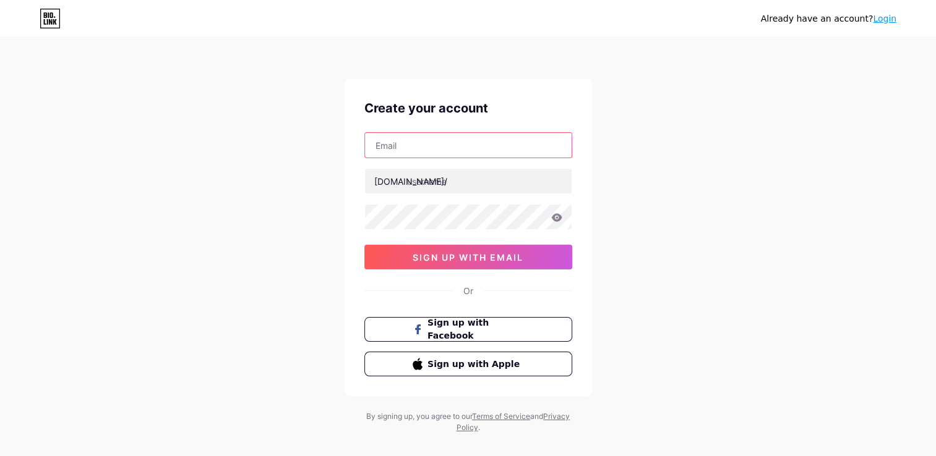
click at [471, 139] on input "text" at bounding box center [468, 145] width 207 height 25
click at [507, 120] on div "Create your account bio.link/ 03AFcWeA7J5tIVZ5m1AExVTuTo8qB8rT-t2A4rMWlRSkjBIwP…" at bounding box center [467, 237] width 247 height 317
click at [510, 145] on input "text" at bounding box center [468, 145] width 207 height 25
drag, startPoint x: 540, startPoint y: 122, endPoint x: 544, endPoint y: 115, distance: 8.3
click at [544, 115] on div "Create your account bio.link/ 03AFcWeA7J5tIVZ5m1AExVTuTo8qB8rT-t2A4rMWlRSkjBIwP…" at bounding box center [467, 237] width 247 height 317
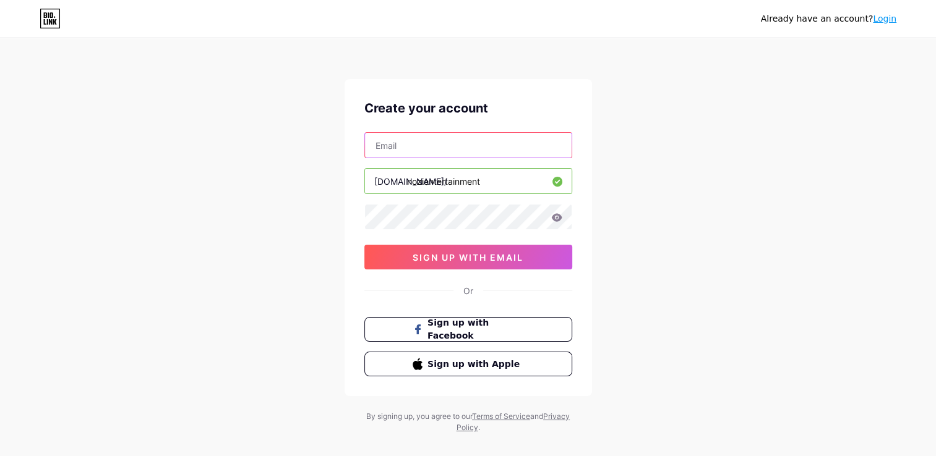
click at [464, 156] on input "text" at bounding box center [468, 145] width 207 height 25
click at [686, 116] on div "Already have an account? Login Create your account bio.link/ nozientertainment …" at bounding box center [468, 236] width 936 height 473
click at [565, 147] on input "text" at bounding box center [468, 145] width 207 height 25
click at [653, 143] on div "Already have an account? Login Create your account bio.link/ sign up with email…" at bounding box center [468, 236] width 936 height 473
click at [519, 177] on input "text" at bounding box center [468, 181] width 207 height 25
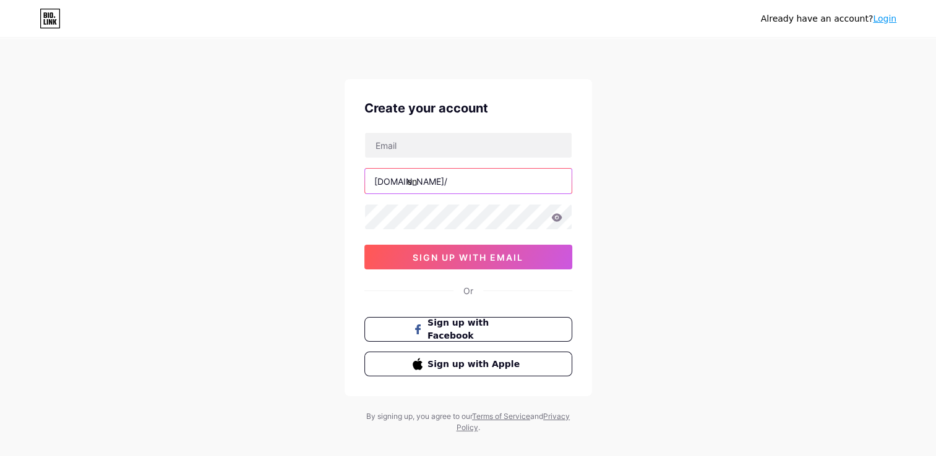
type input "e"
type input "n"
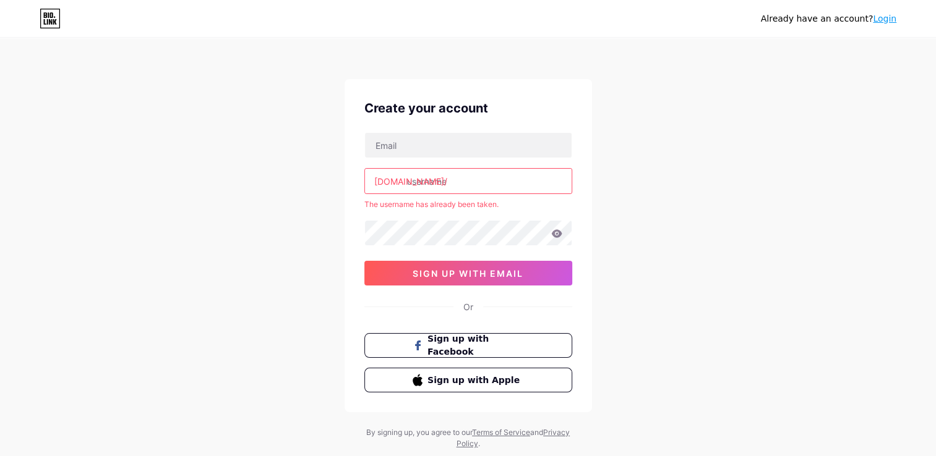
type input "n"
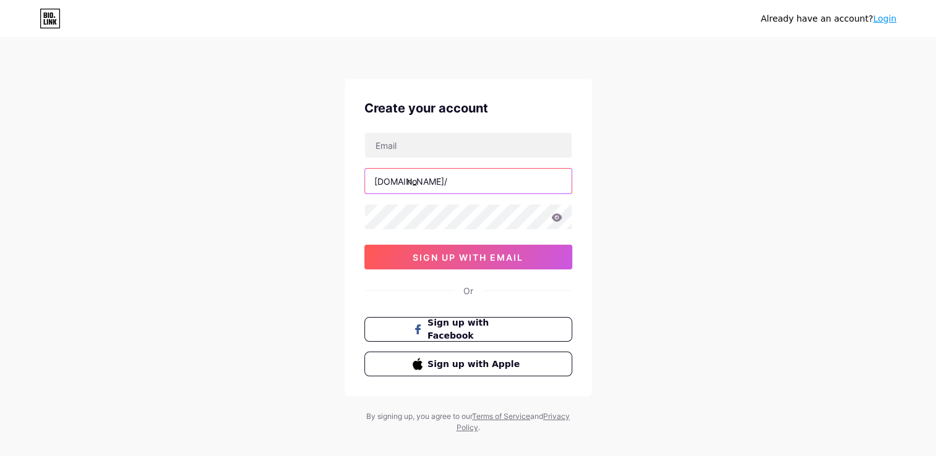
type input "n"
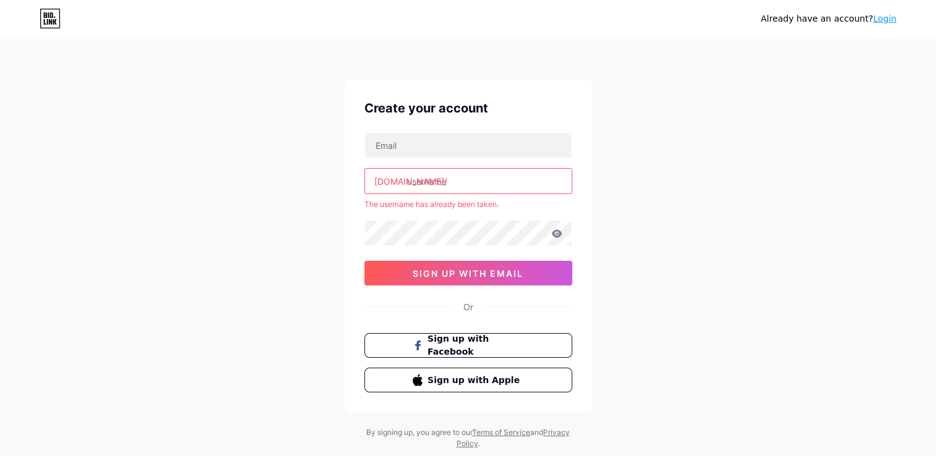
type input "n"
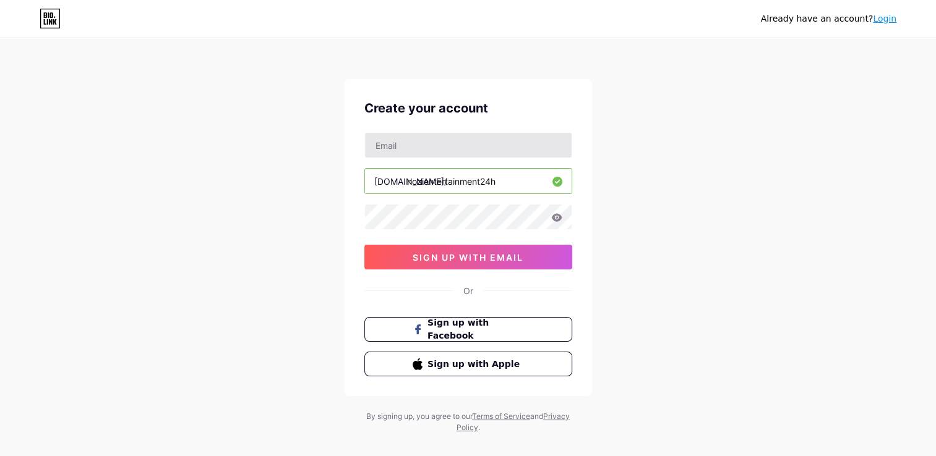
type input "nozientertainment24h"
click at [495, 157] on input "text" at bounding box center [468, 145] width 207 height 25
type input "[EMAIL_ADDRESS][DOMAIN_NAME]"
drag, startPoint x: 512, startPoint y: 186, endPoint x: 407, endPoint y: 180, distance: 104.6
click at [407, 180] on input "nozientertainment24h" at bounding box center [468, 181] width 207 height 25
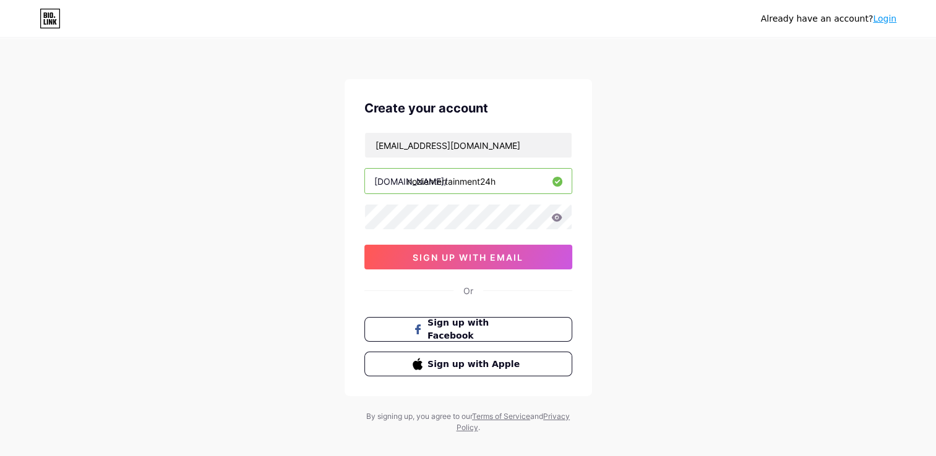
click at [557, 217] on icon at bounding box center [556, 217] width 11 height 8
click at [469, 252] on span "sign up with email" at bounding box center [467, 257] width 111 height 11
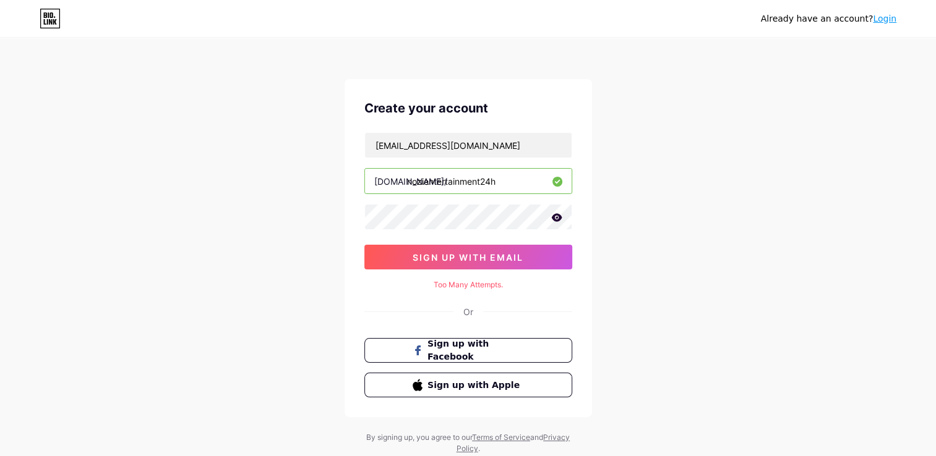
click at [461, 281] on div "Too Many Attempts." at bounding box center [468, 284] width 208 height 11
drag, startPoint x: 435, startPoint y: 283, endPoint x: 498, endPoint y: 285, distance: 63.1
click at [498, 285] on div "Too Many Attempts." at bounding box center [468, 284] width 208 height 11
drag, startPoint x: 498, startPoint y: 285, endPoint x: 506, endPoint y: 288, distance: 8.6
click at [507, 289] on div "Too Many Attempts." at bounding box center [468, 284] width 208 height 11
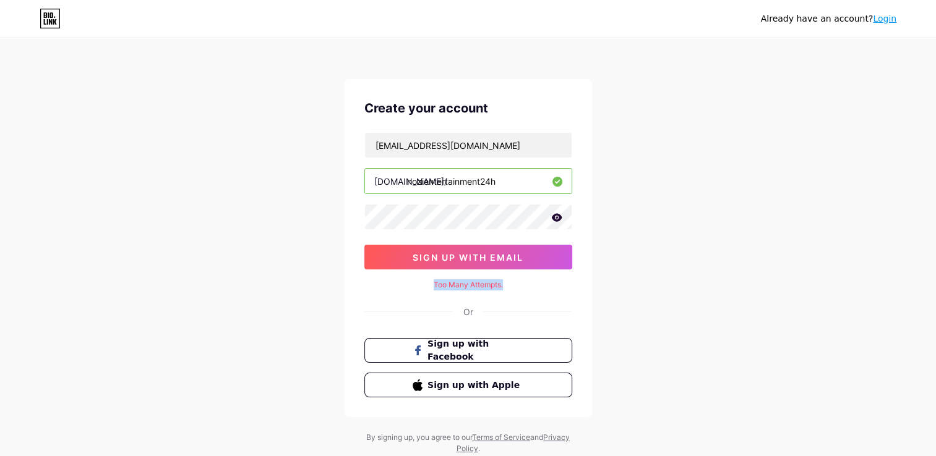
drag, startPoint x: 503, startPoint y: 287, endPoint x: 433, endPoint y: 286, distance: 70.5
click at [433, 286] on div "Too Many Attempts." at bounding box center [468, 284] width 208 height 11
copy div "Too Many Attempts."
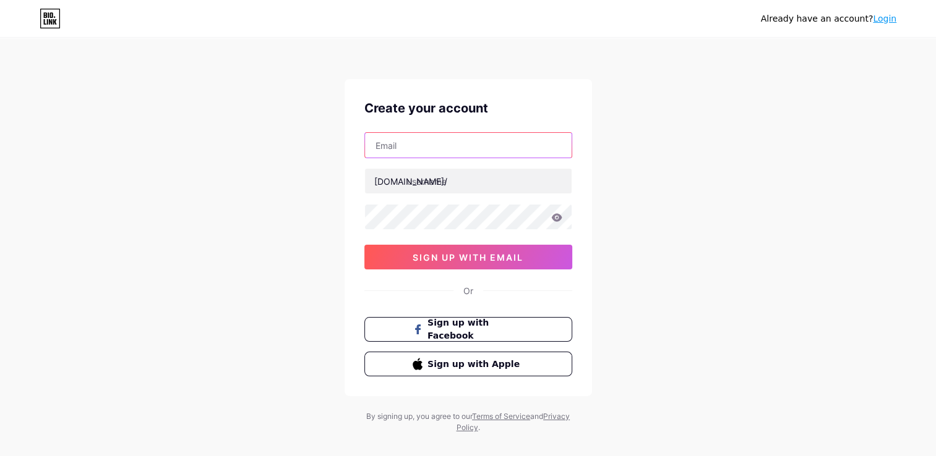
click at [416, 157] on input "text" at bounding box center [468, 145] width 207 height 25
type input "[EMAIL_ADDRESS][DOMAIN_NAME]"
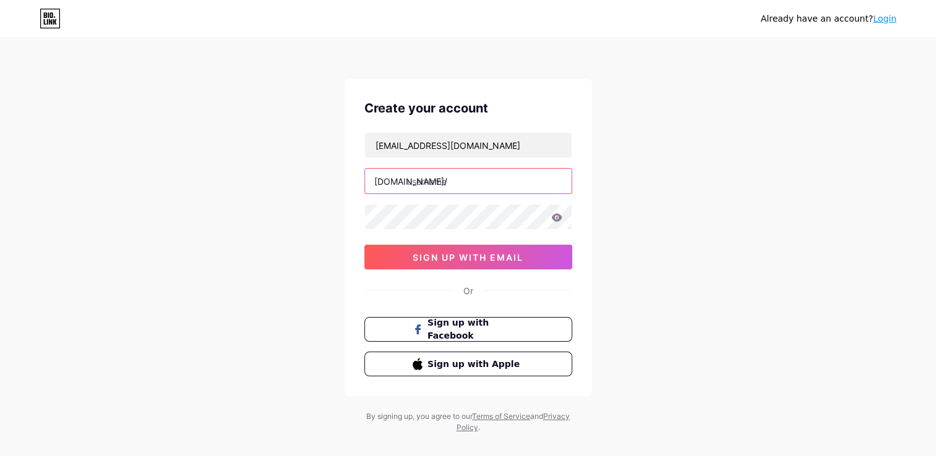
click at [453, 184] on input "text" at bounding box center [468, 181] width 207 height 25
paste input "nozitrending24h"
type input "nozitrending24h"
click at [126, 211] on div "Already have an account? Login Create your account nozitruyenthong@gmail.com bi…" at bounding box center [468, 236] width 936 height 473
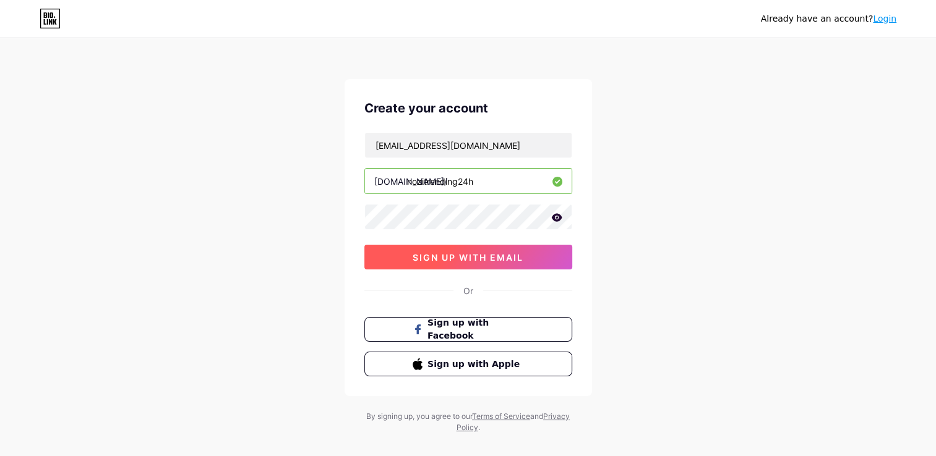
click at [477, 252] on span "sign up with email" at bounding box center [467, 257] width 111 height 11
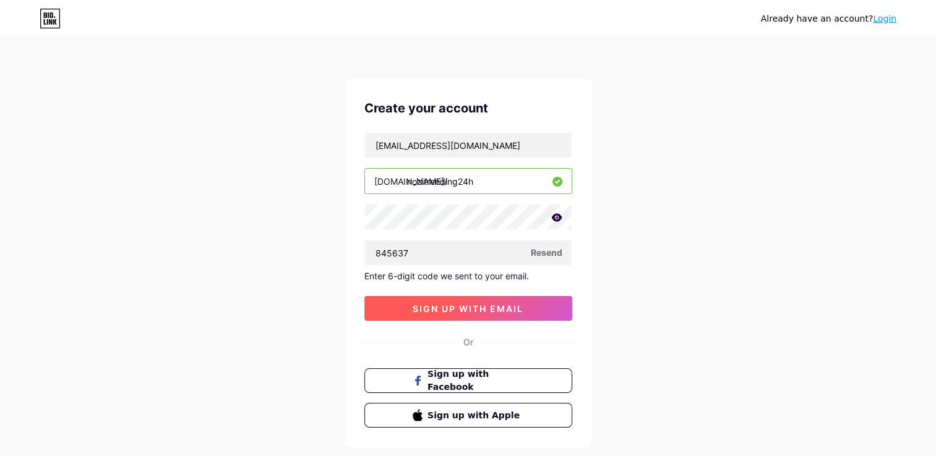
type input "845637"
click at [547, 299] on button "sign up with email" at bounding box center [468, 308] width 208 height 25
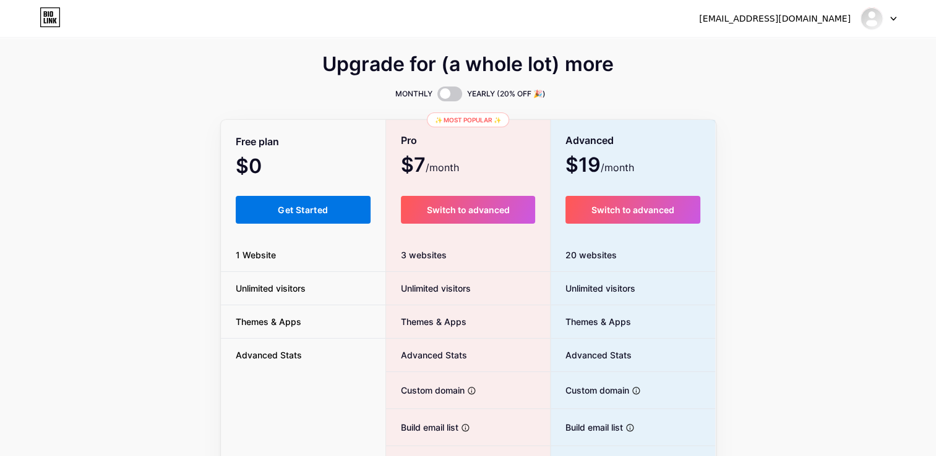
click at [344, 214] on button "Get Started" at bounding box center [303, 210] width 135 height 28
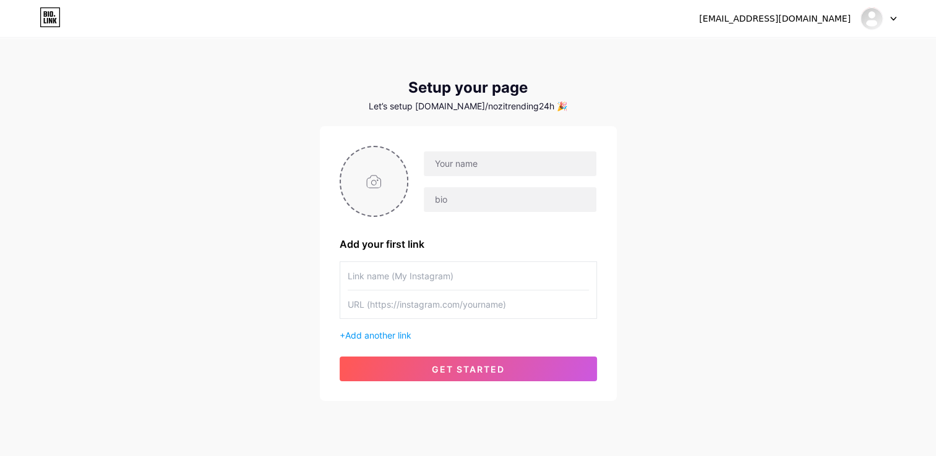
click at [353, 174] on input "file" at bounding box center [374, 181] width 67 height 69
type input "C:\fakepath\NOZI Entertaiment LOGO.jpg"
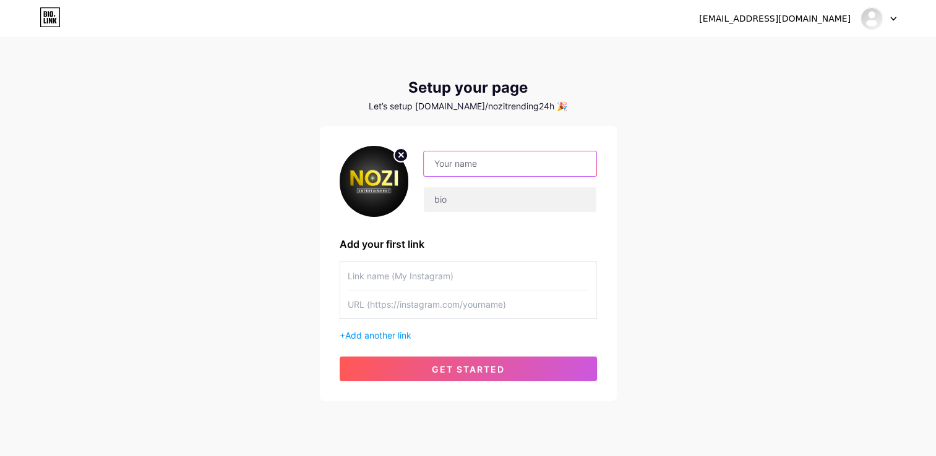
click at [466, 164] on input "text" at bounding box center [510, 163] width 172 height 25
type input "NOZI ENTET"
click at [852, 16] on div "[EMAIL_ADDRESS][DOMAIN_NAME]" at bounding box center [797, 18] width 197 height 22
click at [847, 21] on div "[EMAIL_ADDRESS][DOMAIN_NAME]" at bounding box center [774, 18] width 151 height 13
click at [891, 22] on div at bounding box center [878, 18] width 36 height 22
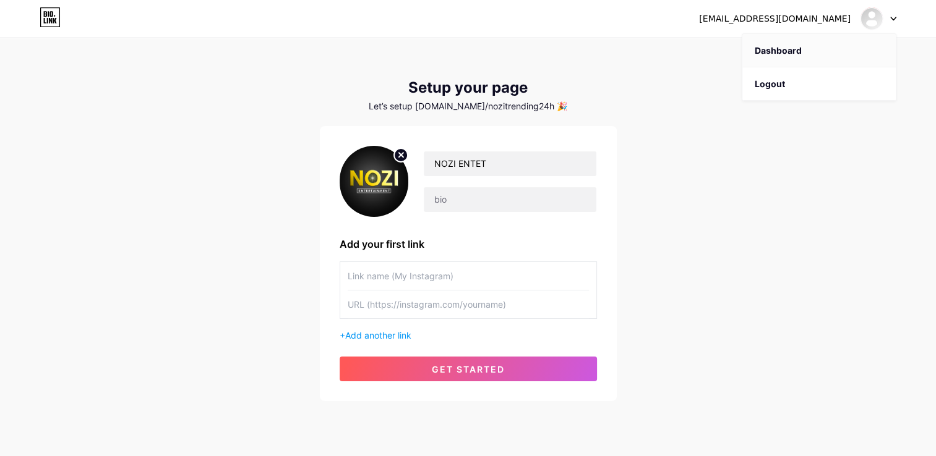
click at [846, 59] on link "Dashboard" at bounding box center [818, 50] width 153 height 33
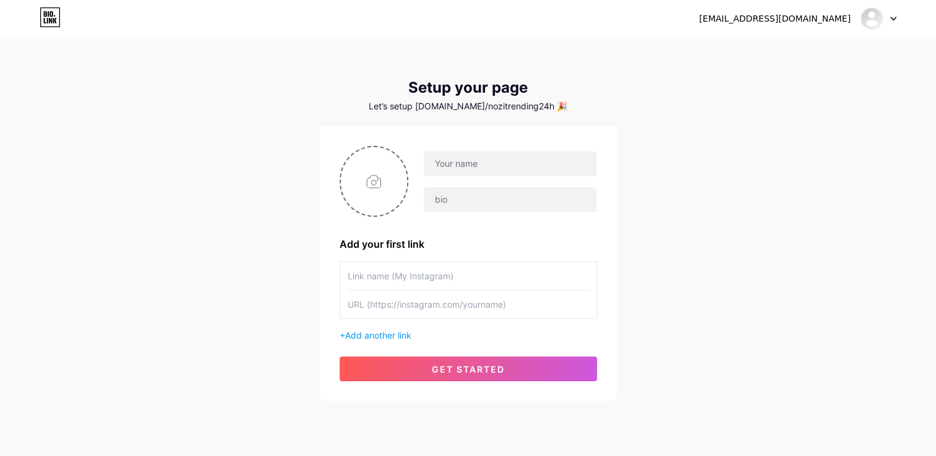
drag, startPoint x: 499, startPoint y: 103, endPoint x: 483, endPoint y: 115, distance: 20.3
click at [499, 105] on div "Let’s setup bio.link/nozitrending24h 🎉" at bounding box center [468, 106] width 297 height 10
click at [483, 115] on div "Setup your page Let’s setup bio.link/nozitrending24h 🎉 Add your first link + Ad…" at bounding box center [468, 240] width 297 height 322
click at [895, 14] on div at bounding box center [878, 18] width 36 height 22
click at [850, 88] on li "Logout" at bounding box center [818, 83] width 153 height 33
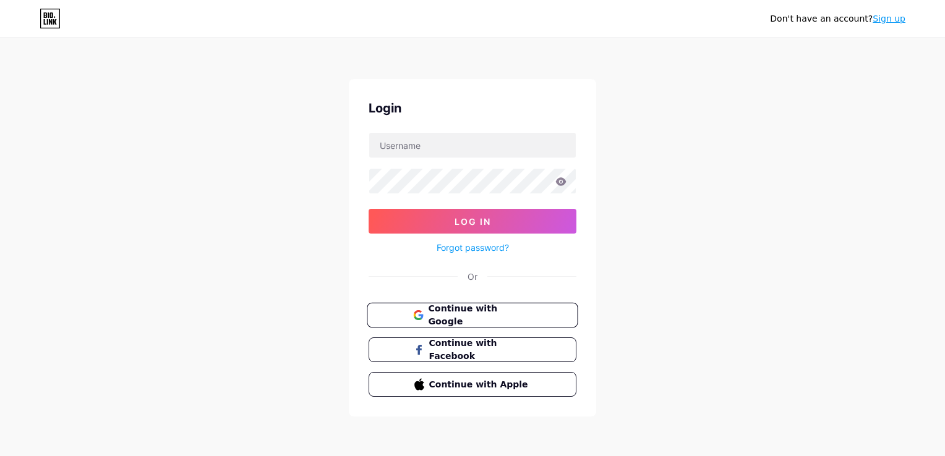
click at [497, 314] on span "Continue with Google" at bounding box center [479, 315] width 103 height 27
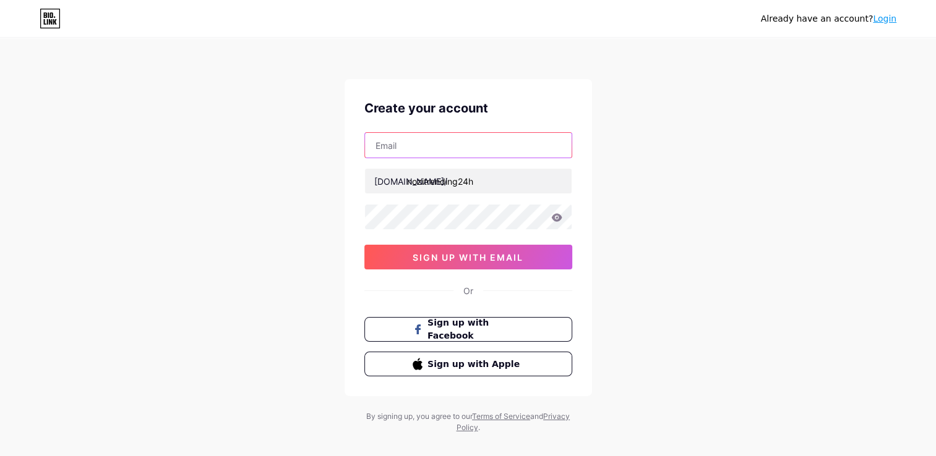
drag, startPoint x: 0, startPoint y: 0, endPoint x: 528, endPoint y: 152, distance: 549.5
click at [530, 152] on input "text" at bounding box center [468, 145] width 207 height 25
type input "[EMAIL_ADDRESS][DOMAIN_NAME]"
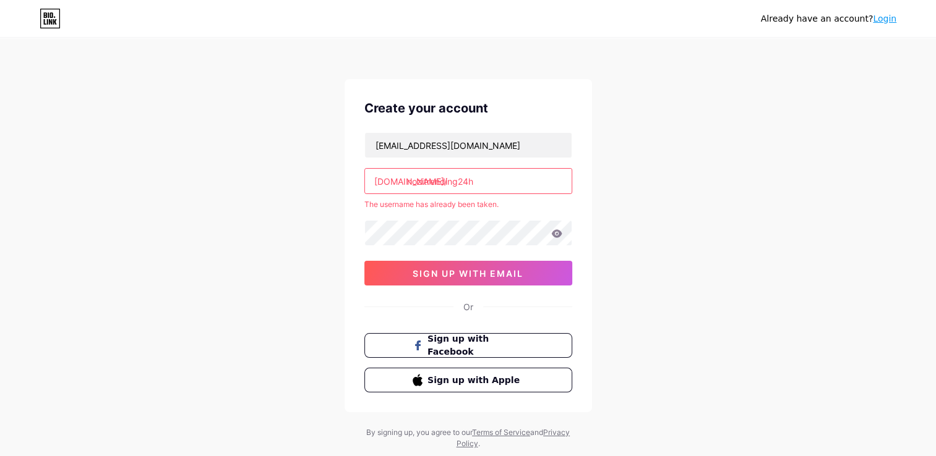
click at [464, 179] on input "nozitrending24h" at bounding box center [468, 181] width 207 height 25
click at [505, 179] on input "nozitrending24h" at bounding box center [468, 181] width 207 height 25
click at [749, 122] on div "Already have an account? Login Create your account [EMAIL_ADDRESS][DOMAIN_NAME]…" at bounding box center [468, 244] width 936 height 489
click at [882, 22] on link "Login" at bounding box center [883, 19] width 23 height 10
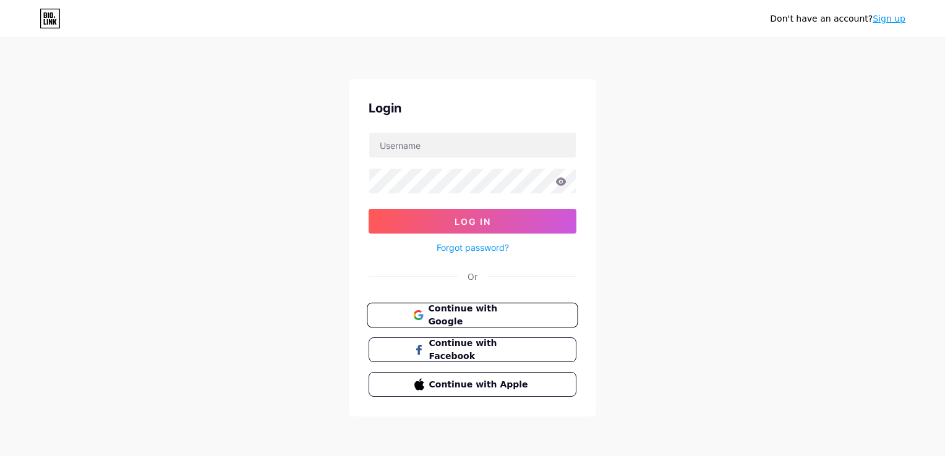
click at [501, 317] on span "Continue with Google" at bounding box center [479, 315] width 103 height 27
click at [458, 161] on form "Log In Forgot password?" at bounding box center [473, 193] width 208 height 123
click at [476, 135] on input "text" at bounding box center [472, 145] width 207 height 25
click at [654, 125] on div "Don't have an account? Sign up Login Log In Forgot password? Or Continue with G…" at bounding box center [472, 228] width 945 height 456
click at [888, 20] on link "Sign up" at bounding box center [888, 19] width 33 height 10
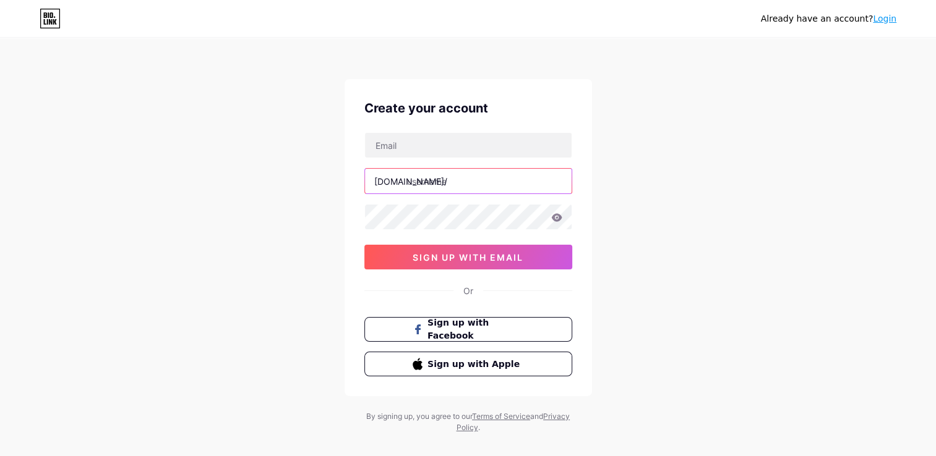
click at [446, 183] on input "text" at bounding box center [468, 181] width 207 height 25
type input "nozitrending24h"
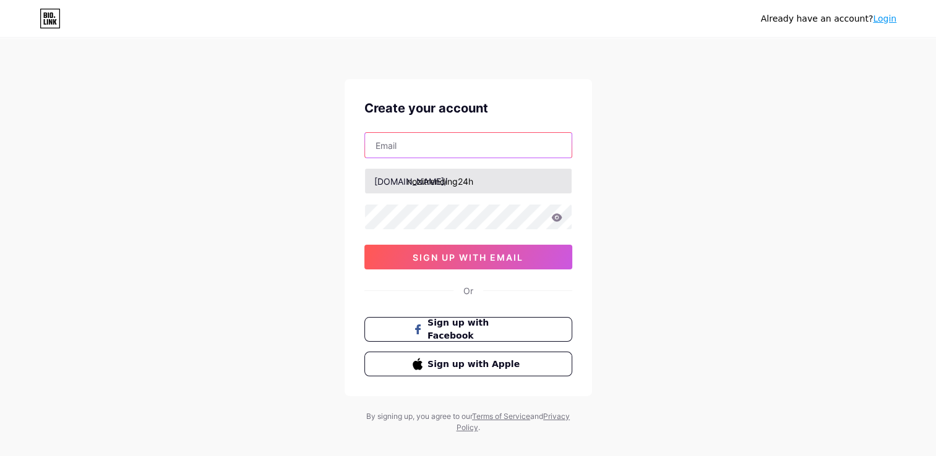
type input "nozitruyenthong@gmail.com"
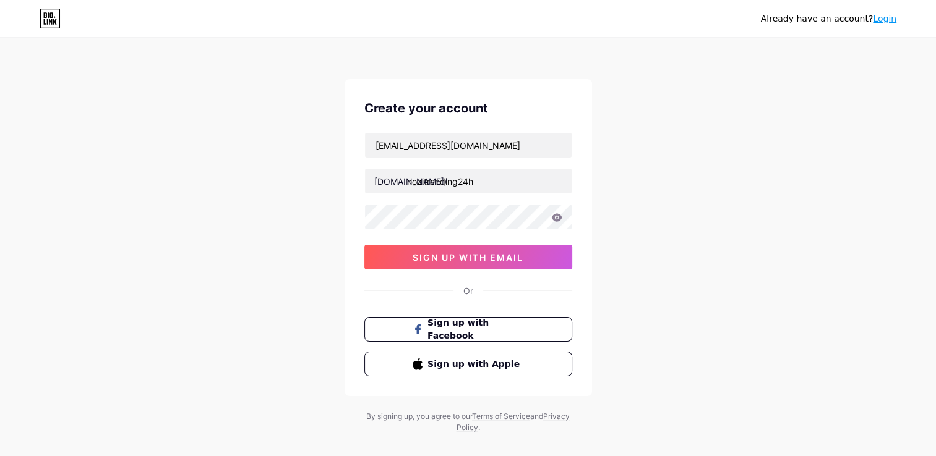
click at [687, 276] on div "Already have an account? Login Create your account nozitruyenthong@gmail.com bi…" at bounding box center [468, 236] width 936 height 473
click at [488, 229] on div at bounding box center [468, 217] width 208 height 26
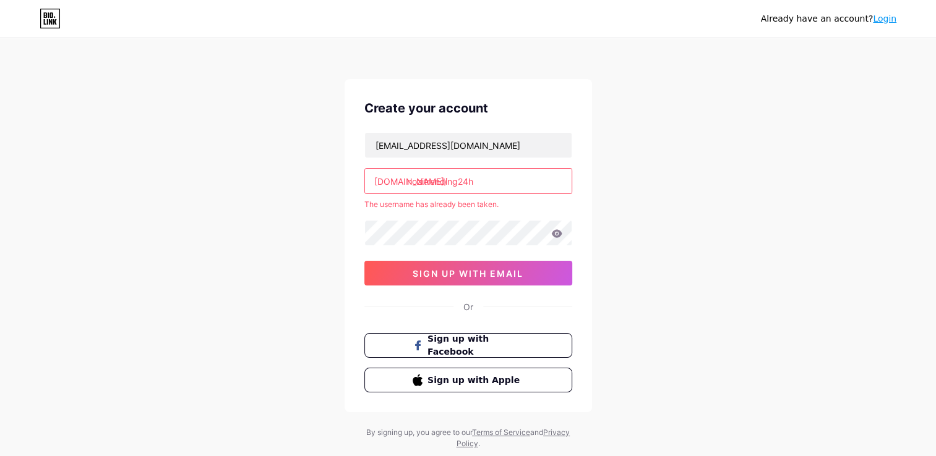
click at [508, 181] on input "nozitrending24h" at bounding box center [468, 181] width 207 height 25
drag, startPoint x: 508, startPoint y: 181, endPoint x: 465, endPoint y: 189, distance: 43.9
click at [465, 189] on input "nozitrending24h" at bounding box center [468, 181] width 207 height 25
click at [500, 176] on input "nozitrending24h" at bounding box center [468, 181] width 207 height 25
click at [518, 151] on input "nozitruyenthong@gmail.com" at bounding box center [468, 145] width 207 height 25
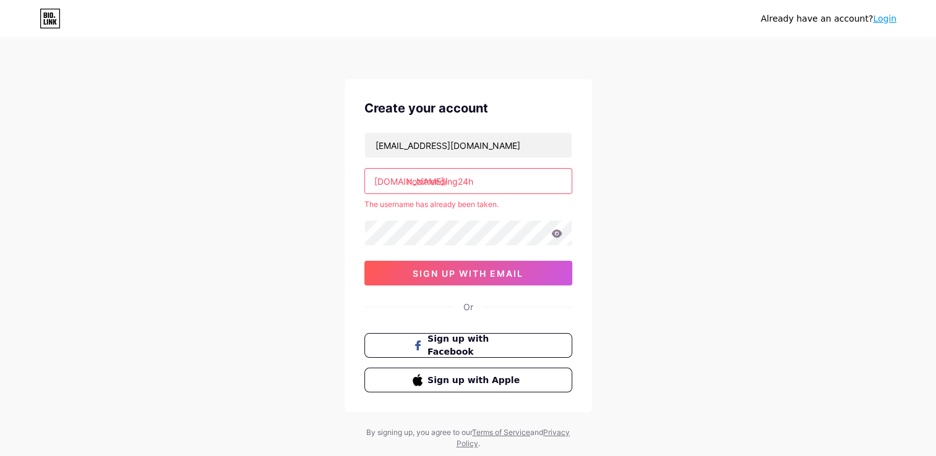
click at [638, 140] on div "Already have an account? Login Create your account nozitruyenthong@gmail.com bi…" at bounding box center [468, 244] width 936 height 489
drag, startPoint x: 510, startPoint y: 184, endPoint x: 410, endPoint y: 186, distance: 100.2
click at [410, 186] on input "nozitrending24h" at bounding box center [468, 181] width 207 height 25
click at [495, 185] on input "nozitrending24h" at bounding box center [468, 181] width 207 height 25
click at [647, 155] on div "Already have an account? Login Create your account nozitruyenthong@gmail.com bi…" at bounding box center [468, 244] width 936 height 489
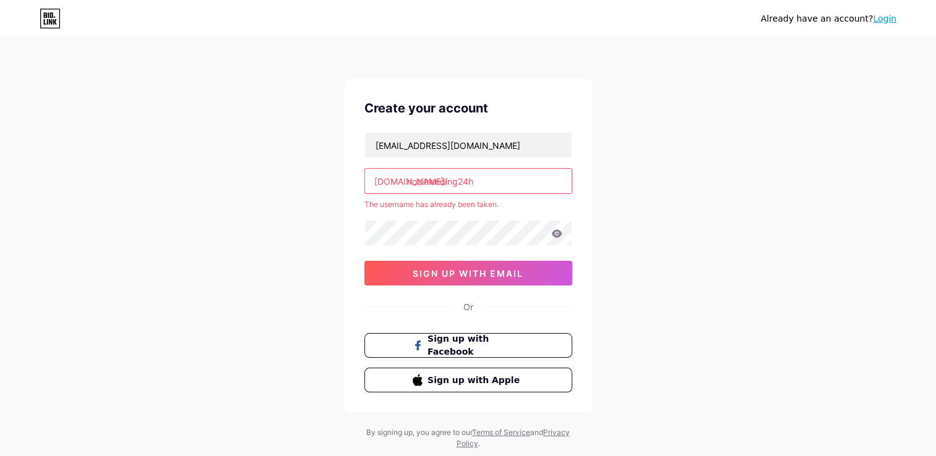
click at [633, 150] on div "Already have an account? Login Create your account nozitruyenthong@gmail.com bi…" at bounding box center [468, 244] width 936 height 489
drag, startPoint x: 503, startPoint y: 200, endPoint x: 301, endPoint y: 205, distance: 202.3
click at [301, 205] on div "Already have an account? Login Create your account nozitruyenthong@gmail.com bi…" at bounding box center [468, 244] width 936 height 489
copy div "The username has already been taken."
click at [685, 208] on div "Already have an account? Login Create your account nozitruyenthong@gmail.com bi…" at bounding box center [468, 244] width 936 height 489
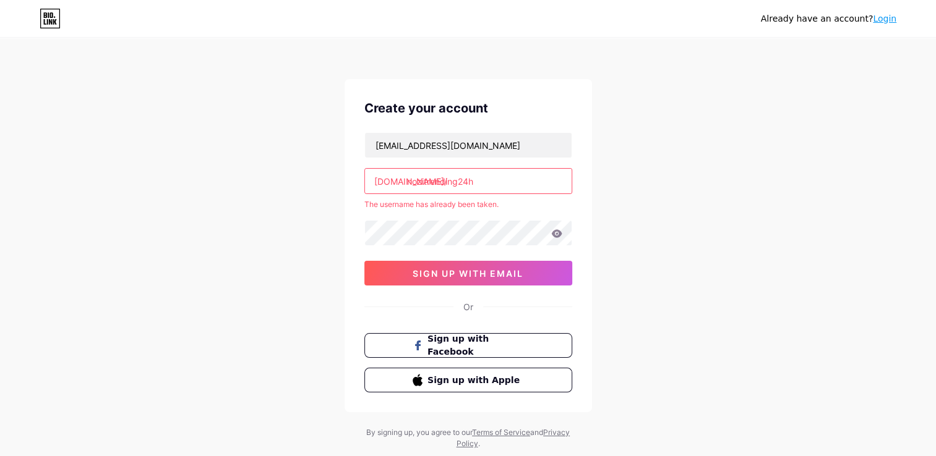
click at [885, 16] on link "Login" at bounding box center [883, 19] width 23 height 10
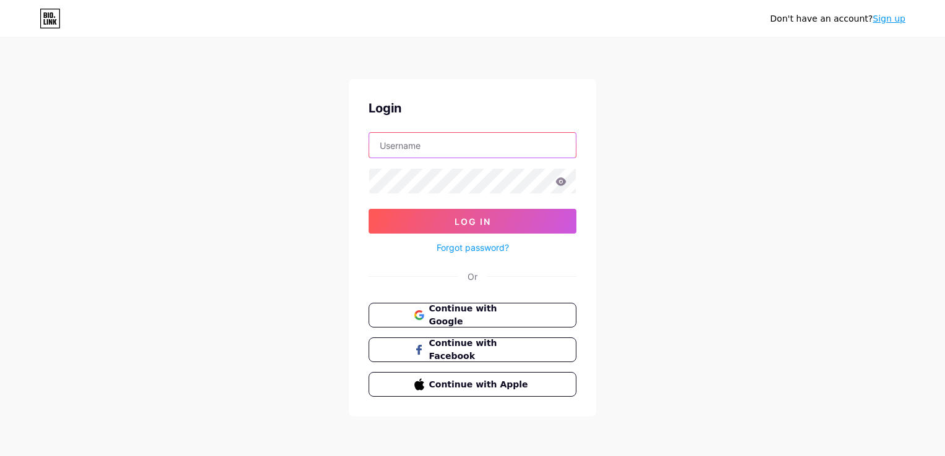
click at [440, 150] on input "text" at bounding box center [472, 145] width 207 height 25
type input "[EMAIL_ADDRESS][DOMAIN_NAME]"
click at [564, 179] on icon at bounding box center [561, 181] width 11 height 8
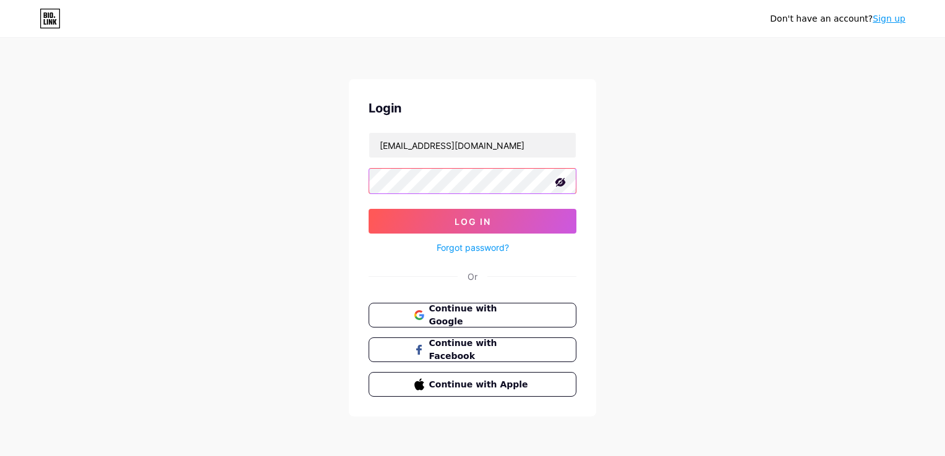
click at [157, 204] on div "Don't have an account? Sign up Login nozitruyenthong@gmail.com Log In Forgot pa…" at bounding box center [472, 228] width 945 height 456
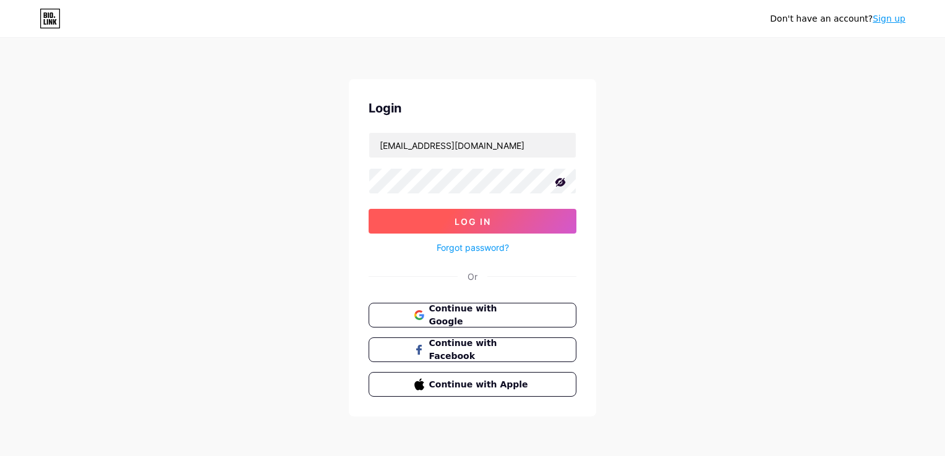
click at [481, 220] on span "Log In" at bounding box center [472, 221] width 36 height 11
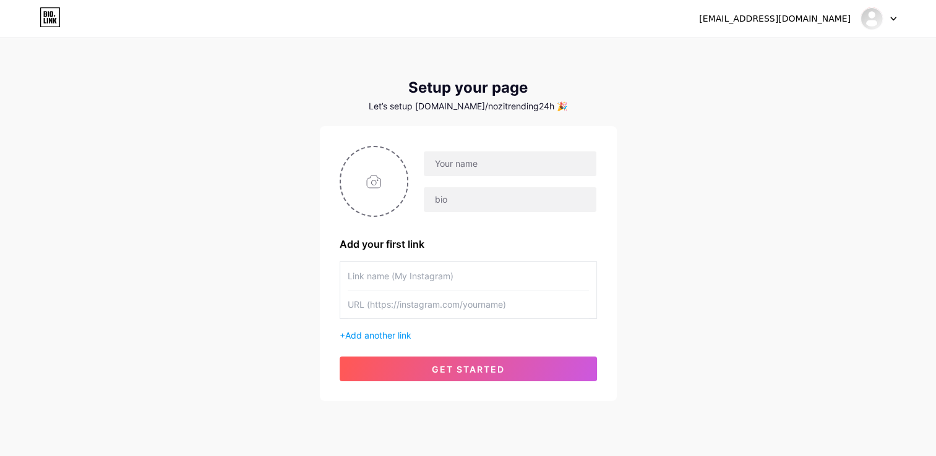
click at [499, 97] on div "Setup your page Let’s setup bio.link/nozitrending24h 🎉" at bounding box center [468, 95] width 297 height 32
drag, startPoint x: 499, startPoint y: 97, endPoint x: 557, endPoint y: 116, distance: 60.6
click at [555, 114] on div "Setup your page Let’s setup bio.link/nozitrending24h 🎉 Add your first link + Ad…" at bounding box center [468, 240] width 297 height 322
drag, startPoint x: 482, startPoint y: 108, endPoint x: 573, endPoint y: 126, distance: 92.6
click at [573, 126] on div "Setup your page Let’s setup bio.link/nozitrending24h 🎉 Add your first link + Ad…" at bounding box center [468, 240] width 297 height 322
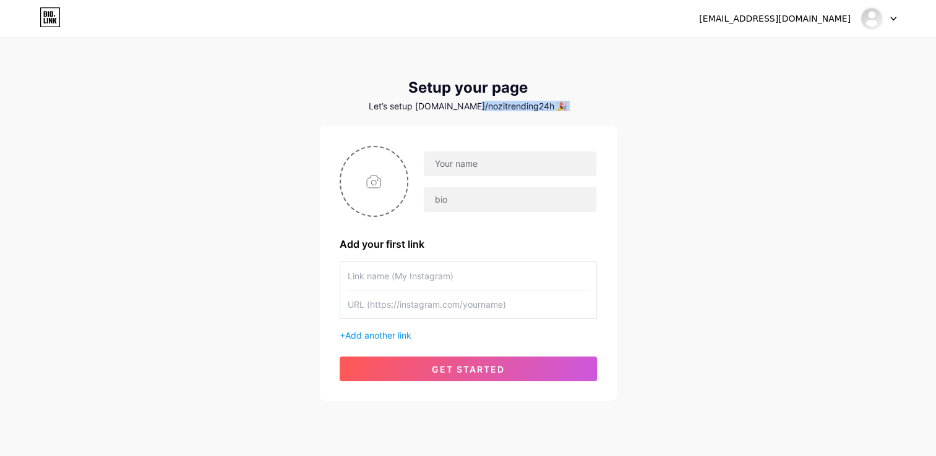
click at [574, 126] on div "Setup your page Let’s setup bio.link/nozitrending24h 🎉 Add your first link + Ad…" at bounding box center [468, 240] width 297 height 322
click at [492, 105] on div "Let’s setup bio.link/nozitrending24h 🎉" at bounding box center [468, 106] width 297 height 10
click at [791, 31] on div "nozitruyenthong@gmail.com Dashboard Logout" at bounding box center [468, 18] width 936 height 37
click at [893, 23] on div at bounding box center [878, 18] width 36 height 22
click at [835, 74] on li "Logout" at bounding box center [818, 83] width 153 height 33
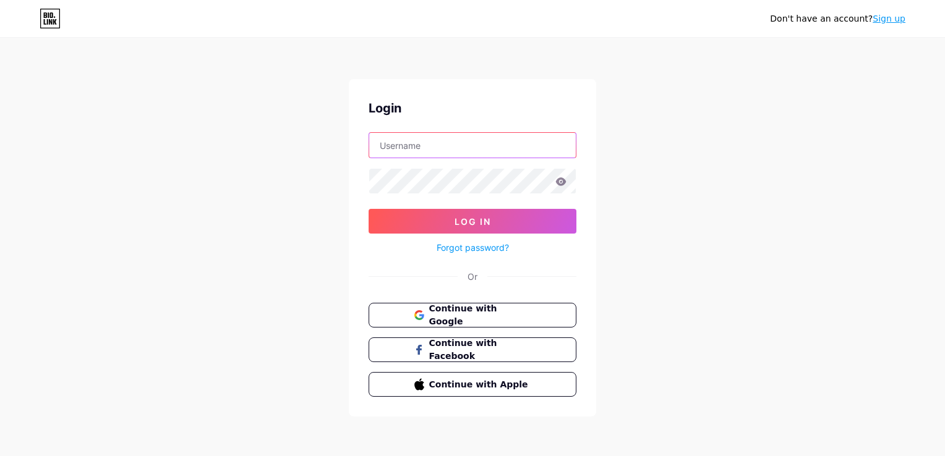
click at [449, 140] on input "text" at bounding box center [472, 145] width 207 height 25
click at [811, 124] on div "Don't have an account? Sign up Login Log In Forgot password? Or Continue with G…" at bounding box center [472, 228] width 945 height 456
click at [466, 324] on button "Continue with Google" at bounding box center [472, 315] width 211 height 25
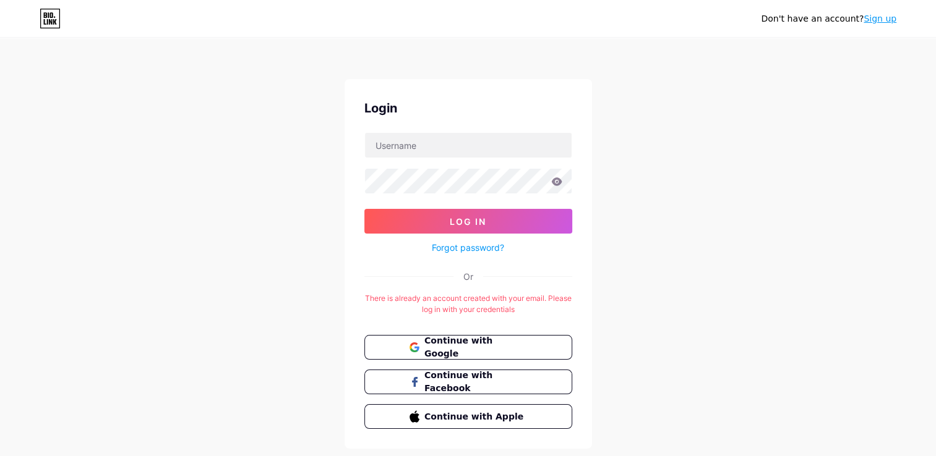
click at [886, 14] on link "Sign up" at bounding box center [879, 19] width 33 height 10
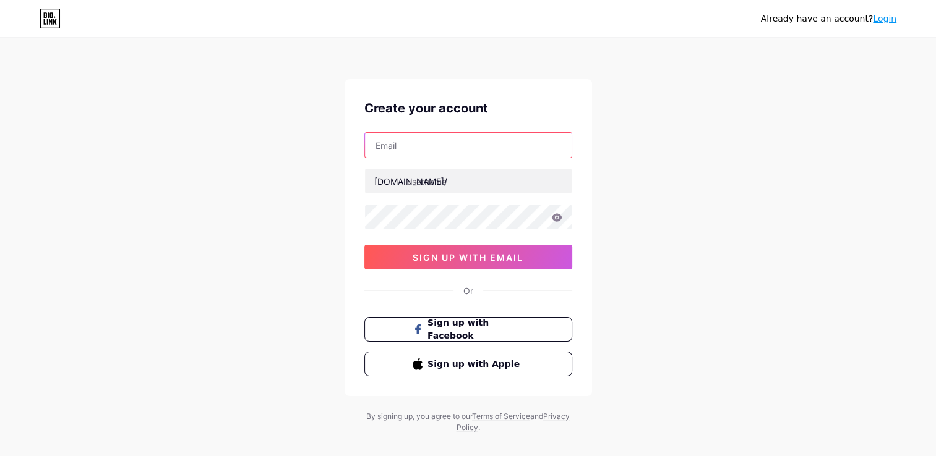
click at [490, 140] on input "text" at bounding box center [468, 145] width 207 height 25
type input "[EMAIL_ADDRESS][DOMAIN_NAME]"
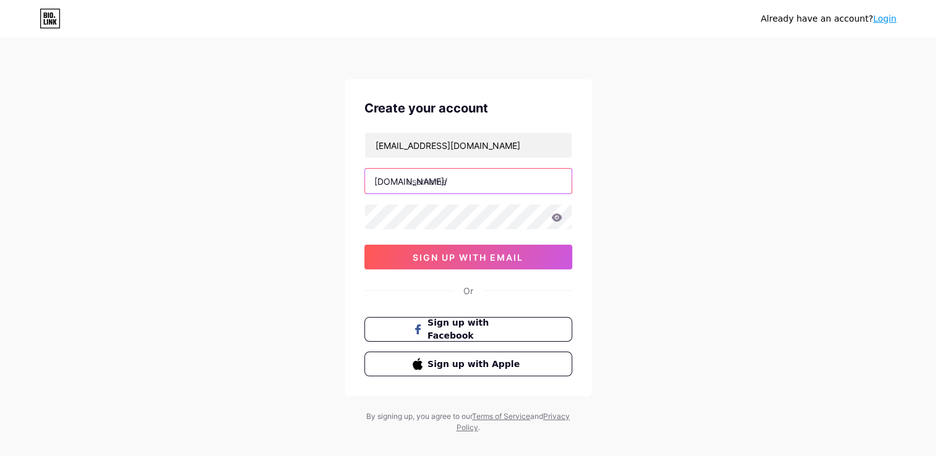
click at [484, 186] on input "text" at bounding box center [468, 181] width 207 height 25
click at [604, 148] on div "Already have an account? Login Create your account phuc123dd@gmail.com bio.link…" at bounding box center [468, 236] width 936 height 473
click at [553, 182] on input "text" at bounding box center [468, 181] width 207 height 25
type input "nozientertainment"
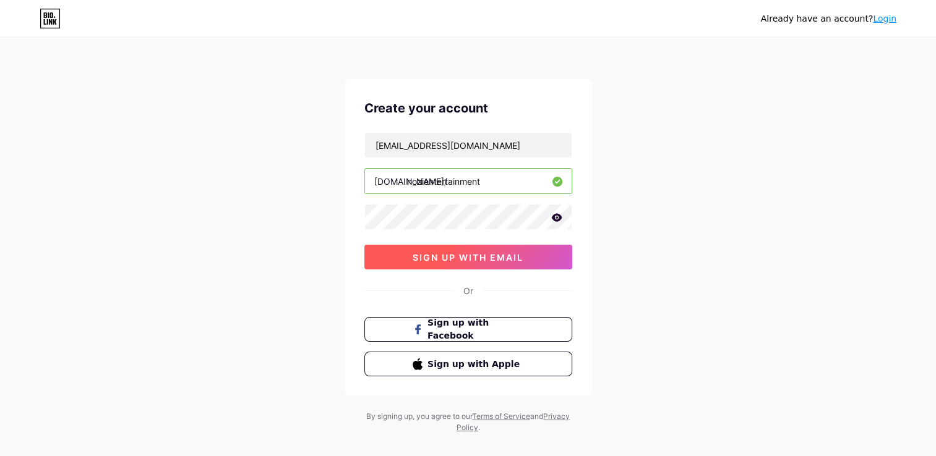
click at [510, 267] on button "sign up with email" at bounding box center [468, 257] width 208 height 25
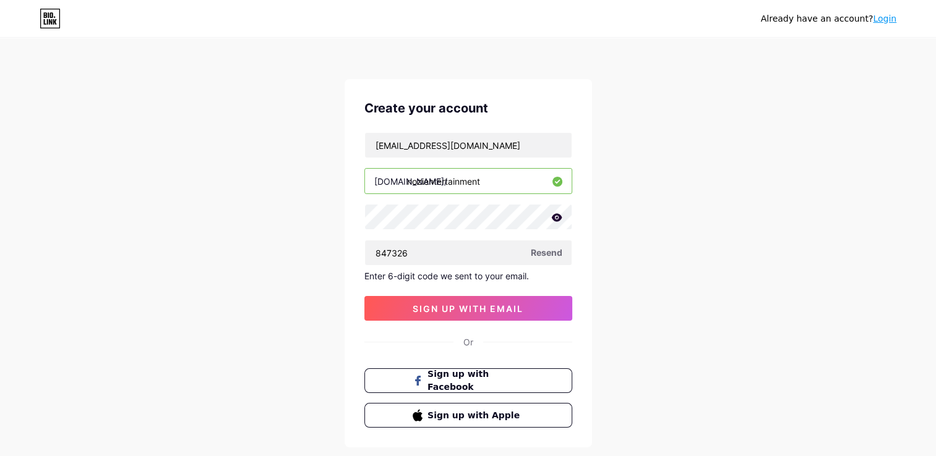
type input "847326"
click at [527, 304] on button "sign up with email" at bounding box center [468, 308] width 208 height 25
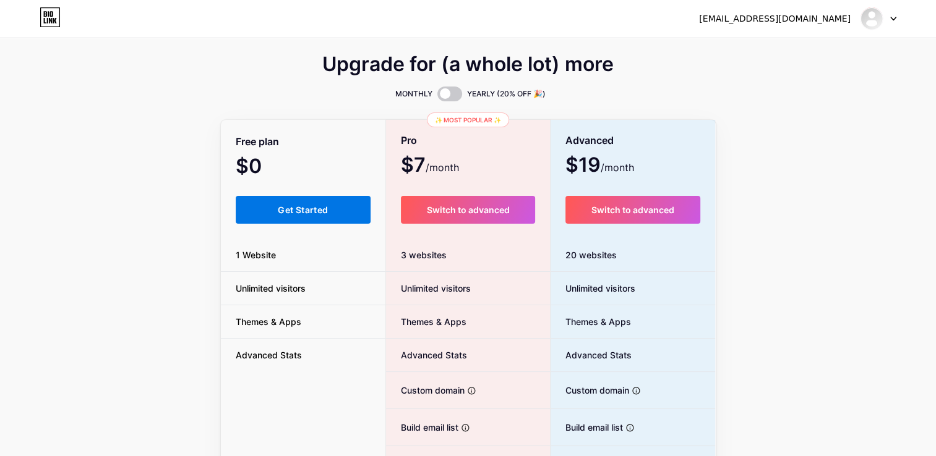
click at [306, 202] on button "Get Started" at bounding box center [303, 210] width 135 height 28
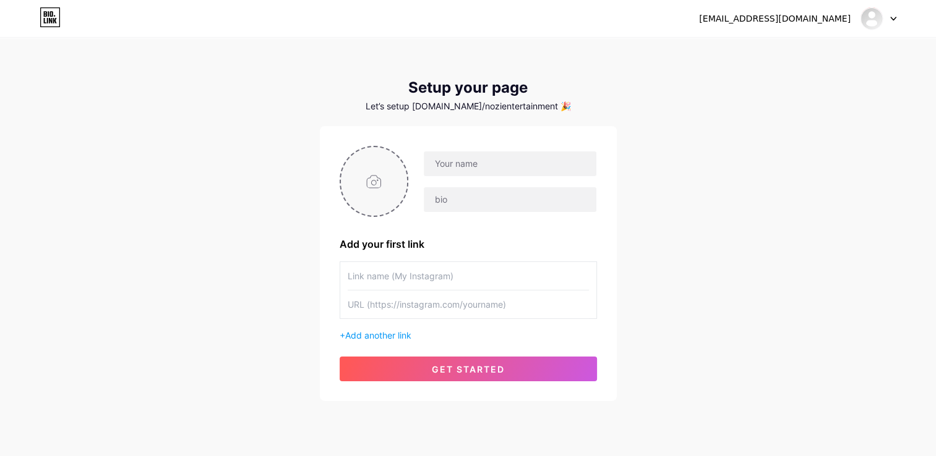
click at [370, 176] on input "file" at bounding box center [374, 181] width 67 height 69
type input "C:\fakepath\NOZI Entertaiment LOGO.jpg"
click at [476, 173] on input "text" at bounding box center [510, 163] width 172 height 25
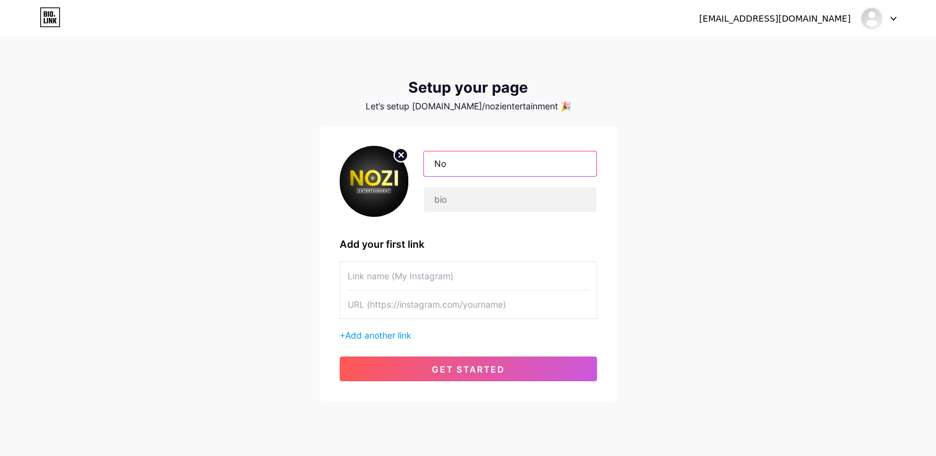
type input "N"
type input "Nozi Entertainment"
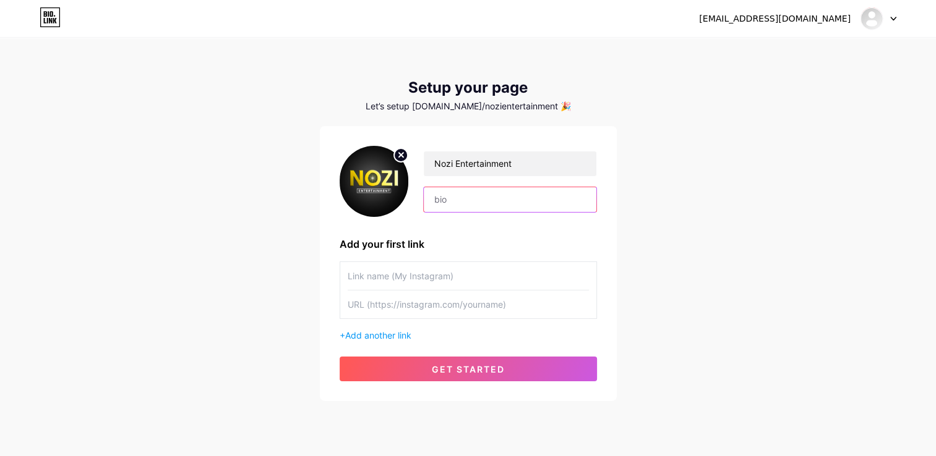
click at [476, 194] on input "text" at bounding box center [510, 199] width 172 height 25
click at [456, 200] on input "text" at bounding box center [510, 199] width 172 height 25
click at [460, 105] on div "Let’s setup bio.link/nozientertainment 🎉" at bounding box center [468, 106] width 297 height 10
click at [480, 197] on input "text" at bounding box center [510, 199] width 172 height 25
type input "a"
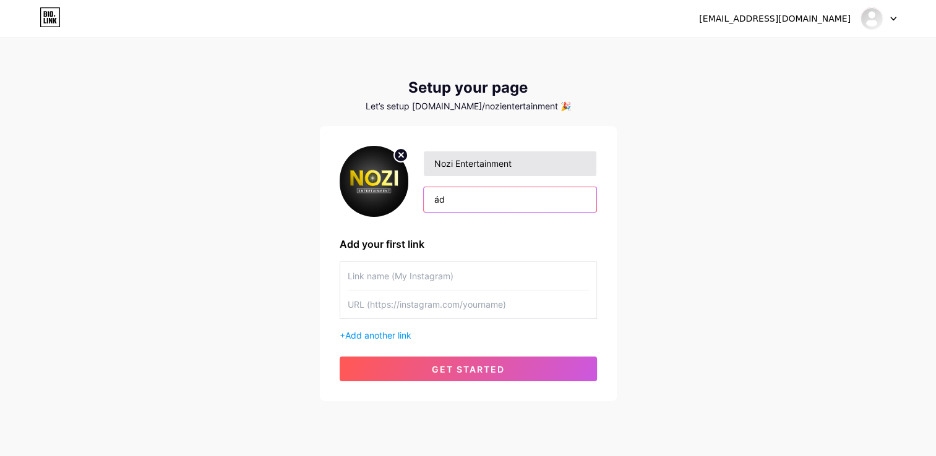
type input "á"
type input "N"
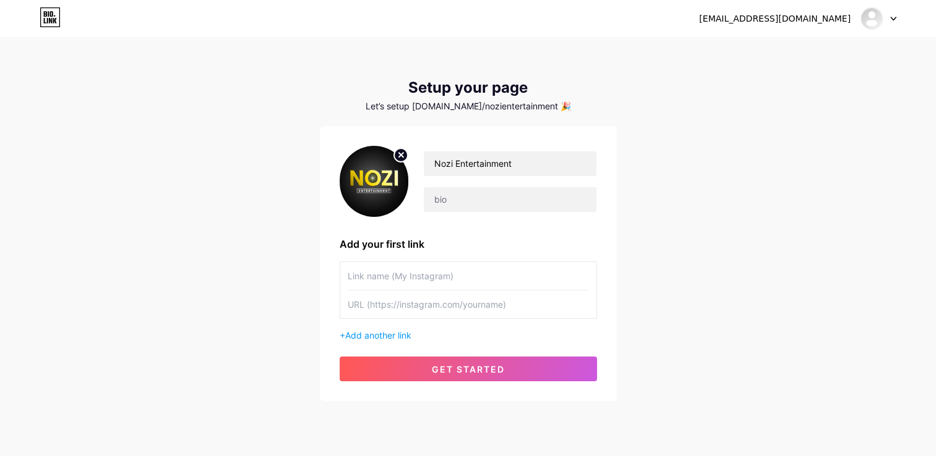
click at [558, 92] on div "Setup your page" at bounding box center [468, 87] width 297 height 17
click at [461, 191] on input "text" at bounding box center [510, 199] width 172 height 25
click at [402, 335] on span "Add another link" at bounding box center [378, 335] width 66 height 11
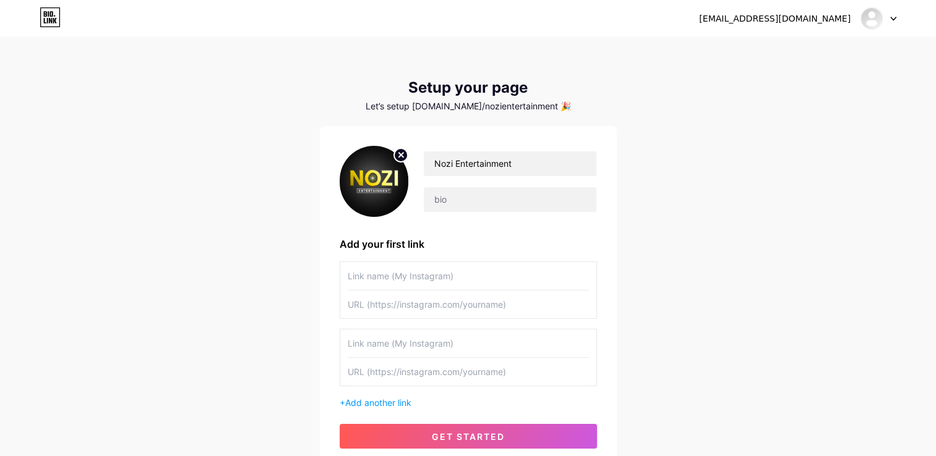
scroll to position [100, 0]
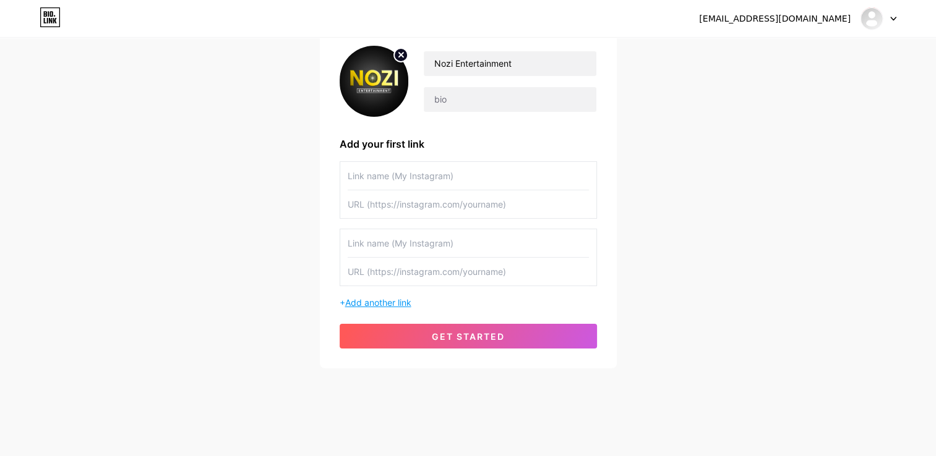
click at [383, 297] on span "Add another link" at bounding box center [378, 302] width 66 height 11
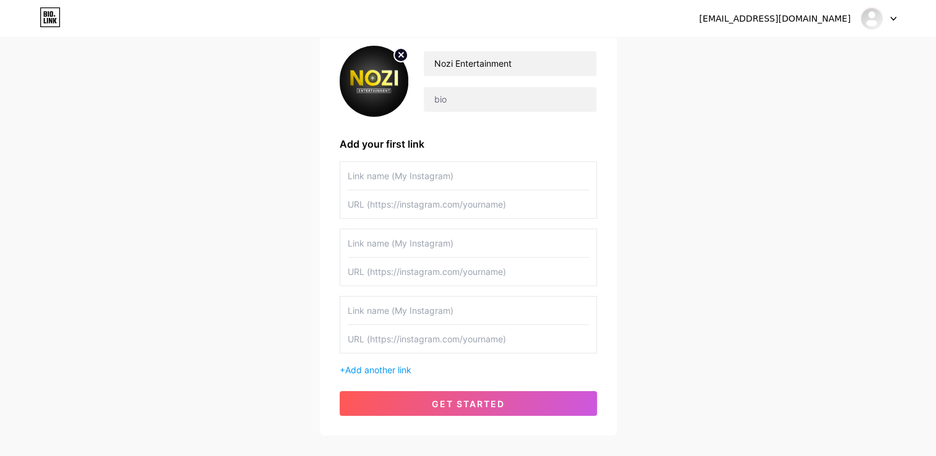
click at [430, 197] on input "text" at bounding box center [468, 204] width 241 height 28
click at [425, 312] on input "text" at bounding box center [468, 311] width 241 height 28
click at [439, 236] on input "text" at bounding box center [468, 243] width 241 height 28
click at [429, 180] on input "text" at bounding box center [468, 176] width 241 height 28
drag, startPoint x: 549, startPoint y: 72, endPoint x: 239, endPoint y: 68, distance: 309.8
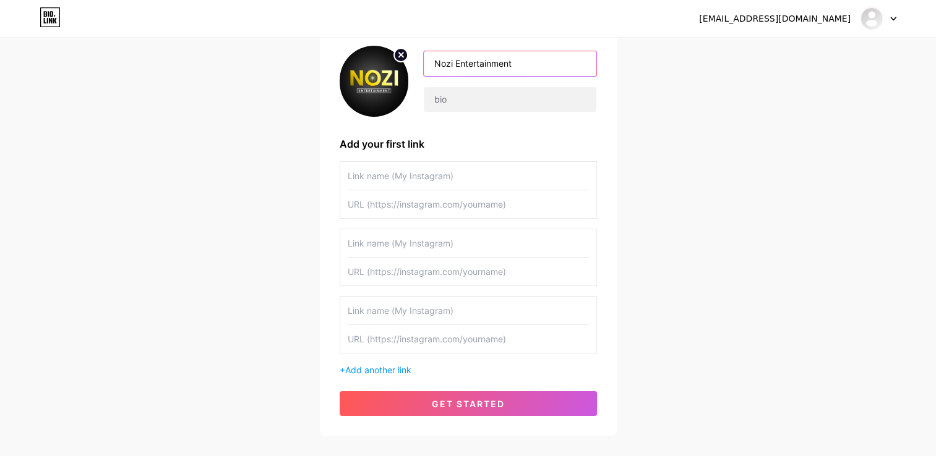
click at [239, 68] on div "phuc123dd@gmail.com Dashboard Logout Setup your page Let’s setup bio.link/nozie…" at bounding box center [468, 188] width 936 height 576
paste input "Nozi Entertainment"
type input "Nozi Entertainment"
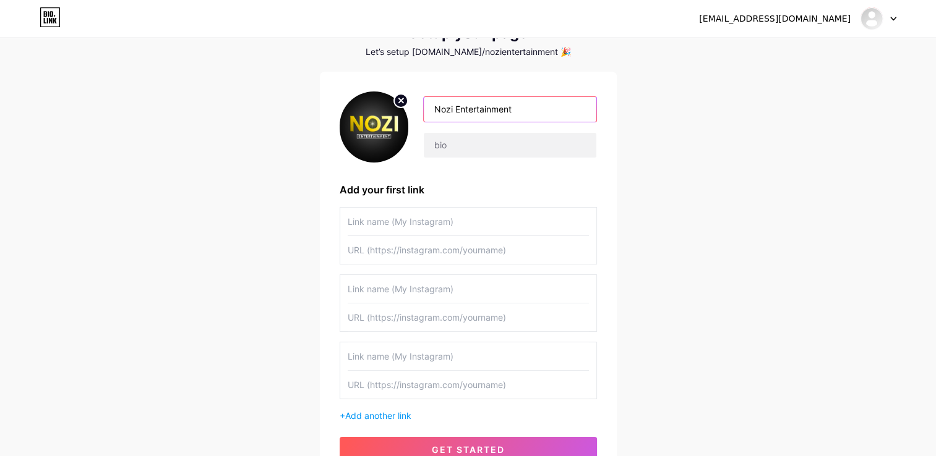
scroll to position [0, 0]
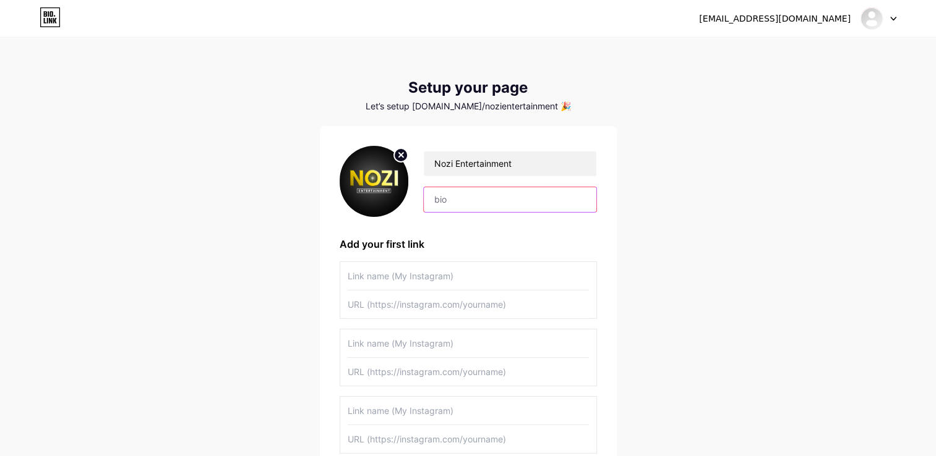
click at [466, 190] on input "text" at bounding box center [510, 199] width 172 height 25
click at [497, 194] on input "text" at bounding box center [510, 199] width 172 height 25
paste input "0359781413"
type input "Booking: 0359781413"
click at [527, 283] on input "text" at bounding box center [468, 276] width 241 height 28
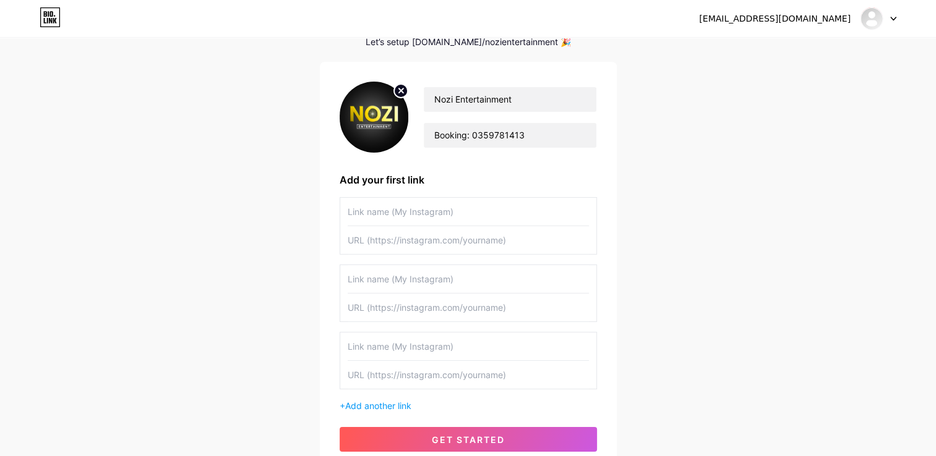
scroll to position [103, 0]
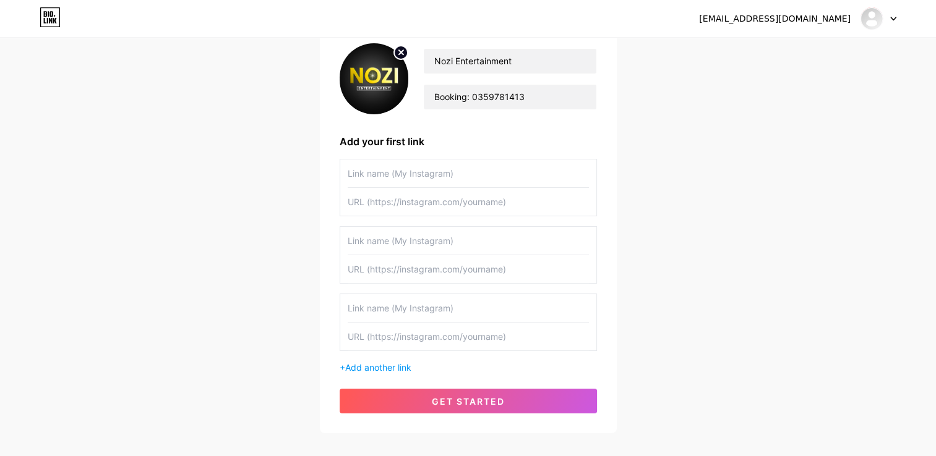
click at [387, 174] on input "text" at bounding box center [468, 174] width 241 height 28
click at [459, 196] on input "text" at bounding box center [468, 202] width 241 height 28
click at [438, 155] on div "Nozi Entertainment Booking: 0359781413 Add your first link Tiktok Showbit + Add…" at bounding box center [467, 228] width 257 height 370
click at [438, 170] on input "Tiktok Showbit" at bounding box center [468, 174] width 241 height 28
type input "Tiktok Showbit24"
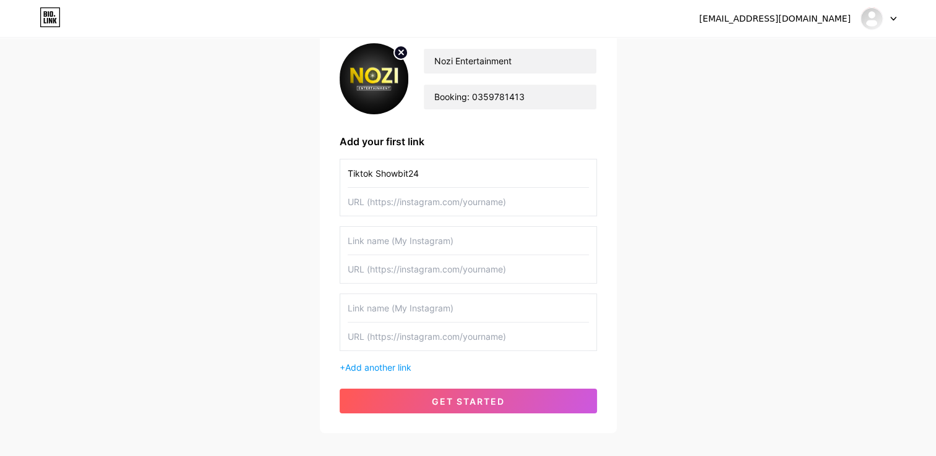
click at [444, 189] on input "text" at bounding box center [468, 202] width 241 height 28
paste input "[URL][DOMAIN_NAME]"
type input "[URL][DOMAIN_NAME]"
click at [438, 243] on input "text" at bounding box center [468, 241] width 241 height 28
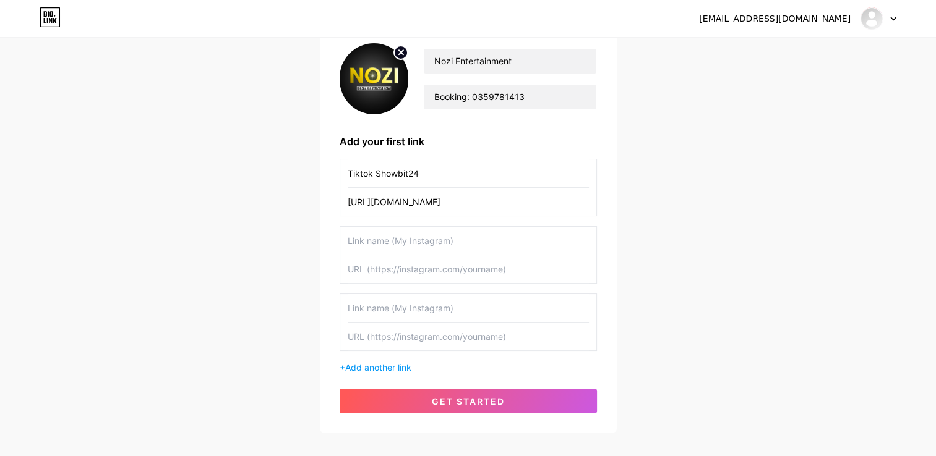
scroll to position [0, 0]
type input "Tiktok Ente"
click at [371, 172] on input "Tiktok Showbit24" at bounding box center [468, 174] width 241 height 28
click at [373, 173] on input "Tiktok Showbit24" at bounding box center [468, 174] width 241 height 28
type input "Tiktok NoziShowbit24"
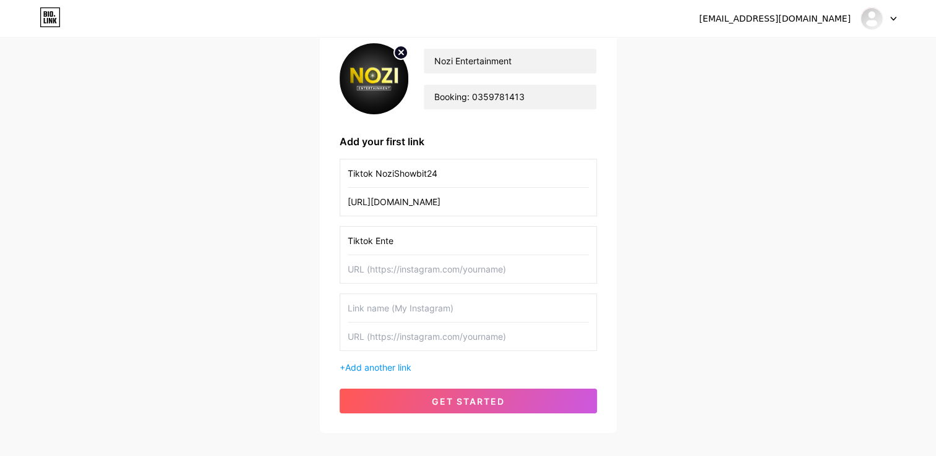
click at [403, 241] on input "Tiktok Ente" at bounding box center [468, 241] width 241 height 28
type input "Tiktok NoziEntertainment"
click at [458, 267] on input "text" at bounding box center [468, 269] width 241 height 28
paste input "[URL][DOMAIN_NAME]"
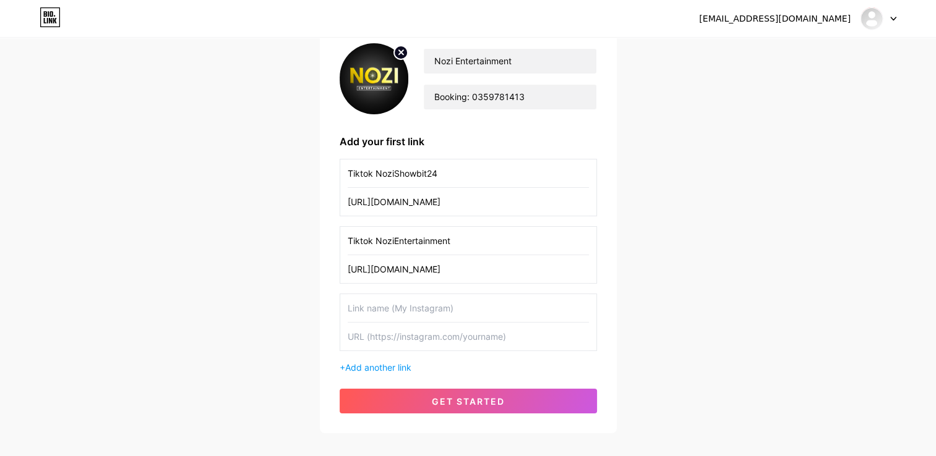
type input "[URL][DOMAIN_NAME]"
click at [385, 296] on input "text" at bounding box center [468, 308] width 241 height 28
type input "TikTok NoziTrending"
click at [409, 334] on input "text" at bounding box center [468, 337] width 241 height 28
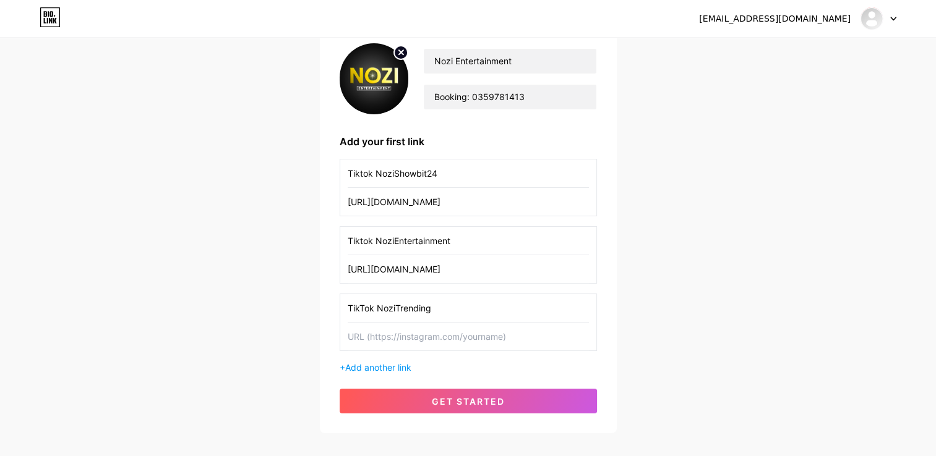
drag, startPoint x: 465, startPoint y: 244, endPoint x: 465, endPoint y: 234, distance: 9.9
click at [465, 234] on input "Tiktok NoziEntertainment" at bounding box center [468, 241] width 241 height 28
type input "Tiktok NoziEntertainment24h"
click at [459, 186] on input "Tiktok NoziShowbit24" at bounding box center [468, 174] width 241 height 28
type input "Tiktok NoziShowbit24"
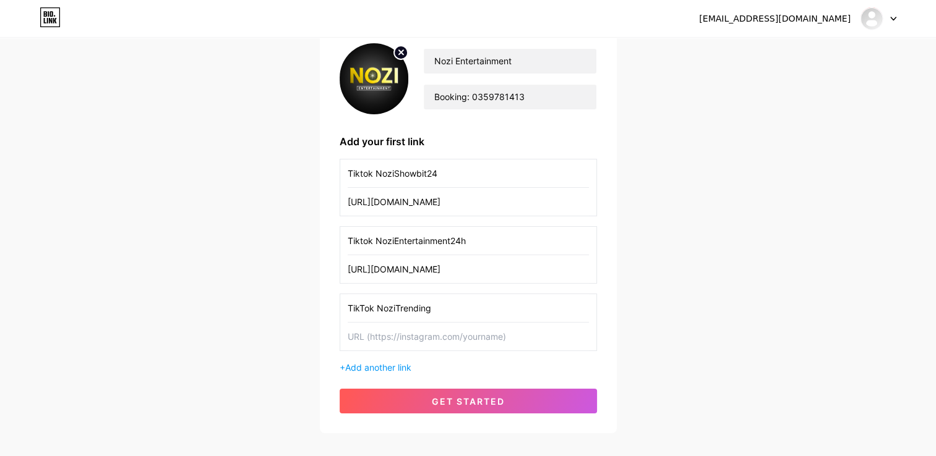
click at [459, 308] on input "TikTok NoziTrending" at bounding box center [468, 308] width 241 height 28
type input "TikTok NoziTrending24h"
click at [445, 335] on input "text" at bounding box center [468, 337] width 241 height 28
paste input "[URL][DOMAIN_NAME]"
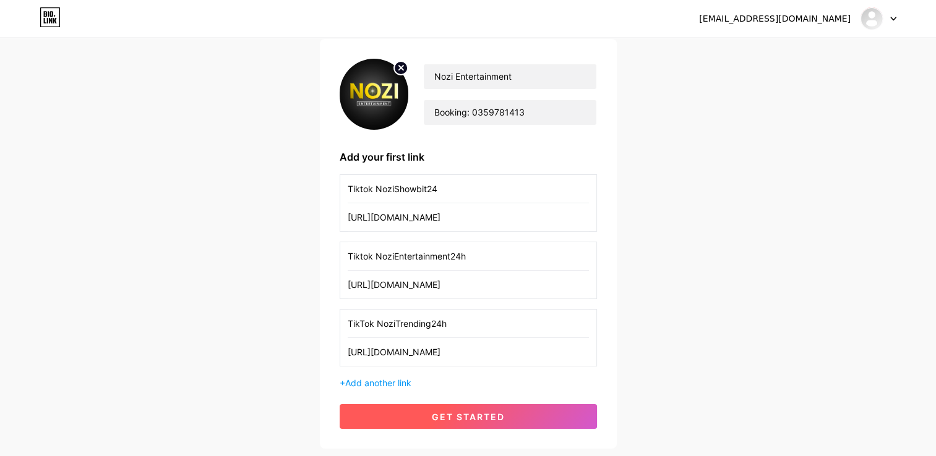
scroll to position [64, 0]
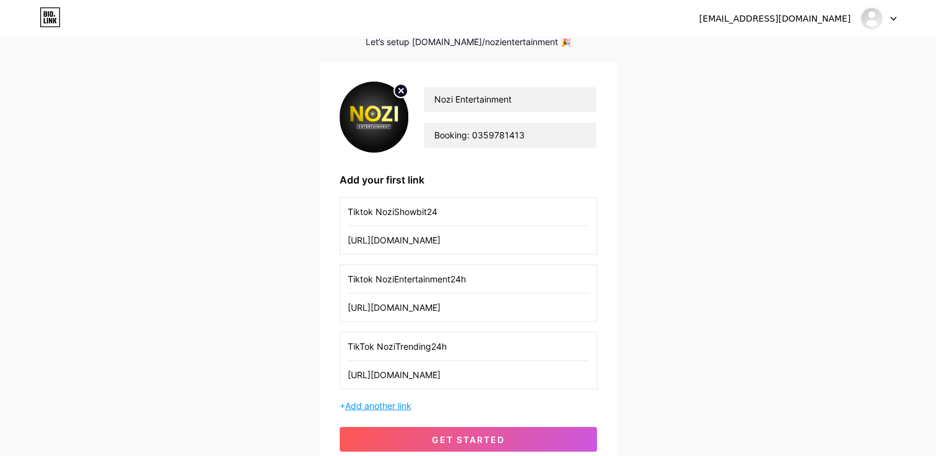
type input "[URL][DOMAIN_NAME]"
click at [356, 403] on span "Add another link" at bounding box center [378, 406] width 66 height 11
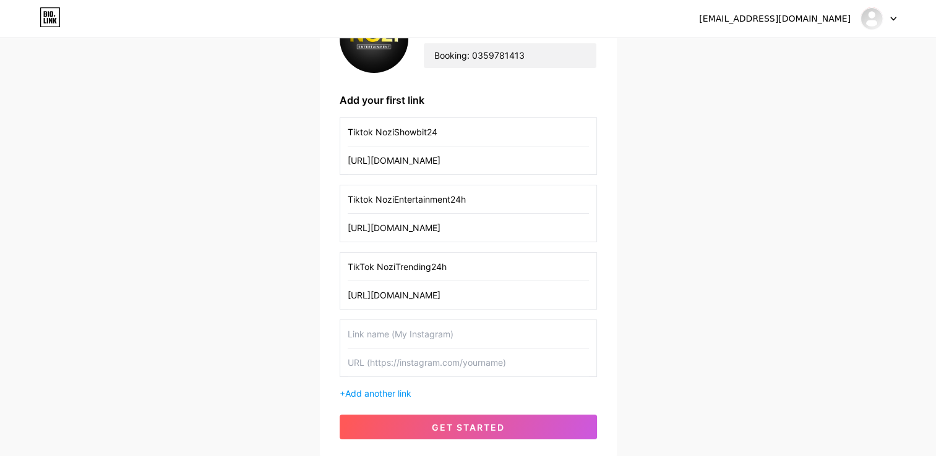
scroll to position [168, 0]
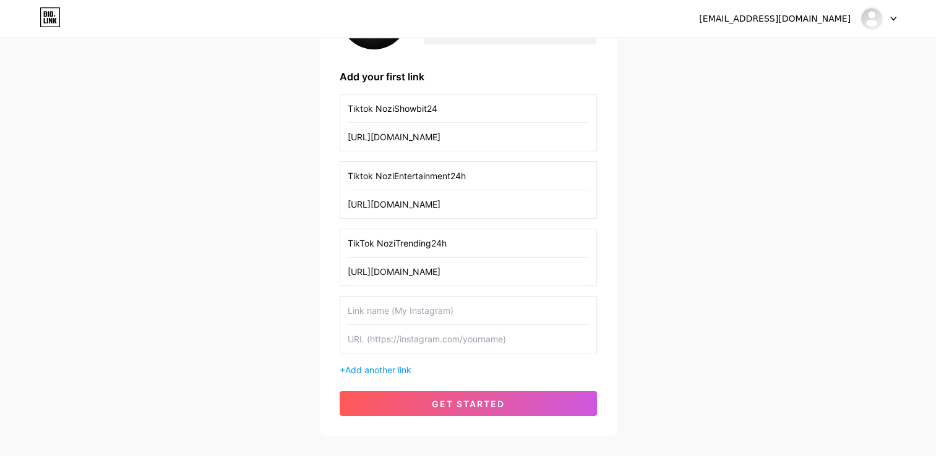
click at [397, 312] on input "text" at bounding box center [468, 311] width 241 height 28
click at [419, 92] on div "Nozi Entertainment Booking: 0359781413 Add your first link Tiktok NoziShowbit24…" at bounding box center [467, 197] width 257 height 438
click at [402, 308] on input "text" at bounding box center [468, 311] width 241 height 28
type input "F"
type input "Page NoziShowbit24"
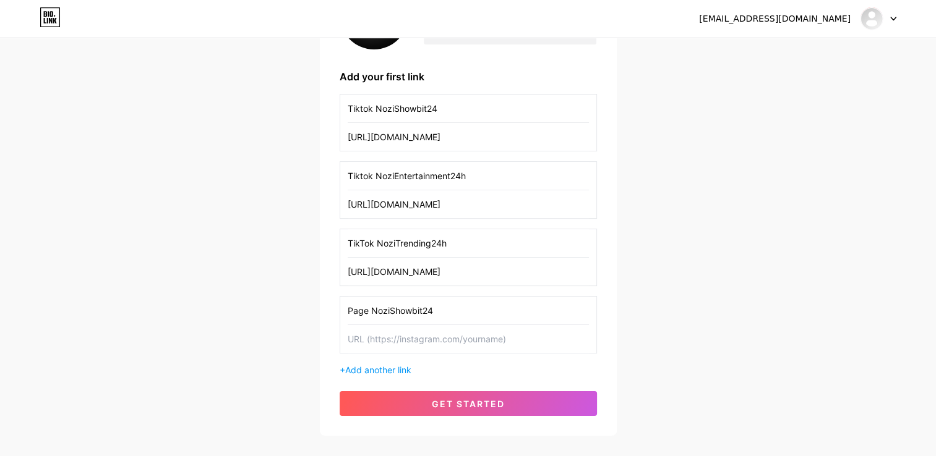
click at [454, 345] on input "text" at bounding box center [468, 339] width 241 height 28
drag, startPoint x: 409, startPoint y: 346, endPoint x: 411, endPoint y: 336, distance: 9.6
click at [409, 344] on input "text" at bounding box center [468, 339] width 241 height 28
paste input "[URL][DOMAIN_NAME]"
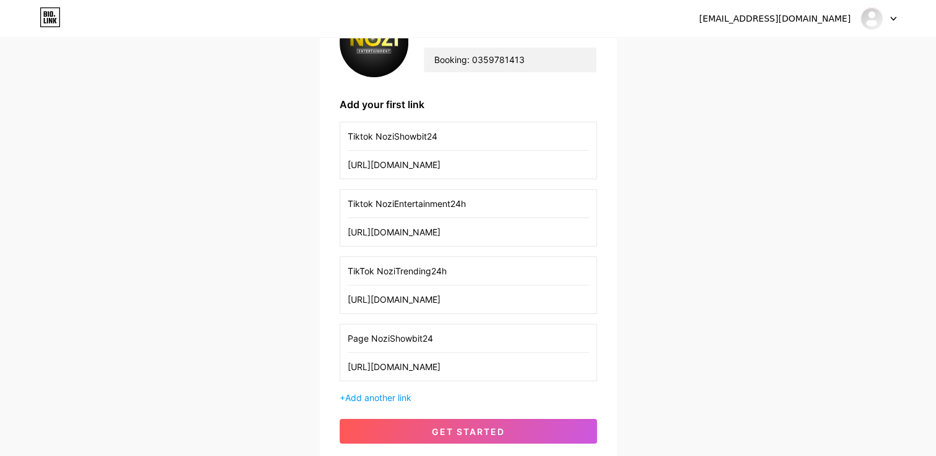
scroll to position [234, 0]
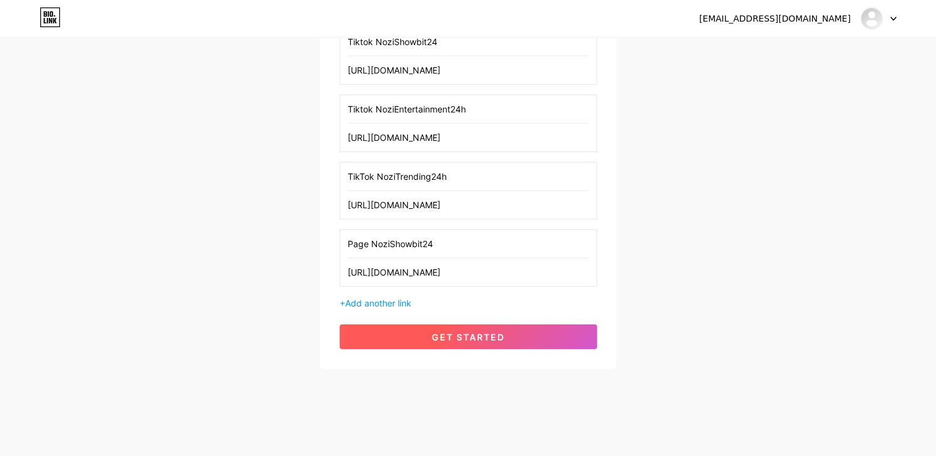
type input "[URL][DOMAIN_NAME]"
click at [495, 341] on button "get started" at bounding box center [467, 337] width 257 height 25
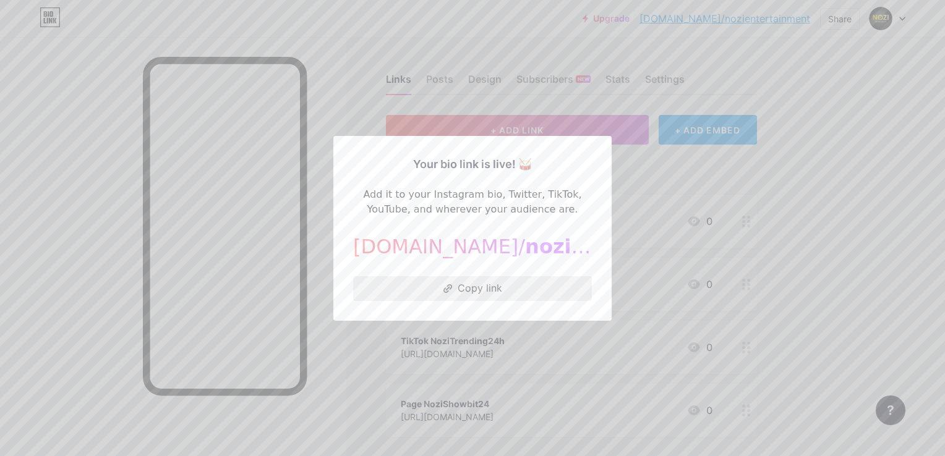
click at [485, 298] on button "Copy link" at bounding box center [472, 288] width 239 height 25
click at [784, 189] on div at bounding box center [472, 228] width 945 height 456
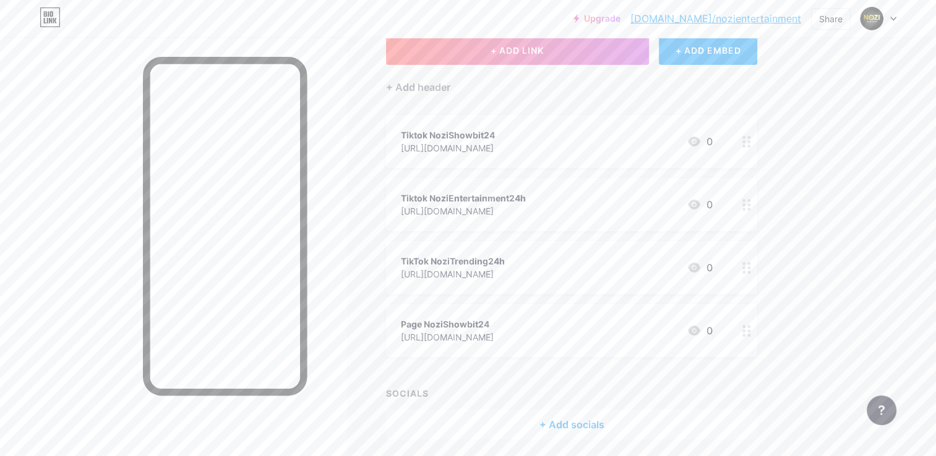
scroll to position [124, 0]
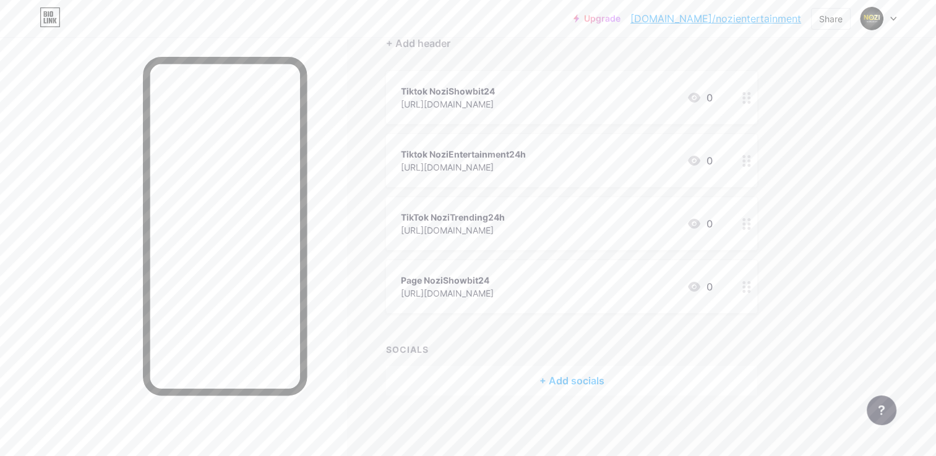
click at [536, 373] on div "+ Add socials" at bounding box center [571, 381] width 371 height 30
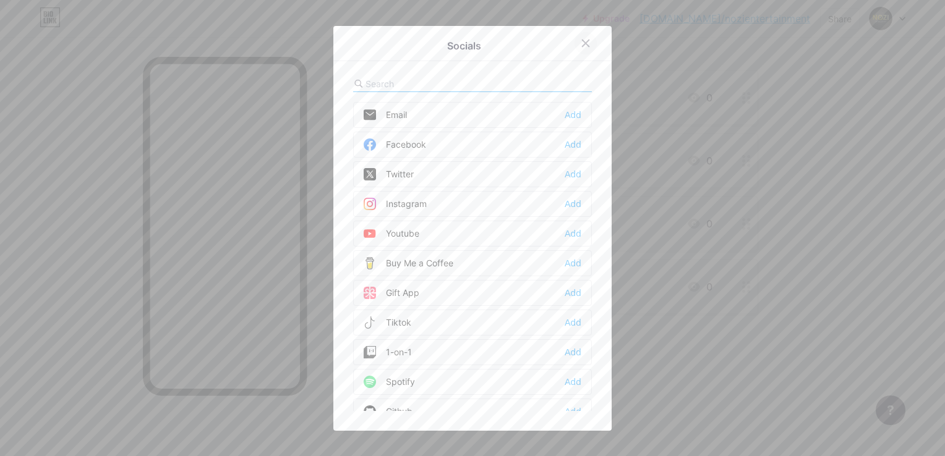
click at [574, 41] on div at bounding box center [585, 43] width 22 height 22
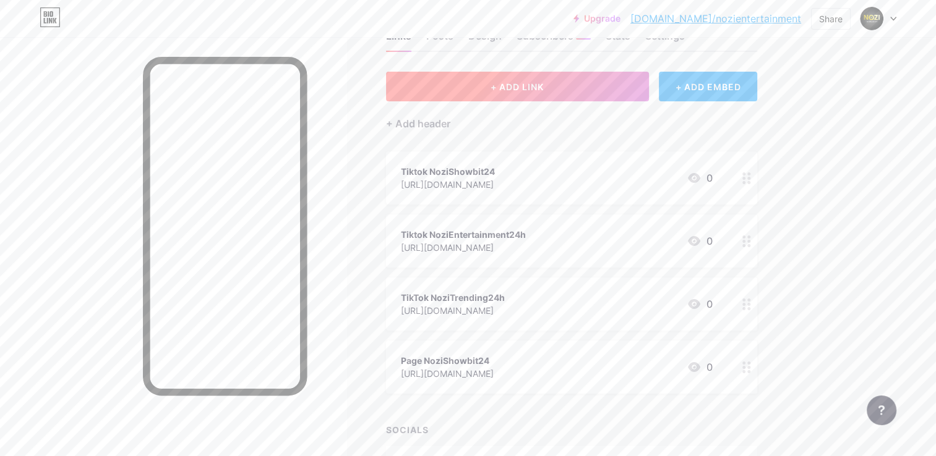
scroll to position [20, 0]
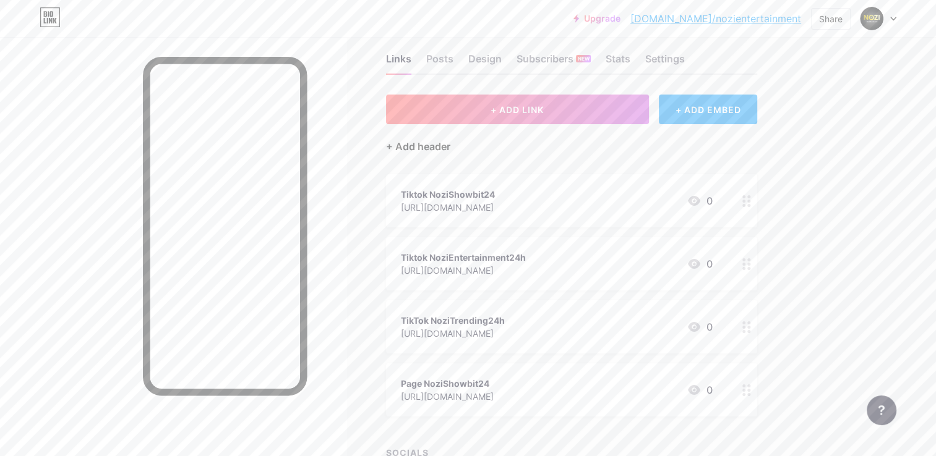
click at [397, 145] on div "+ Add header" at bounding box center [418, 146] width 64 height 15
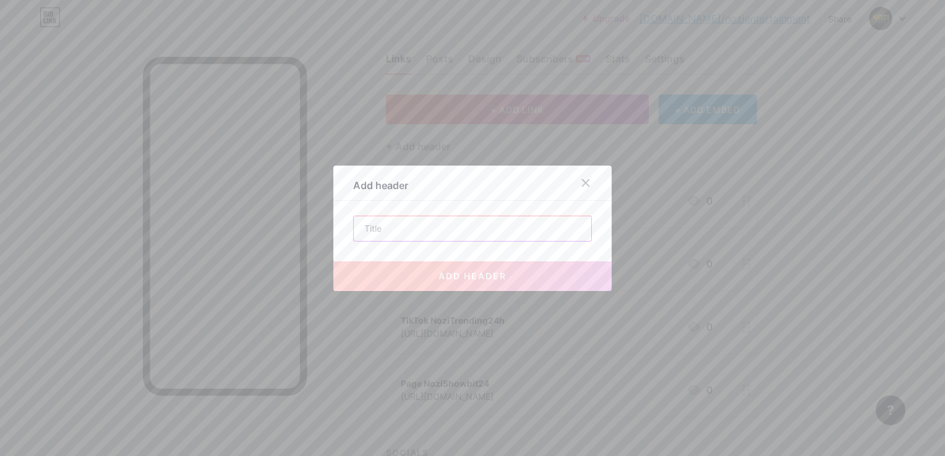
click at [467, 223] on input "text" at bounding box center [472, 228] width 237 height 25
click at [584, 172] on div at bounding box center [592, 183] width 37 height 22
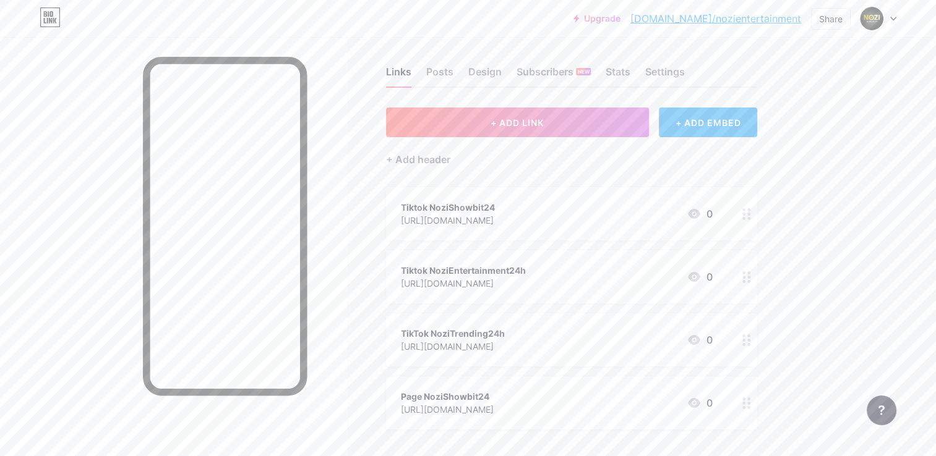
scroll to position [0, 0]
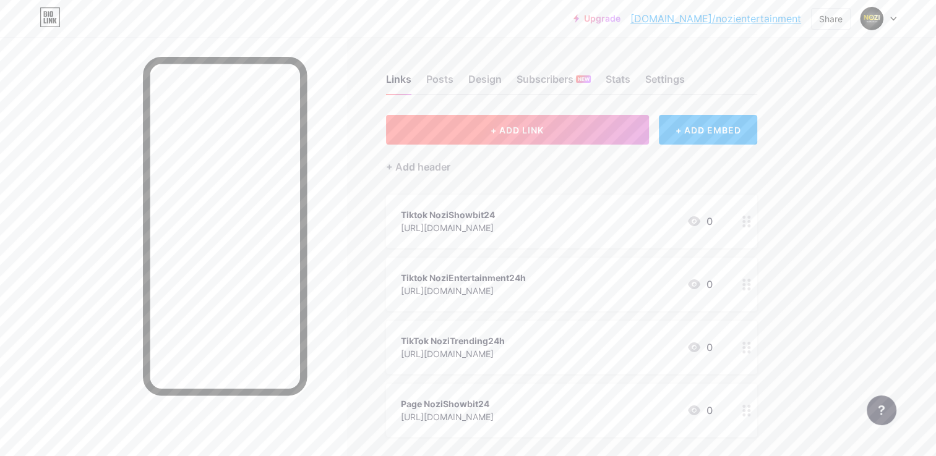
click at [455, 135] on button "+ ADD LINK" at bounding box center [517, 130] width 263 height 30
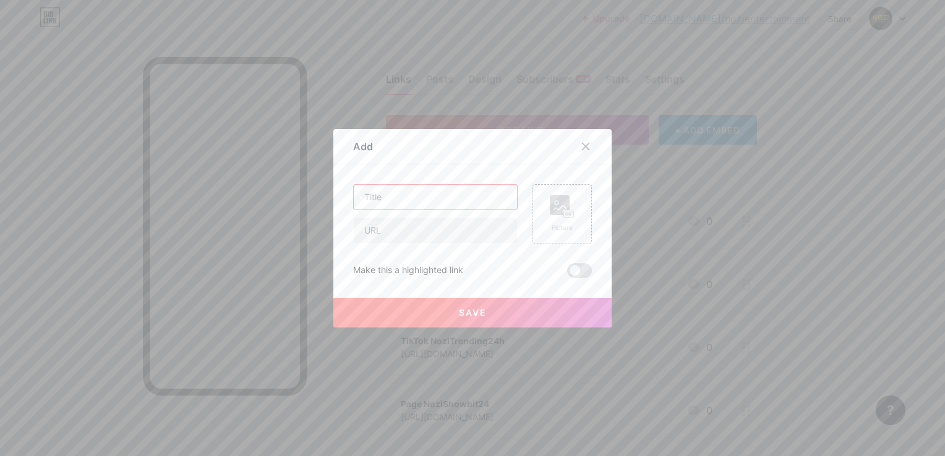
click at [424, 199] on input "text" at bounding box center [435, 197] width 163 height 25
click at [532, 217] on div "Picture" at bounding box center [561, 213] width 59 height 59
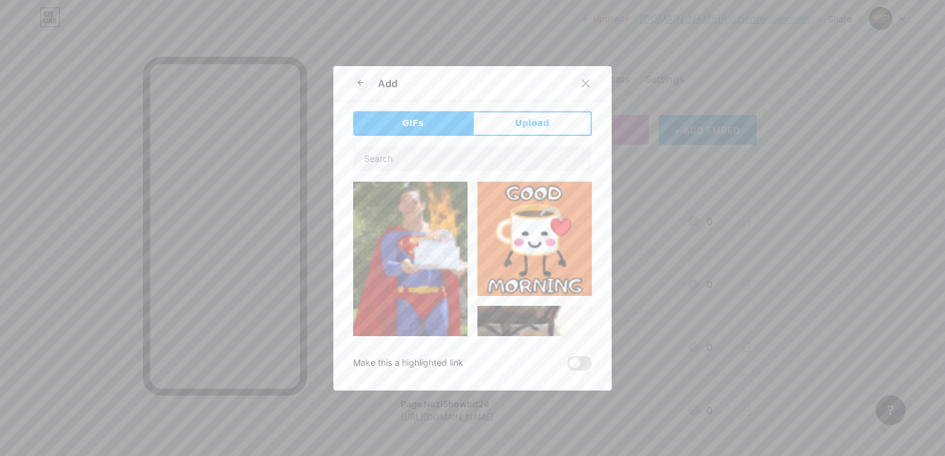
click at [586, 91] on div at bounding box center [585, 83] width 22 height 22
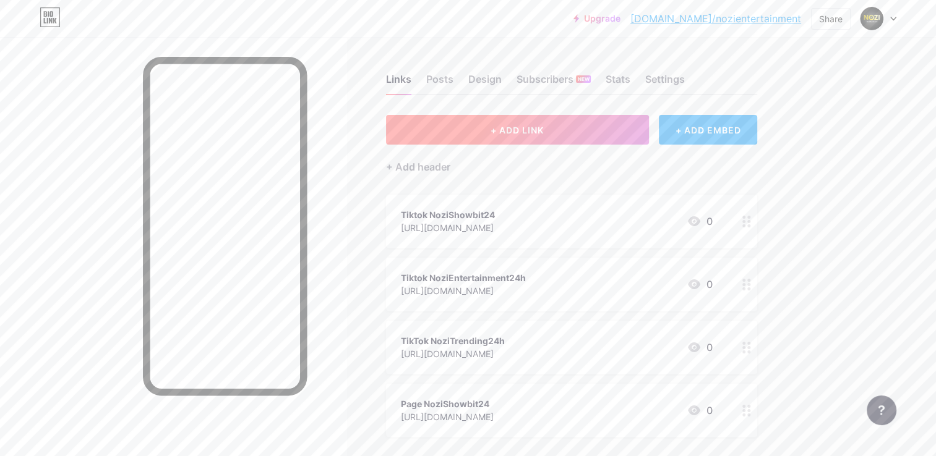
click at [526, 134] on span "+ ADD LINK" at bounding box center [516, 130] width 53 height 11
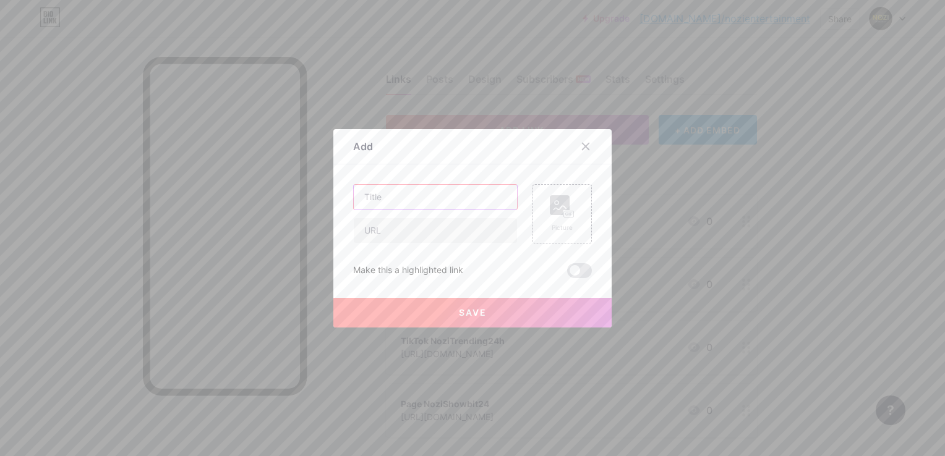
click at [443, 192] on input "text" at bounding box center [435, 197] width 163 height 25
type input "a"
type input "ádadsa"
click at [414, 231] on input "d" at bounding box center [435, 230] width 163 height 25
type input "d"
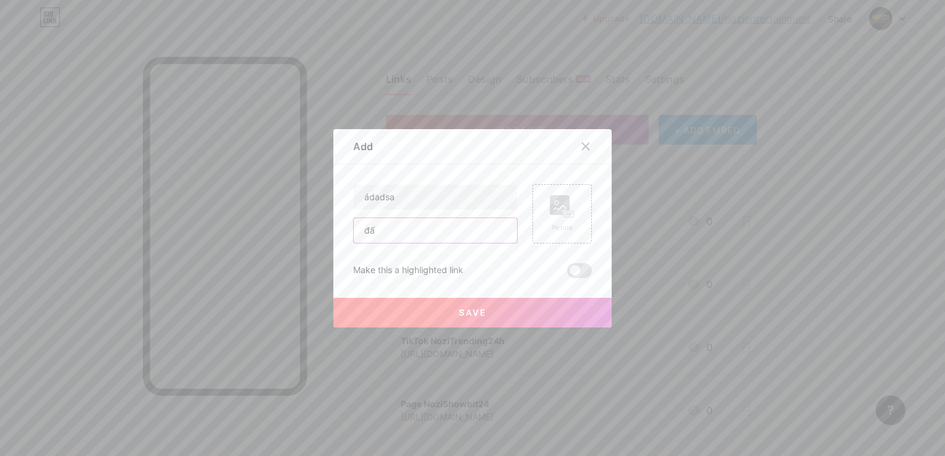
type input "đ"
type input "dấds"
drag, startPoint x: 437, startPoint y: 199, endPoint x: -2, endPoint y: 246, distance: 441.5
click at [0, 246] on html "Upgrade bio.link/nozien... bio.link/nozientertainment Share Switch accounts Noz…" at bounding box center [472, 290] width 945 height 581
type input "Email"
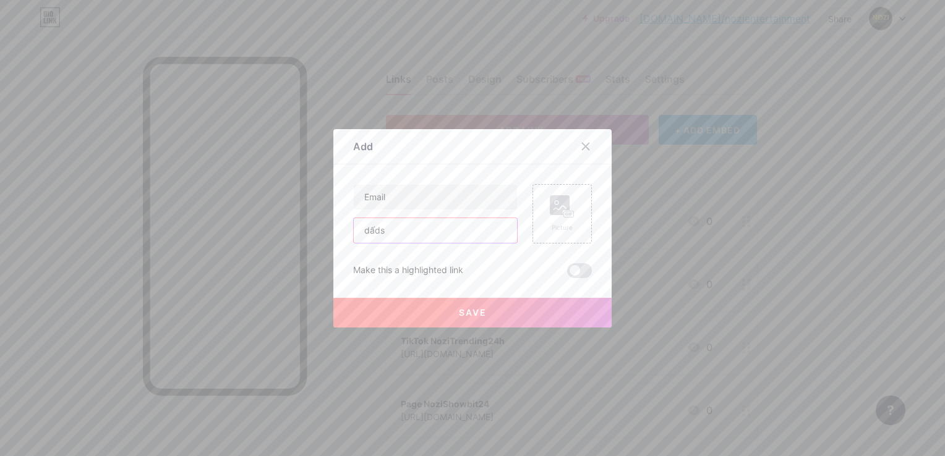
click at [435, 234] on input "dấds" at bounding box center [435, 230] width 163 height 25
drag, startPoint x: 435, startPoint y: 234, endPoint x: 0, endPoint y: 263, distance: 436.3
click at [0, 263] on html "Upgrade bio.link/nozien... bio.link/nozientertainment Share Switch accounts Noz…" at bounding box center [472, 290] width 945 height 581
click at [568, 277] on span at bounding box center [579, 270] width 25 height 15
click at [567, 274] on input "checkbox" at bounding box center [567, 274] width 0 height 0
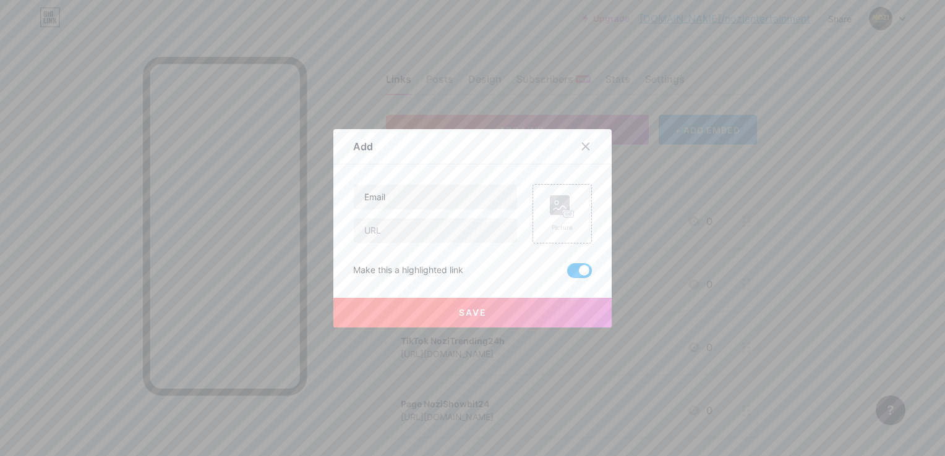
click at [568, 277] on span at bounding box center [579, 270] width 25 height 15
click at [567, 274] on input "checkbox" at bounding box center [567, 274] width 0 height 0
click at [418, 228] on input "text" at bounding box center [435, 230] width 163 height 25
type input "[EMAIL_ADDRESS][DOMAIN_NAME]"
click at [480, 331] on div at bounding box center [472, 228] width 945 height 456
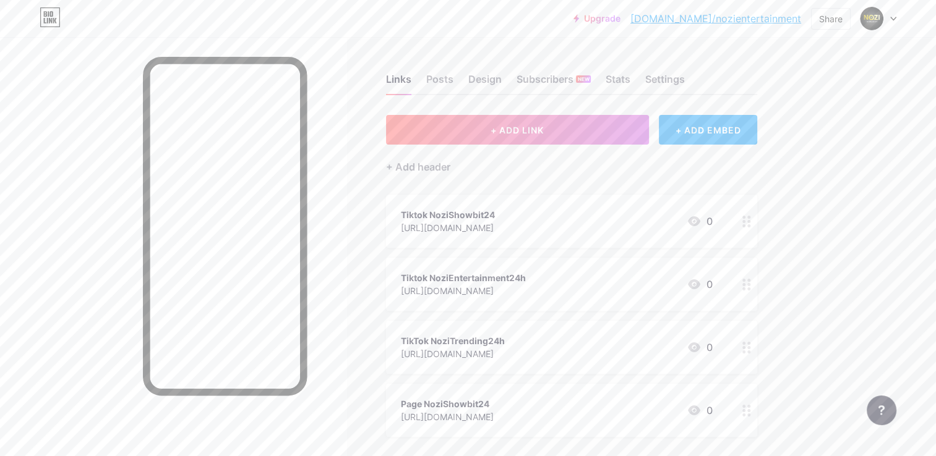
click at [512, 147] on div "+ Add header" at bounding box center [571, 160] width 371 height 30
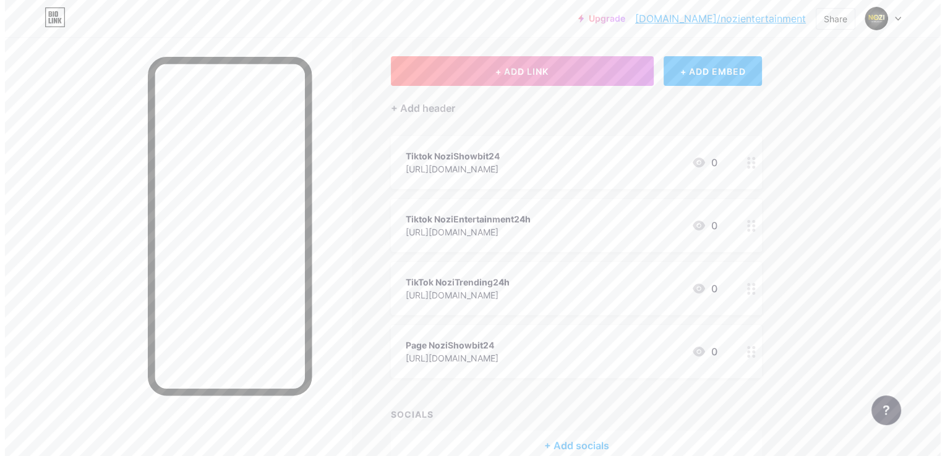
scroll to position [20, 0]
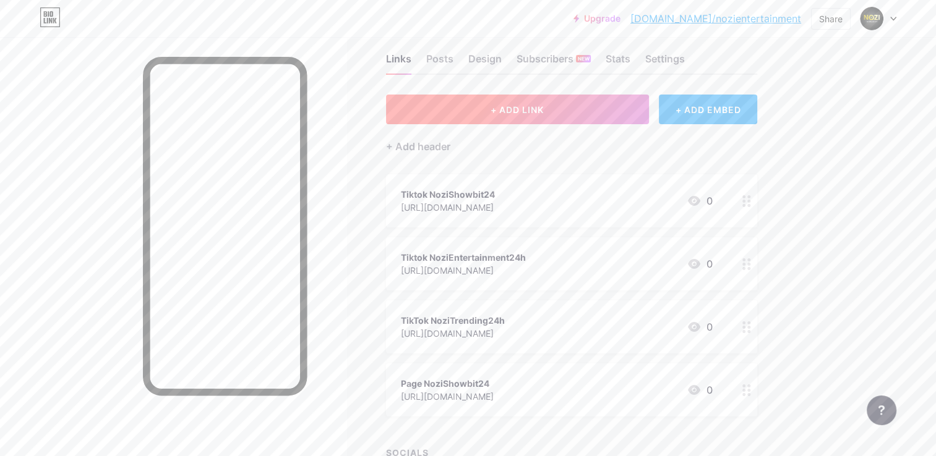
click at [536, 113] on span "+ ADD LINK" at bounding box center [516, 110] width 53 height 11
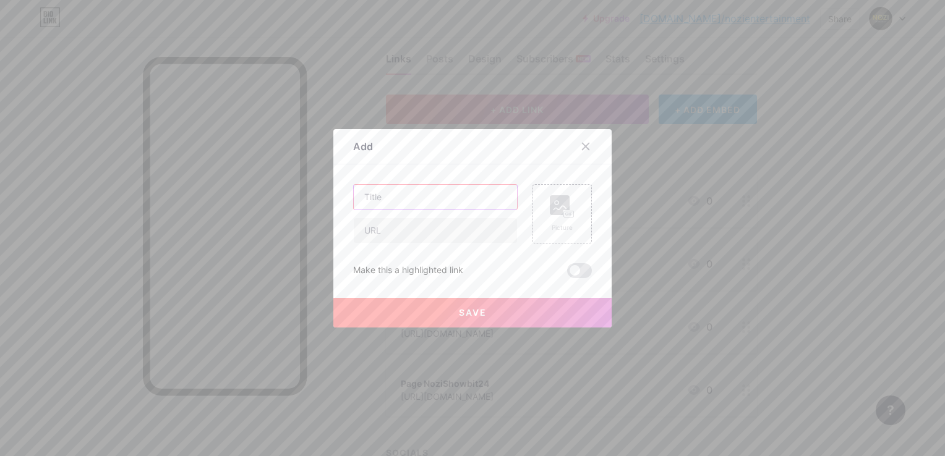
click at [435, 199] on input "text" at bounding box center [435, 197] width 163 height 25
click at [441, 225] on input "text" at bounding box center [435, 230] width 163 height 25
click at [0, 207] on html "Upgrade bio.link/nozien... bio.link/nozientertainment Share Switch accounts Noz…" at bounding box center [472, 270] width 945 height 581
type input "Gmail"
drag, startPoint x: 349, startPoint y: 237, endPoint x: 370, endPoint y: 229, distance: 23.1
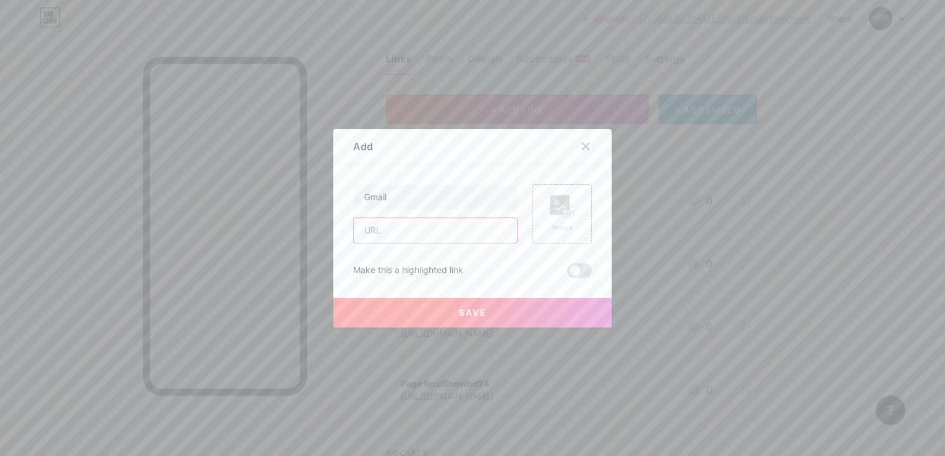
click at [359, 231] on input "text" at bounding box center [435, 230] width 163 height 25
type input "[EMAIL_ADDRESS][DOMAIN_NAME]"
click at [479, 301] on button "Save" at bounding box center [472, 313] width 278 height 30
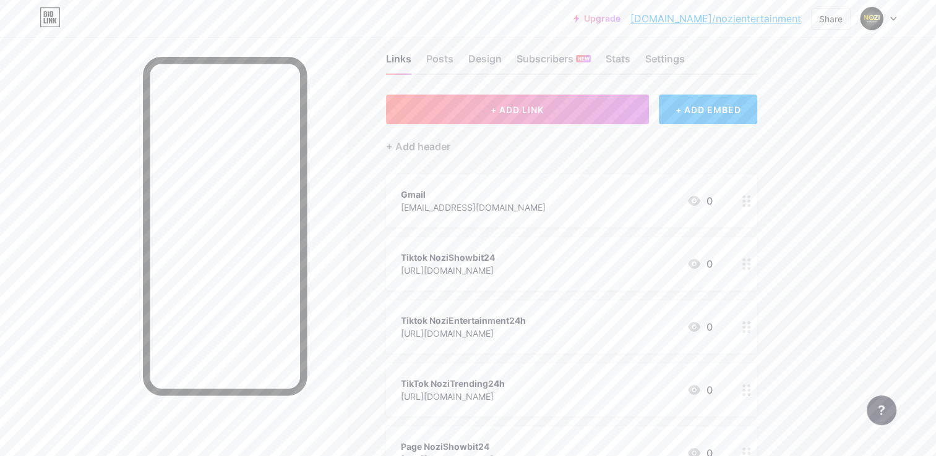
click at [744, 204] on icon at bounding box center [746, 201] width 9 height 12
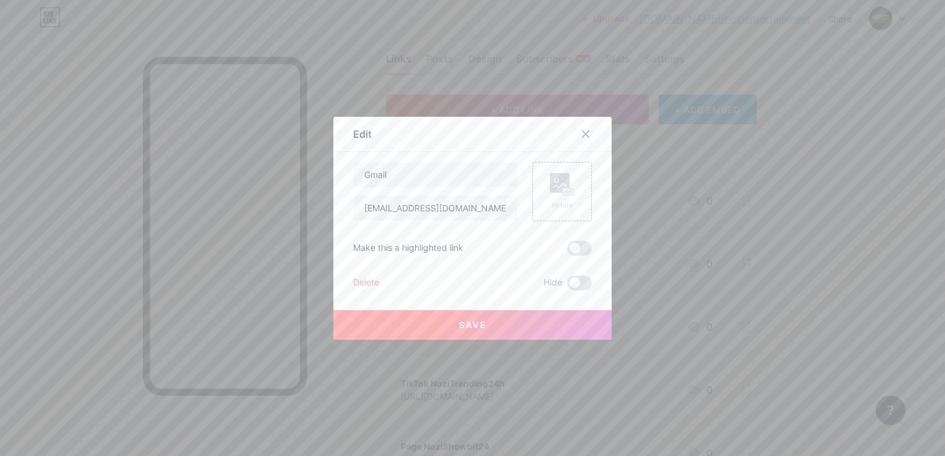
click at [356, 281] on div "Delete" at bounding box center [366, 283] width 26 height 15
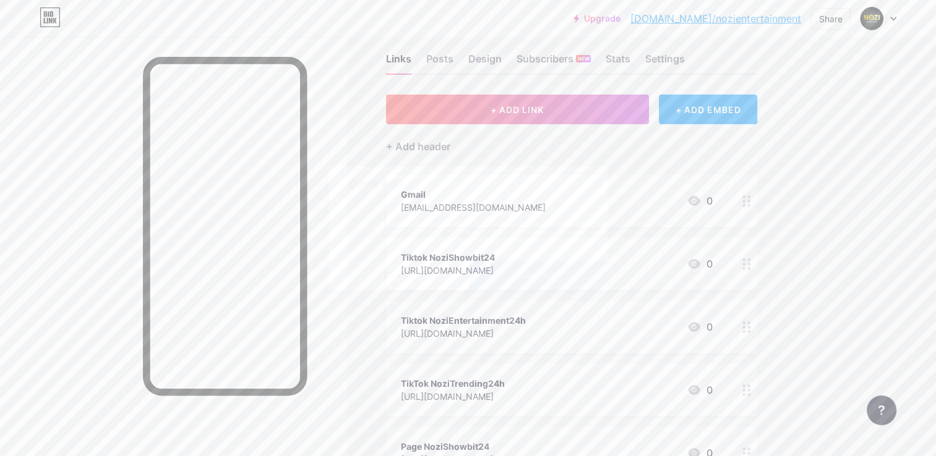
click at [522, 268] on button "Confirm" at bounding box center [537, 276] width 139 height 30
click at [707, 122] on div "+ ADD EMBED" at bounding box center [708, 110] width 98 height 30
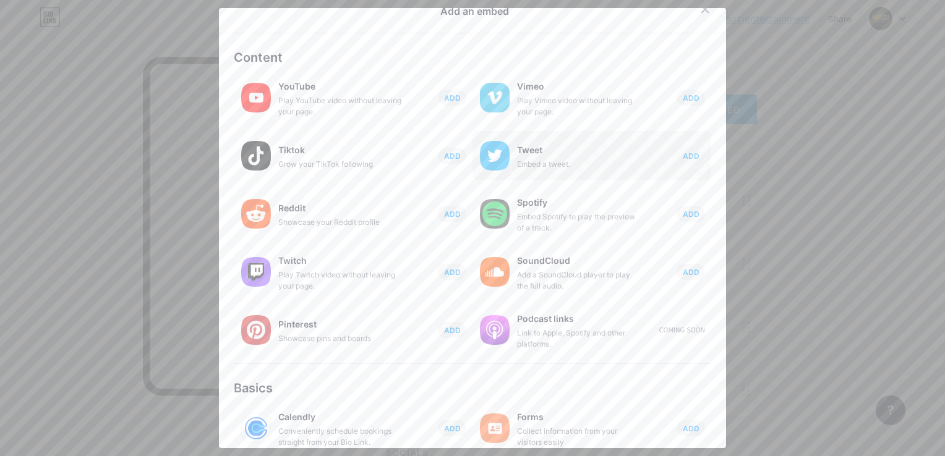
scroll to position [0, 0]
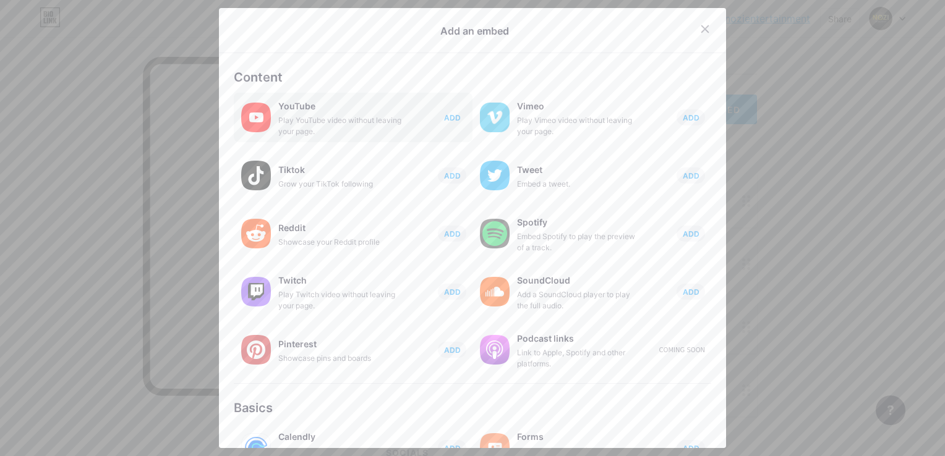
click at [444, 116] on span "ADD" at bounding box center [452, 118] width 17 height 11
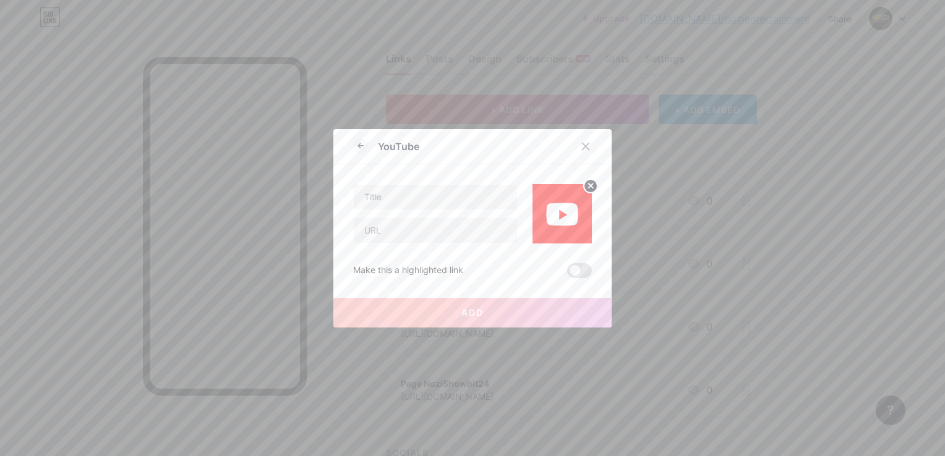
drag, startPoint x: 591, startPoint y: 140, endPoint x: 582, endPoint y: 143, distance: 9.2
click at [587, 140] on div at bounding box center [592, 146] width 37 height 22
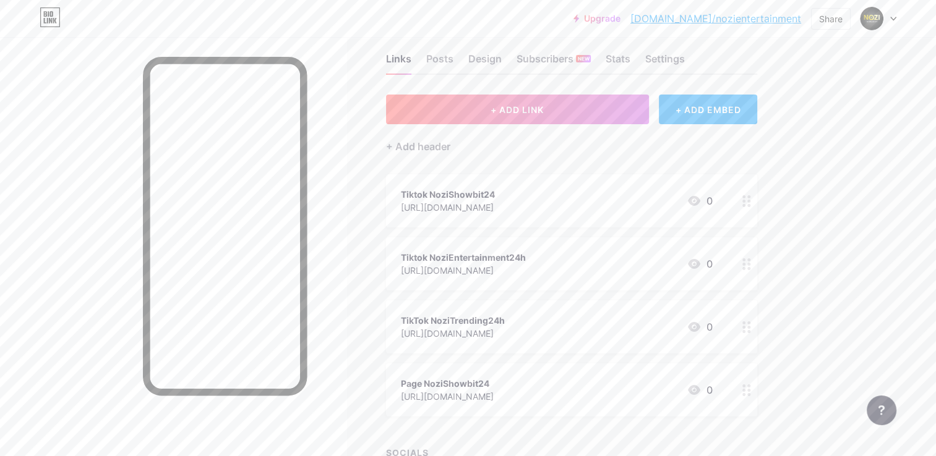
click at [565, 152] on div "+ Add header" at bounding box center [571, 139] width 371 height 30
click at [735, 112] on div "+ ADD EMBED" at bounding box center [708, 110] width 98 height 30
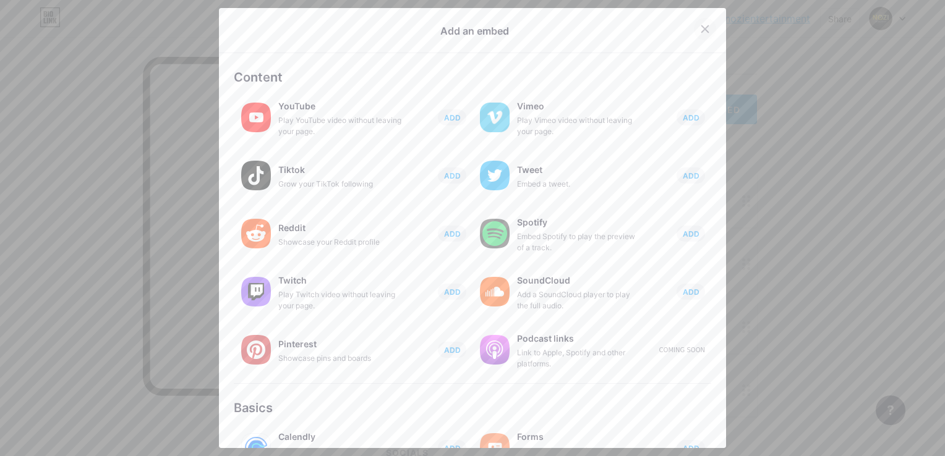
click at [700, 26] on icon at bounding box center [705, 29] width 10 height 10
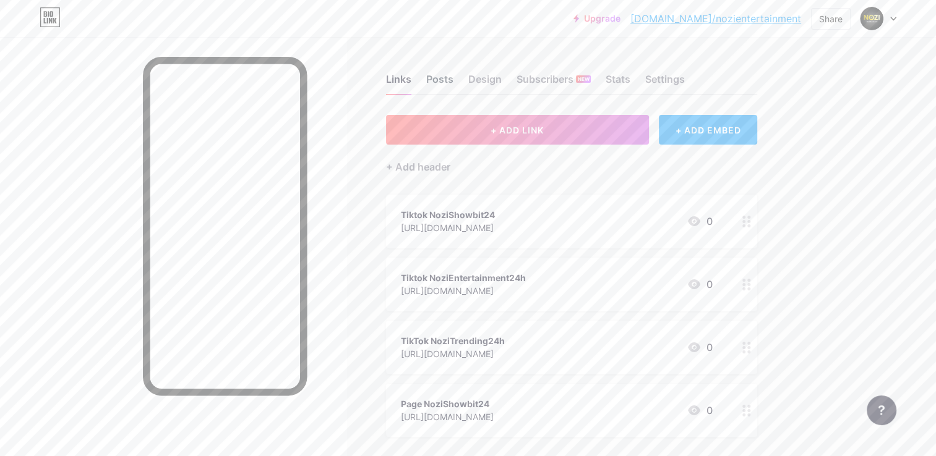
click at [435, 80] on div "Posts" at bounding box center [439, 83] width 27 height 22
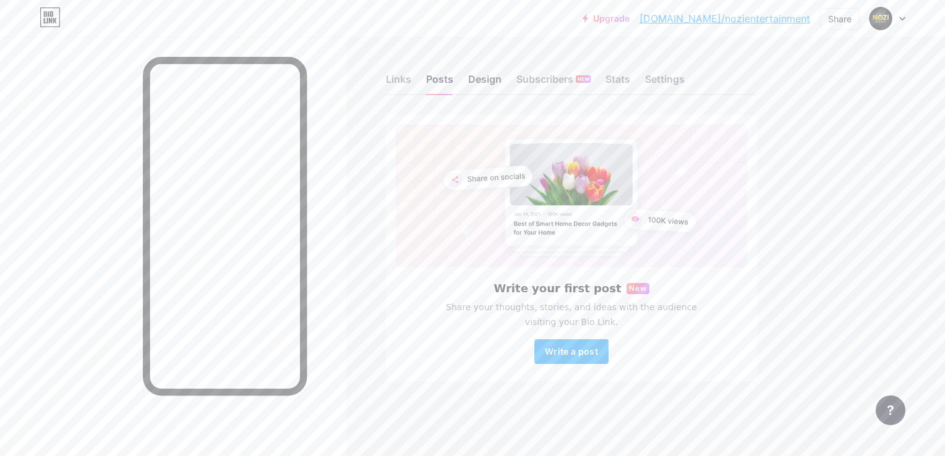
click at [490, 78] on div "Design" at bounding box center [484, 83] width 33 height 22
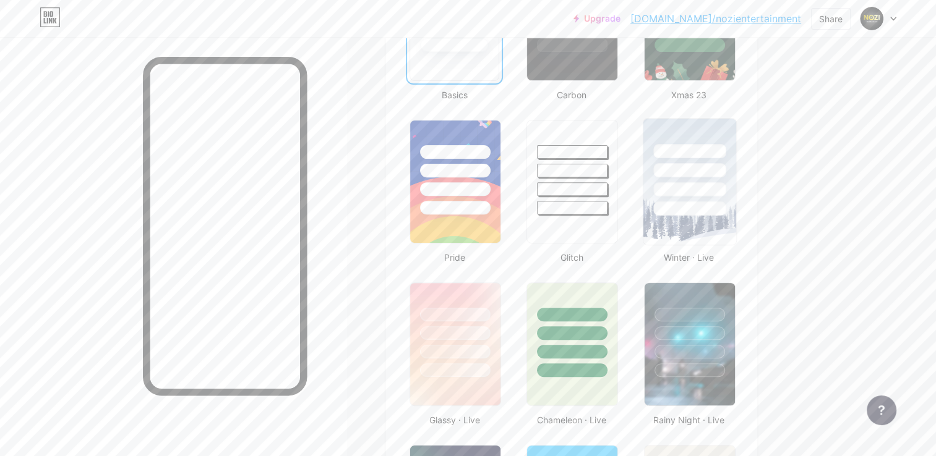
scroll to position [515, 0]
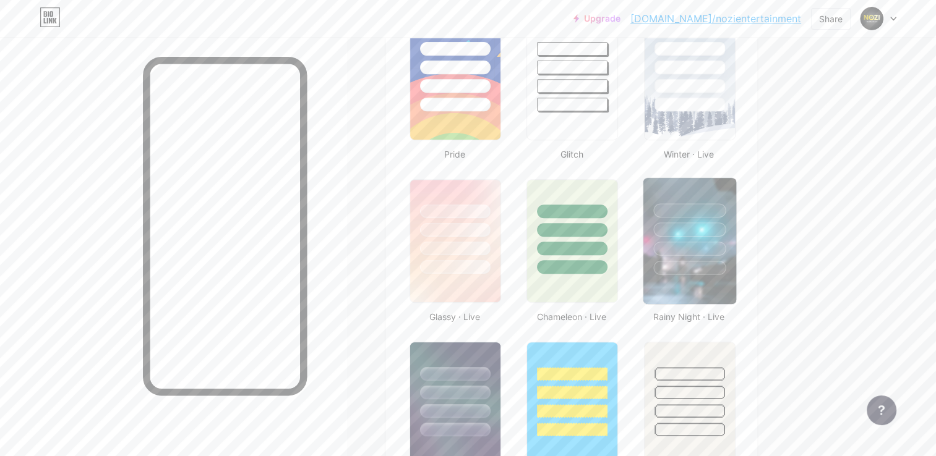
click at [690, 224] on div at bounding box center [689, 230] width 72 height 14
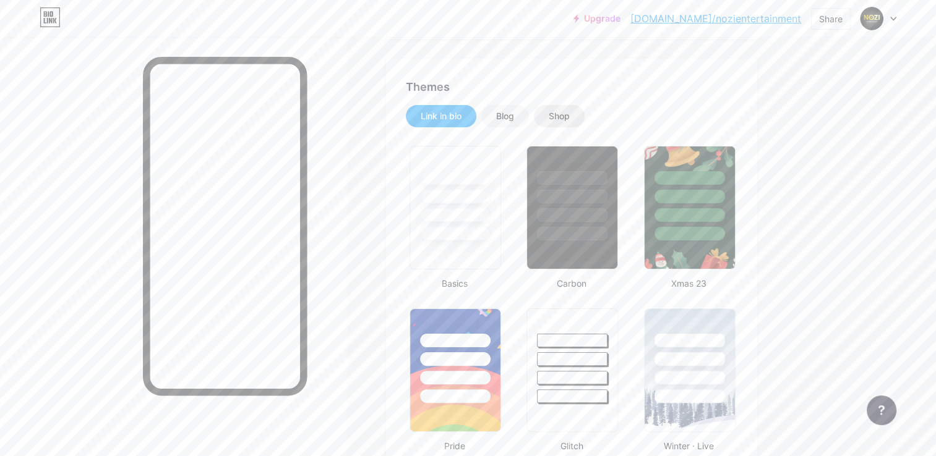
scroll to position [412, 0]
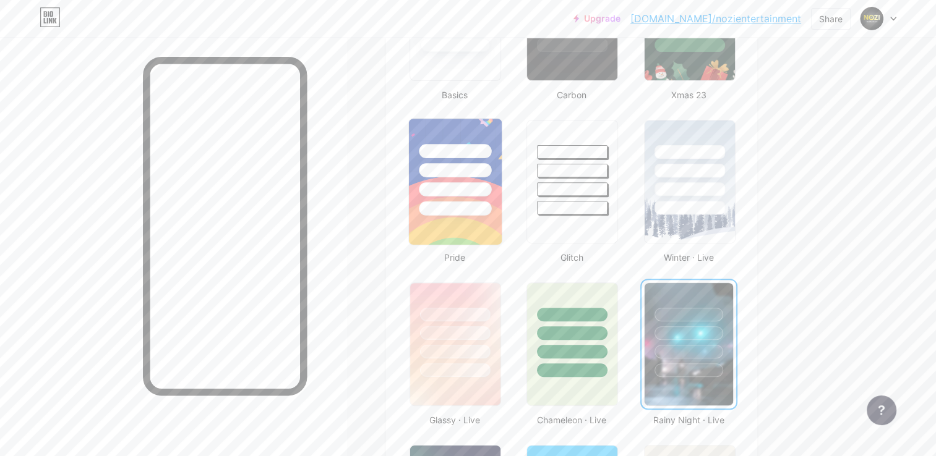
click at [463, 215] on img at bounding box center [455, 182] width 93 height 126
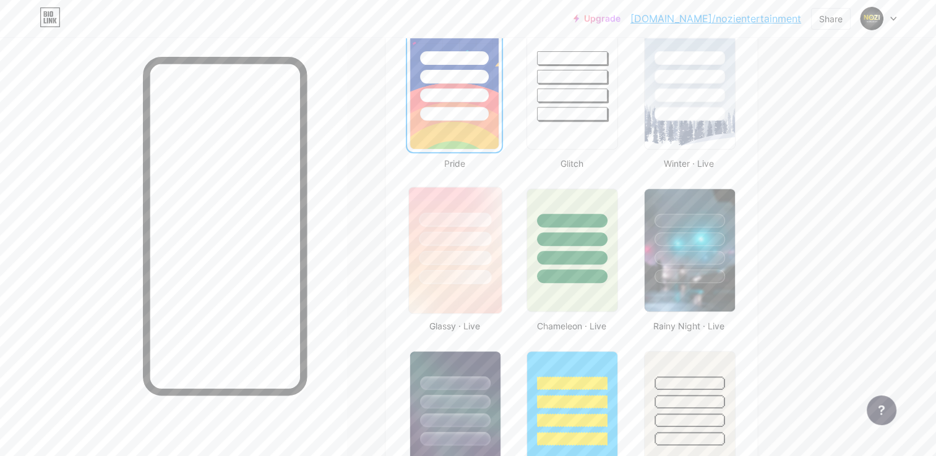
scroll to position [618, 0]
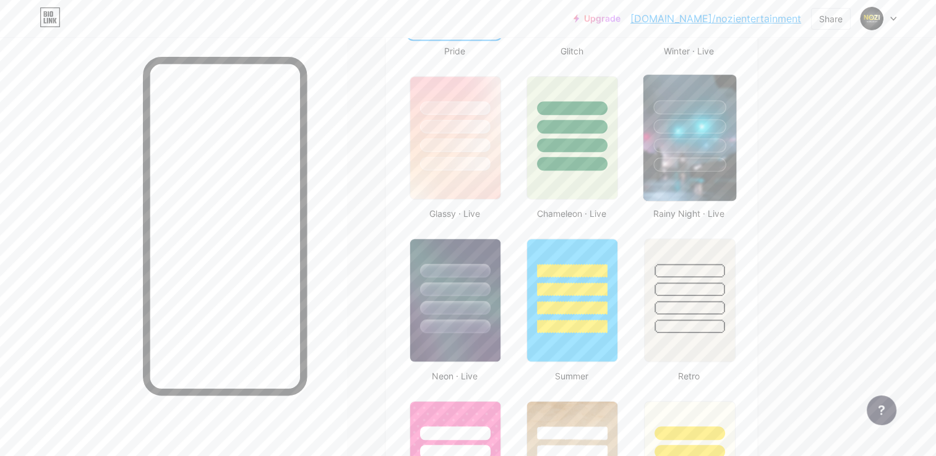
click at [668, 160] on div at bounding box center [689, 165] width 72 height 14
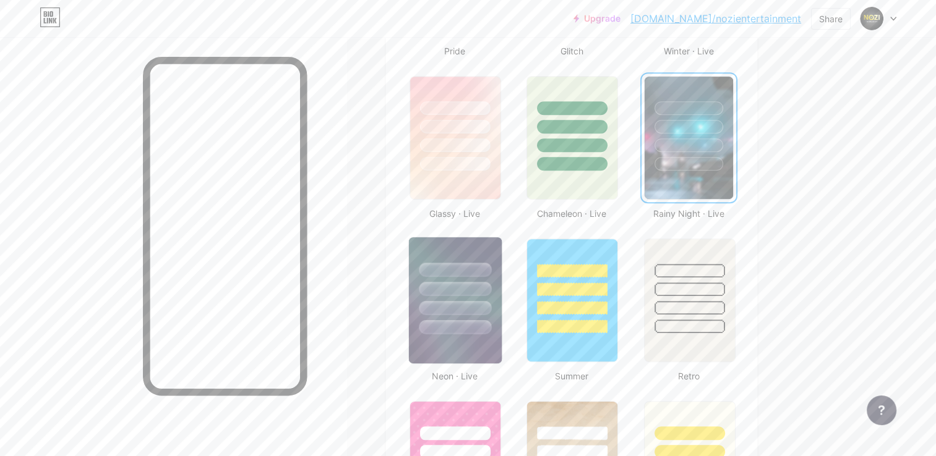
click at [477, 293] on div at bounding box center [455, 289] width 72 height 14
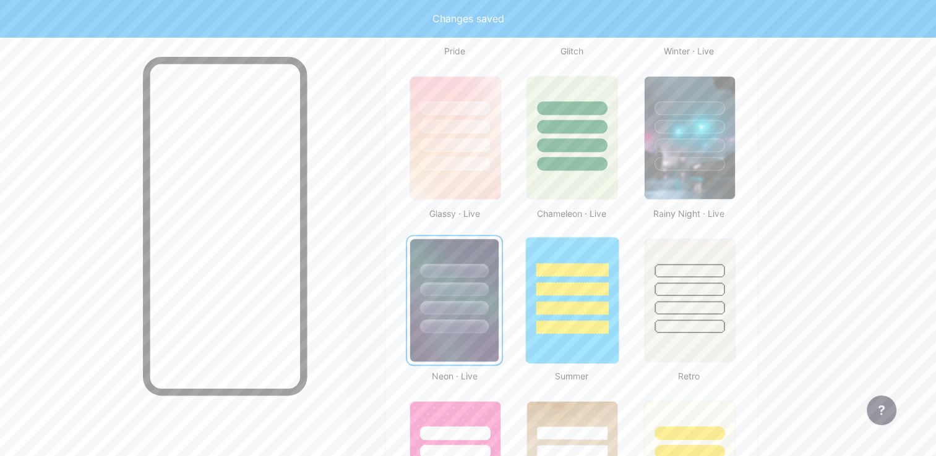
scroll to position [412, 0]
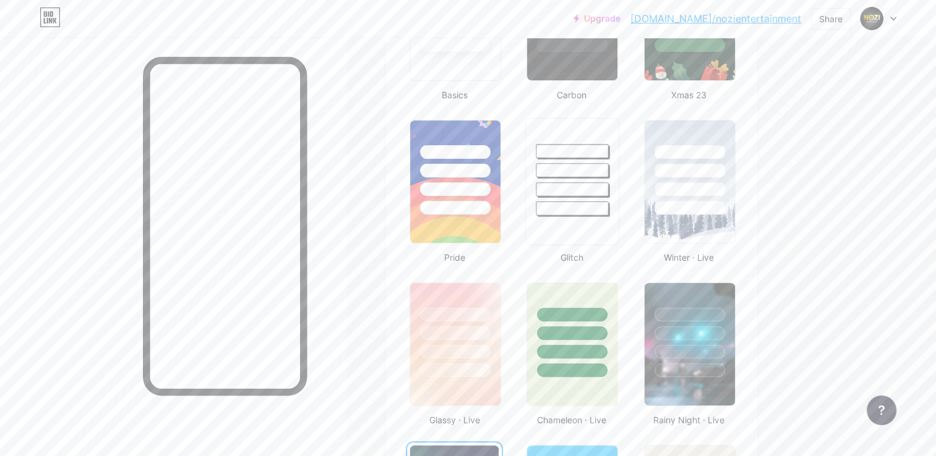
click at [548, 217] on div at bounding box center [572, 181] width 94 height 127
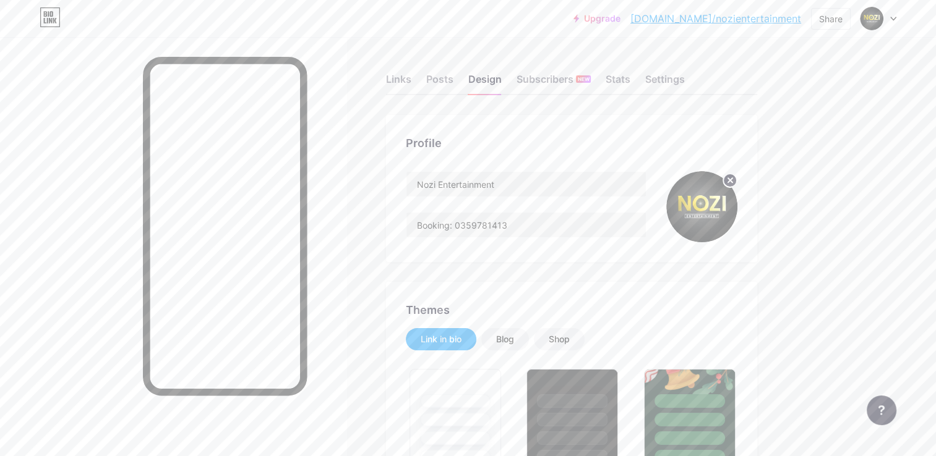
scroll to position [309, 0]
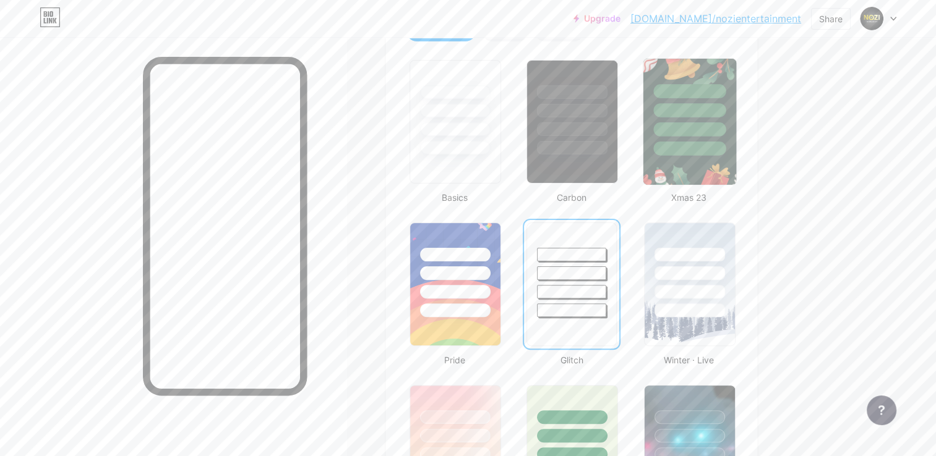
click at [670, 127] on div at bounding box center [689, 129] width 72 height 14
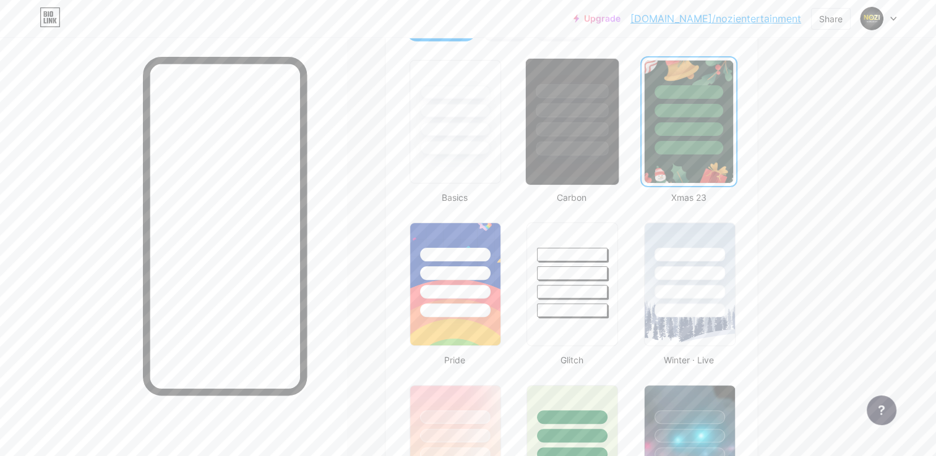
click at [581, 132] on div at bounding box center [572, 129] width 72 height 14
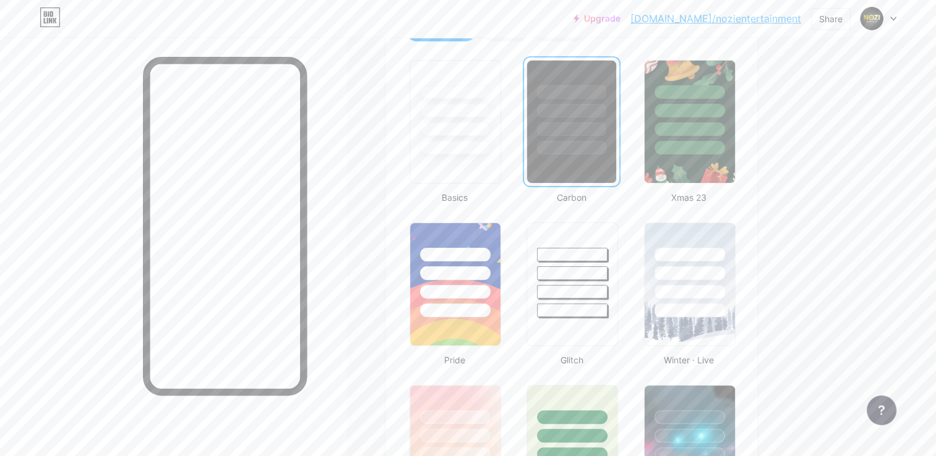
scroll to position [618, 0]
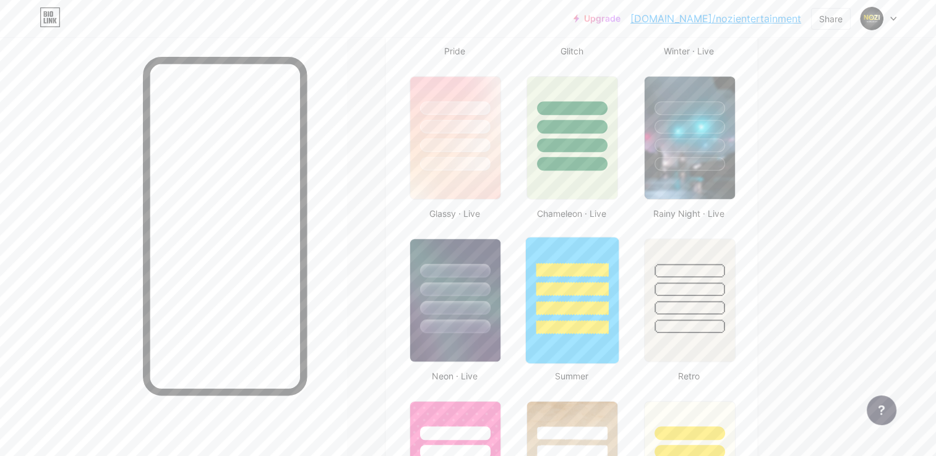
drag, startPoint x: 584, startPoint y: 275, endPoint x: 584, endPoint y: 286, distance: 11.1
click at [584, 284] on div at bounding box center [572, 285] width 93 height 97
click at [659, 293] on div at bounding box center [689, 289] width 72 height 14
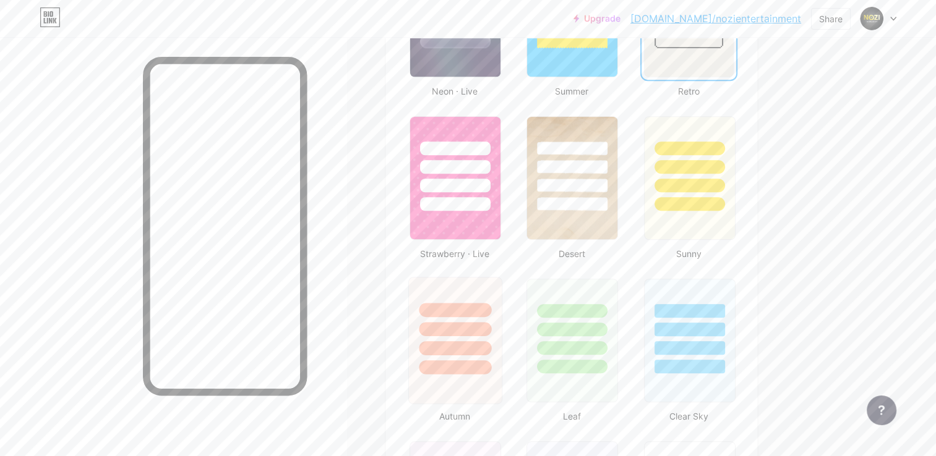
scroll to position [928, 0]
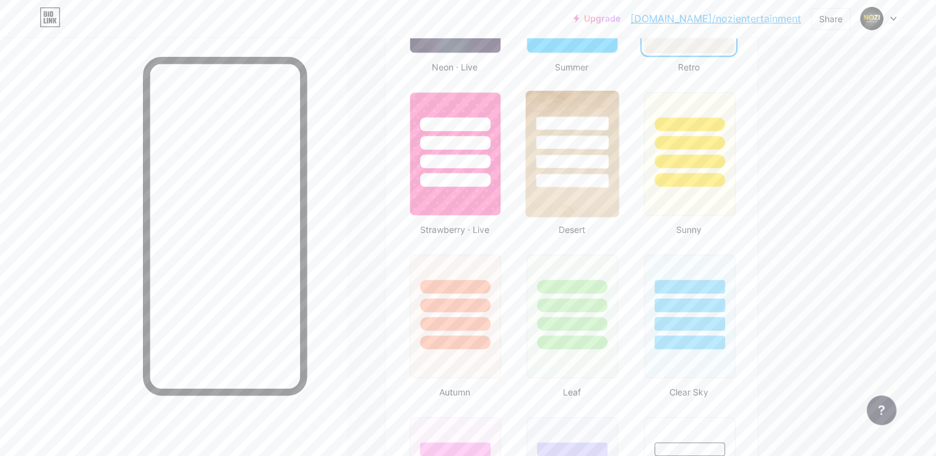
click at [594, 155] on div at bounding box center [572, 162] width 72 height 14
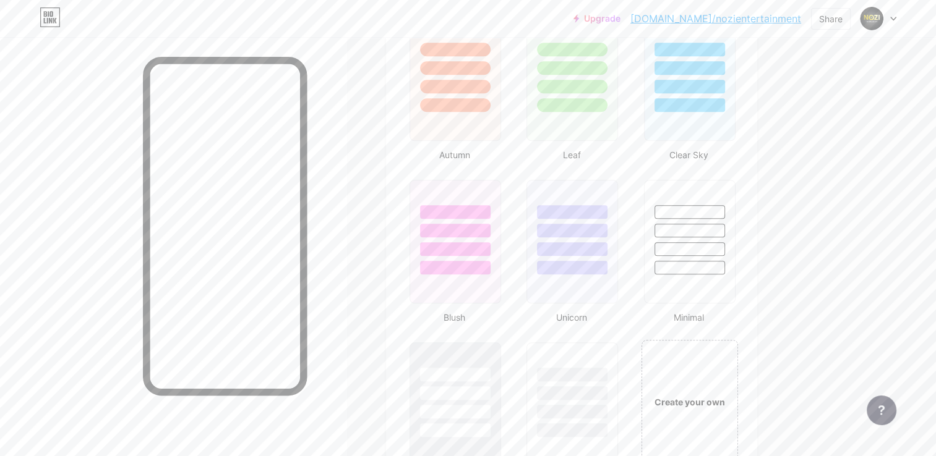
scroll to position [1237, 0]
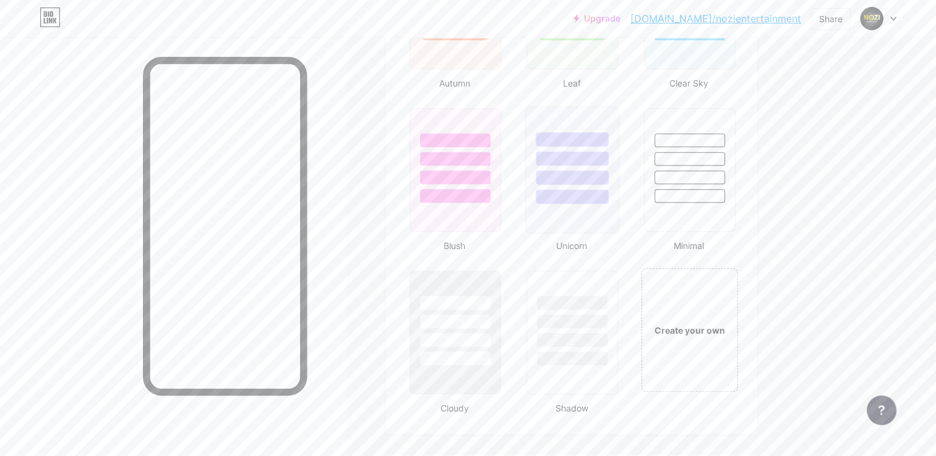
click at [604, 147] on div at bounding box center [572, 155] width 93 height 97
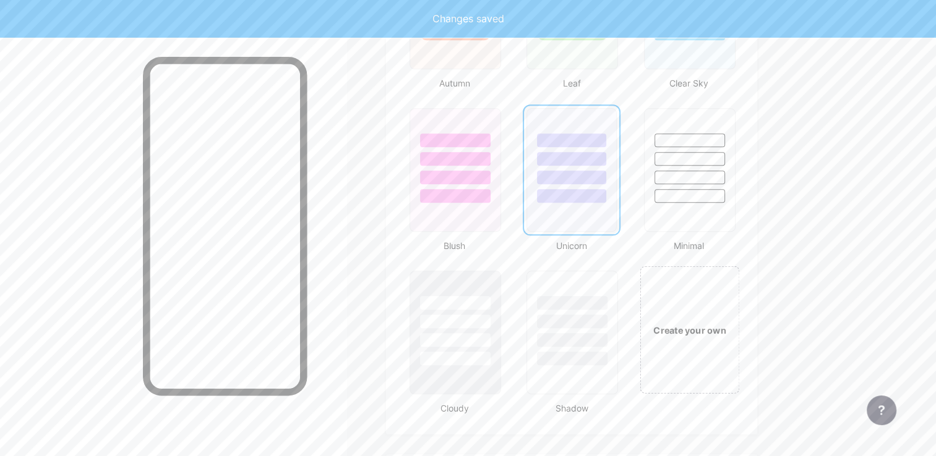
click at [672, 302] on div "Create your own" at bounding box center [689, 329] width 100 height 127
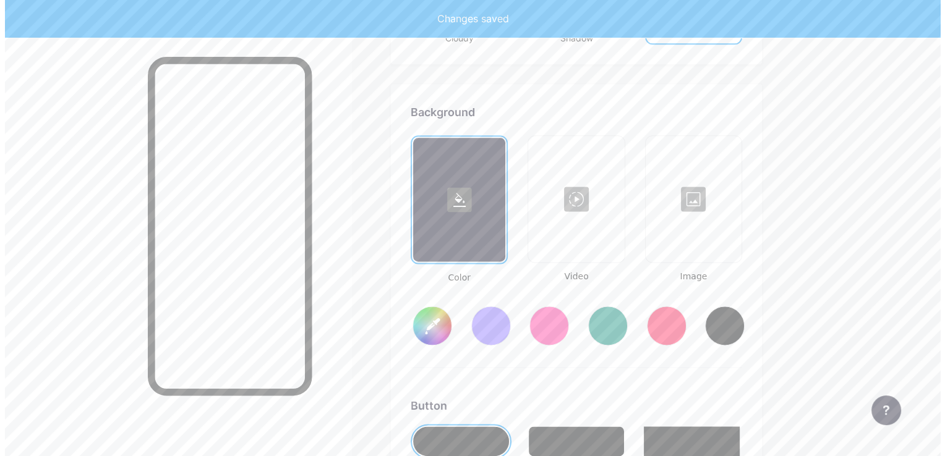
scroll to position [1637, 0]
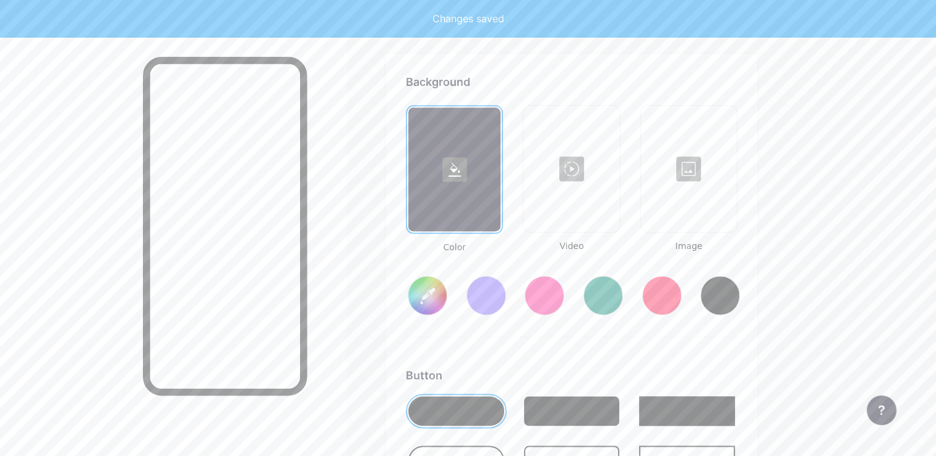
type input "#ffffff"
type input "#000000"
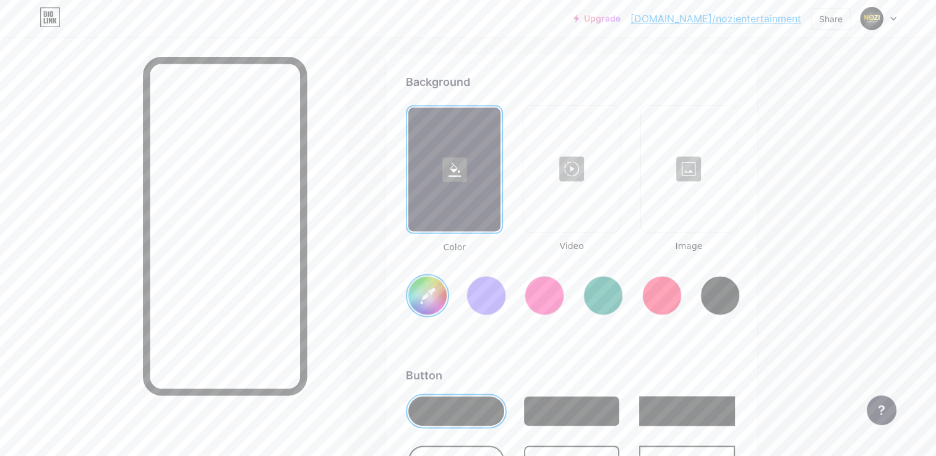
click at [449, 164] on rect at bounding box center [454, 169] width 25 height 25
click at [501, 279] on div at bounding box center [486, 296] width 40 height 40
click at [529, 292] on div at bounding box center [544, 296] width 40 height 40
click at [483, 291] on div at bounding box center [486, 296] width 40 height 40
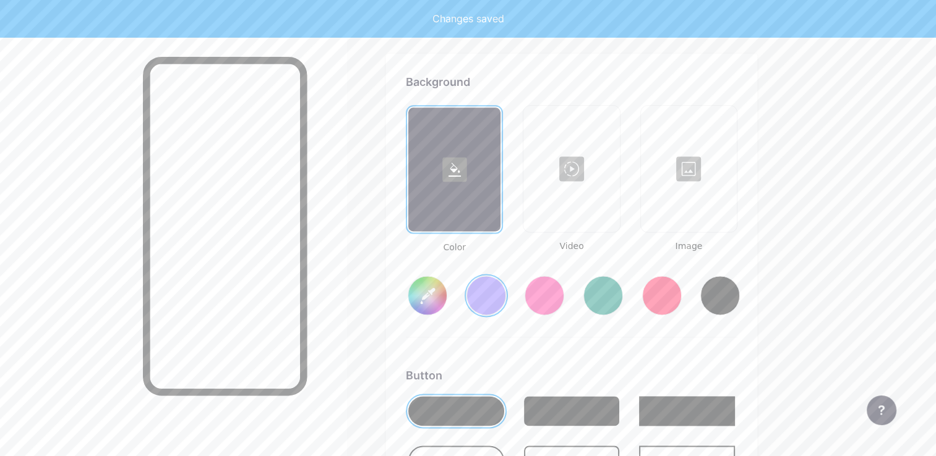
type input "#856bff"
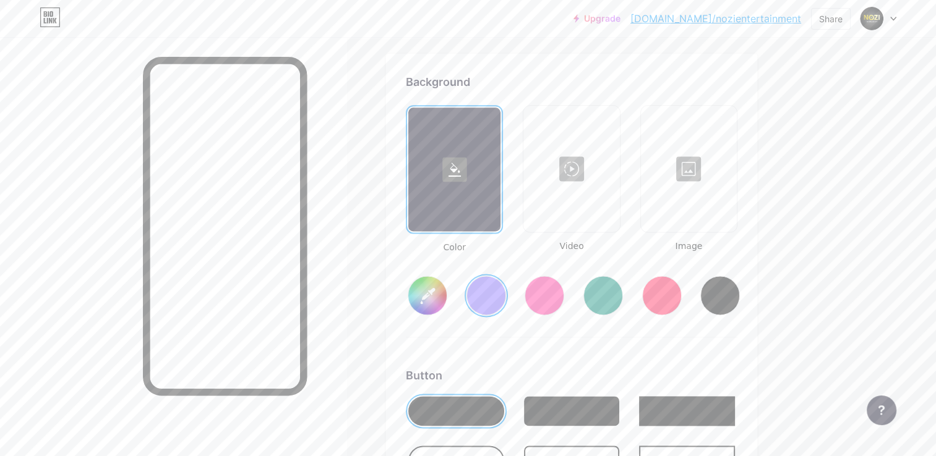
click at [601, 195] on div at bounding box center [570, 169] width 93 height 124
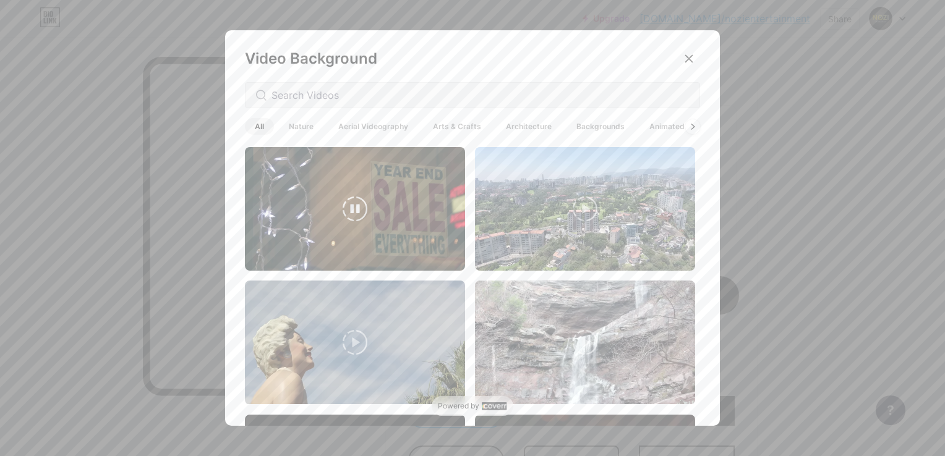
click at [422, 211] on video at bounding box center [355, 209] width 220 height 124
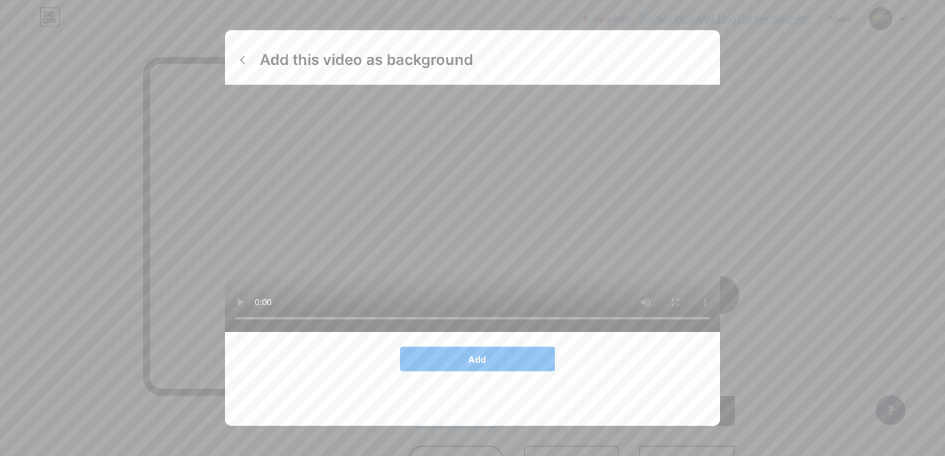
drag, startPoint x: 463, startPoint y: 379, endPoint x: 462, endPoint y: 388, distance: 9.3
click at [463, 372] on button "Add" at bounding box center [477, 359] width 155 height 25
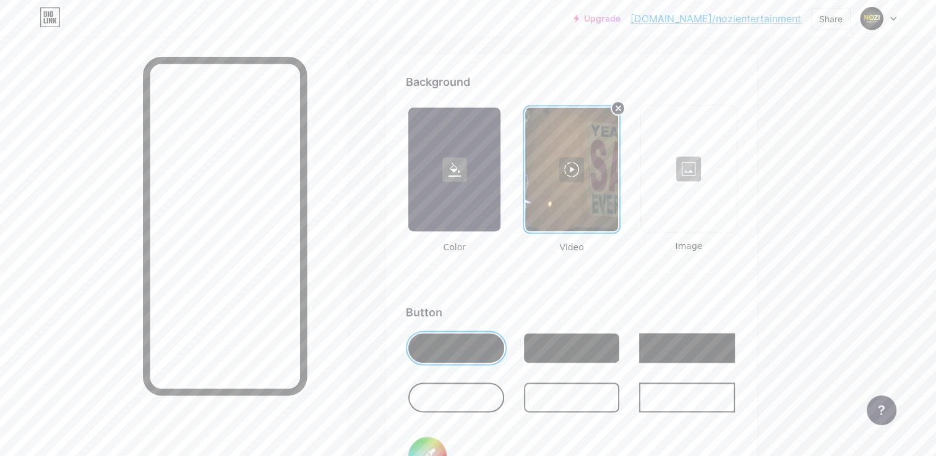
click at [586, 173] on div at bounding box center [571, 170] width 92 height 124
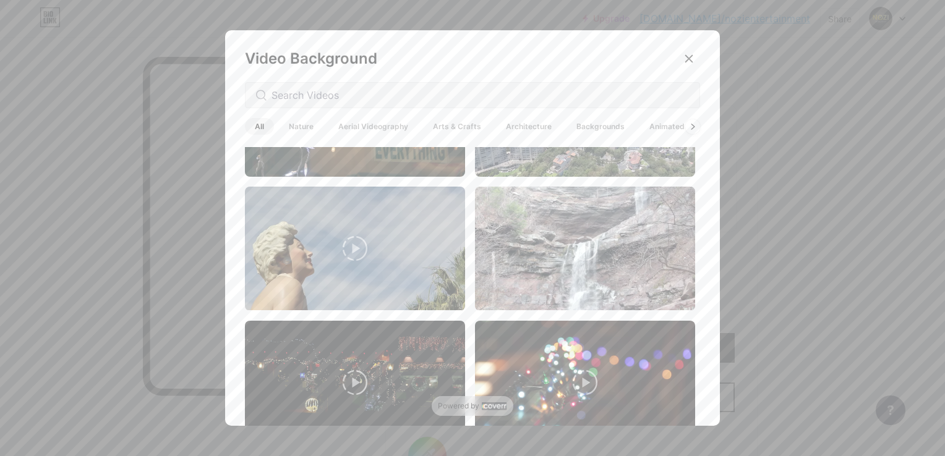
scroll to position [0, 0]
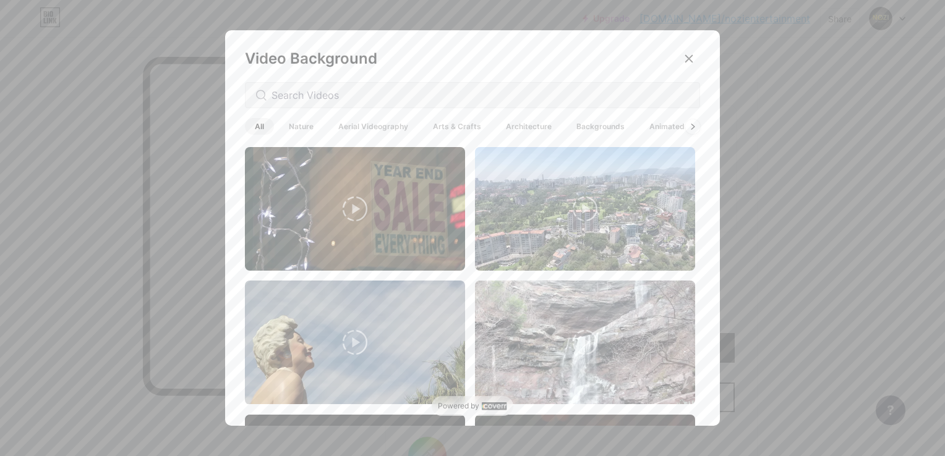
click at [367, 132] on span "Aerial Videography" at bounding box center [373, 126] width 90 height 17
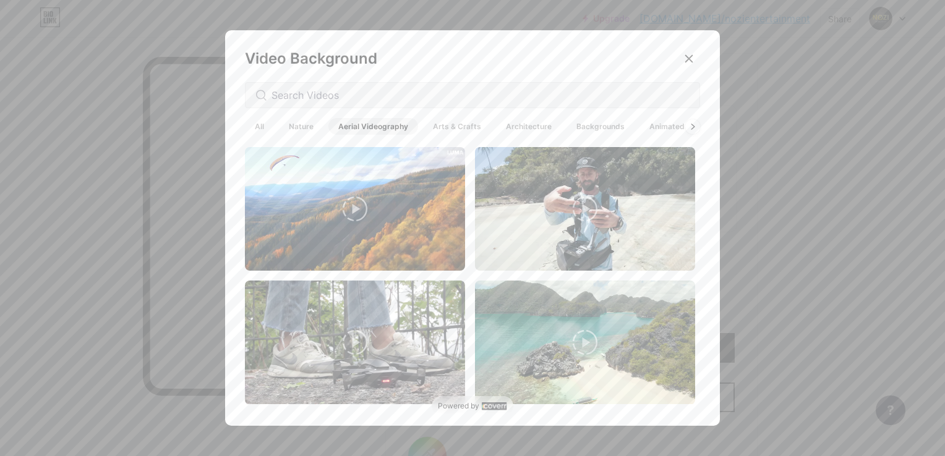
click at [309, 123] on span "Nature" at bounding box center [301, 126] width 45 height 17
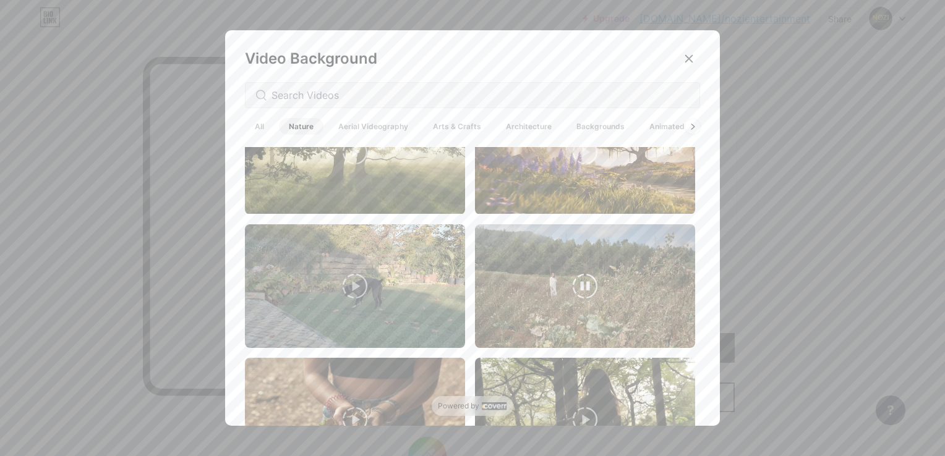
scroll to position [515, 0]
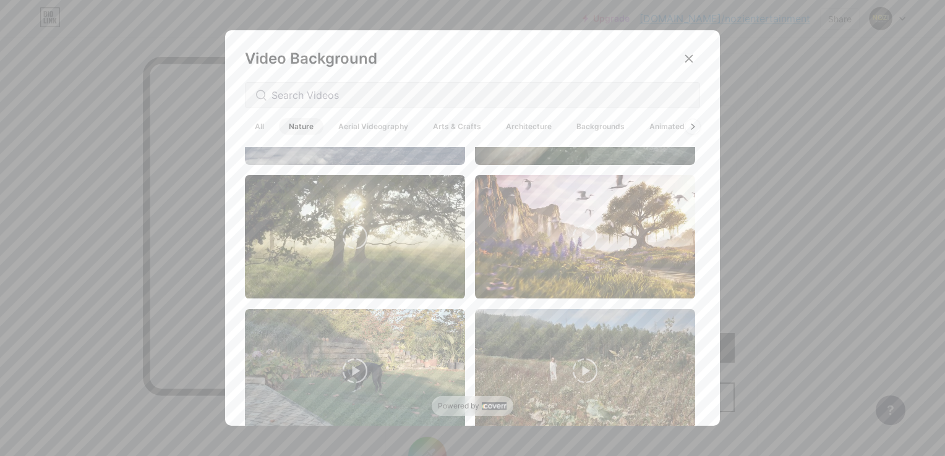
click at [537, 129] on span "Architecture" at bounding box center [529, 126] width 66 height 17
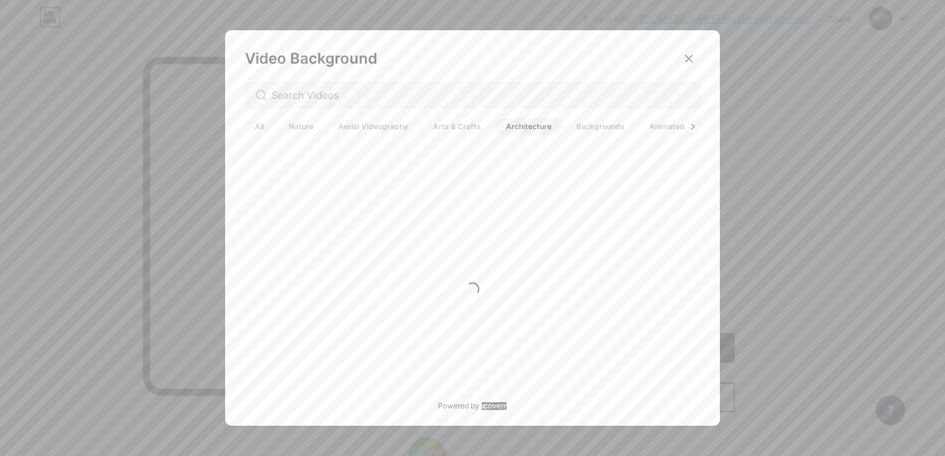
click at [578, 126] on span "Backgrounds" at bounding box center [600, 126] width 68 height 17
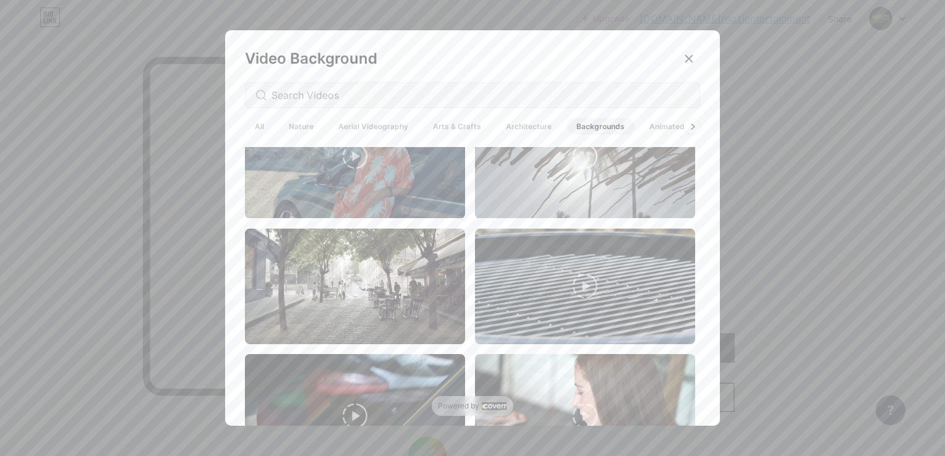
scroll to position [618, 0]
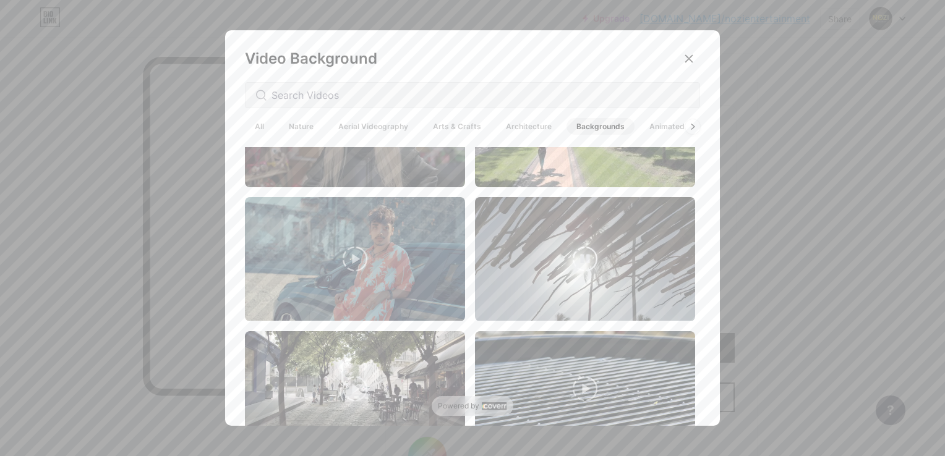
click at [584, 278] on video at bounding box center [585, 259] width 220 height 124
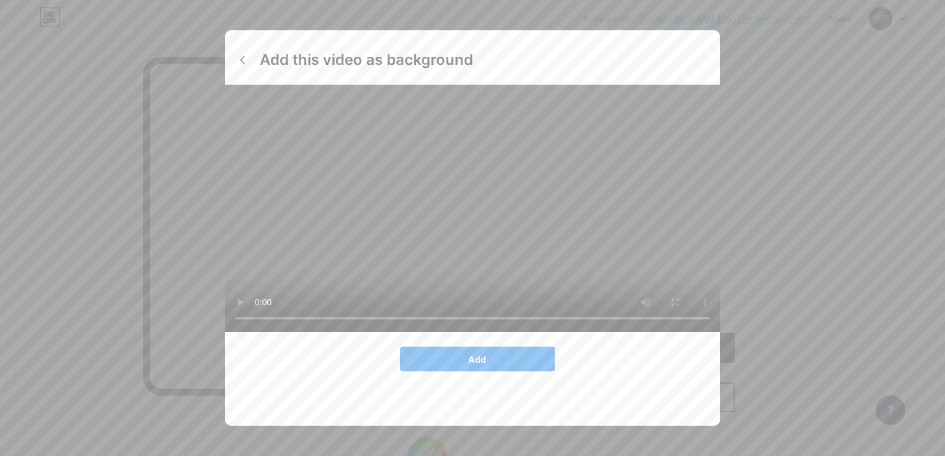
click at [431, 372] on button "Add" at bounding box center [477, 359] width 155 height 25
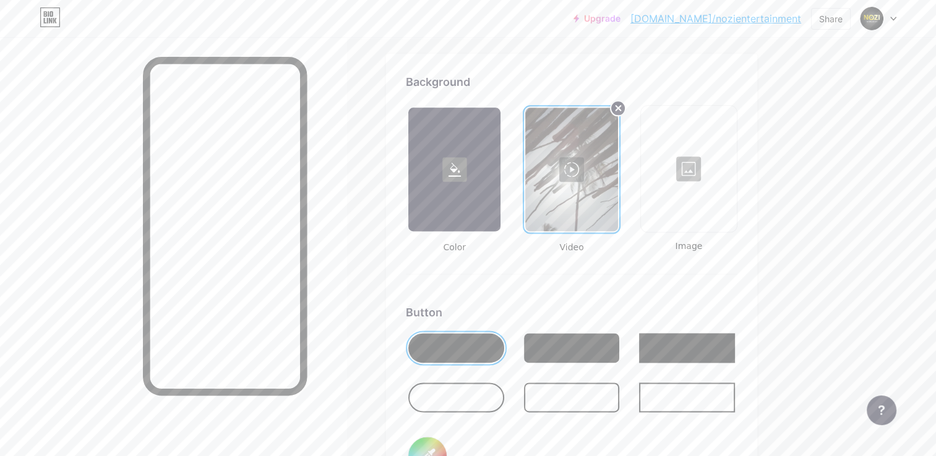
click at [620, 103] on circle at bounding box center [617, 108] width 15 height 15
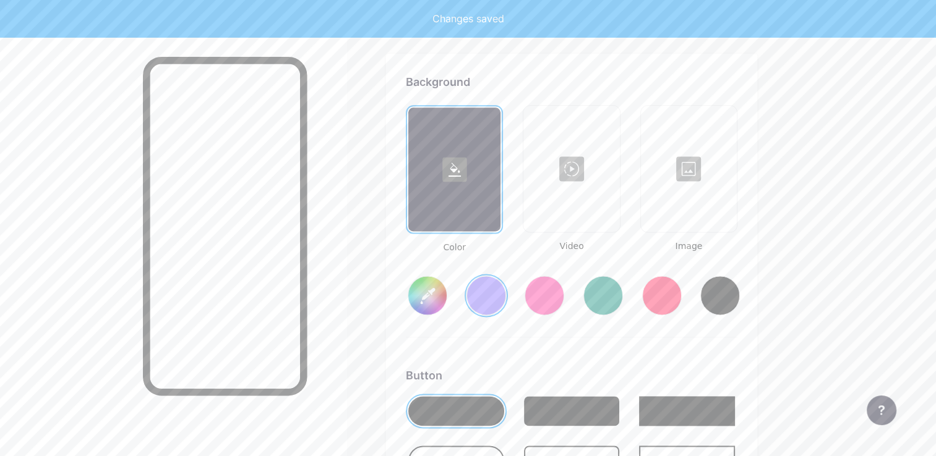
click at [695, 154] on div at bounding box center [688, 169] width 93 height 124
type input "#856bff"
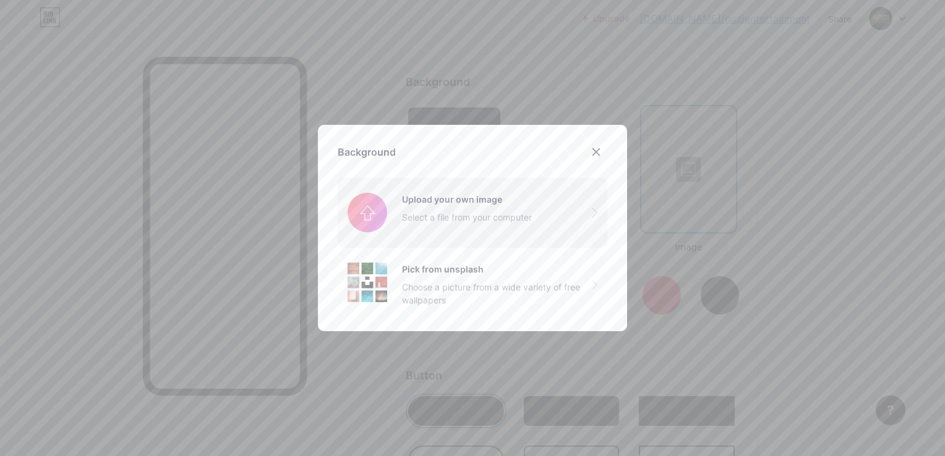
click at [556, 200] on input "file" at bounding box center [473, 212] width 270 height 69
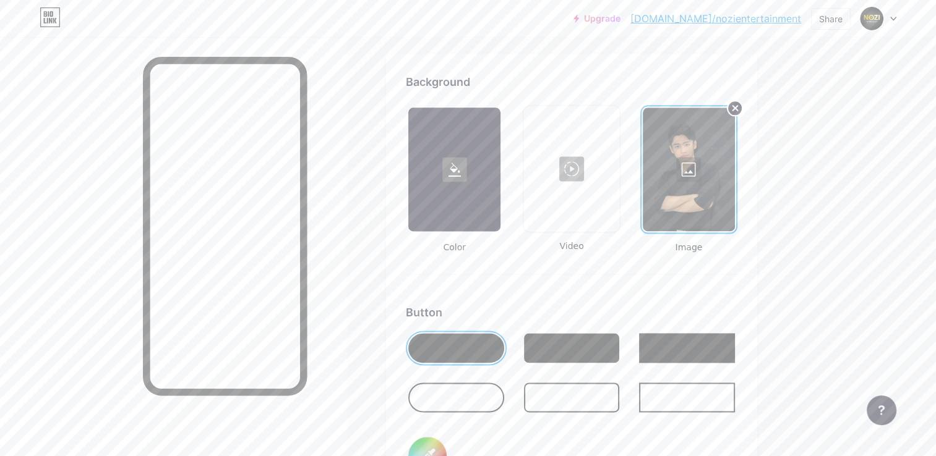
click at [738, 103] on circle at bounding box center [734, 108] width 15 height 15
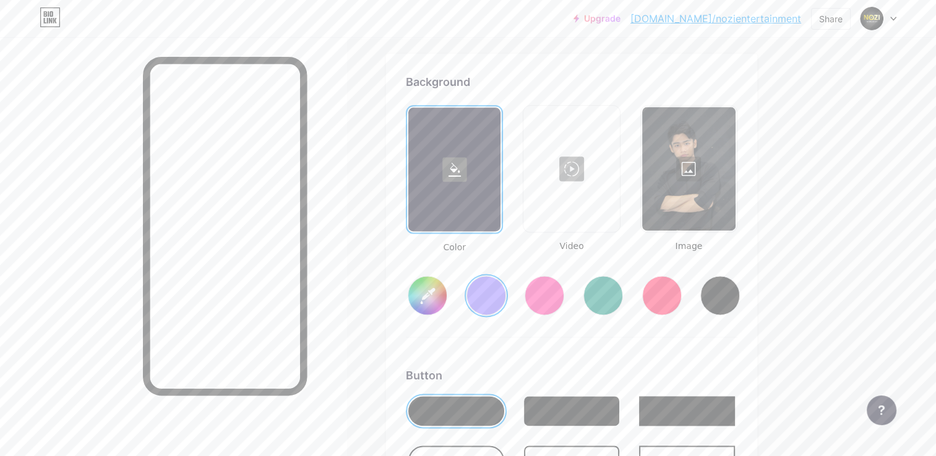
click at [570, 173] on div at bounding box center [570, 169] width 93 height 124
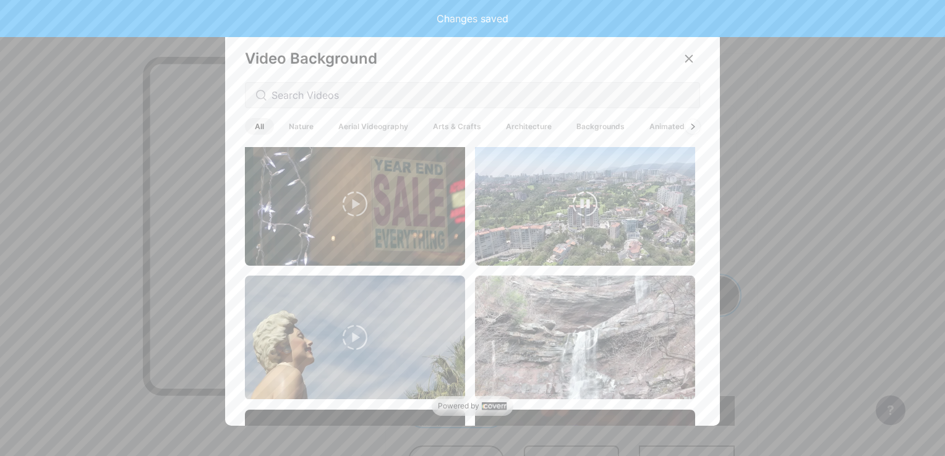
scroll to position [0, 0]
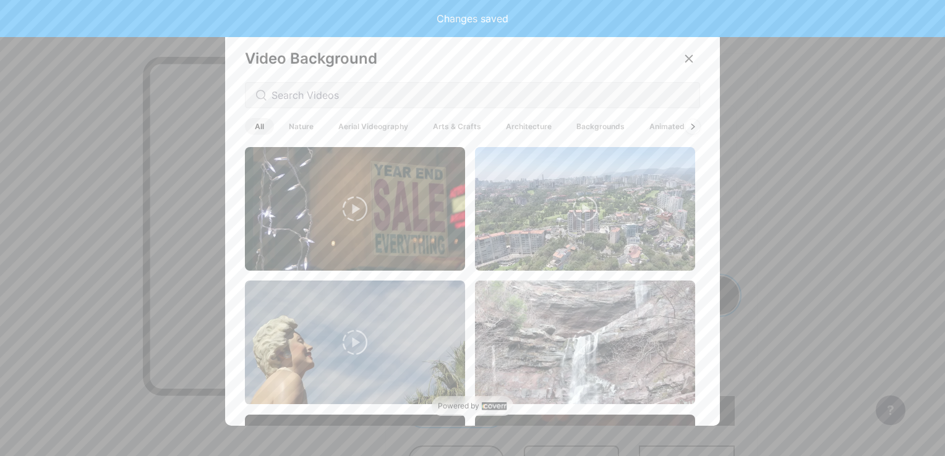
type input "#856bff"
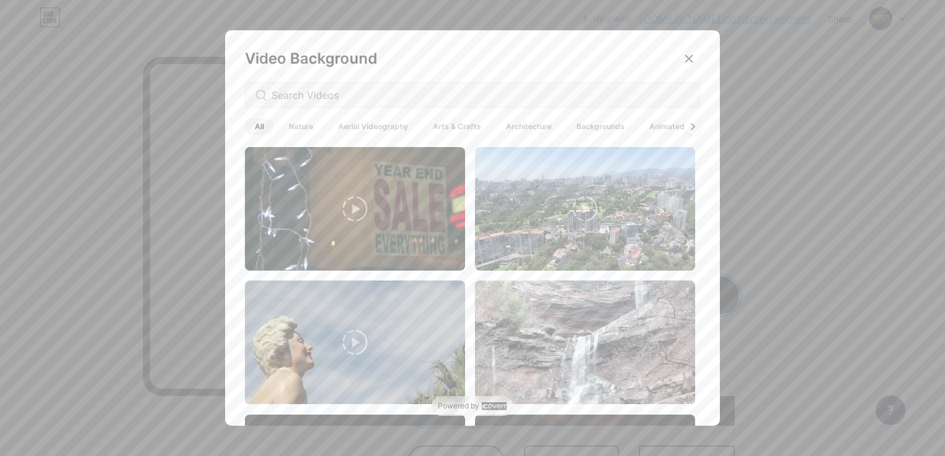
click at [690, 125] on icon at bounding box center [692, 126] width 5 height 7
click at [690, 127] on icon at bounding box center [692, 126] width 5 height 7
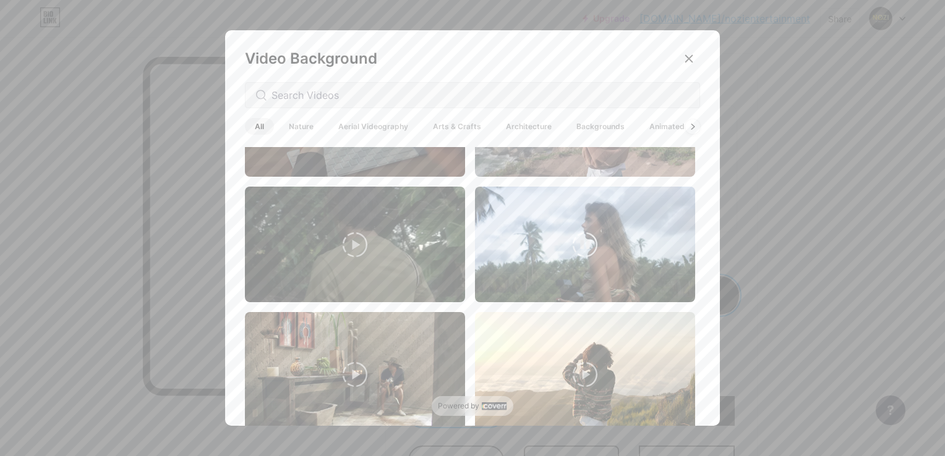
scroll to position [1339, 0]
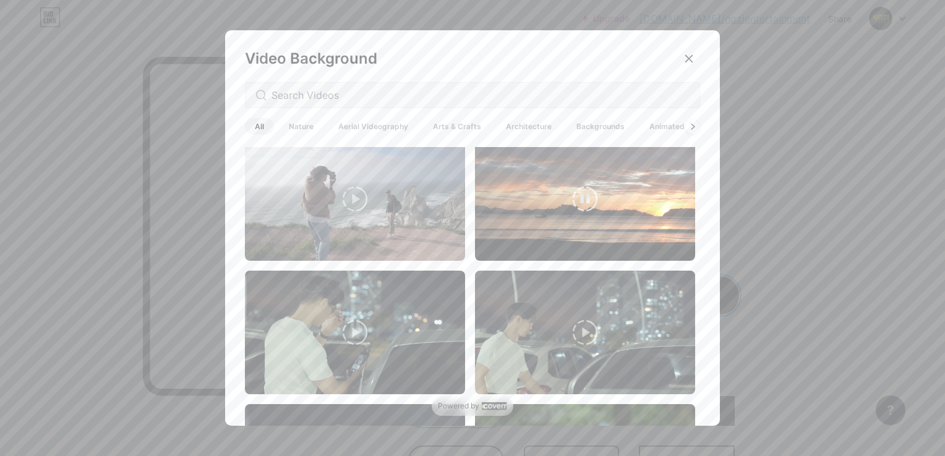
click at [594, 207] on video at bounding box center [585, 199] width 220 height 124
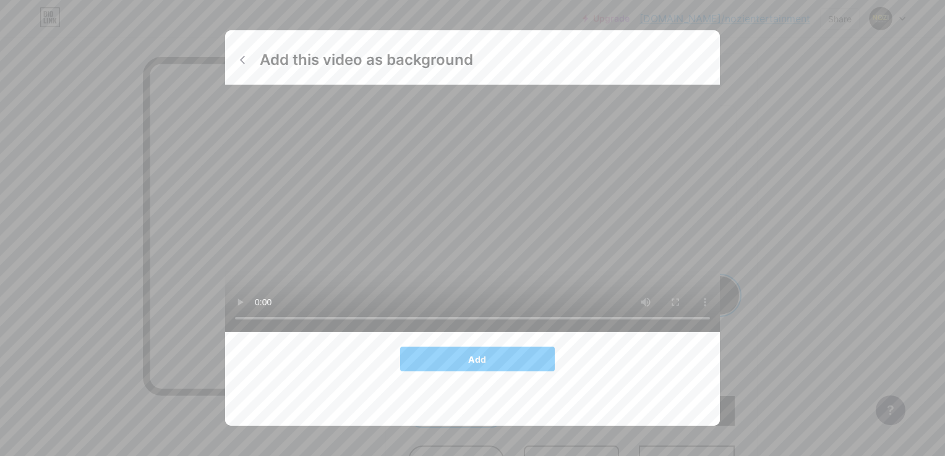
click at [492, 214] on video at bounding box center [472, 208] width 495 height 247
click at [497, 372] on button "Add" at bounding box center [477, 359] width 155 height 25
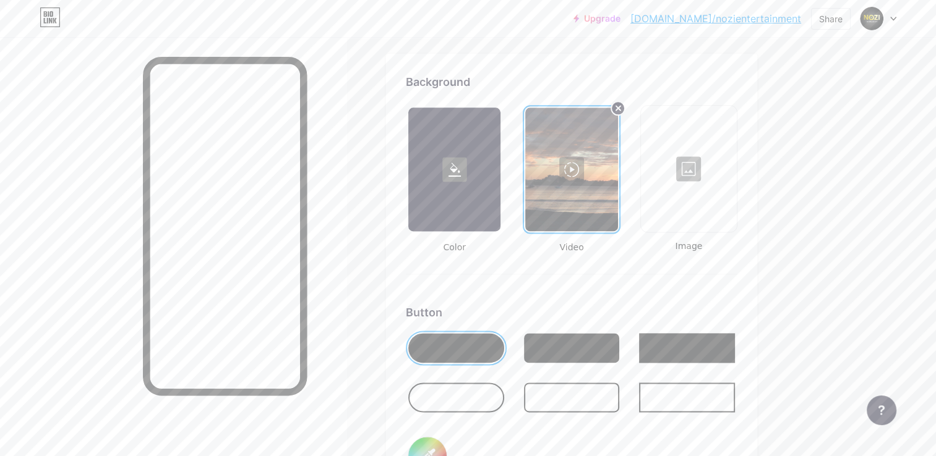
click at [400, 168] on div "Background Color Video Image Button #000000 Font Inter Poppins EB Garamond TEKO…" at bounding box center [571, 408] width 371 height 709
click at [448, 160] on rect at bounding box center [454, 169] width 25 height 25
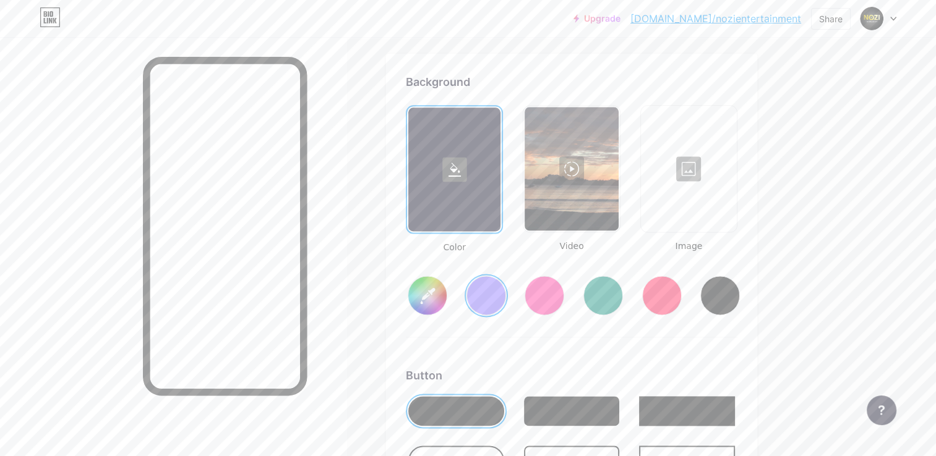
click at [425, 298] on input "#856bff" at bounding box center [427, 295] width 38 height 38
click at [629, 255] on div "#f5f5f5" at bounding box center [571, 285] width 331 height 63
type input "#f5f5f5"
click at [594, 200] on div at bounding box center [570, 169] width 93 height 124
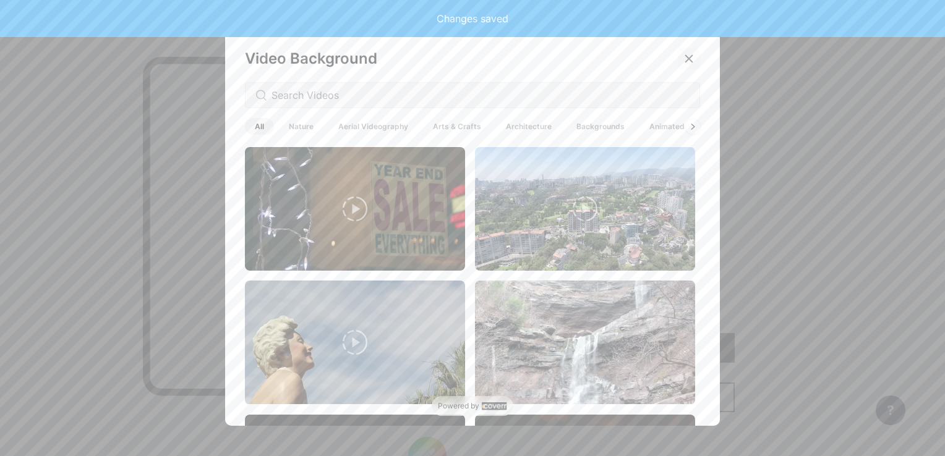
click at [690, 56] on div at bounding box center [689, 59] width 22 height 22
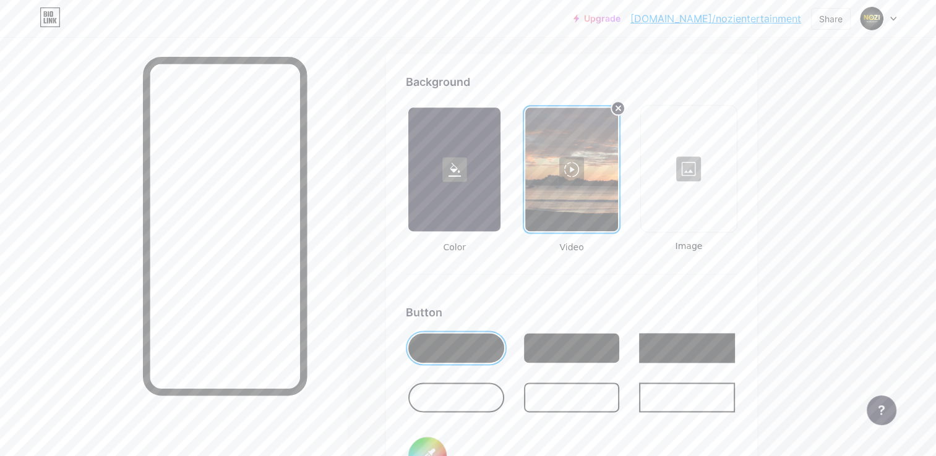
click at [566, 173] on div at bounding box center [571, 170] width 92 height 124
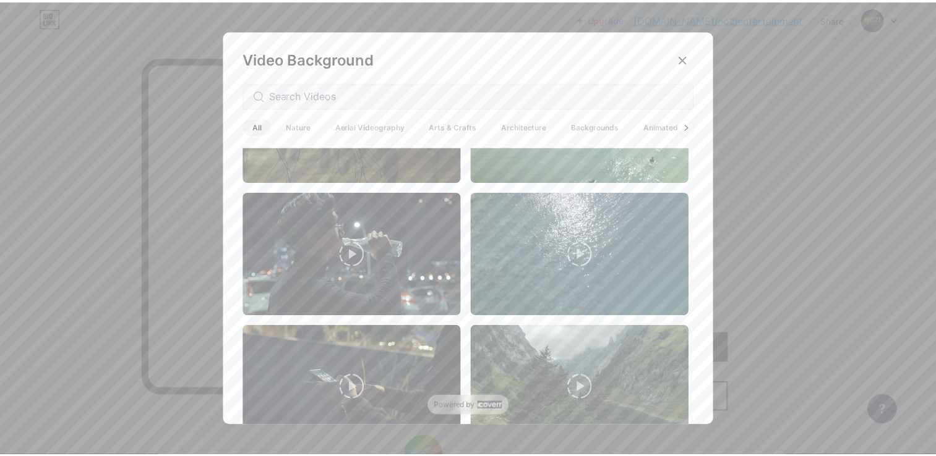
scroll to position [3041, 0]
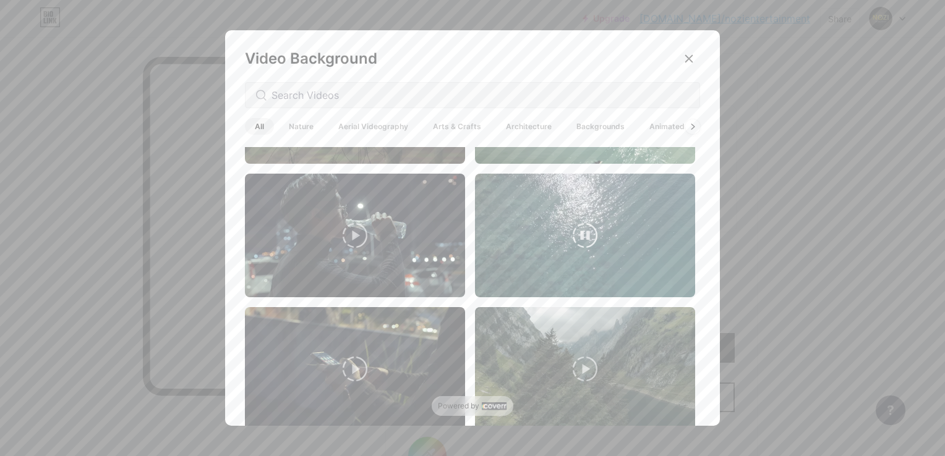
click at [542, 235] on video at bounding box center [585, 236] width 220 height 124
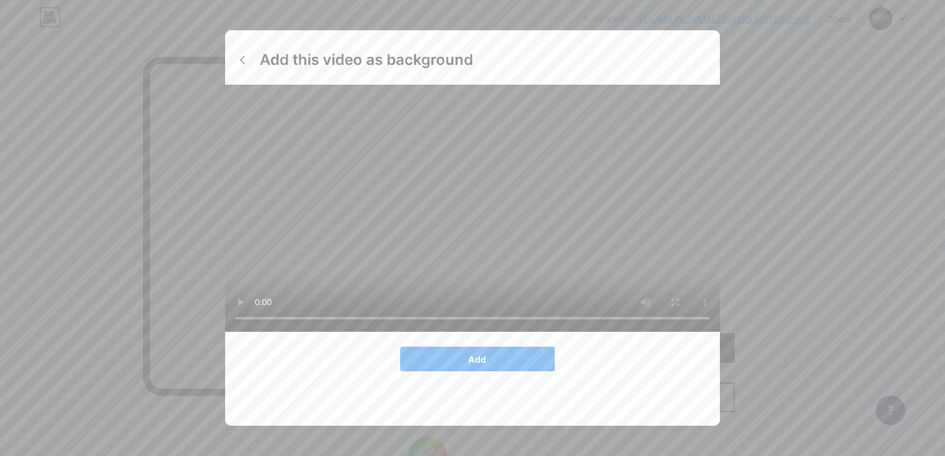
click at [504, 372] on button "Add" at bounding box center [477, 359] width 155 height 25
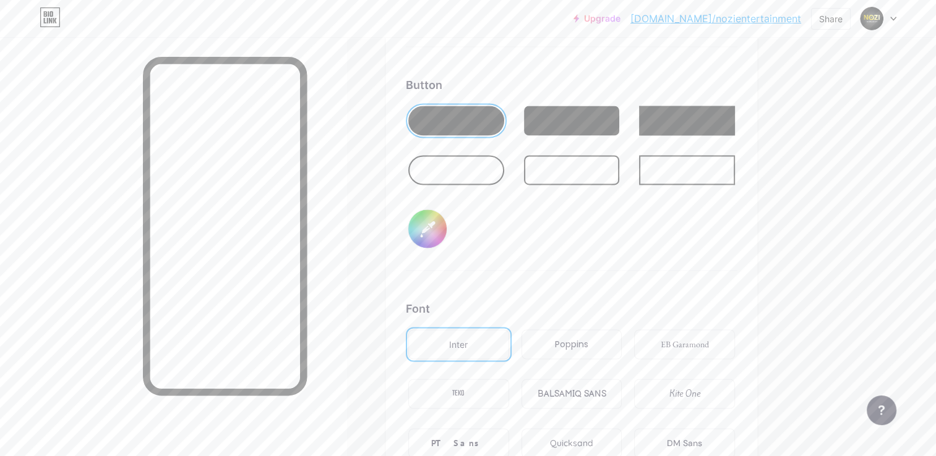
scroll to position [1843, 0]
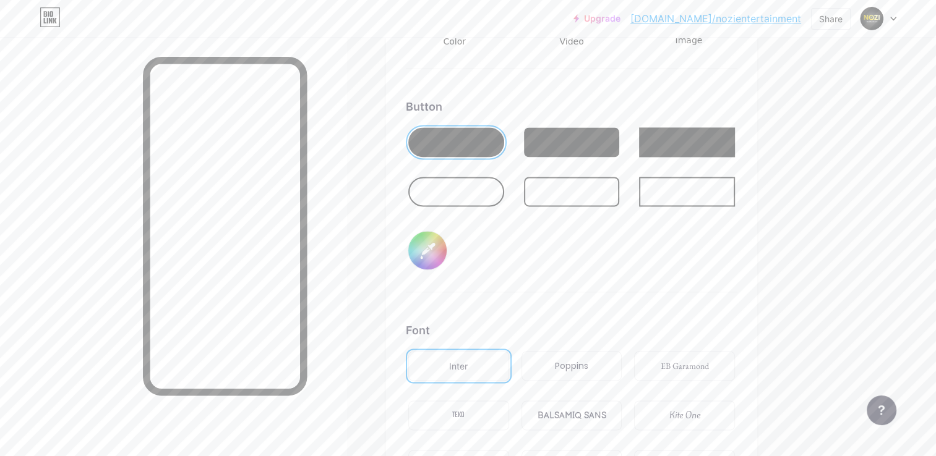
click at [438, 244] on input "#000000" at bounding box center [427, 250] width 38 height 38
drag, startPoint x: 655, startPoint y: 224, endPoint x: 649, endPoint y: 226, distance: 6.5
click at [655, 224] on div "Button #000000" at bounding box center [571, 195] width 331 height 194
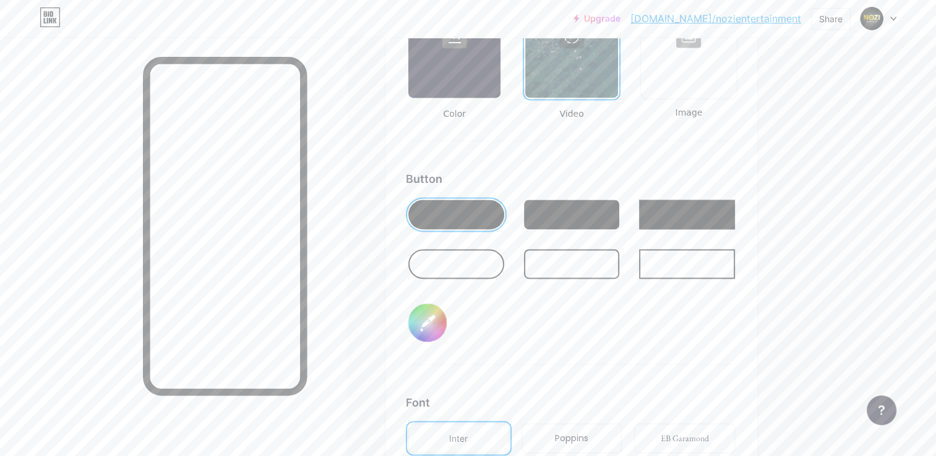
scroll to position [1749, 0]
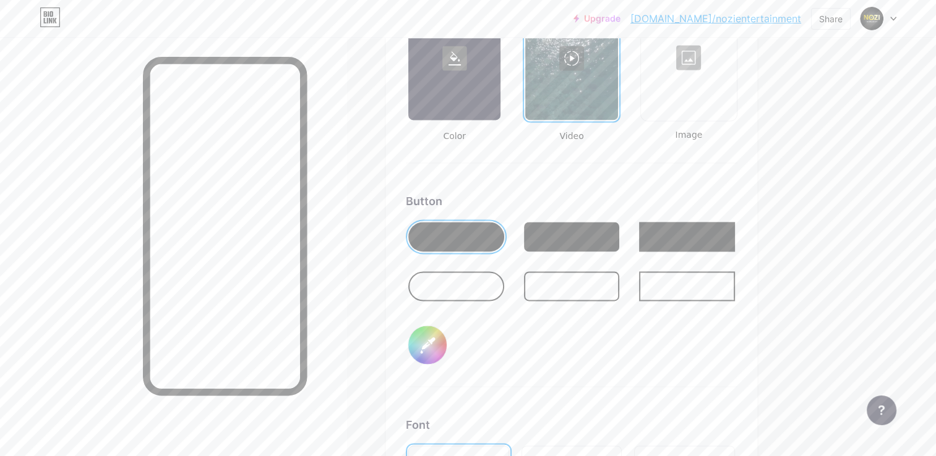
click at [560, 222] on div at bounding box center [572, 237] width 96 height 30
click at [600, 286] on div at bounding box center [572, 286] width 96 height 30
click at [426, 342] on input "#000000" at bounding box center [427, 345] width 38 height 38
type input "#ffffff"
click at [564, 352] on div "Button #ffffff" at bounding box center [571, 290] width 331 height 194
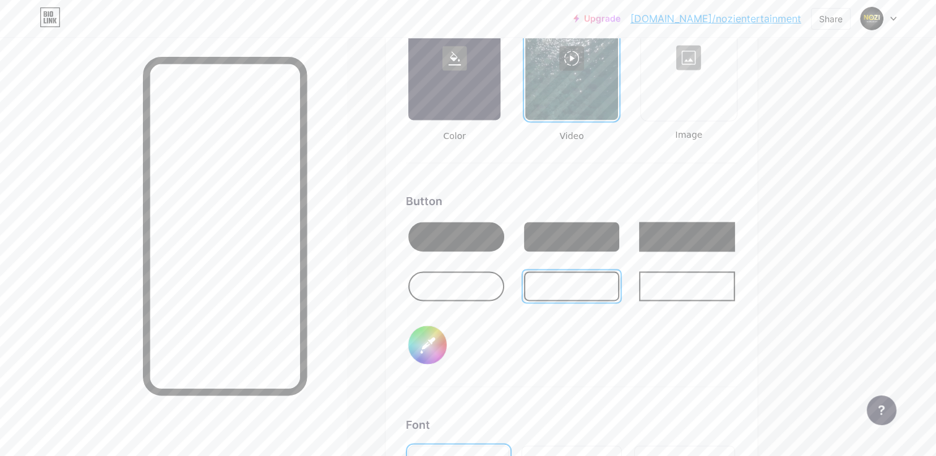
click at [581, 239] on div at bounding box center [572, 237] width 96 height 30
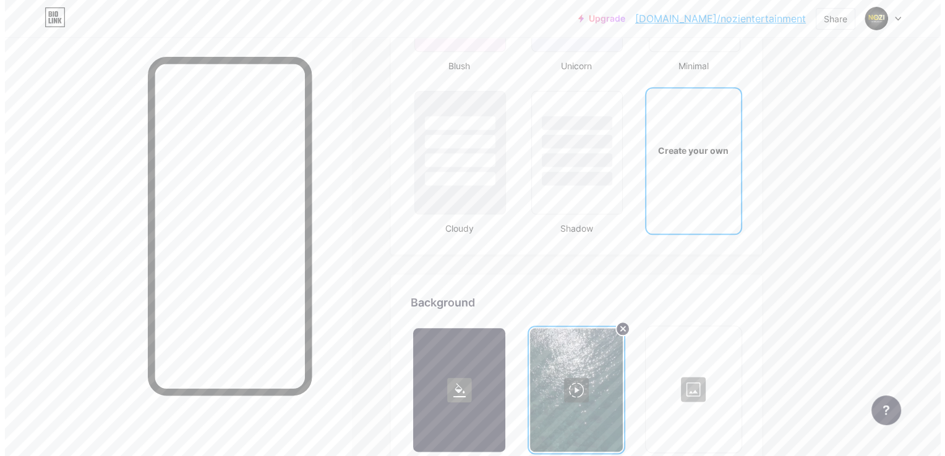
scroll to position [1440, 0]
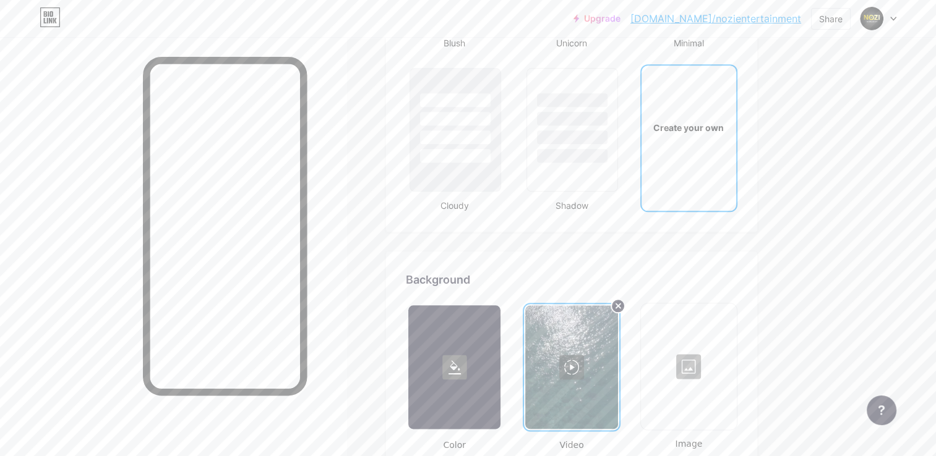
click at [585, 333] on div at bounding box center [571, 367] width 92 height 124
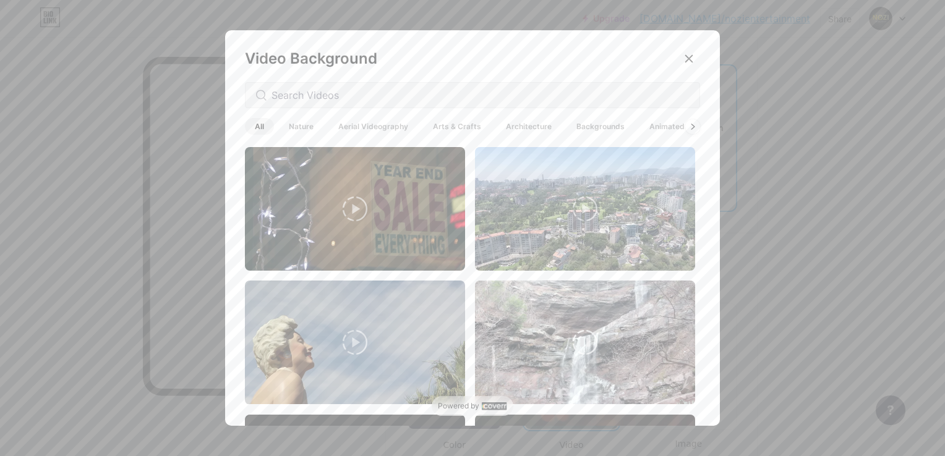
scroll to position [309, 0]
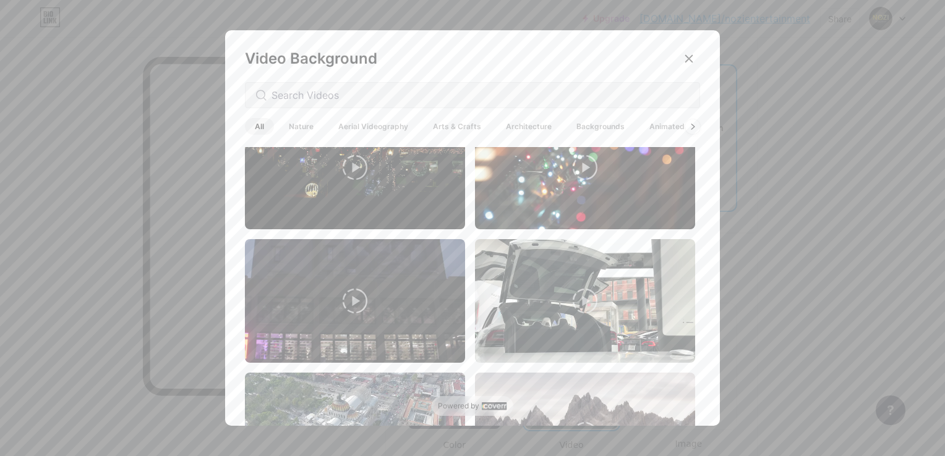
click at [389, 130] on span "Aerial Videography" at bounding box center [373, 126] width 90 height 17
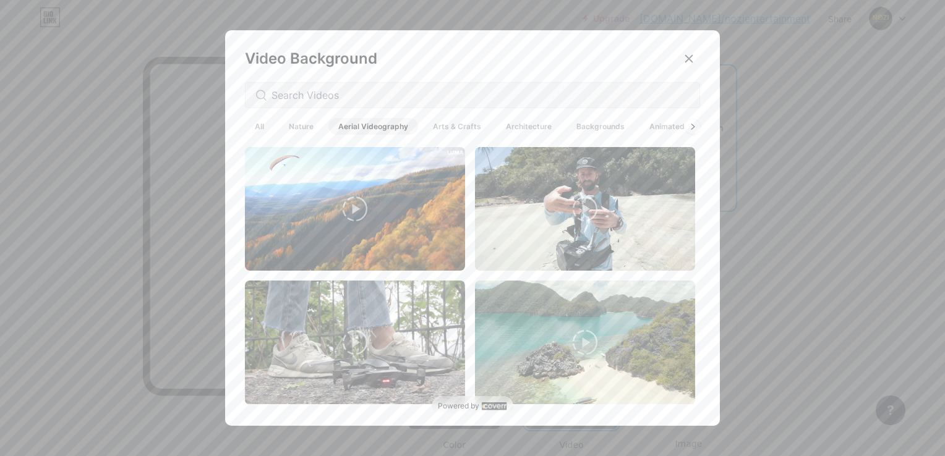
click at [287, 127] on span "Nature" at bounding box center [301, 126] width 45 height 17
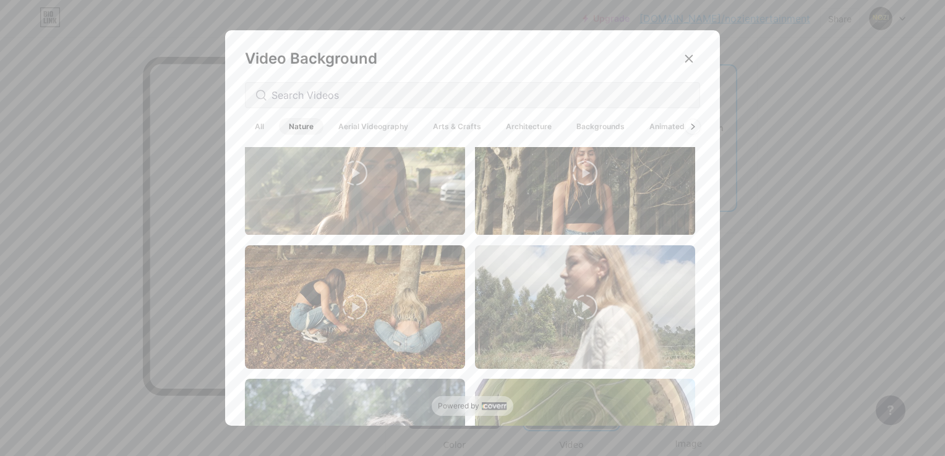
scroll to position [2164, 0]
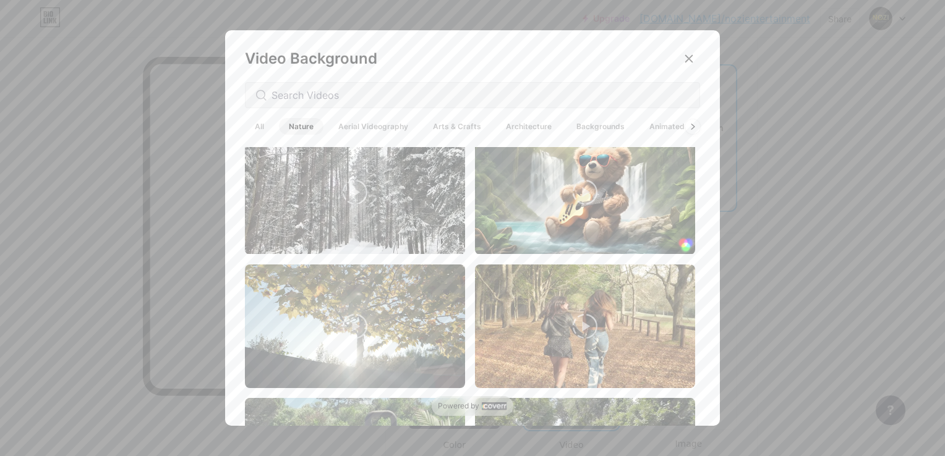
click at [426, 130] on span "Arts & Crafts" at bounding box center [457, 126] width 68 height 17
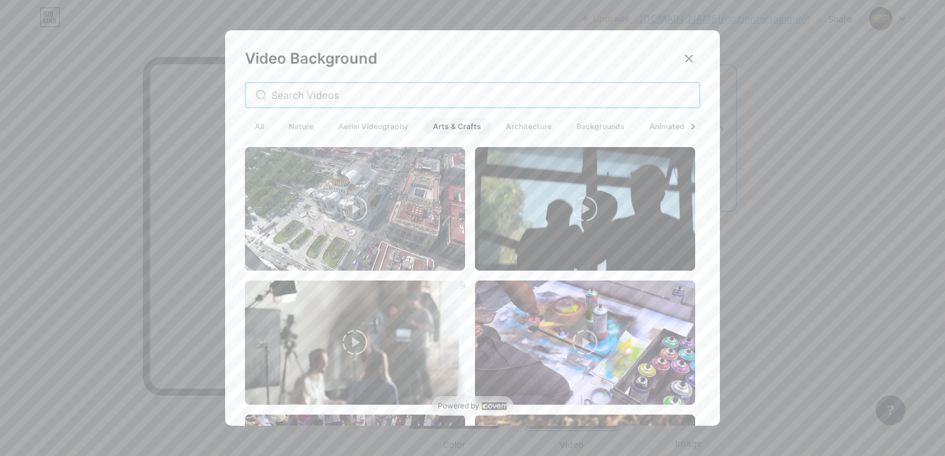
click at [479, 95] on input "text" at bounding box center [480, 95] width 418 height 15
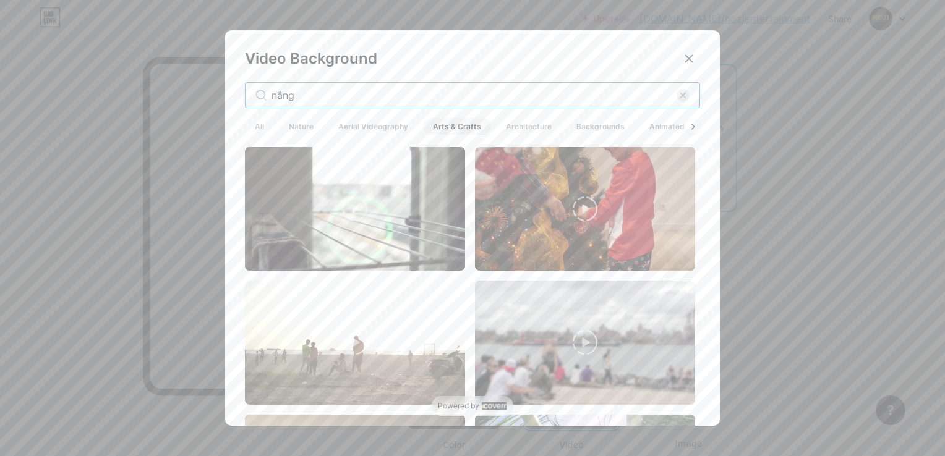
drag, startPoint x: 479, startPoint y: 95, endPoint x: 0, endPoint y: 132, distance: 480.7
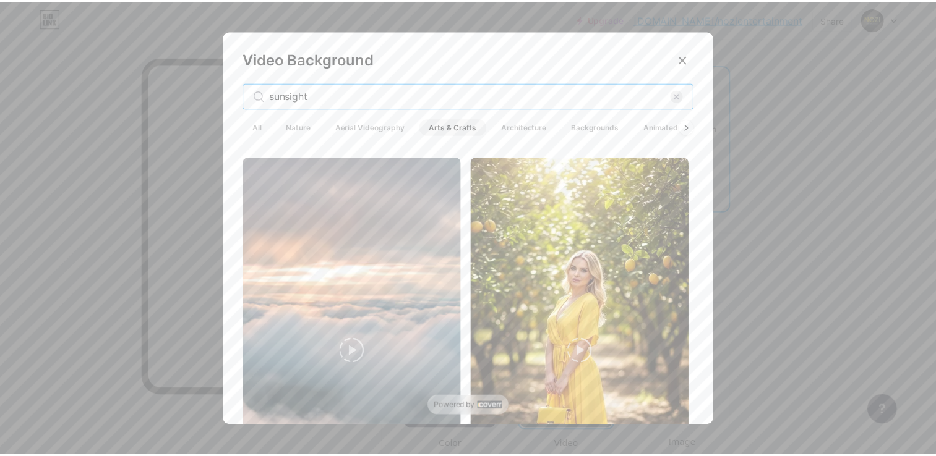
scroll to position [824, 0]
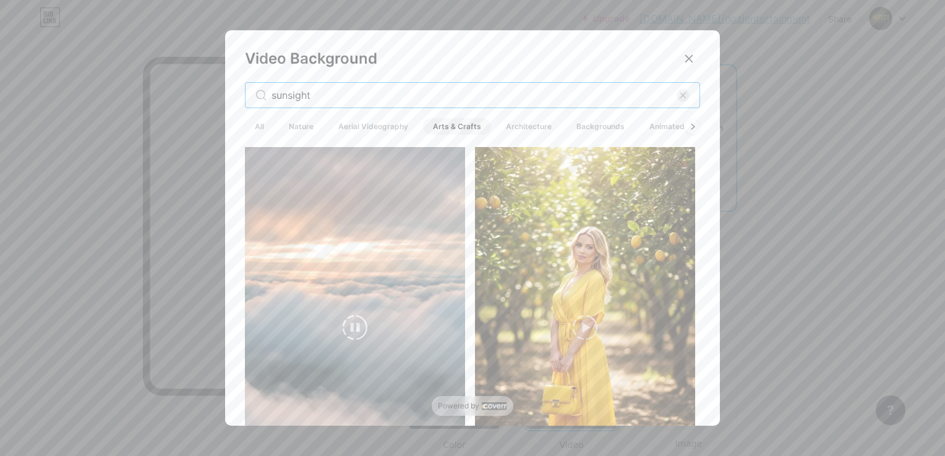
type input "sunsight"
click at [406, 239] on video at bounding box center [355, 328] width 220 height 388
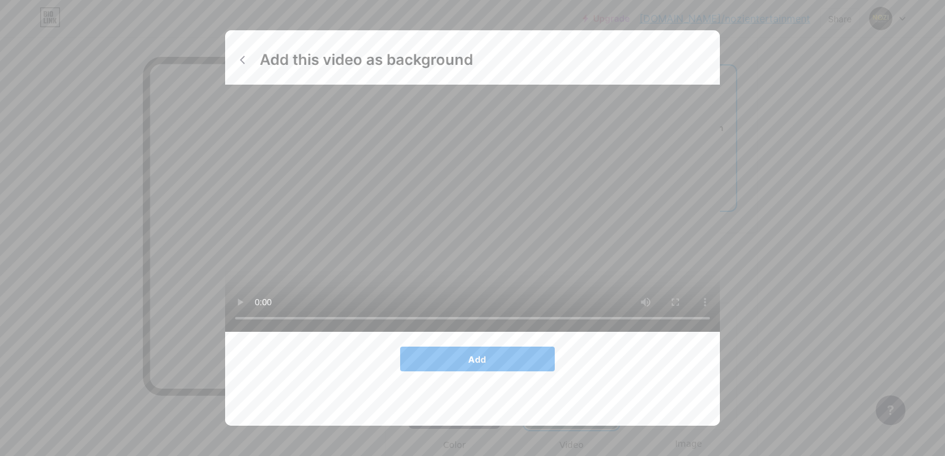
click at [505, 372] on button "Add" at bounding box center [477, 359] width 155 height 25
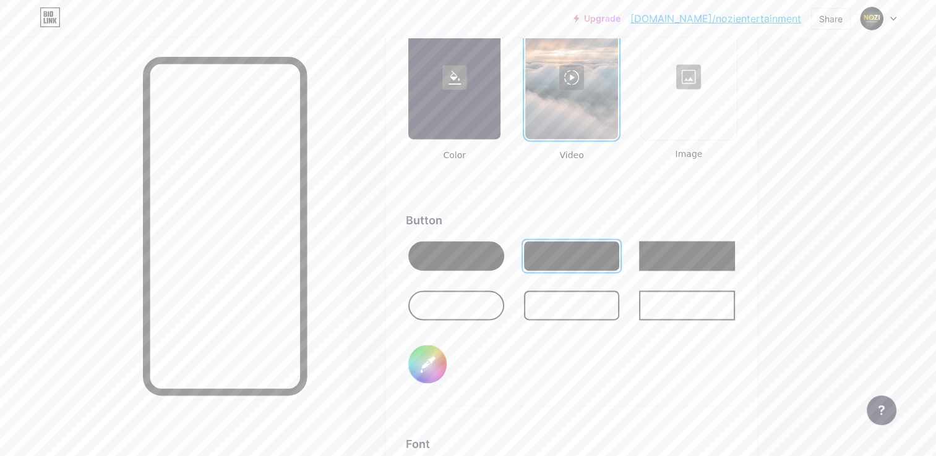
scroll to position [1749, 0]
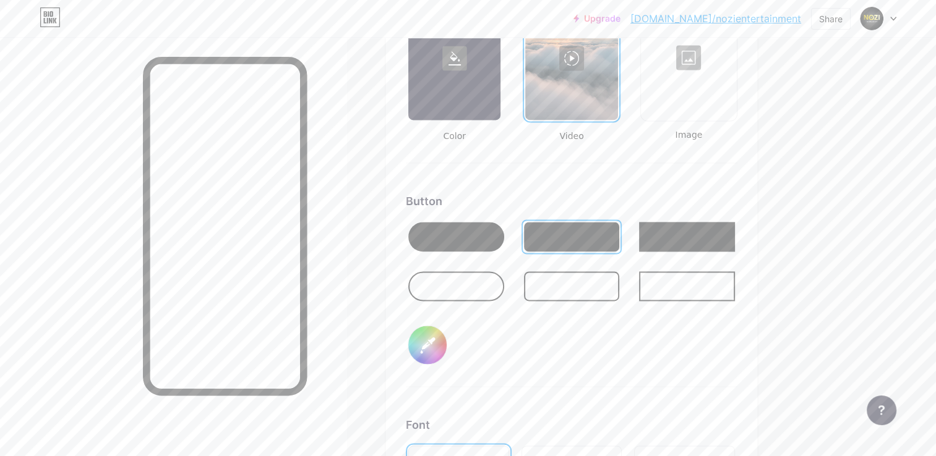
click at [498, 240] on div at bounding box center [456, 237] width 96 height 30
click at [442, 346] on input "#ffffff" at bounding box center [427, 345] width 38 height 38
click at [559, 335] on div "Button #db0606" at bounding box center [571, 290] width 331 height 194
click at [432, 343] on input "#db0606" at bounding box center [427, 345] width 38 height 38
type input "#eee1d7"
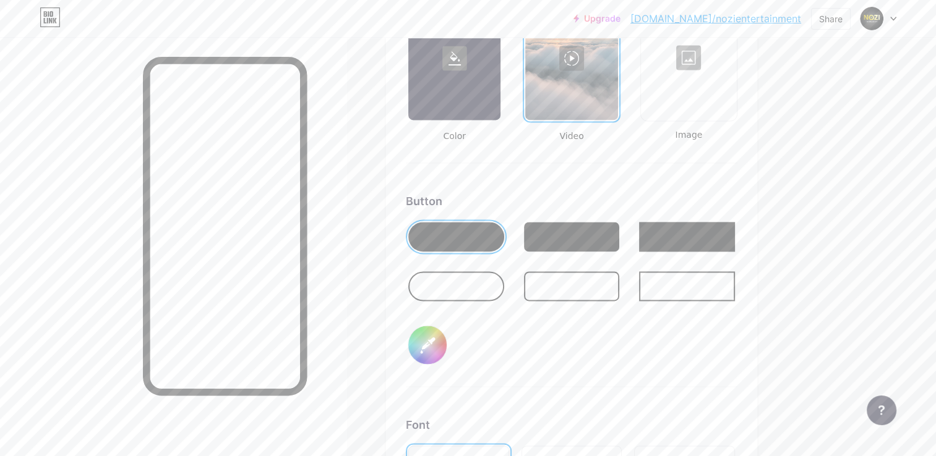
click at [723, 174] on div "Background Color Video Image Button #eee1d7 Font Inter Poppins EB Garamond TEKO…" at bounding box center [571, 296] width 331 height 669
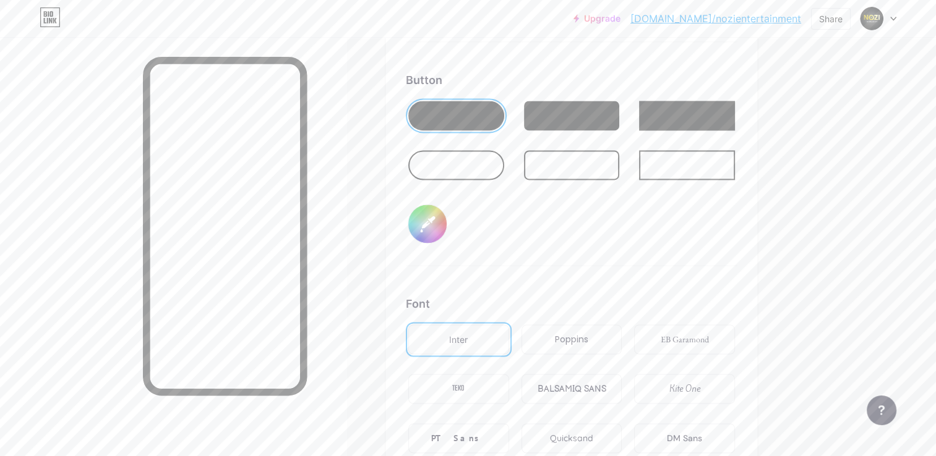
scroll to position [1851, 0]
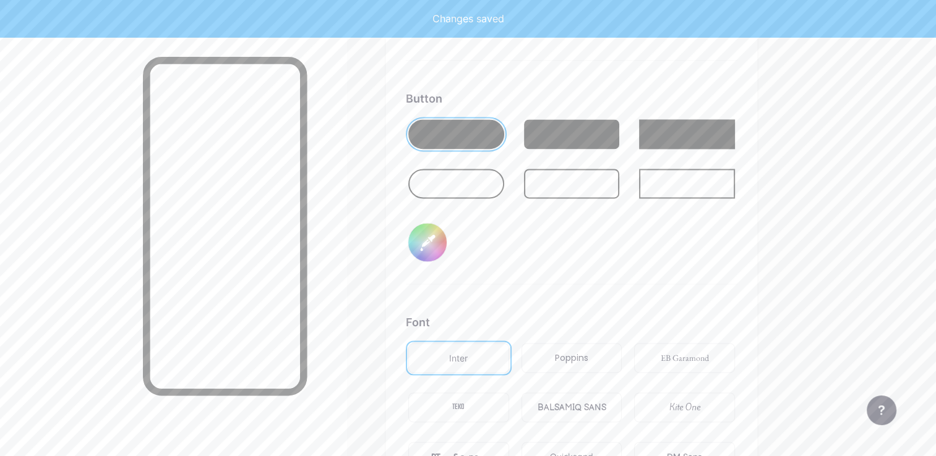
click at [480, 182] on div at bounding box center [456, 184] width 96 height 30
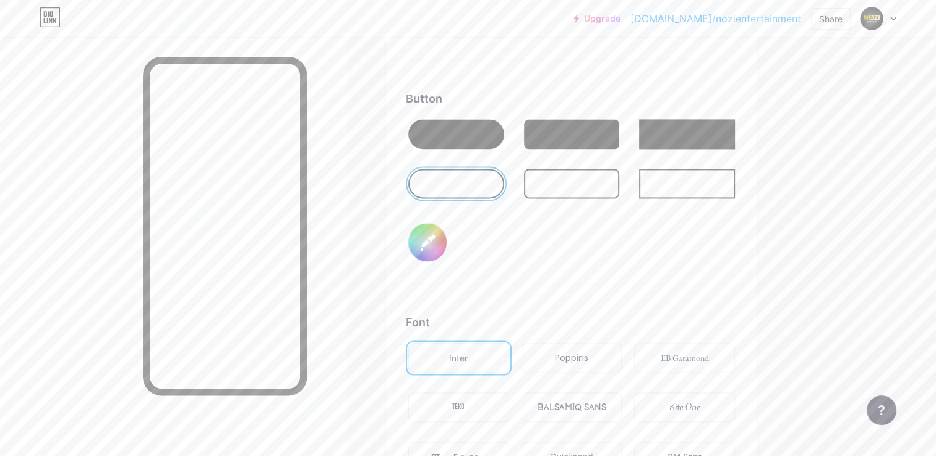
click at [692, 119] on div at bounding box center [687, 134] width 96 height 30
click at [569, 129] on div at bounding box center [572, 134] width 96 height 30
click at [467, 127] on div at bounding box center [456, 134] width 96 height 30
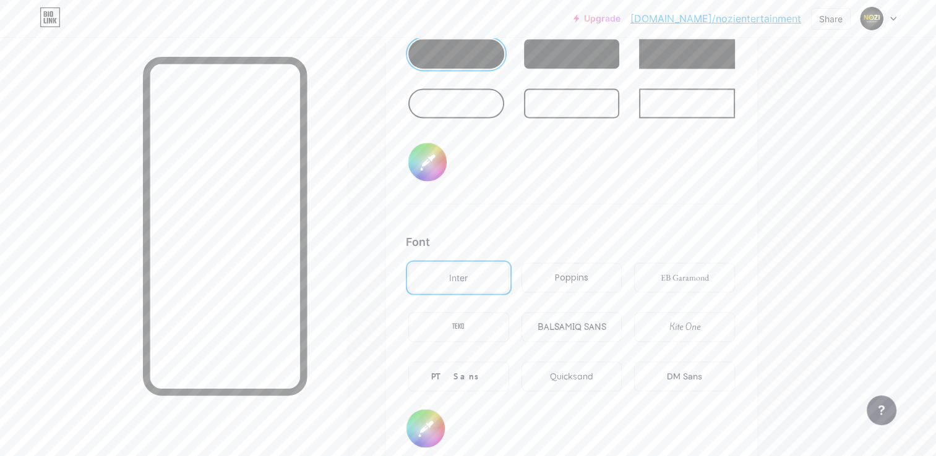
scroll to position [1955, 0]
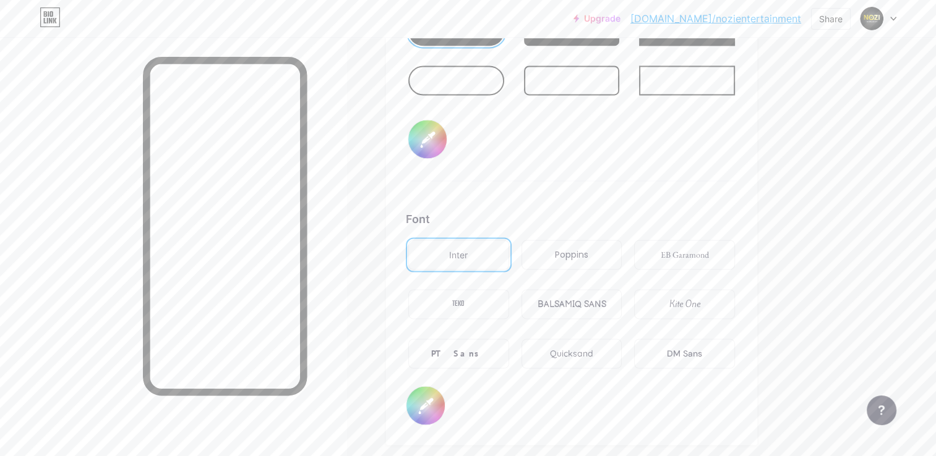
click at [584, 257] on div "Poppins" at bounding box center [571, 255] width 101 height 30
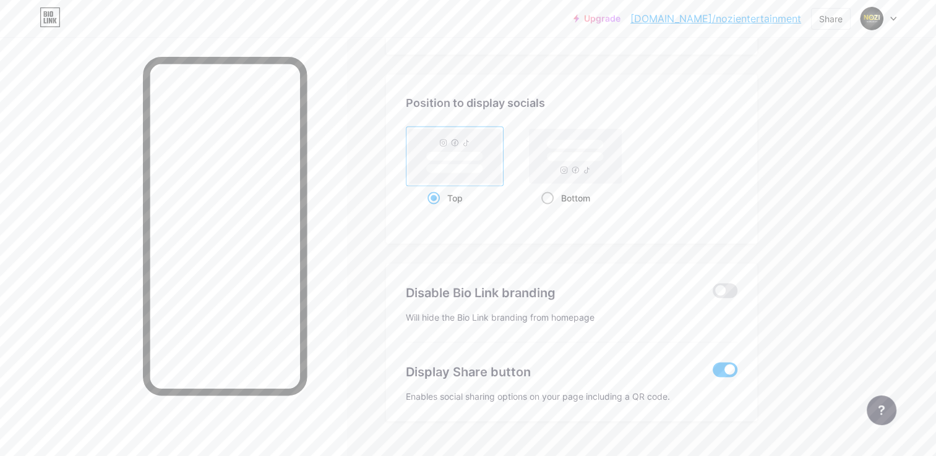
scroll to position [2367, 0]
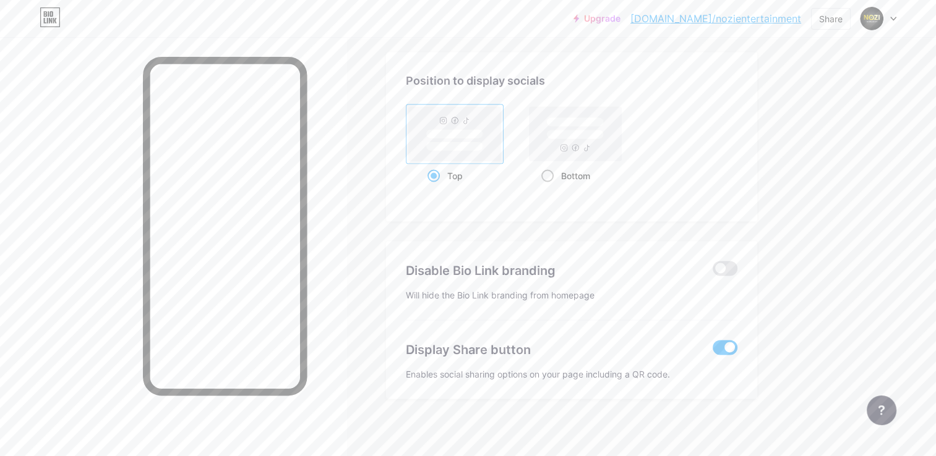
click at [564, 174] on div "Bottom" at bounding box center [575, 175] width 69 height 23
click at [549, 187] on input "Bottom" at bounding box center [545, 191] width 8 height 8
radio input "true"
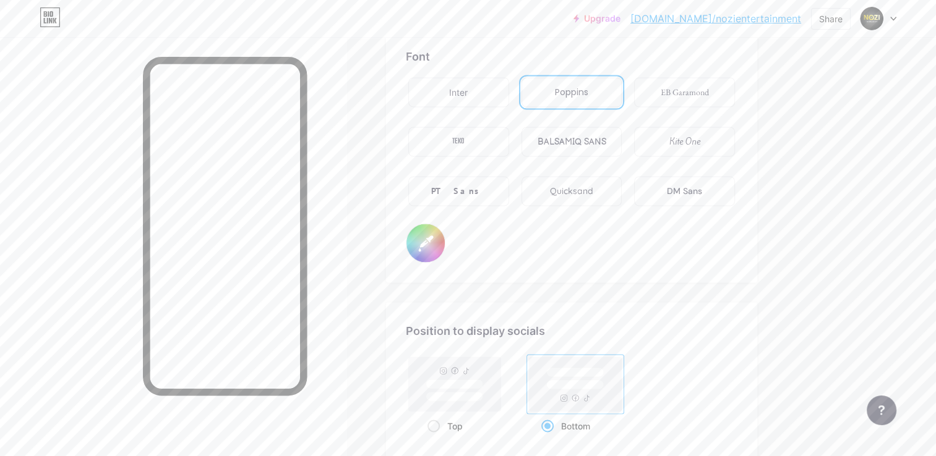
scroll to position [2264, 0]
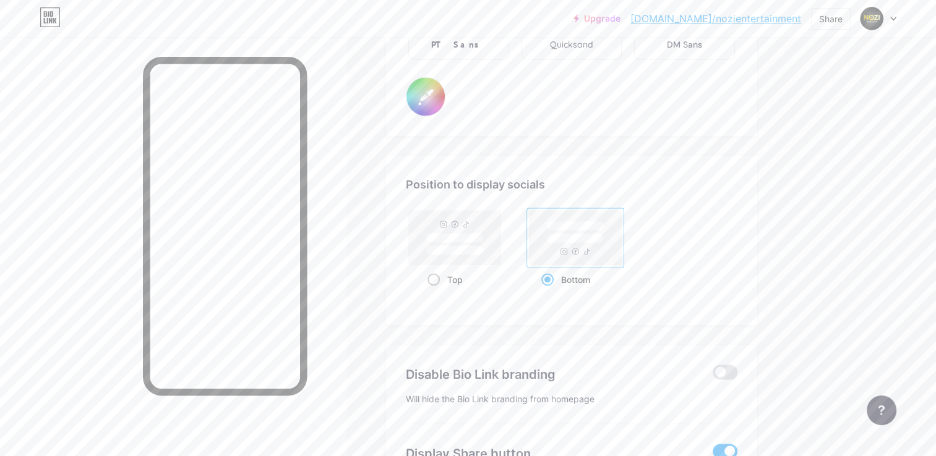
click at [407, 224] on rect at bounding box center [454, 237] width 97 height 59
click at [427, 291] on input "Top" at bounding box center [431, 295] width 8 height 8
radio input "true"
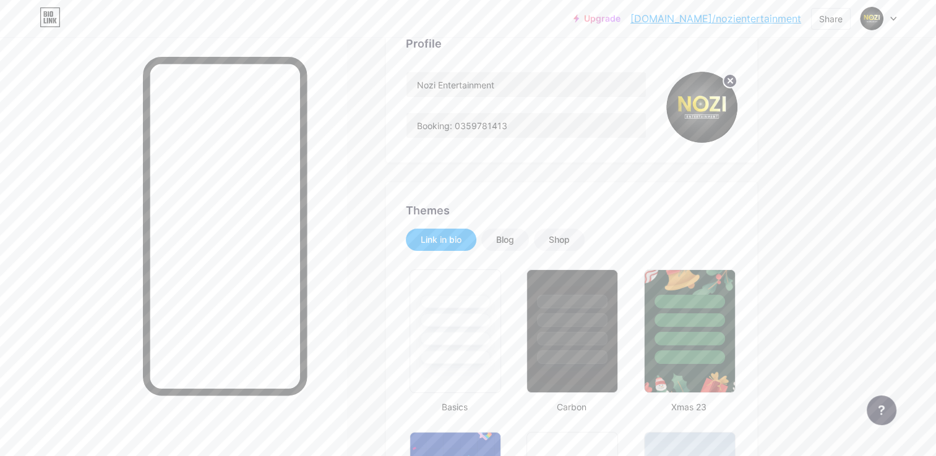
scroll to position [0, 0]
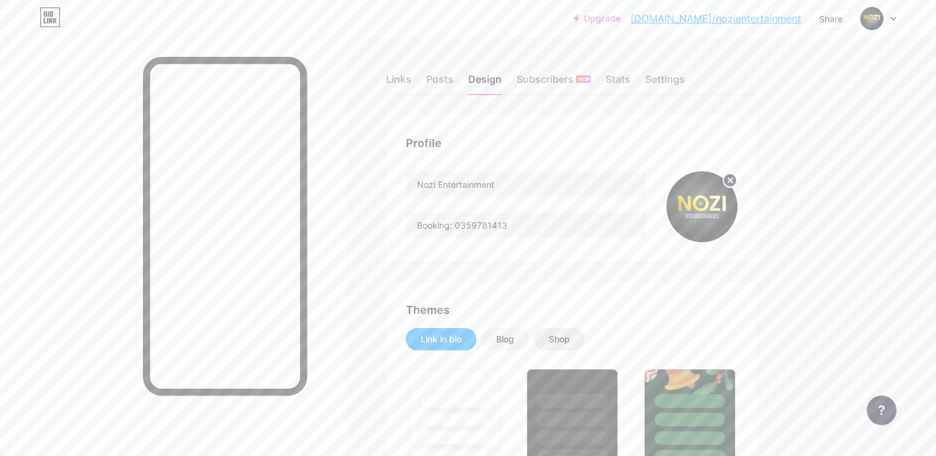
click at [551, 334] on div "Shop" at bounding box center [558, 339] width 21 height 12
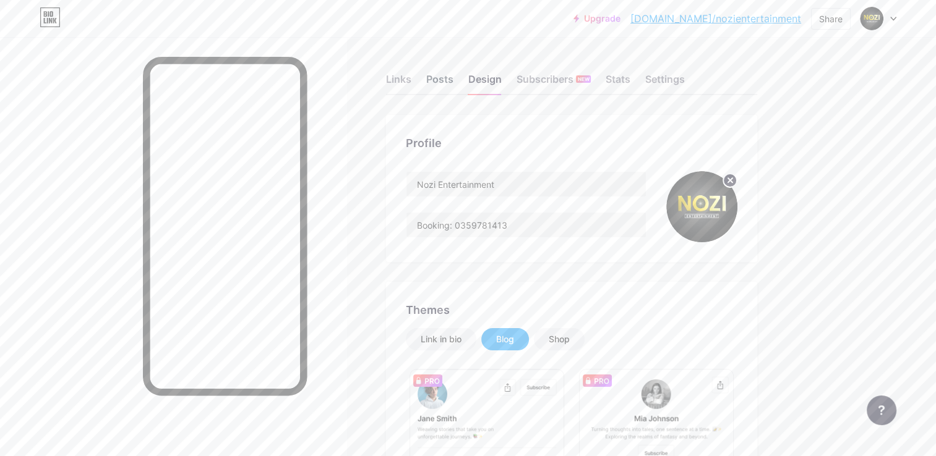
click at [439, 79] on div "Posts" at bounding box center [439, 83] width 27 height 22
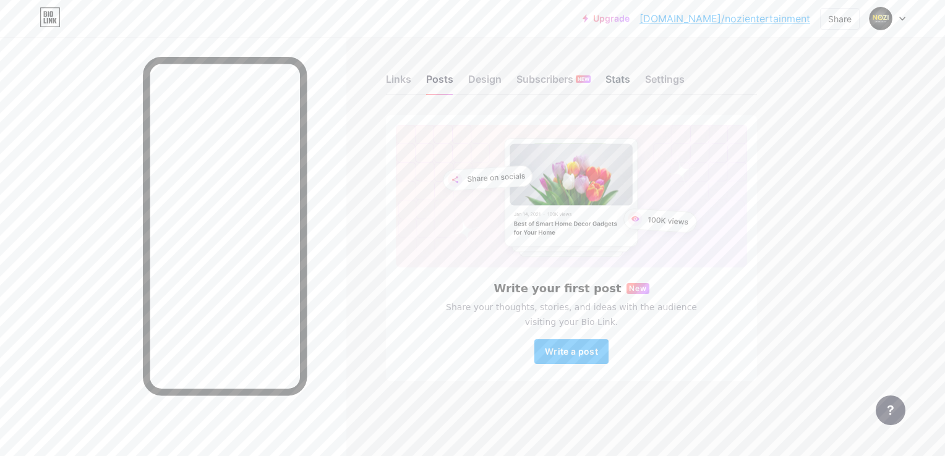
click at [613, 83] on div "Stats" at bounding box center [617, 83] width 25 height 22
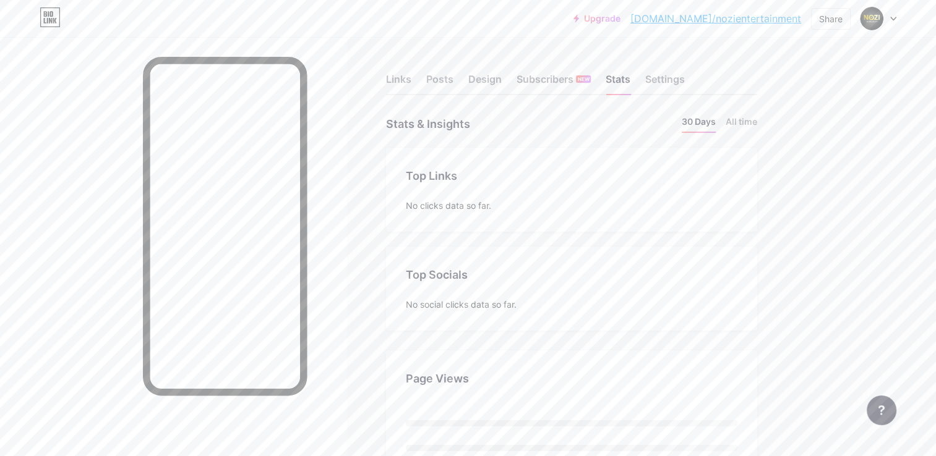
click at [443, 205] on div "No clicks data so far." at bounding box center [571, 205] width 331 height 13
click at [411, 176] on div "Top Links" at bounding box center [571, 176] width 331 height 17
click at [404, 126] on div "Stats & Insights" at bounding box center [428, 124] width 84 height 18
click at [665, 85] on div "Settings" at bounding box center [665, 83] width 40 height 22
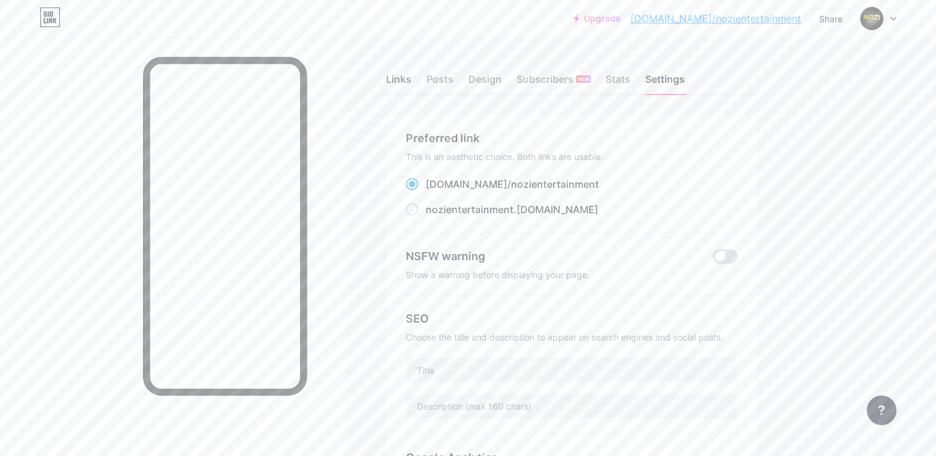
click at [387, 88] on div "Links" at bounding box center [398, 83] width 25 height 22
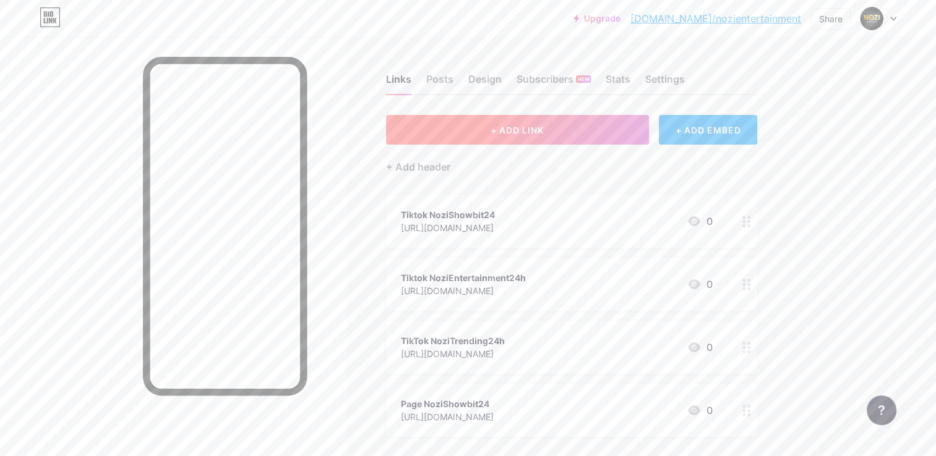
click at [477, 130] on button "+ ADD LINK" at bounding box center [517, 130] width 263 height 30
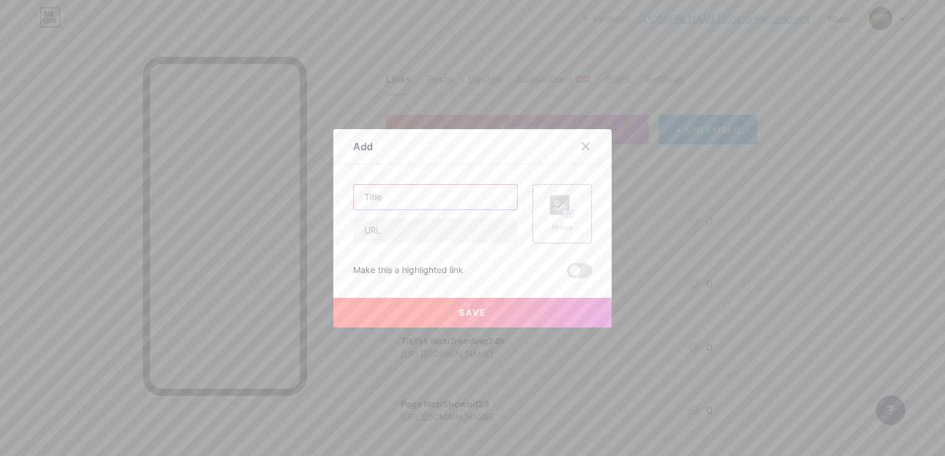
click at [430, 205] on input "text" at bounding box center [435, 197] width 163 height 25
type input "ưee"
click at [425, 240] on input "text" at bounding box center [435, 230] width 163 height 25
type input "dsfsdf"
click at [450, 315] on button "Save" at bounding box center [472, 313] width 278 height 30
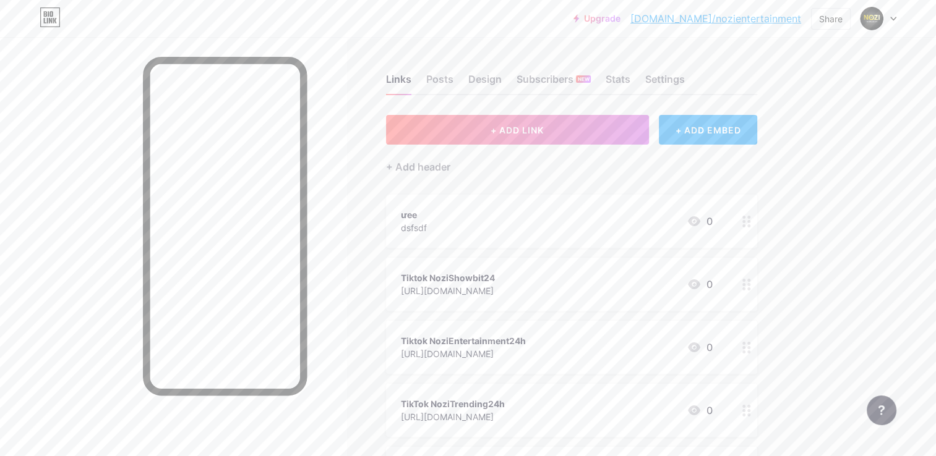
click at [748, 228] on div at bounding box center [746, 221] width 21 height 53
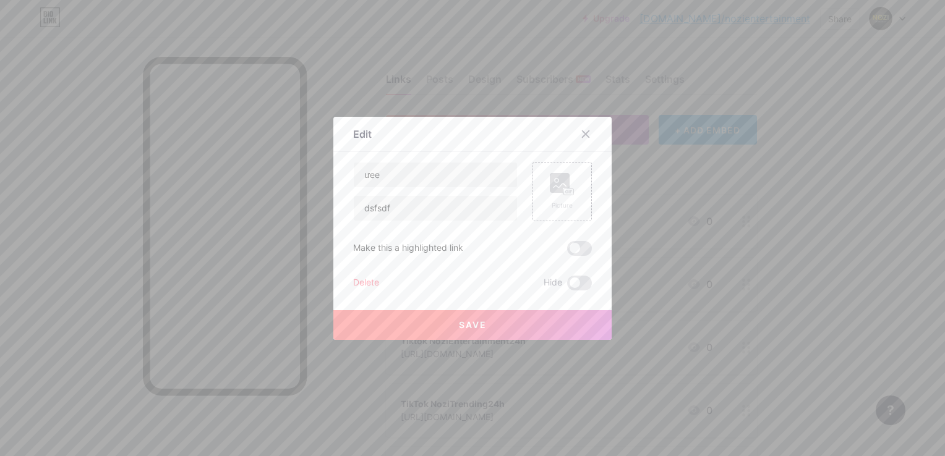
click at [370, 286] on div "Delete" at bounding box center [366, 283] width 26 height 15
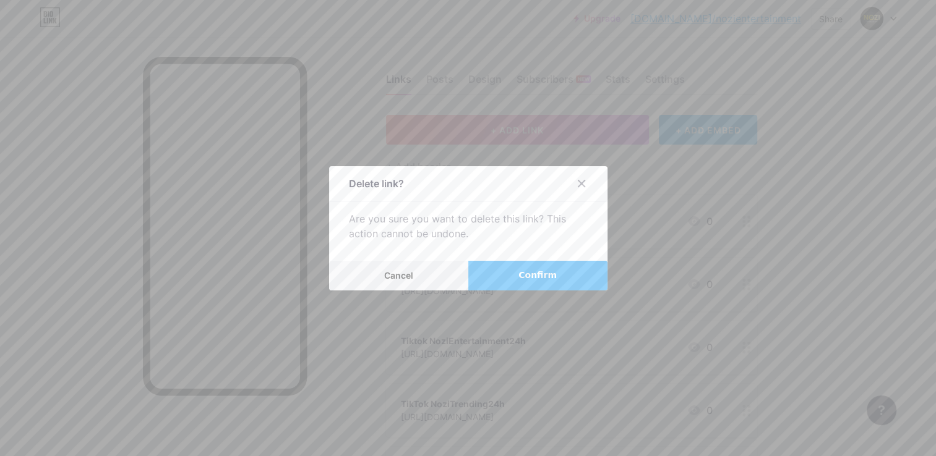
click at [516, 270] on button "Confirm" at bounding box center [537, 276] width 139 height 30
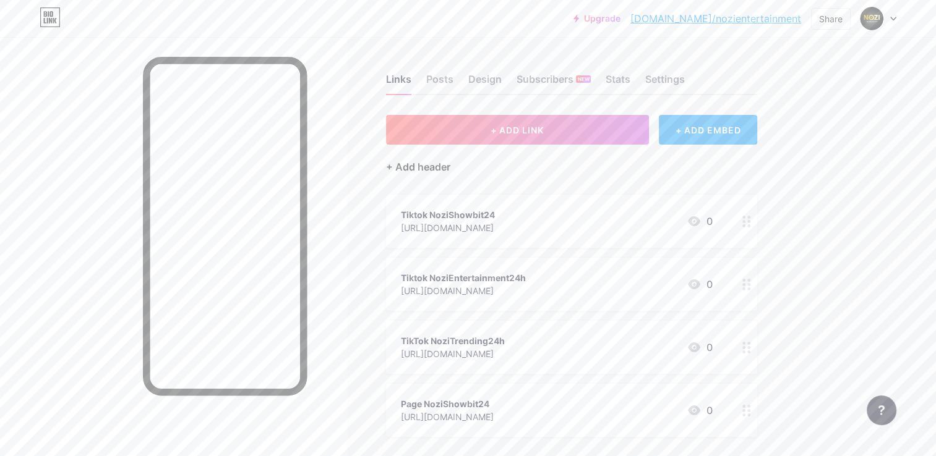
click at [437, 165] on div "+ Add header" at bounding box center [418, 167] width 64 height 15
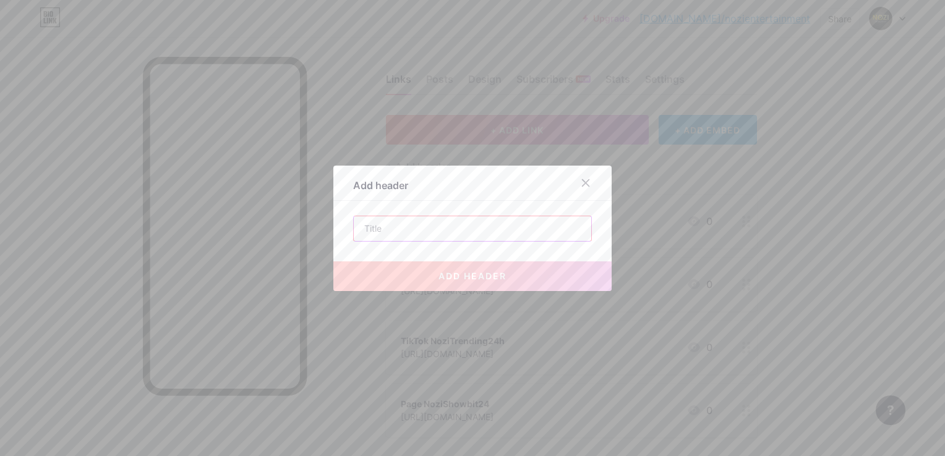
click at [449, 234] on input "text" at bounding box center [472, 228] width 237 height 25
type input "a"
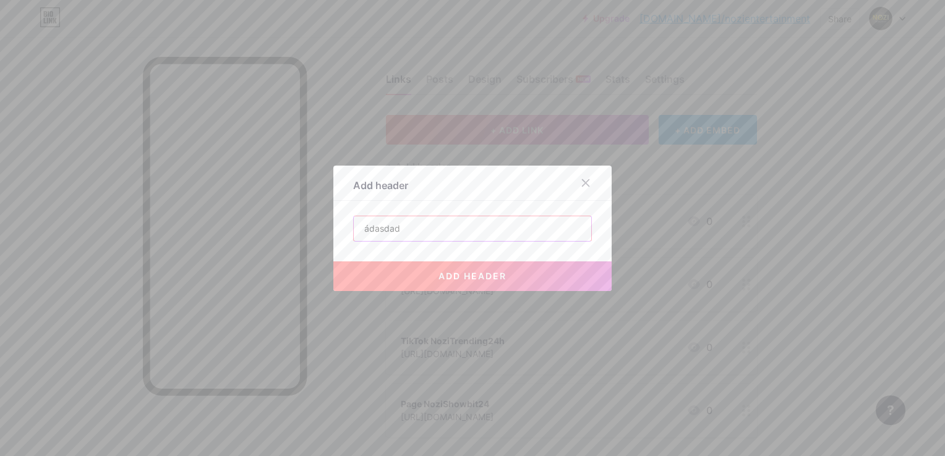
type input "ádasdad"
click at [463, 276] on span "add header" at bounding box center [472, 276] width 68 height 11
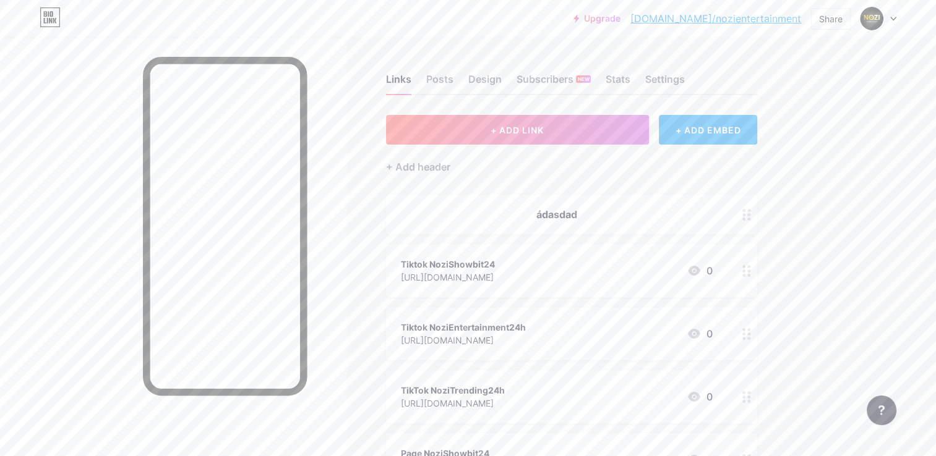
click at [549, 207] on div "ádasdad" at bounding box center [557, 214] width 312 height 15
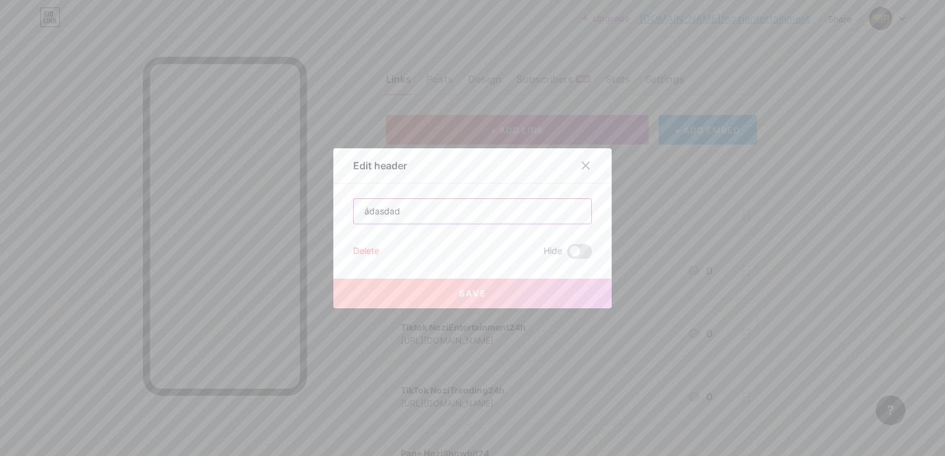
drag, startPoint x: 482, startPoint y: 213, endPoint x: 306, endPoint y: 215, distance: 176.2
click at [306, 215] on div "Edit header ádasdad Delete Hide Save" at bounding box center [472, 228] width 945 height 456
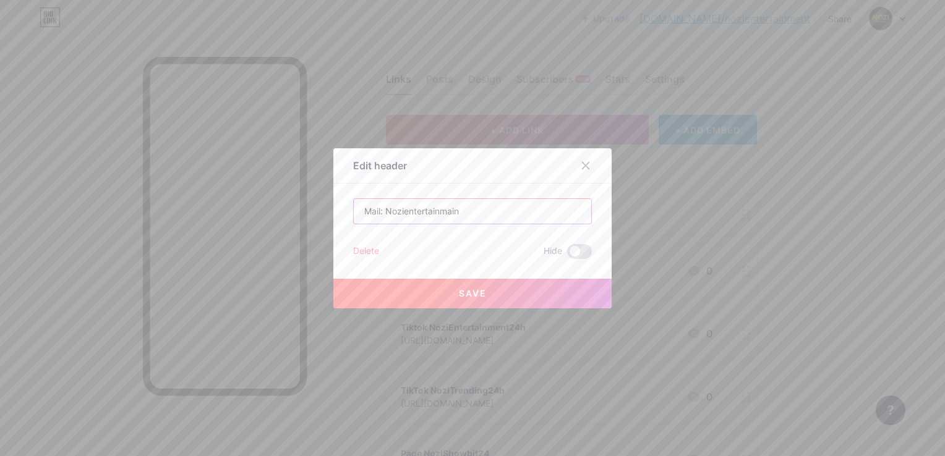
type input "Mail: Nozientertainmain"
click at [430, 304] on button "Save" at bounding box center [472, 294] width 278 height 30
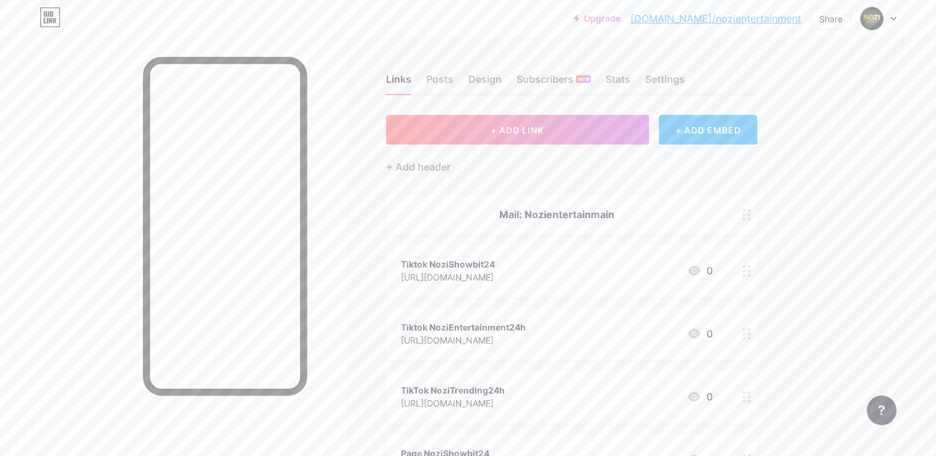
drag, startPoint x: 733, startPoint y: 123, endPoint x: 725, endPoint y: 122, distance: 8.7
click at [725, 122] on div "+ ADD EMBED" at bounding box center [708, 130] width 98 height 30
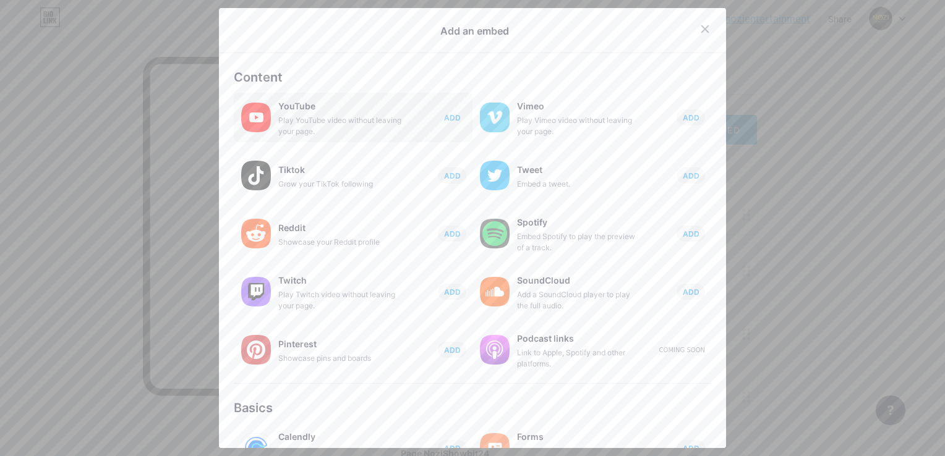
click at [440, 125] on button "ADD" at bounding box center [452, 117] width 28 height 16
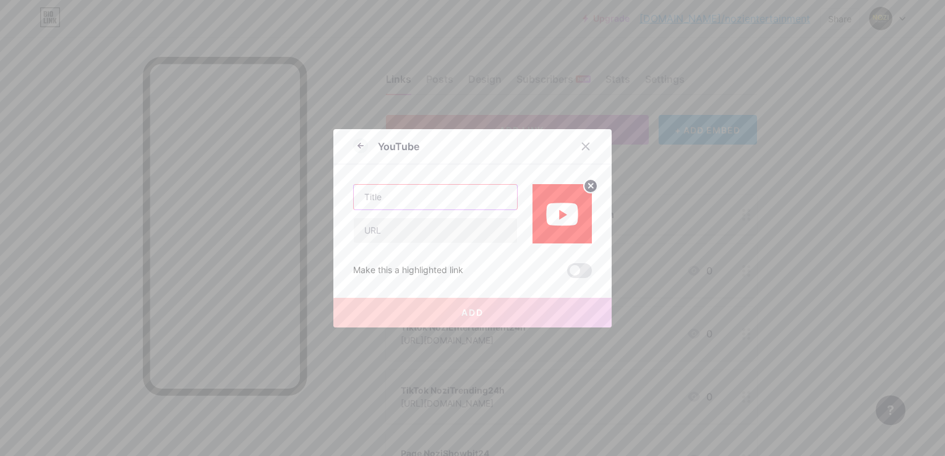
type input "a"
click at [398, 202] on input "á" at bounding box center [435, 197] width 163 height 25
type input "ádasda"
click at [435, 228] on input "text" at bounding box center [435, 230] width 163 height 25
type input "a"
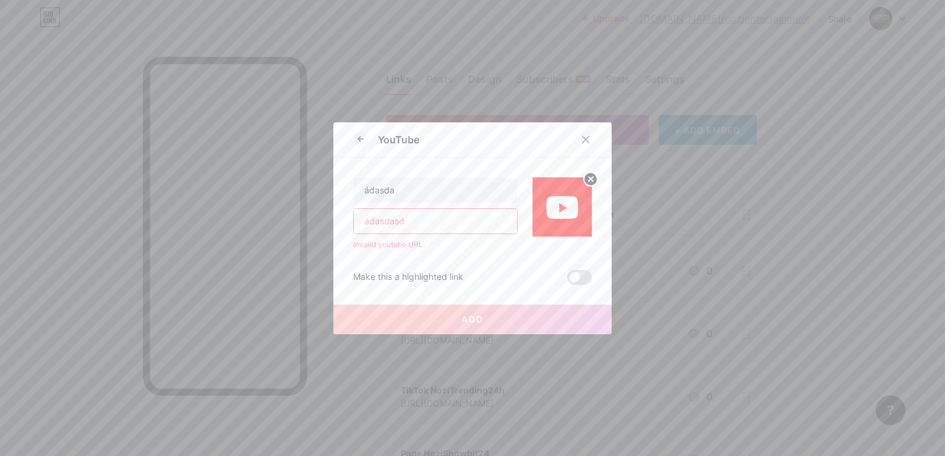
drag, startPoint x: 458, startPoint y: 220, endPoint x: 270, endPoint y: 221, distance: 188.6
click at [270, 221] on div "YouTube ádasda ádasdasd Invalid youtube URL. Make this a highlighted link Add P…" at bounding box center [472, 228] width 945 height 456
type input "ádasdasd"
click at [585, 181] on circle at bounding box center [591, 180] width 14 height 14
click at [565, 206] on icon at bounding box center [566, 207] width 3 height 3
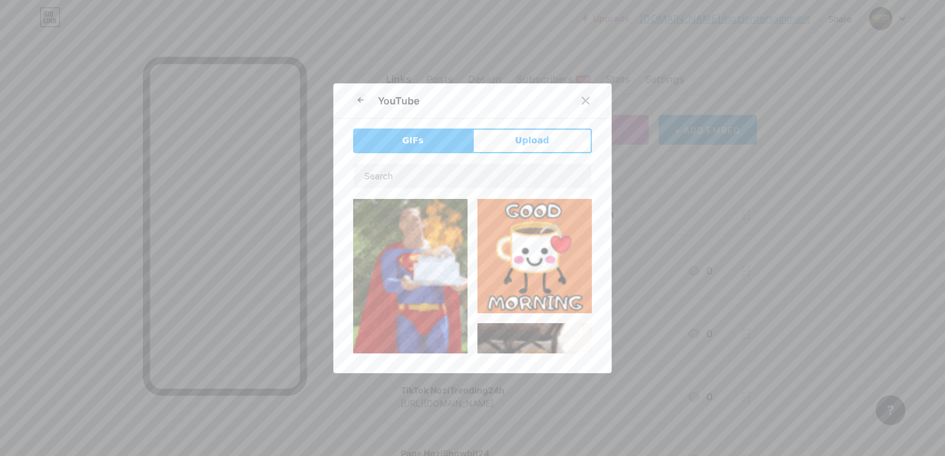
click at [586, 104] on div at bounding box center [585, 101] width 22 height 22
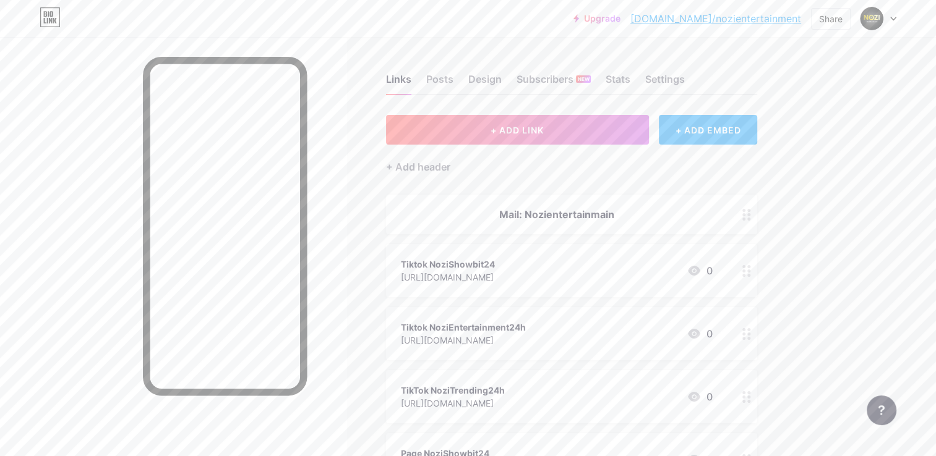
click at [661, 140] on div "+ ADD EMBED" at bounding box center [708, 130] width 98 height 30
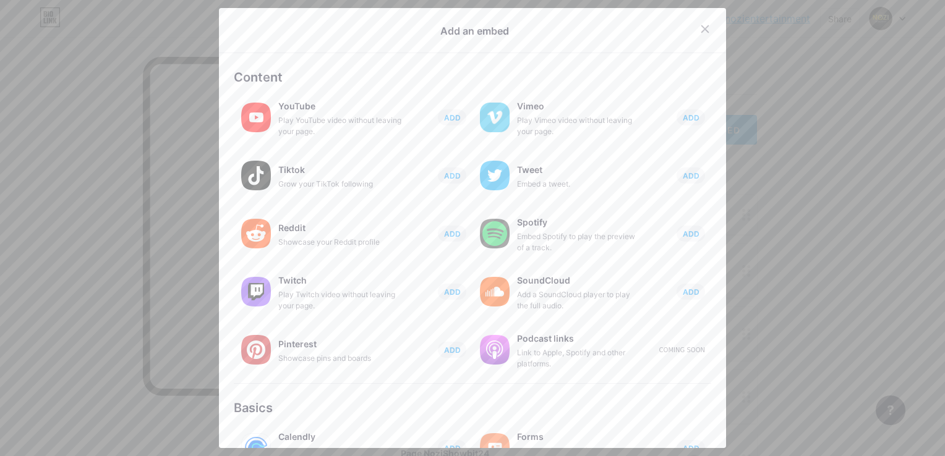
click at [707, 38] on div at bounding box center [720, 29] width 52 height 22
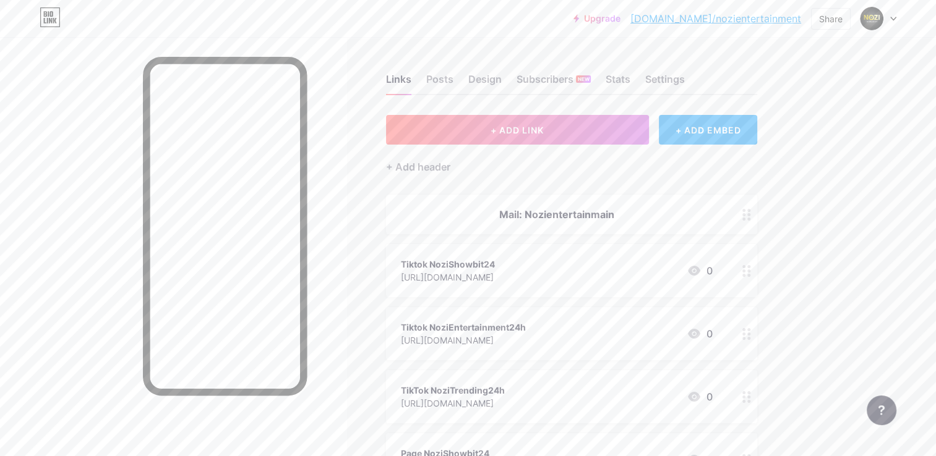
click at [702, 32] on div "Upgrade [DOMAIN_NAME]/nozien... [DOMAIN_NAME]/nozientertainment Share Switch ac…" at bounding box center [468, 18] width 936 height 37
click at [748, 281] on div at bounding box center [746, 270] width 21 height 53
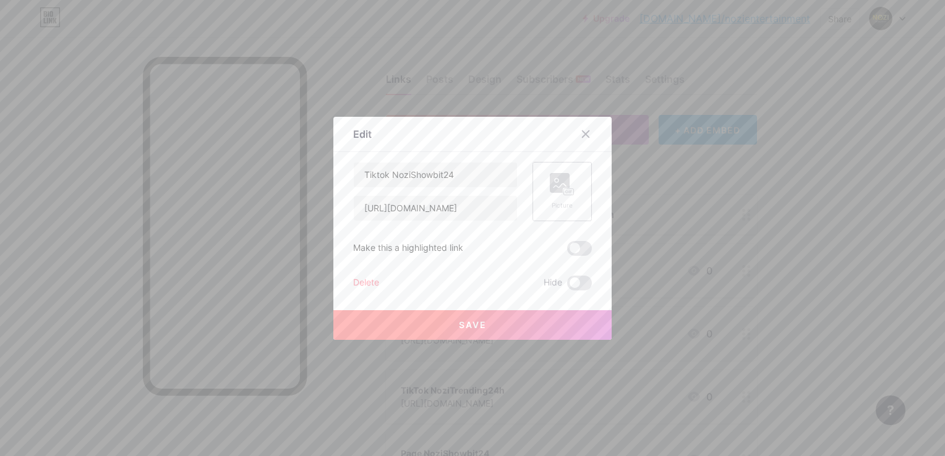
click at [579, 192] on div "Picture" at bounding box center [561, 191] width 59 height 59
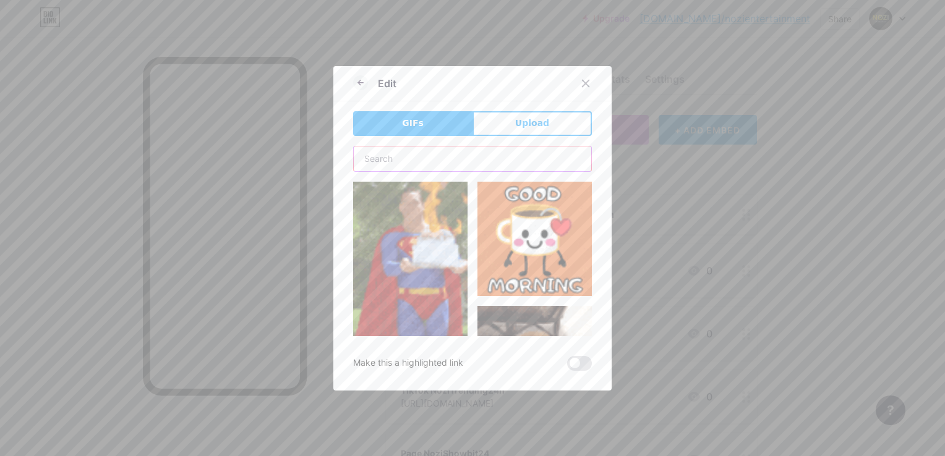
drag, startPoint x: 424, startPoint y: 163, endPoint x: 459, endPoint y: 150, distance: 38.4
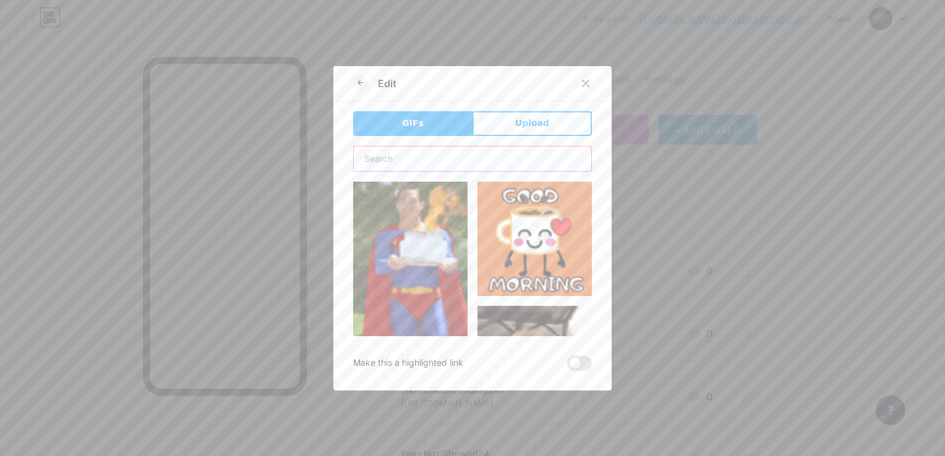
click at [424, 164] on input "text" at bounding box center [472, 159] width 237 height 25
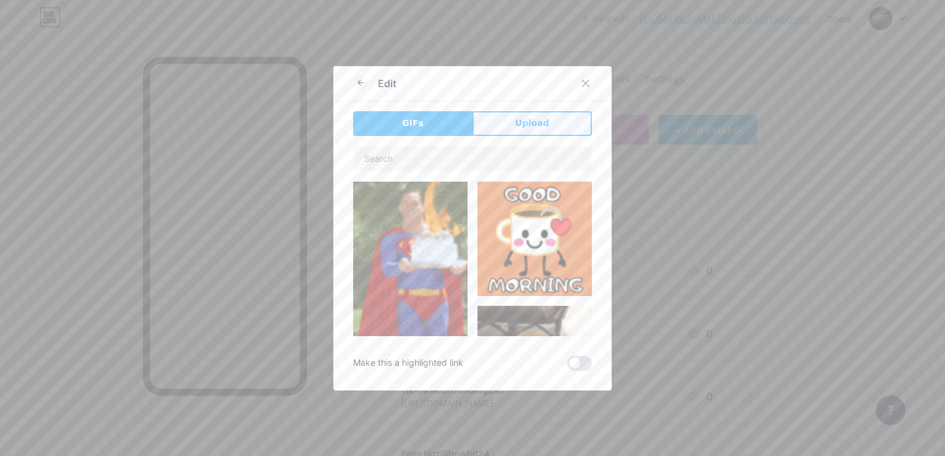
click at [522, 127] on span "Upload" at bounding box center [532, 123] width 34 height 13
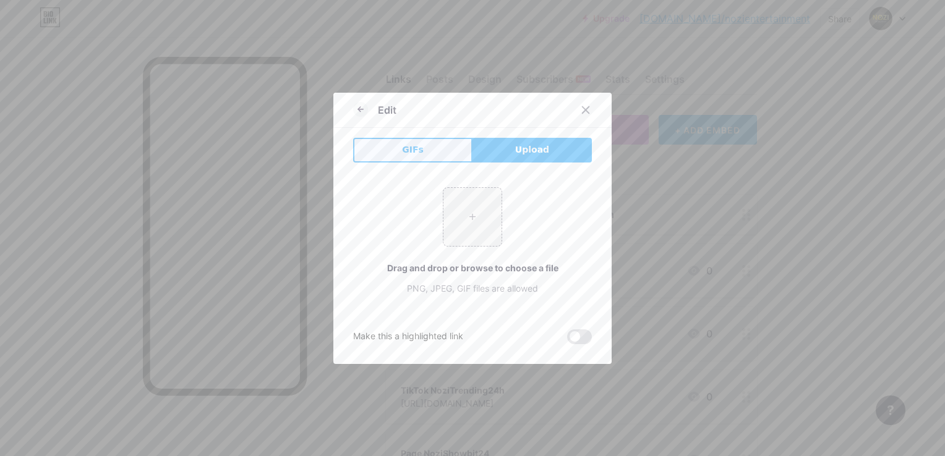
click at [422, 150] on button "GIFs" at bounding box center [412, 150] width 119 height 25
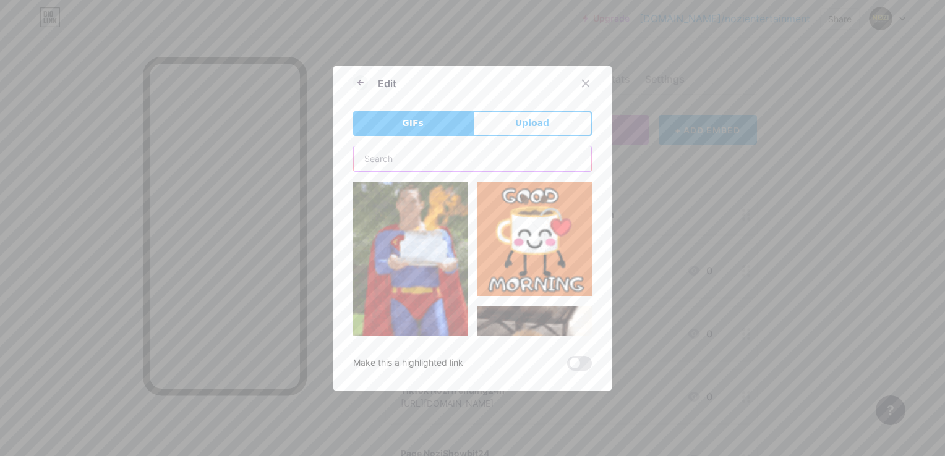
click at [420, 164] on input "text" at bounding box center [472, 159] width 237 height 25
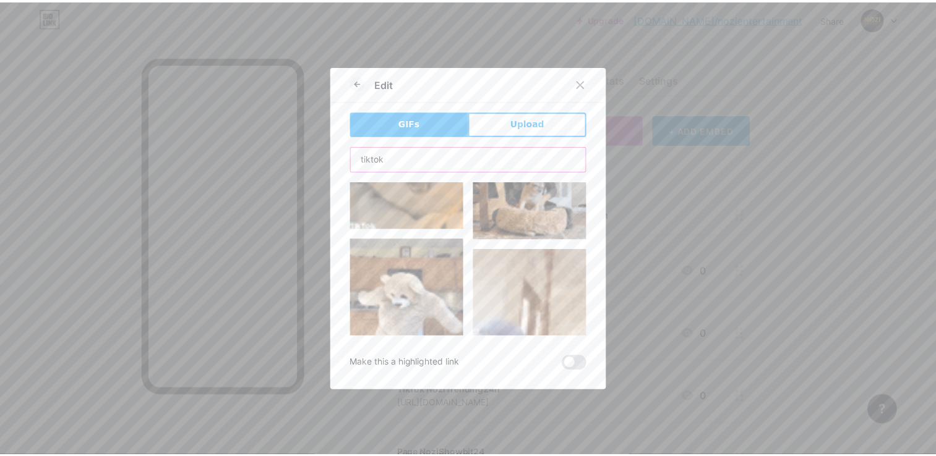
scroll to position [412, 0]
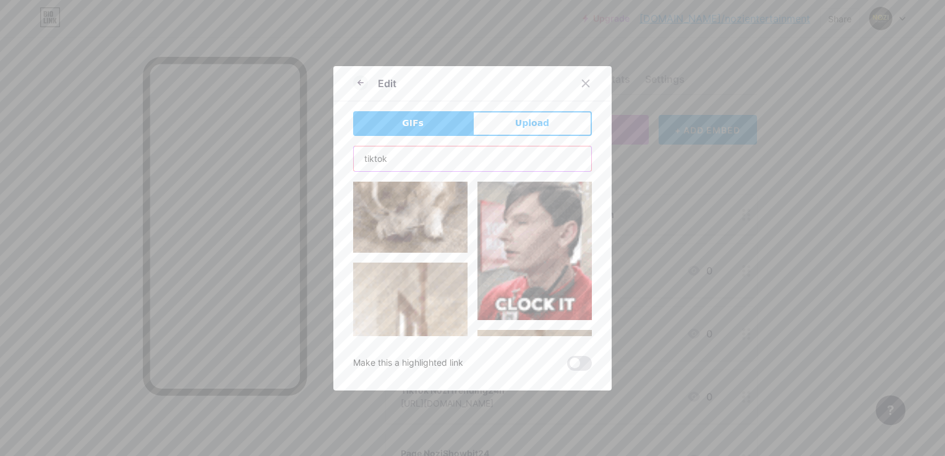
type input "tiktok"
click at [433, 218] on img at bounding box center [410, 175] width 114 height 155
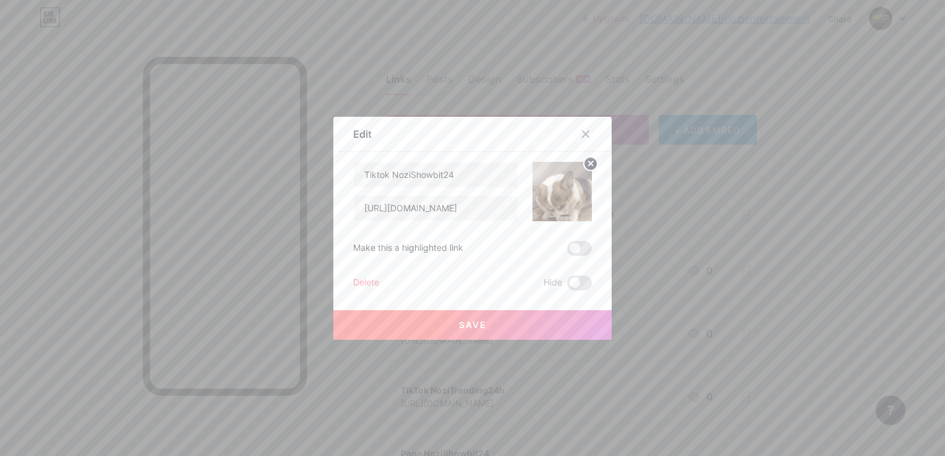
click at [489, 324] on button "Save" at bounding box center [472, 325] width 278 height 30
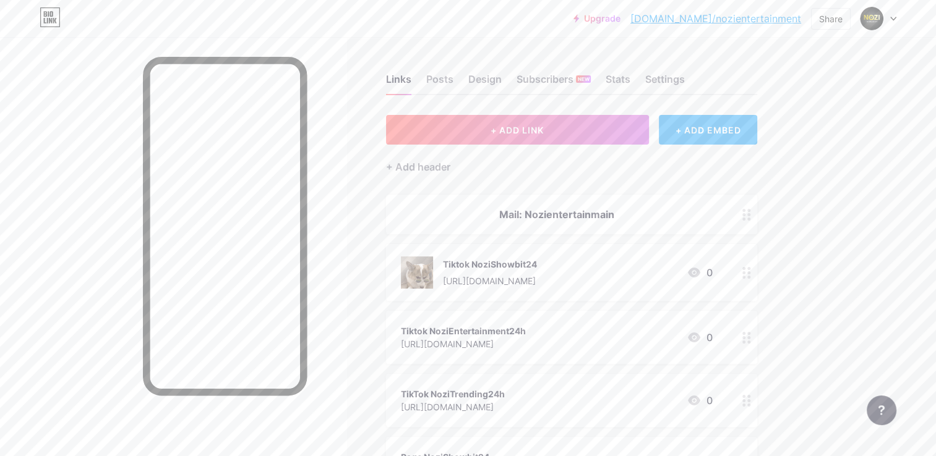
click at [733, 135] on div "+ ADD EMBED" at bounding box center [708, 130] width 98 height 30
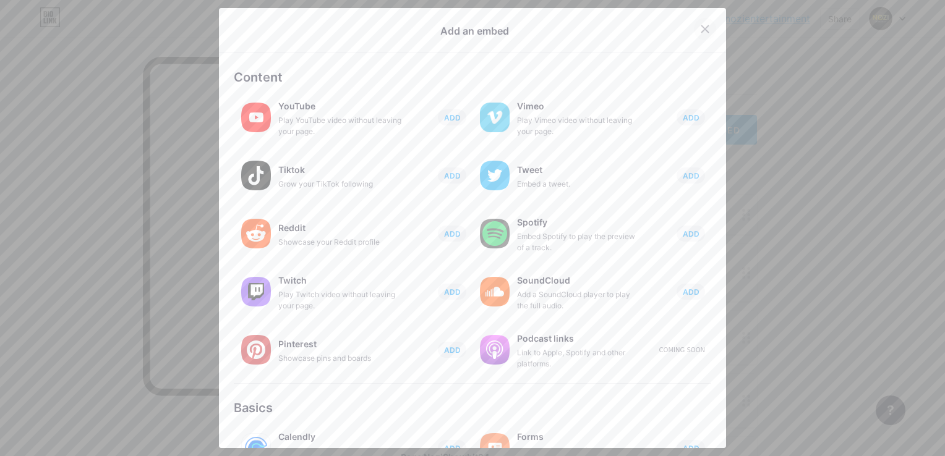
click at [695, 20] on div at bounding box center [705, 29] width 22 height 22
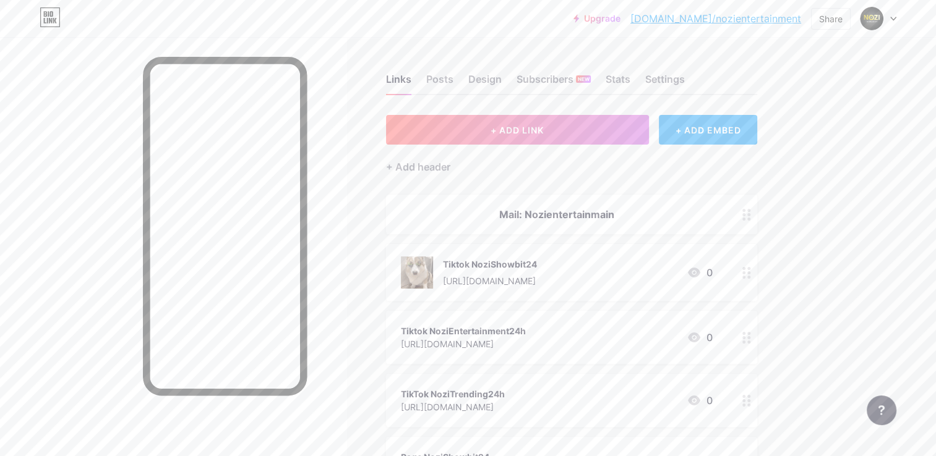
click at [740, 268] on div at bounding box center [746, 272] width 21 height 57
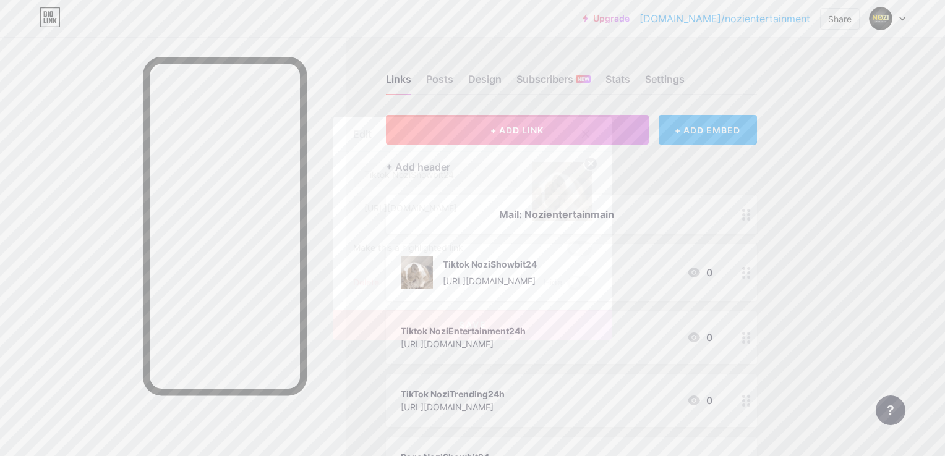
click at [584, 199] on img at bounding box center [561, 191] width 59 height 59
click at [587, 163] on circle at bounding box center [591, 164] width 14 height 14
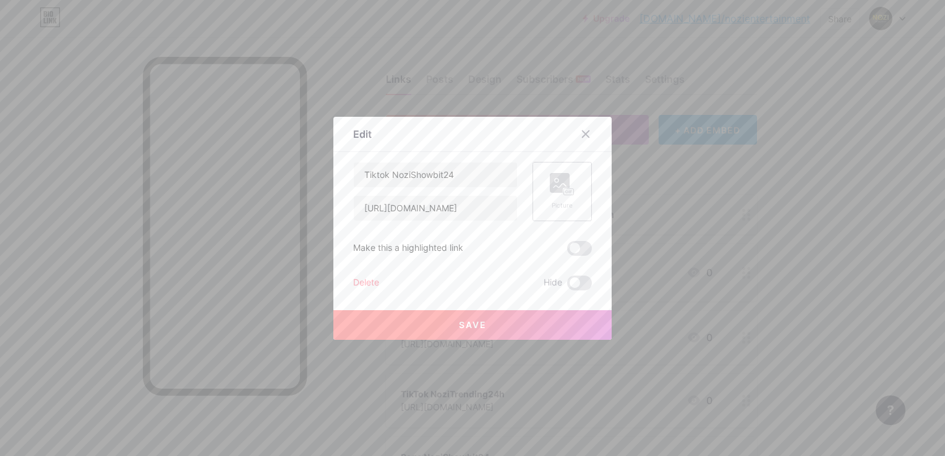
click at [554, 207] on div "Picture" at bounding box center [562, 205] width 25 height 9
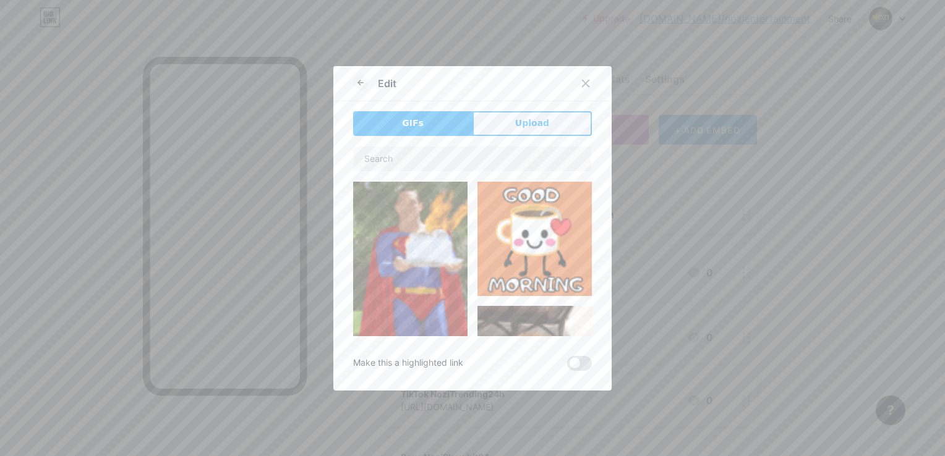
click at [540, 116] on button "Upload" at bounding box center [531, 123] width 119 height 25
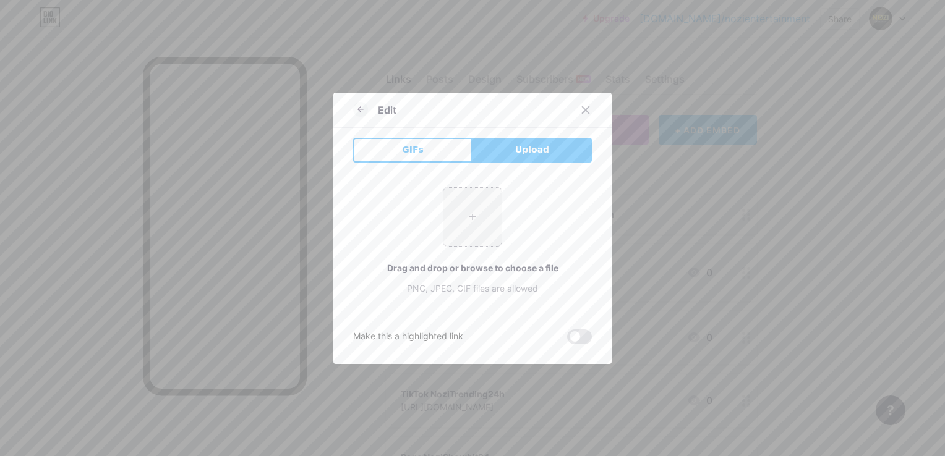
click at [458, 228] on input "file" at bounding box center [472, 217] width 58 height 58
type input "C:\fakepath\Logo SHOWBIT.jpg"
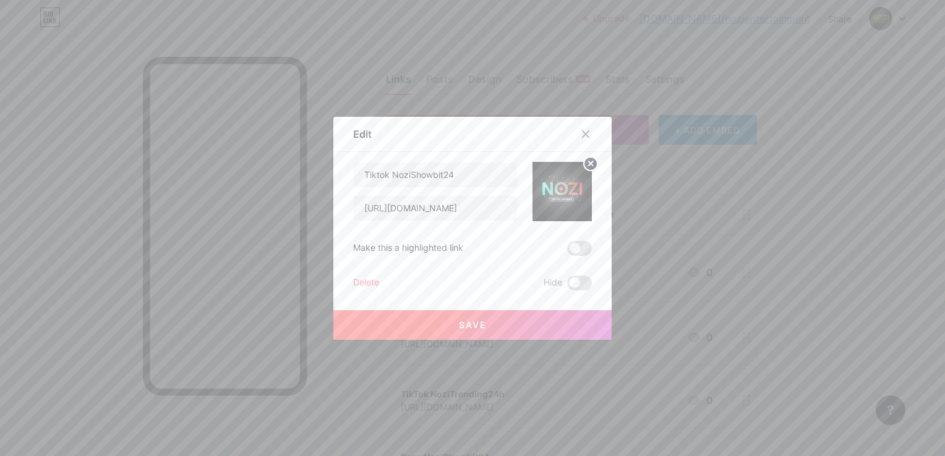
click at [569, 317] on button "Save" at bounding box center [472, 325] width 278 height 30
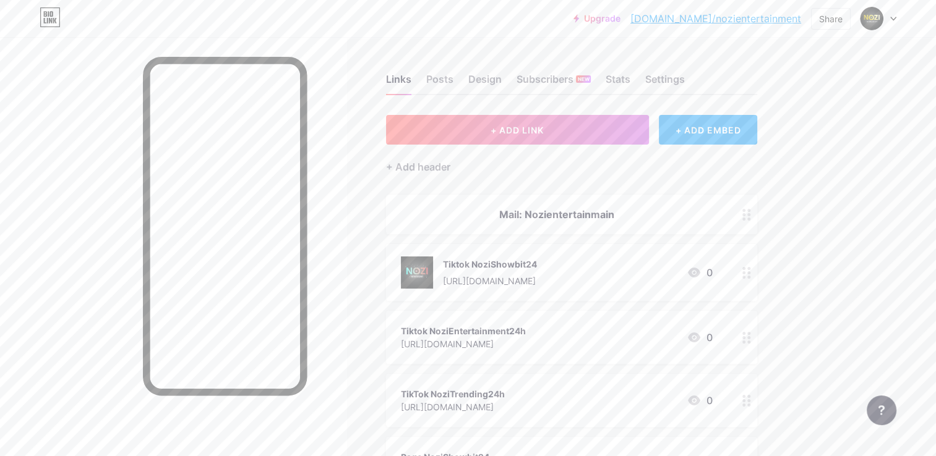
click at [741, 336] on div at bounding box center [746, 337] width 21 height 53
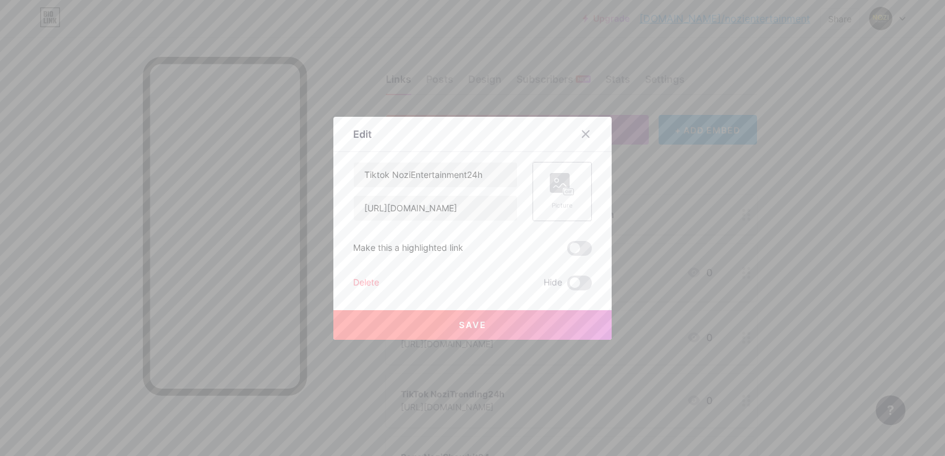
click at [558, 187] on rect at bounding box center [560, 183] width 20 height 20
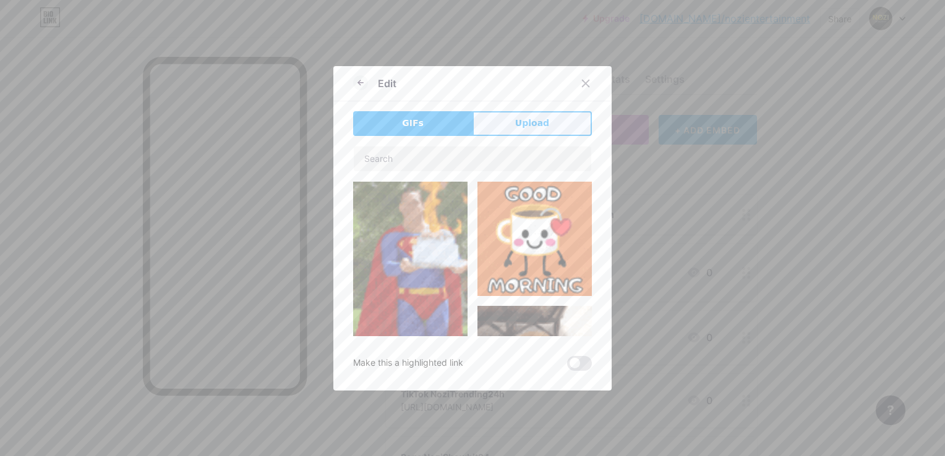
click at [503, 126] on button "Upload" at bounding box center [531, 123] width 119 height 25
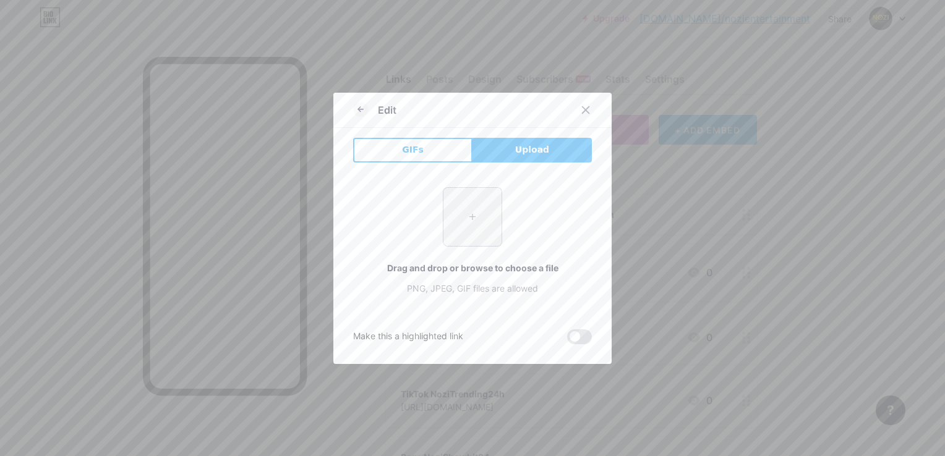
click at [479, 244] on input "file" at bounding box center [472, 217] width 58 height 58
type input "C:\fakepath\NOZI Entertaiment LOGO.jpg"
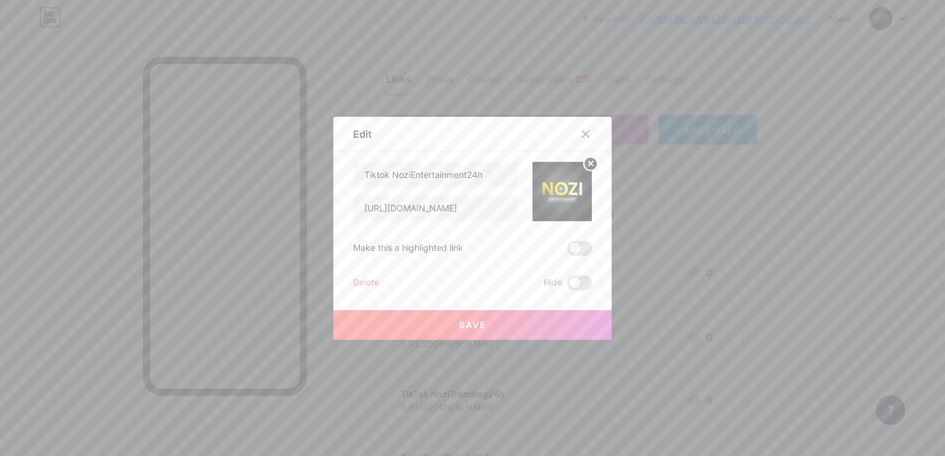
click at [536, 321] on button "Save" at bounding box center [472, 325] width 278 height 30
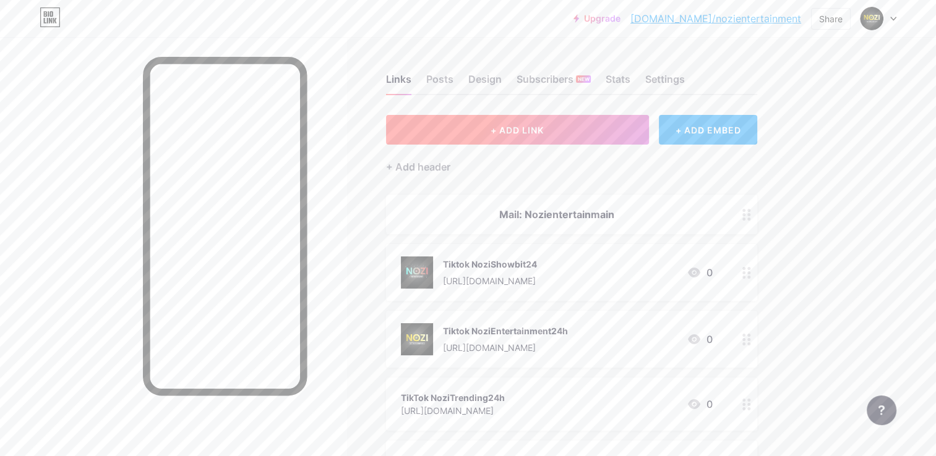
click at [566, 131] on button "+ ADD LINK" at bounding box center [517, 130] width 263 height 30
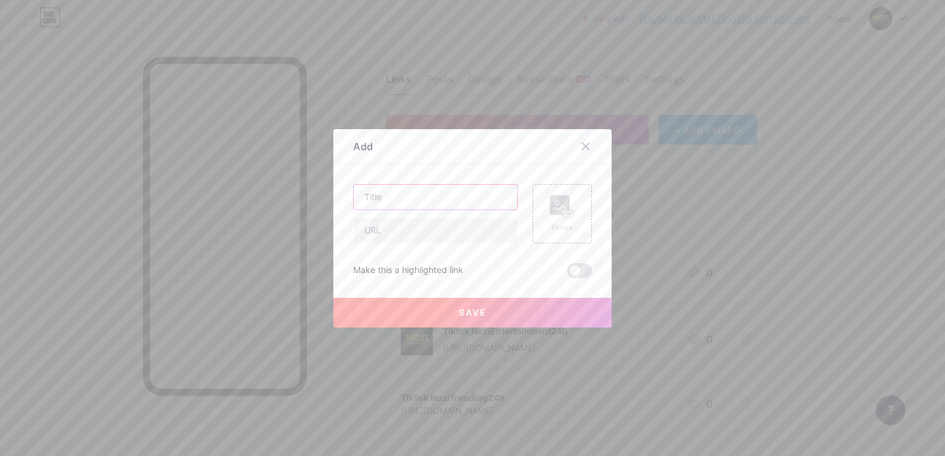
click at [422, 197] on input "text" at bounding box center [435, 197] width 163 height 25
type input "a"
type input "ádasd"
click at [418, 229] on input "text" at bounding box center [435, 230] width 163 height 25
type input "a"
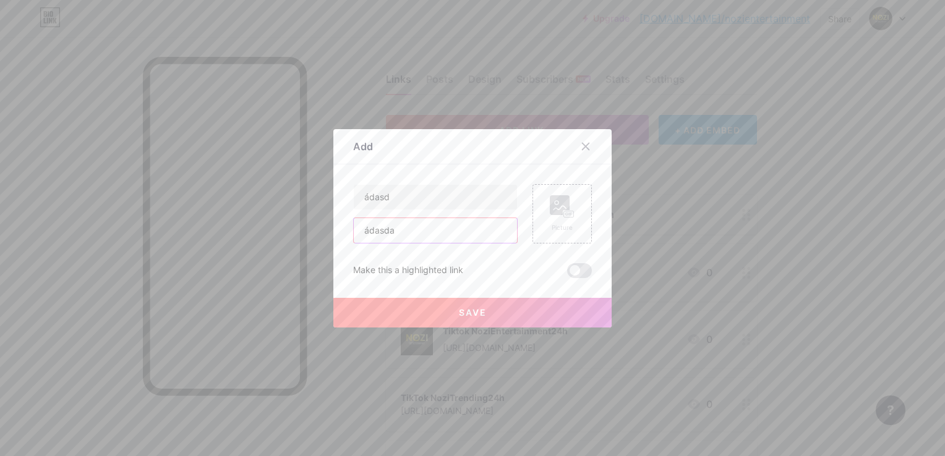
type input "ádasda"
click at [444, 314] on button "Save" at bounding box center [472, 313] width 278 height 30
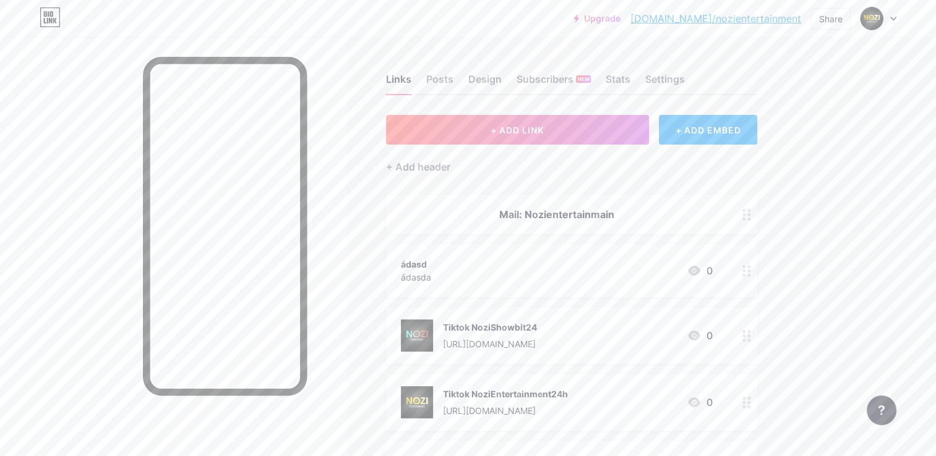
click at [744, 276] on div at bounding box center [746, 270] width 21 height 53
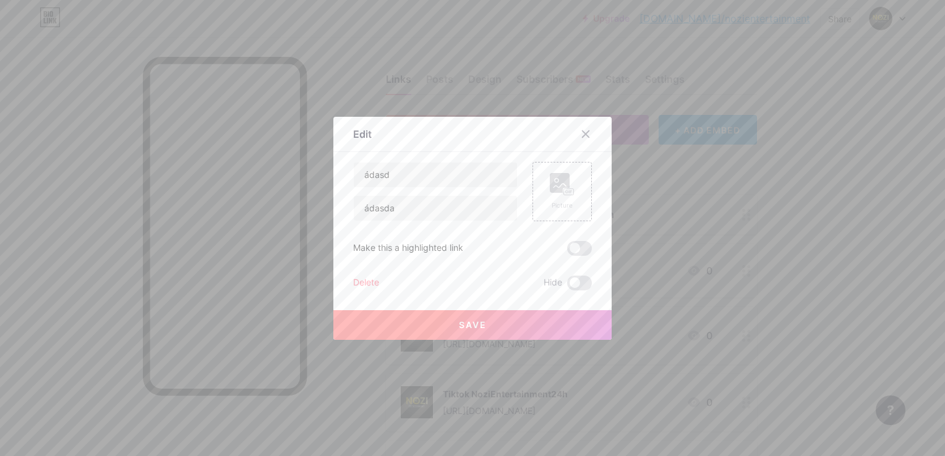
click at [353, 284] on div "Delete" at bounding box center [366, 283] width 26 height 15
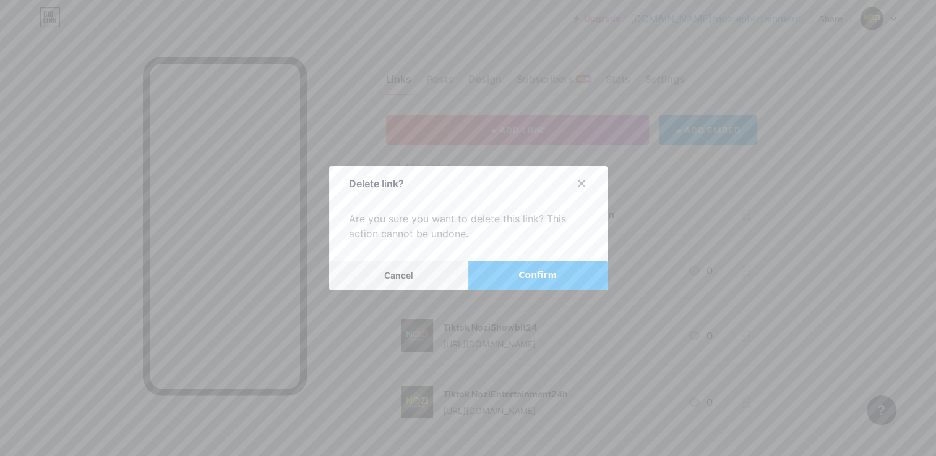
click at [538, 279] on span "Confirm" at bounding box center [537, 275] width 38 height 13
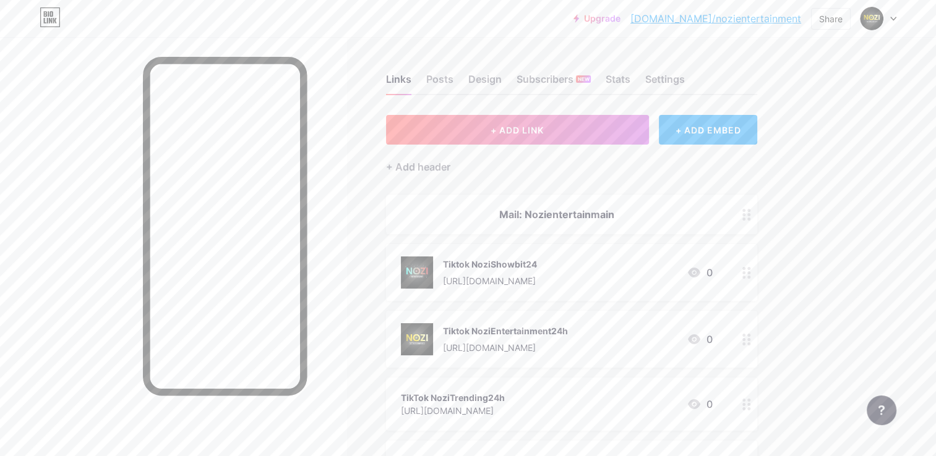
click at [546, 216] on div "Mail: Nozientertainmain" at bounding box center [557, 214] width 312 height 15
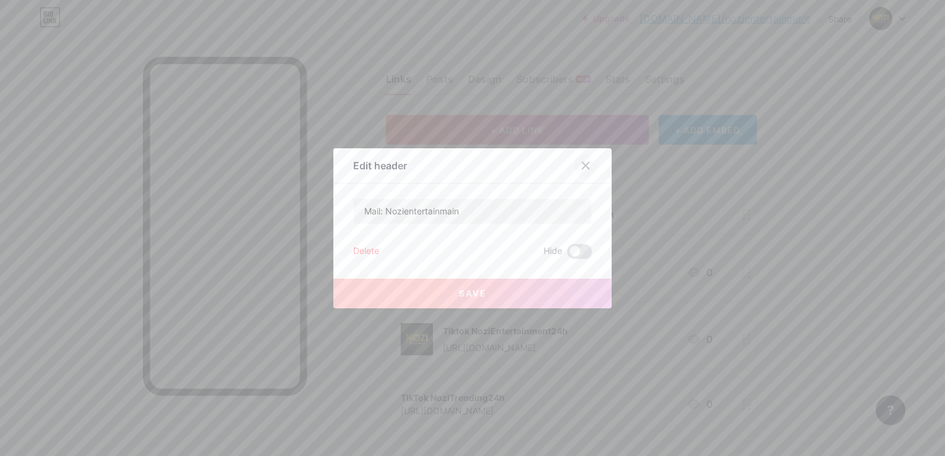
click at [581, 161] on icon at bounding box center [586, 166] width 10 height 10
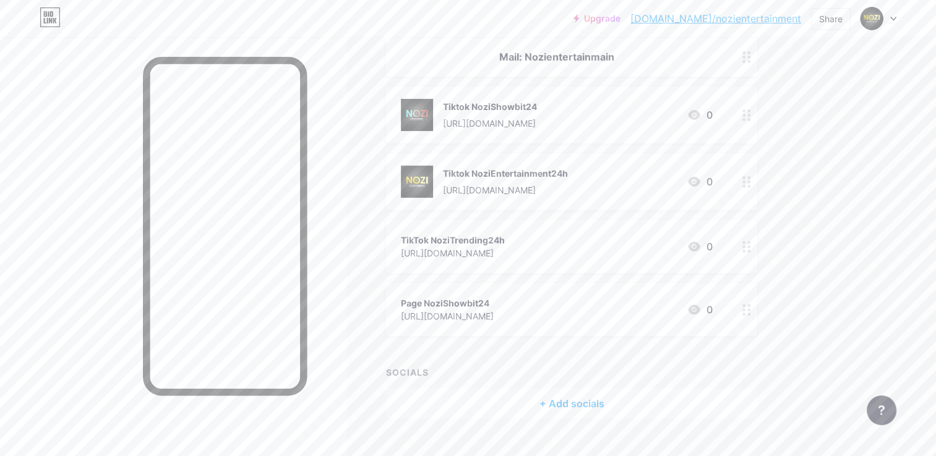
scroll to position [181, 0]
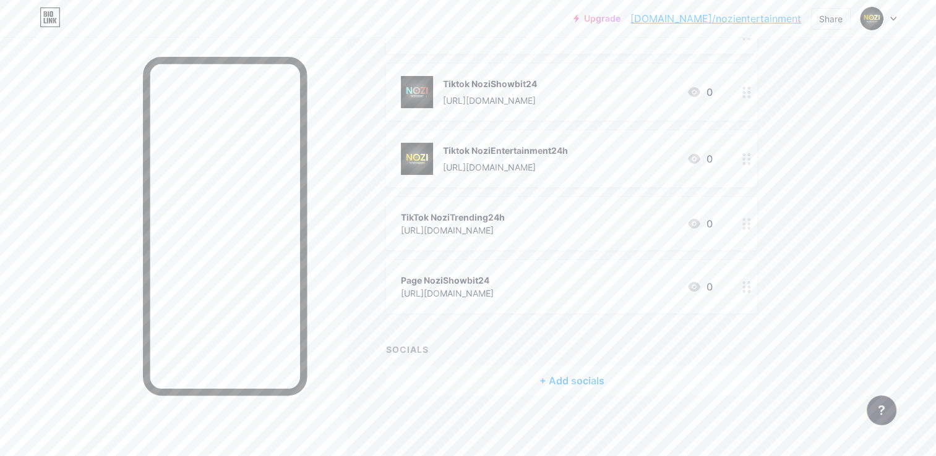
click at [547, 375] on div "+ Add socials" at bounding box center [571, 381] width 371 height 30
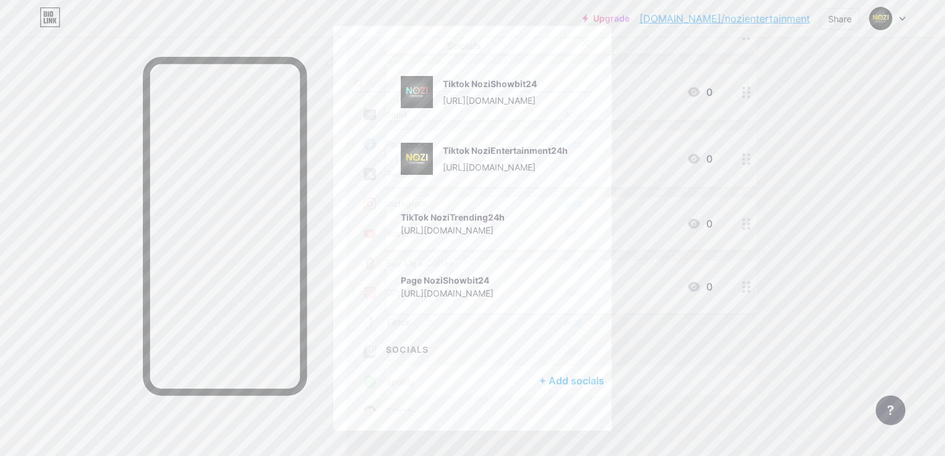
click at [574, 42] on div at bounding box center [585, 43] width 22 height 22
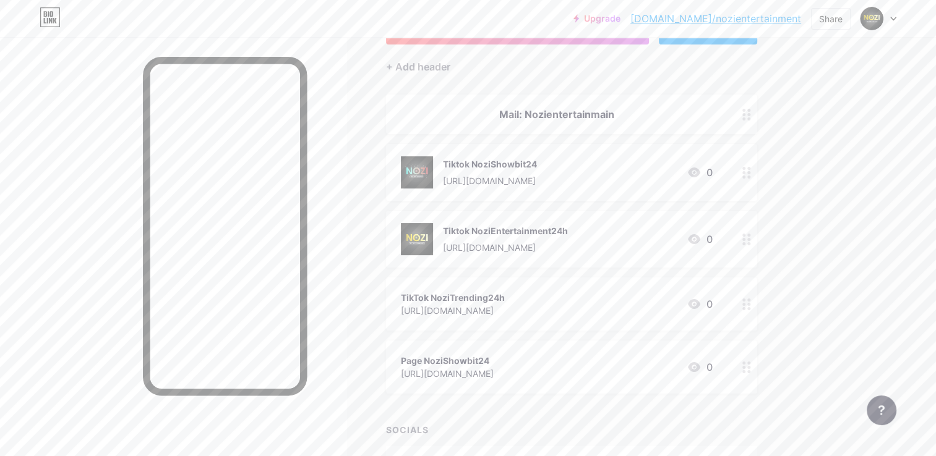
scroll to position [77, 0]
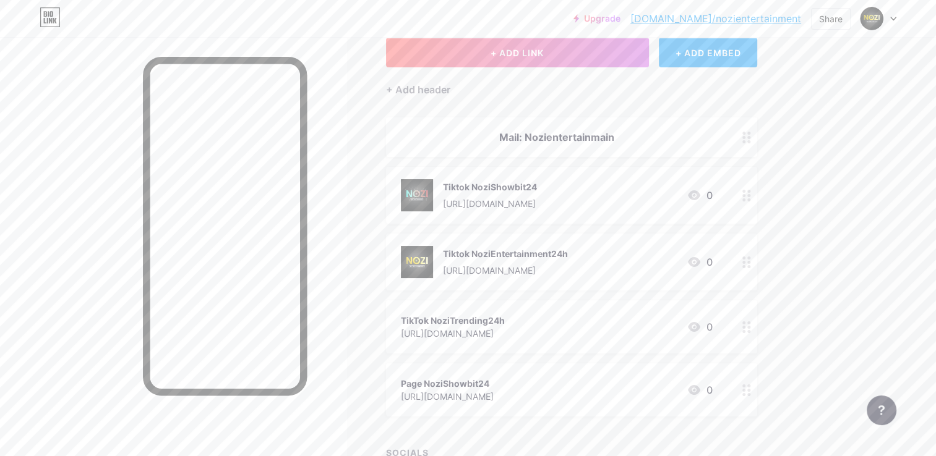
click at [744, 326] on icon at bounding box center [746, 328] width 9 height 12
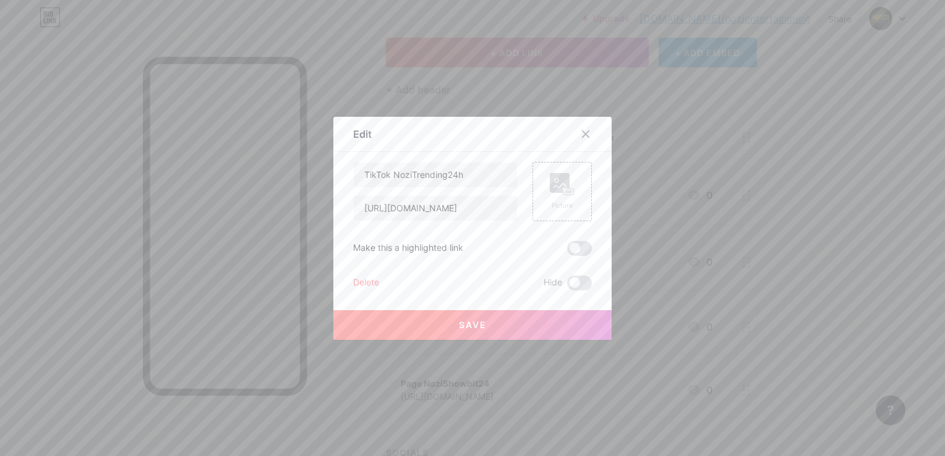
click at [801, 286] on div at bounding box center [472, 228] width 945 height 456
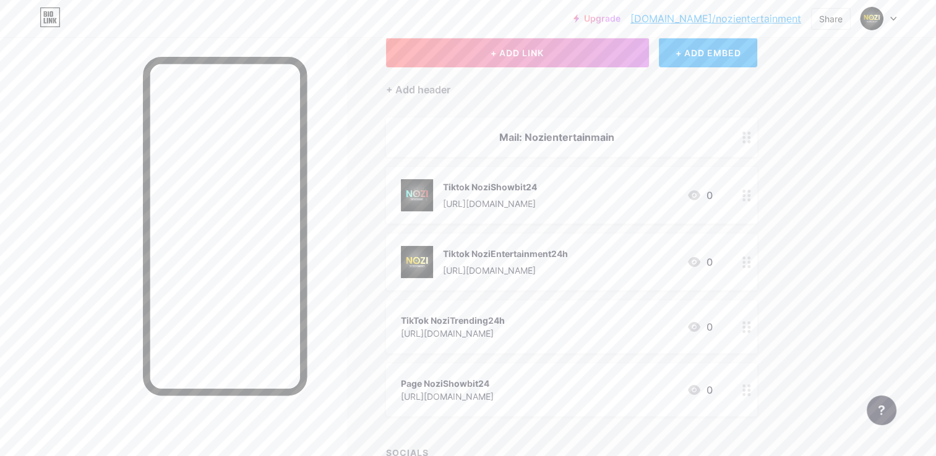
scroll to position [181, 0]
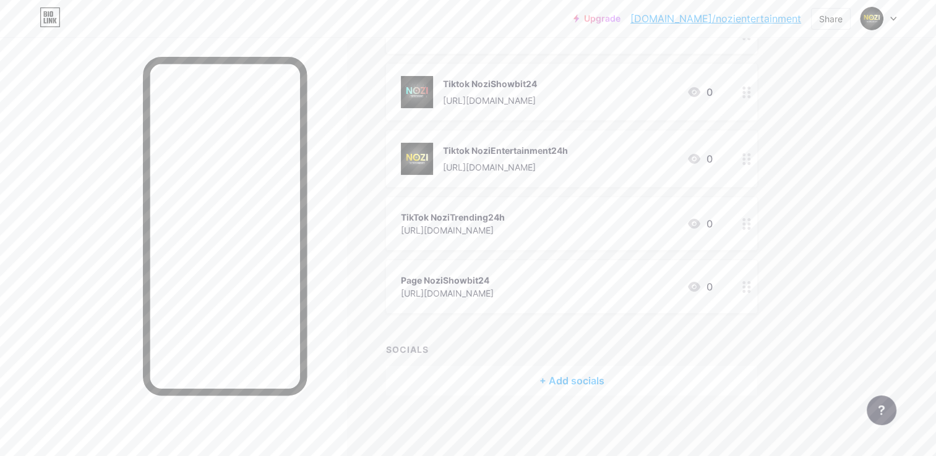
click at [628, 382] on div "+ Add socials" at bounding box center [571, 381] width 371 height 30
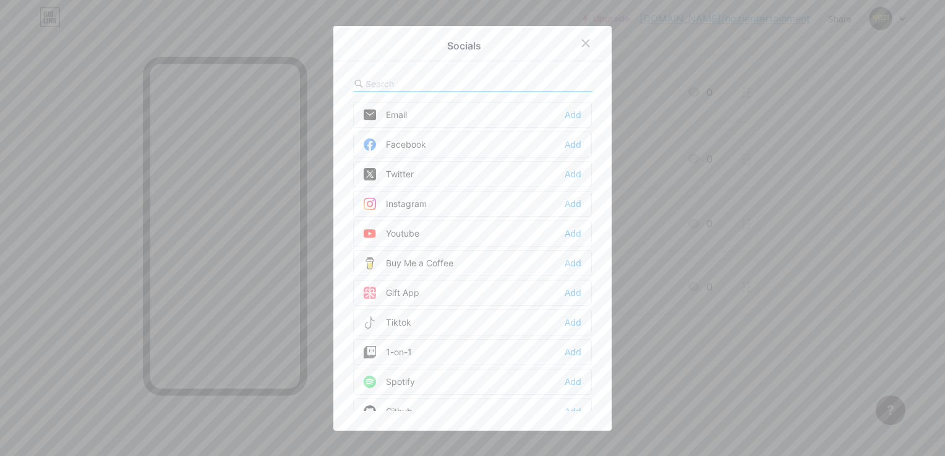
click at [401, 116] on div "Email" at bounding box center [385, 115] width 43 height 12
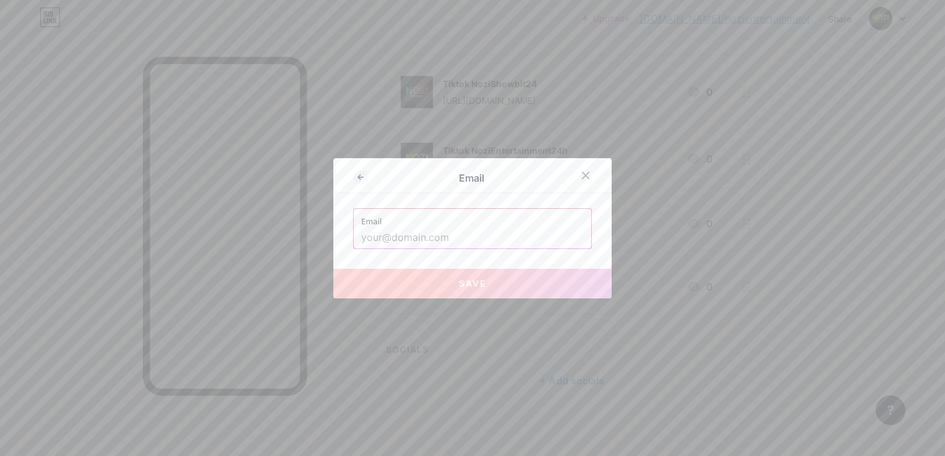
click at [539, 244] on input "text" at bounding box center [472, 238] width 223 height 21
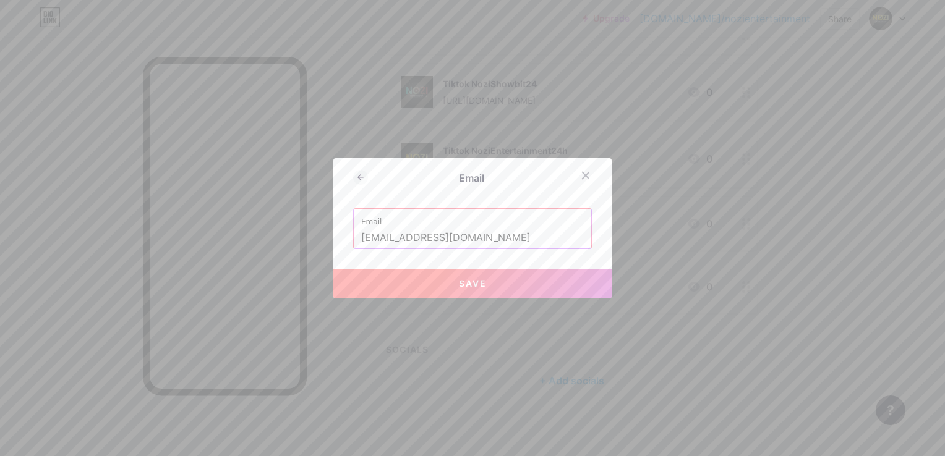
click at [476, 278] on span "Save" at bounding box center [473, 283] width 28 height 11
type input "mailto:[EMAIL_ADDRESS][DOMAIN_NAME]"
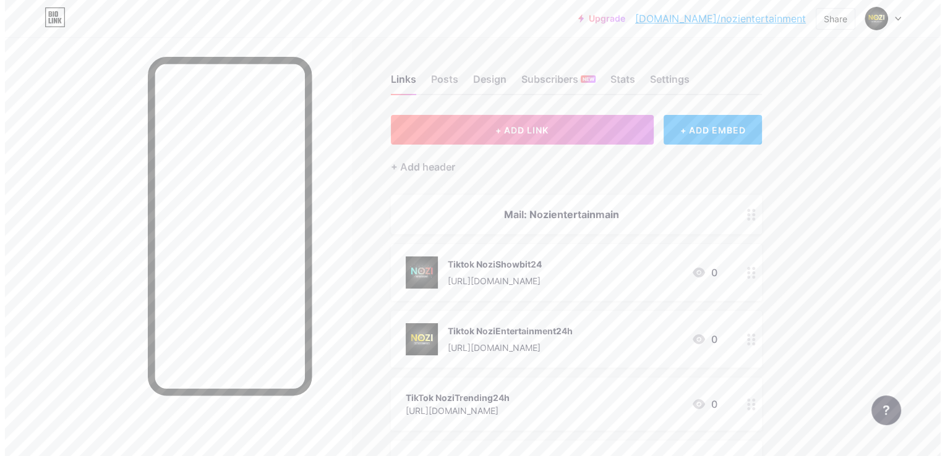
scroll to position [218, 0]
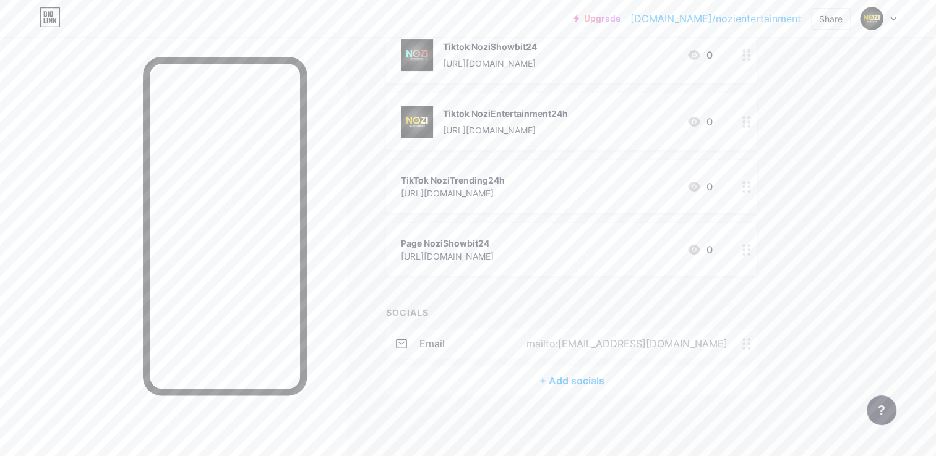
click at [749, 345] on icon at bounding box center [746, 344] width 9 height 12
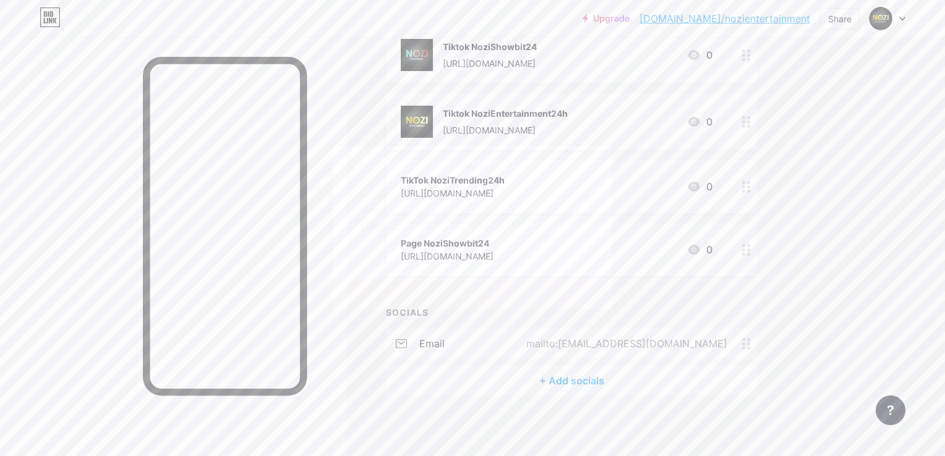
click at [584, 164] on icon at bounding box center [586, 164] width 10 height 10
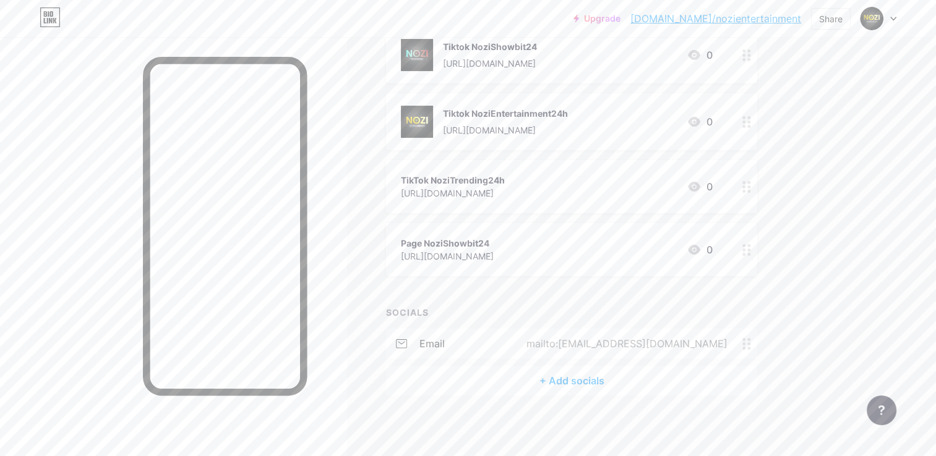
click at [879, 243] on div "Upgrade [DOMAIN_NAME]/nozien... [DOMAIN_NAME]/nozientertainment Share Switch ac…" at bounding box center [468, 119] width 936 height 675
click at [892, 263] on div "Upgrade [DOMAIN_NAME]/nozien... [DOMAIN_NAME]/nozientertainment Share Switch ac…" at bounding box center [468, 119] width 936 height 675
click at [745, 192] on icon at bounding box center [746, 187] width 9 height 12
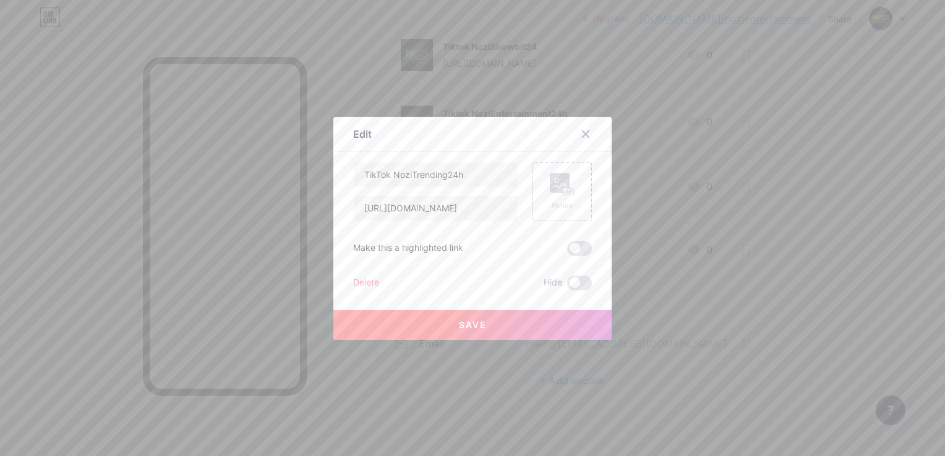
click at [562, 209] on div "Picture" at bounding box center [562, 205] width 25 height 9
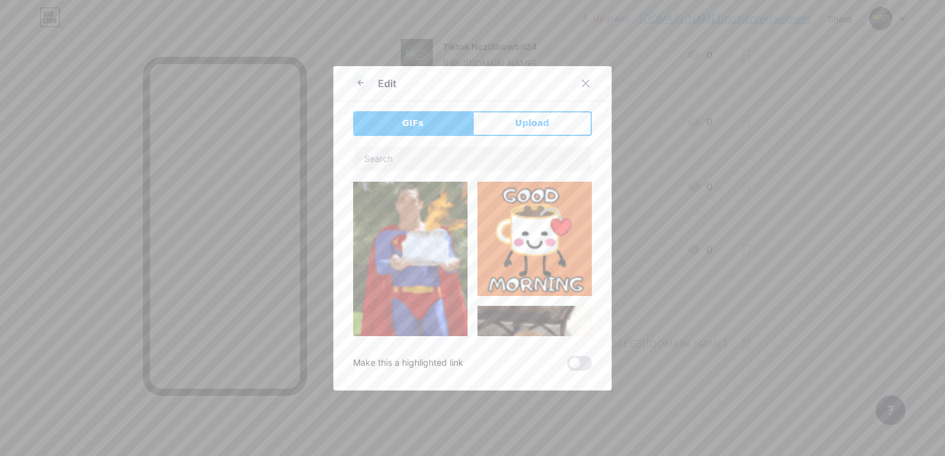
click at [556, 108] on div "Edit GIFs Upload Content YouTube Play YouTube video without leaving your page. …" at bounding box center [472, 228] width 278 height 325
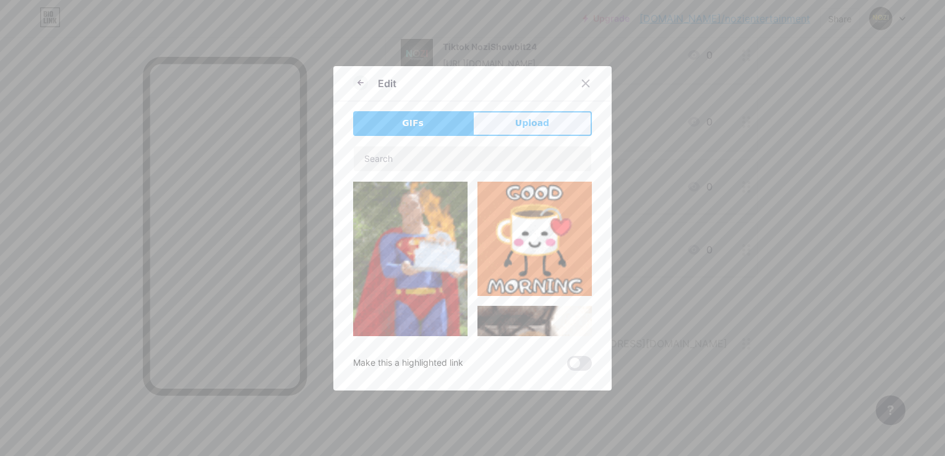
click at [552, 122] on button "Upload" at bounding box center [531, 123] width 119 height 25
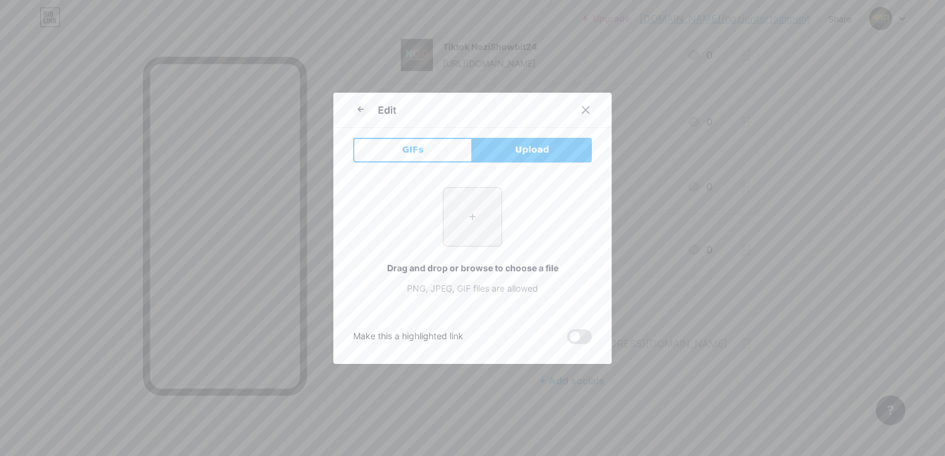
click at [477, 215] on input "file" at bounding box center [472, 217] width 58 height 58
type input "C:\fakepath\Logo.jpg"
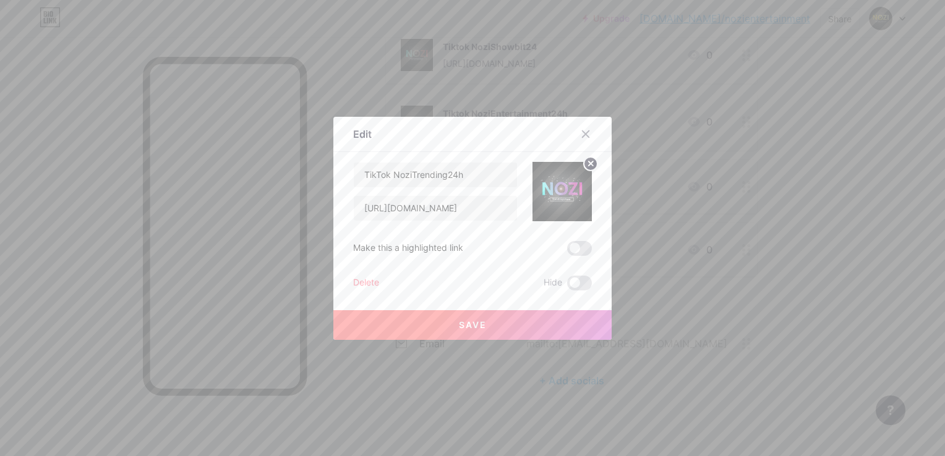
click at [524, 324] on button "Save" at bounding box center [472, 325] width 278 height 30
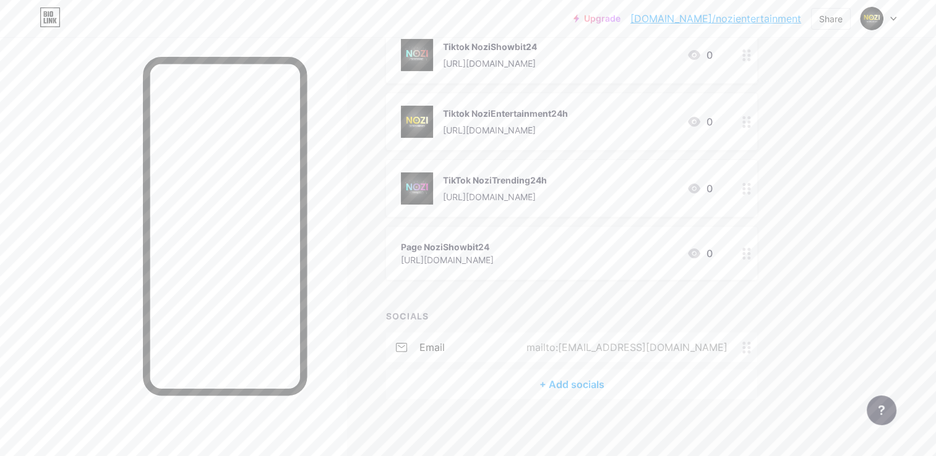
click at [748, 254] on icon at bounding box center [746, 254] width 9 height 12
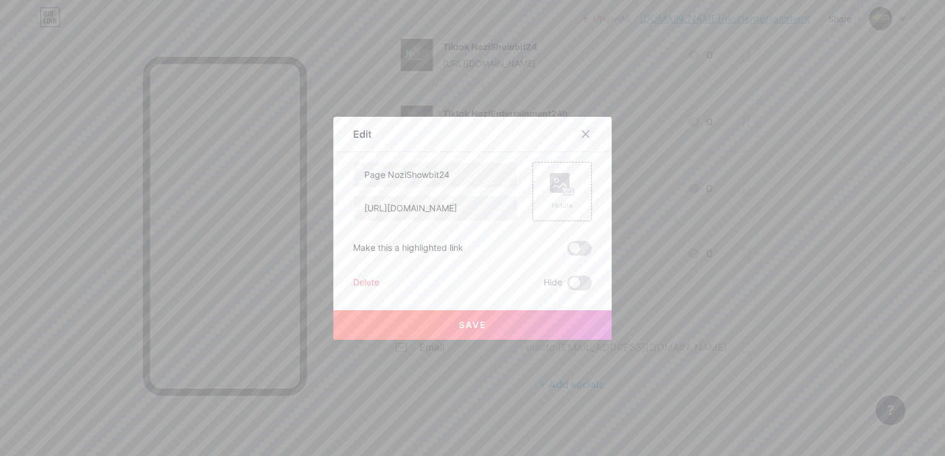
click at [587, 135] on div at bounding box center [585, 134] width 22 height 22
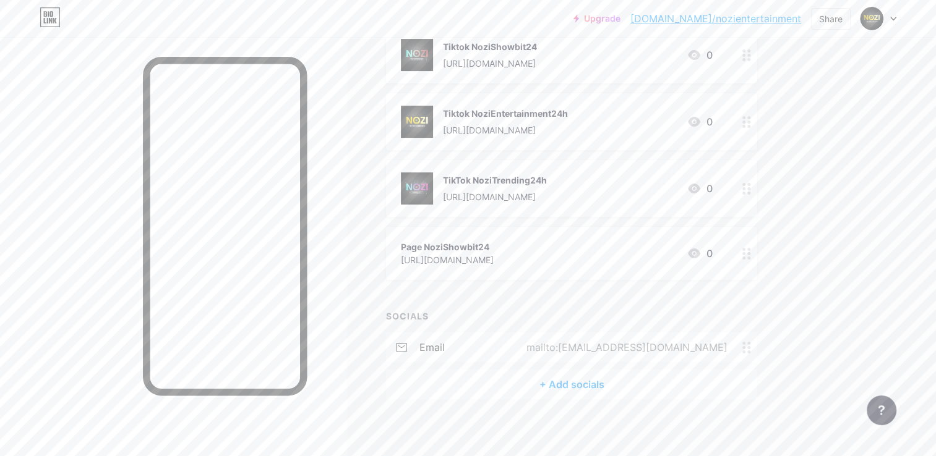
click at [430, 261] on div "[URL][DOMAIN_NAME]" at bounding box center [447, 260] width 93 height 13
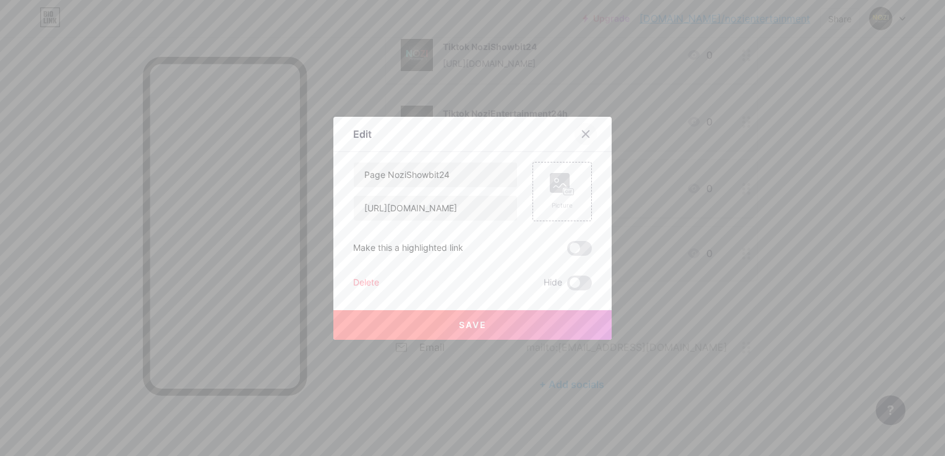
click at [574, 137] on div at bounding box center [585, 134] width 22 height 22
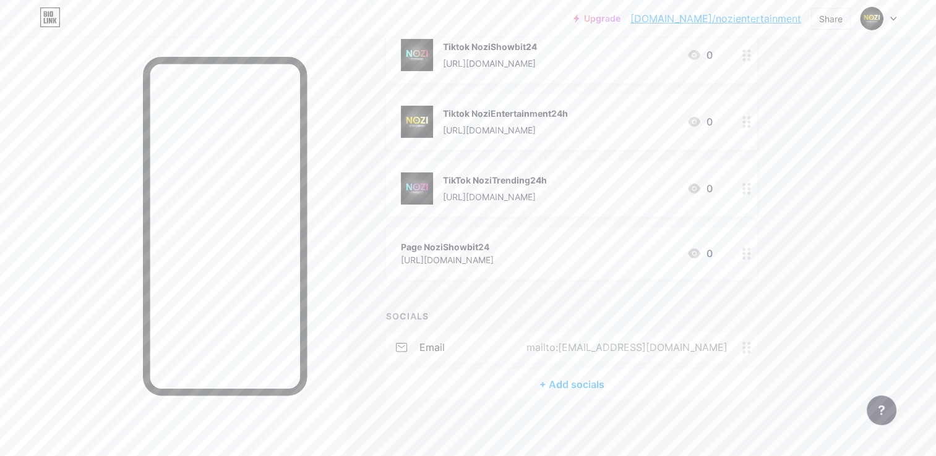
click at [746, 253] on icon at bounding box center [746, 254] width 9 height 12
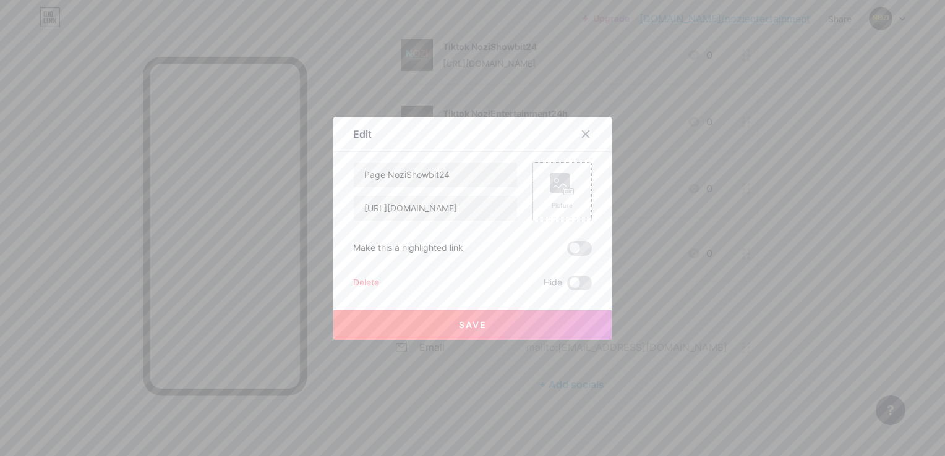
click at [550, 182] on rect at bounding box center [560, 183] width 20 height 20
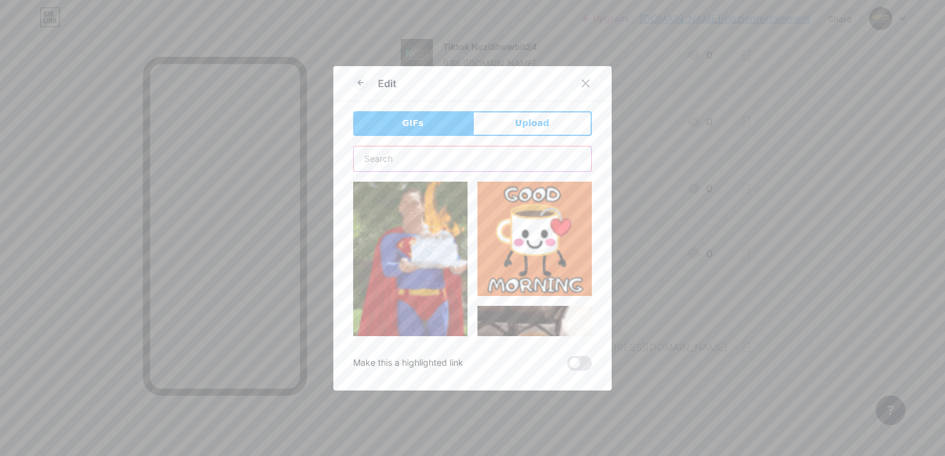
click at [430, 154] on input "text" at bounding box center [472, 159] width 237 height 25
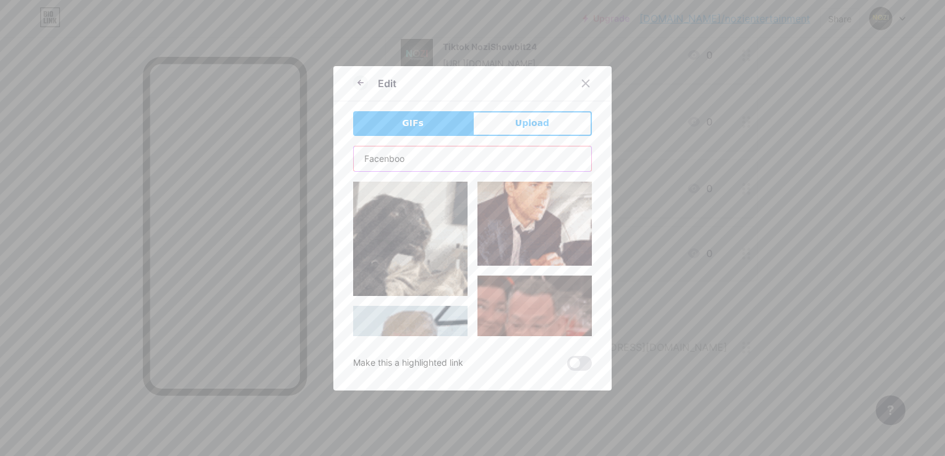
type input "Facenbook"
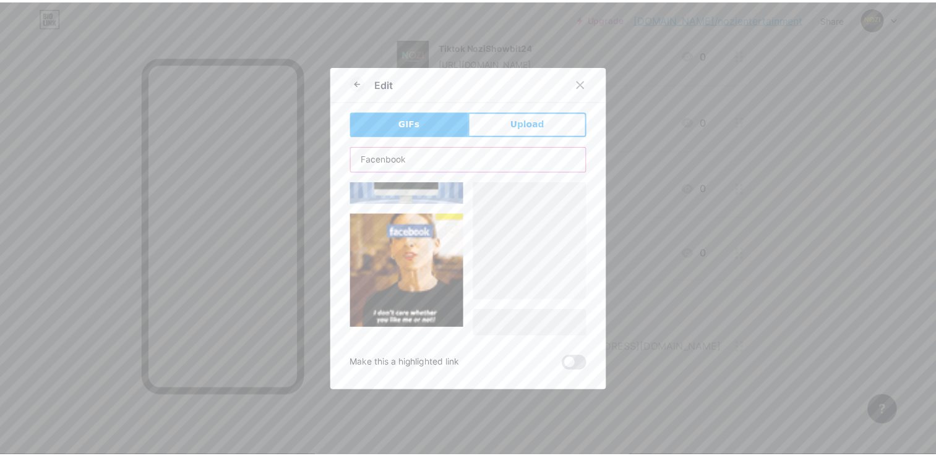
scroll to position [1887, 0]
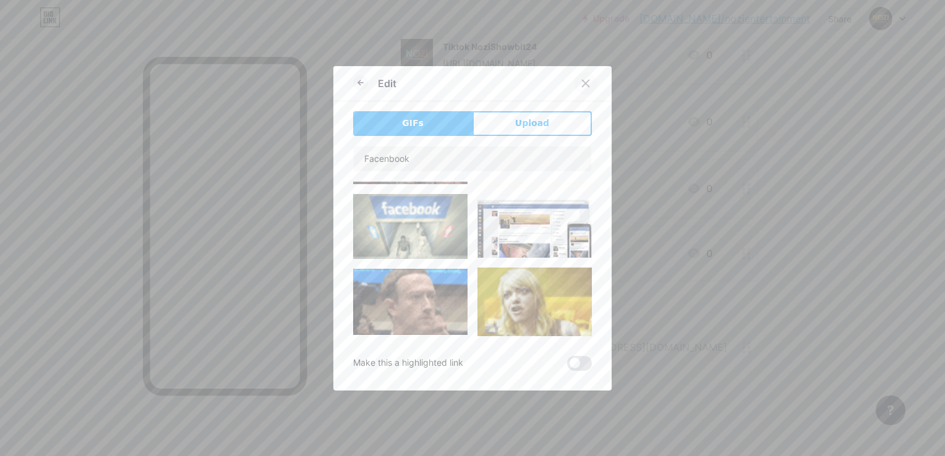
click at [589, 79] on div at bounding box center [585, 83] width 22 height 22
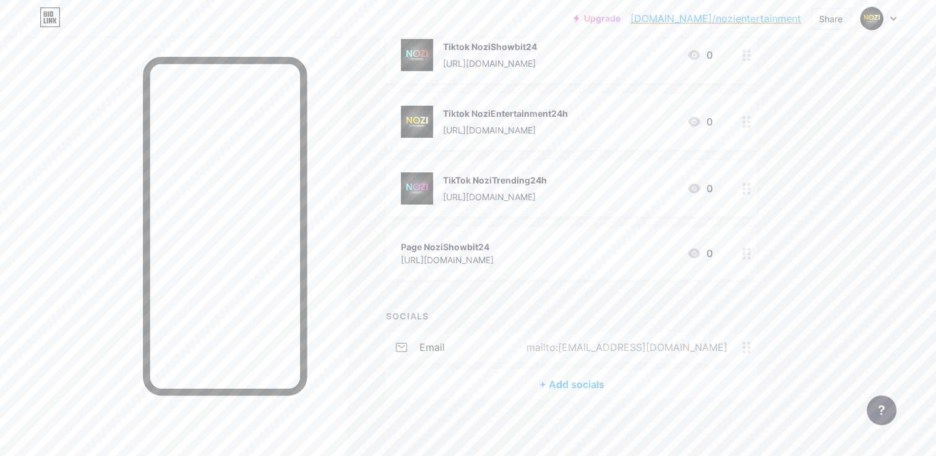
click at [756, 256] on div at bounding box center [746, 253] width 21 height 53
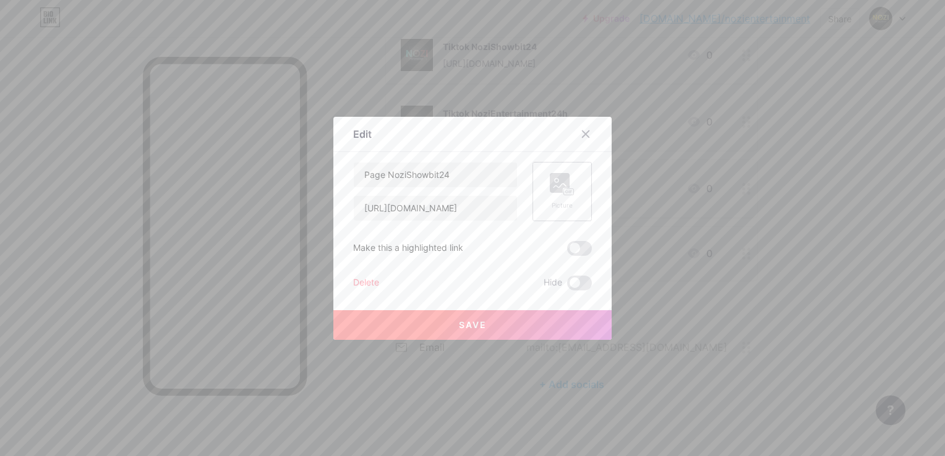
click at [567, 204] on div "Picture" at bounding box center [562, 205] width 25 height 9
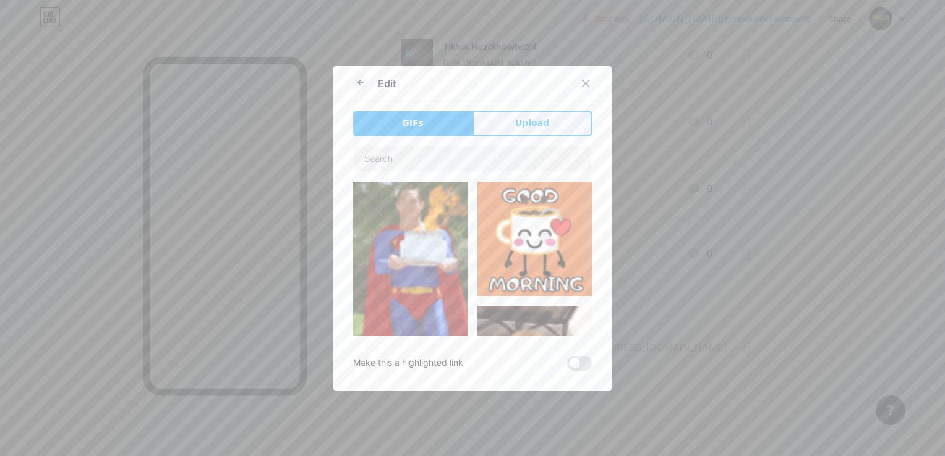
click at [527, 130] on button "Upload" at bounding box center [531, 123] width 119 height 25
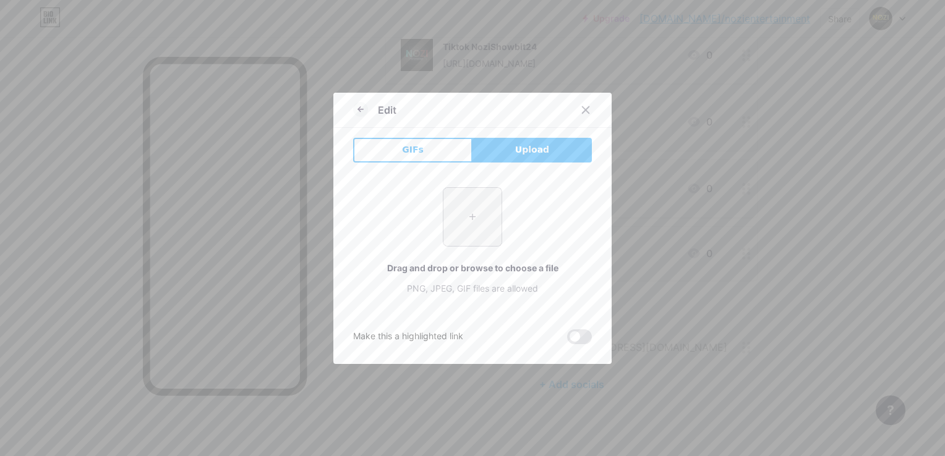
click at [472, 207] on input "file" at bounding box center [472, 217] width 58 height 58
type input "C:\fakepath\facebook.gif"
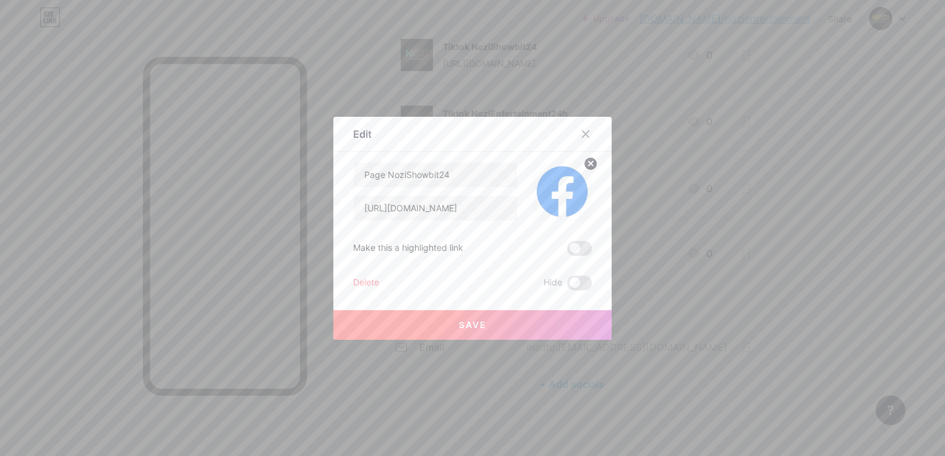
click at [534, 329] on button "Save" at bounding box center [472, 325] width 278 height 30
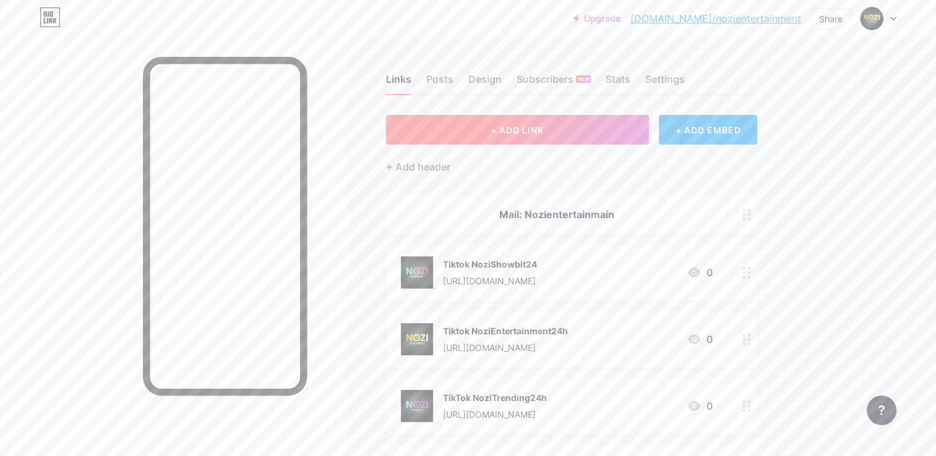
scroll to position [103, 0]
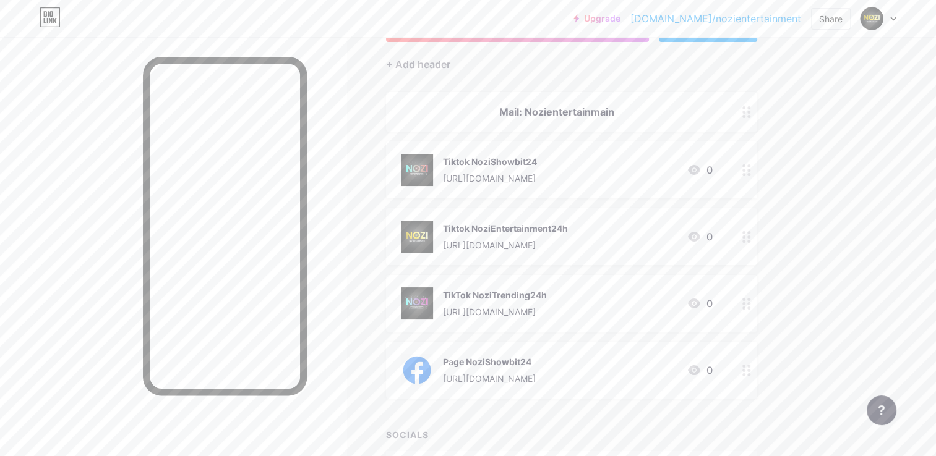
click at [484, 163] on div "Tiktok NoziShowbit24" at bounding box center [490, 161] width 94 height 13
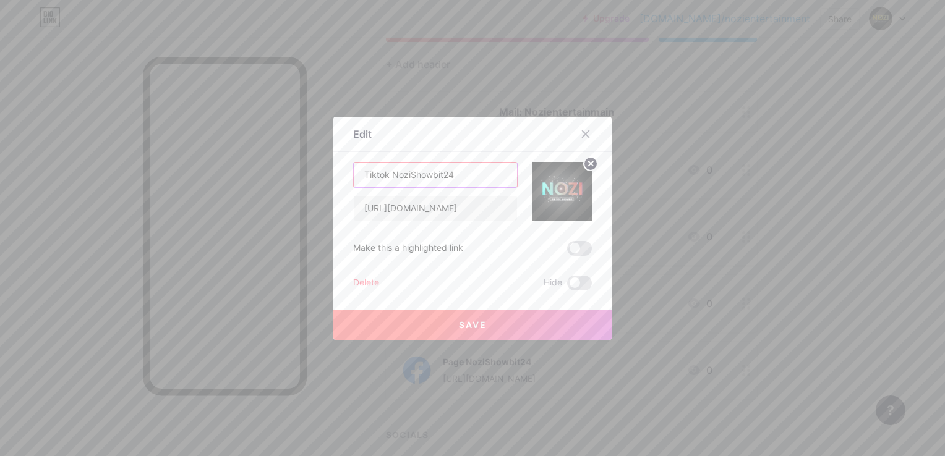
click at [386, 175] on input "Tiktok NoziShowbit24" at bounding box center [435, 175] width 163 height 25
type input "Tiktok: NoziShowbit24"
click at [469, 312] on button "Save" at bounding box center [472, 325] width 278 height 30
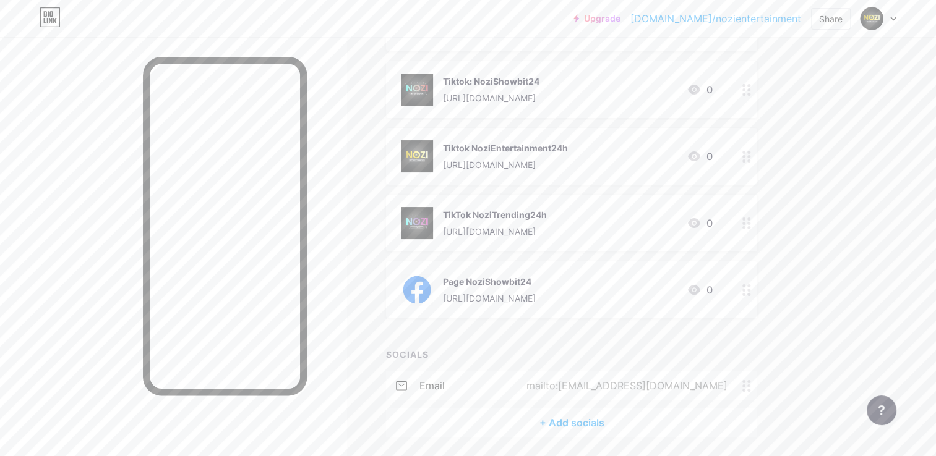
scroll to position [206, 0]
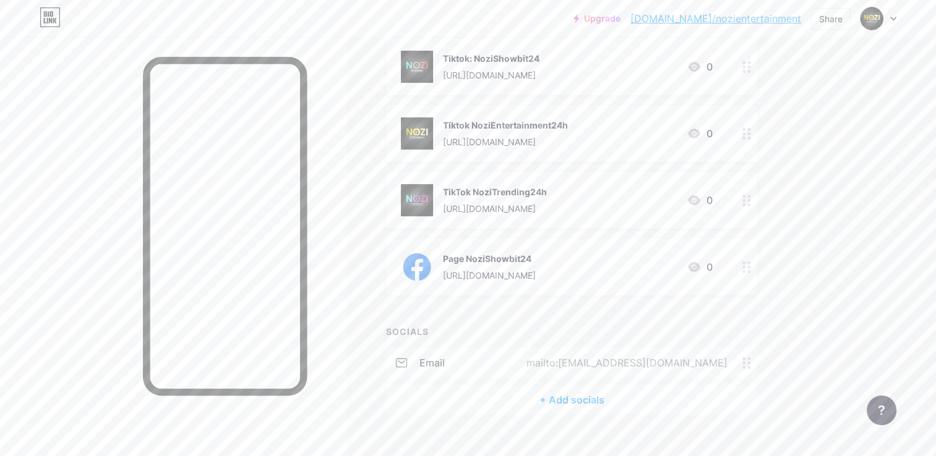
click at [482, 79] on div "[URL][DOMAIN_NAME]" at bounding box center [491, 75] width 96 height 13
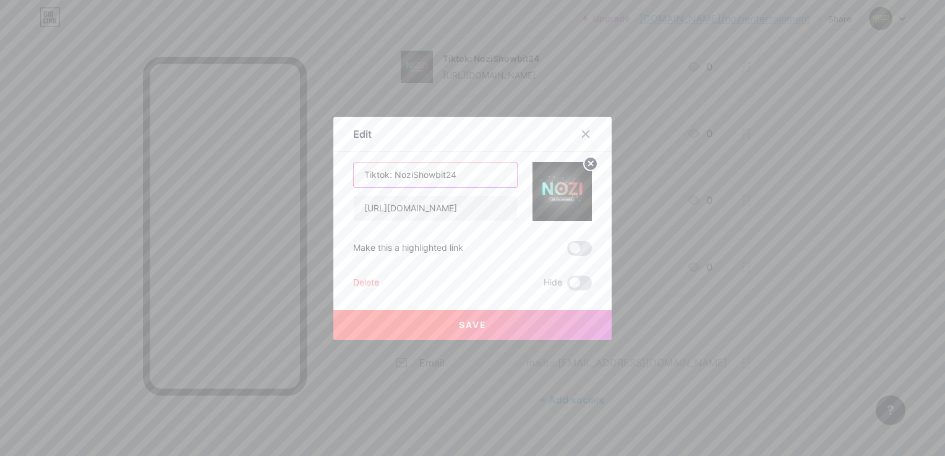
click at [388, 176] on input "Tiktok: NoziShowbit24" at bounding box center [435, 175] width 163 height 25
type input "Tiktok:NoziShowbit24"
click at [469, 320] on span "Save" at bounding box center [473, 325] width 28 height 11
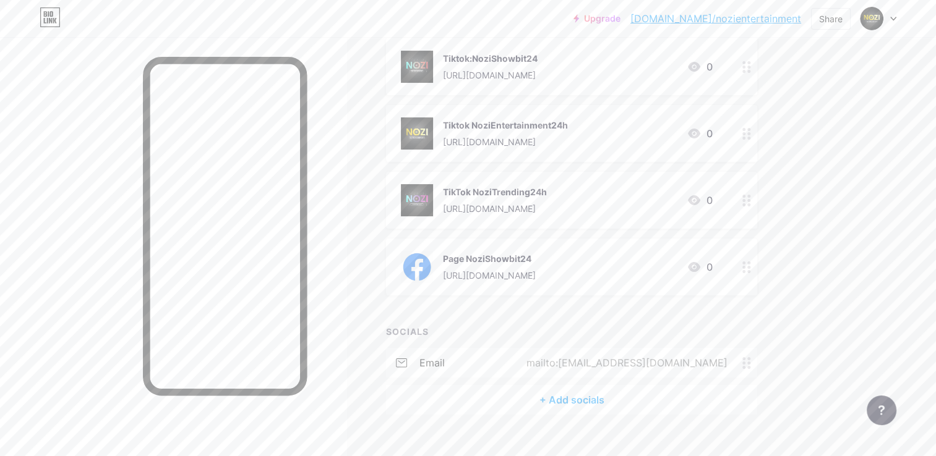
click at [487, 65] on div "Tiktok:NoziShowbit24 [URL][DOMAIN_NAME]" at bounding box center [490, 67] width 95 height 32
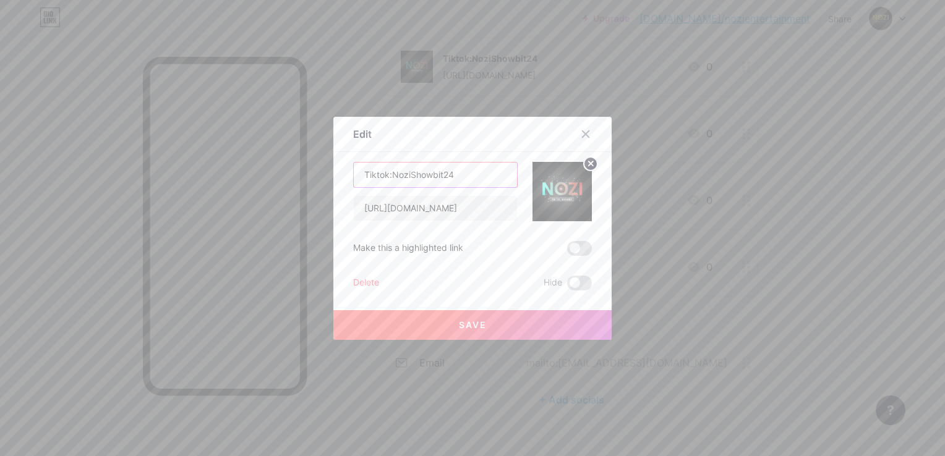
click at [385, 176] on input "Tiktok:NoziShowbit24" at bounding box center [435, 175] width 163 height 25
type input "NoziShowbit24"
click at [501, 323] on button "Save" at bounding box center [472, 325] width 278 height 30
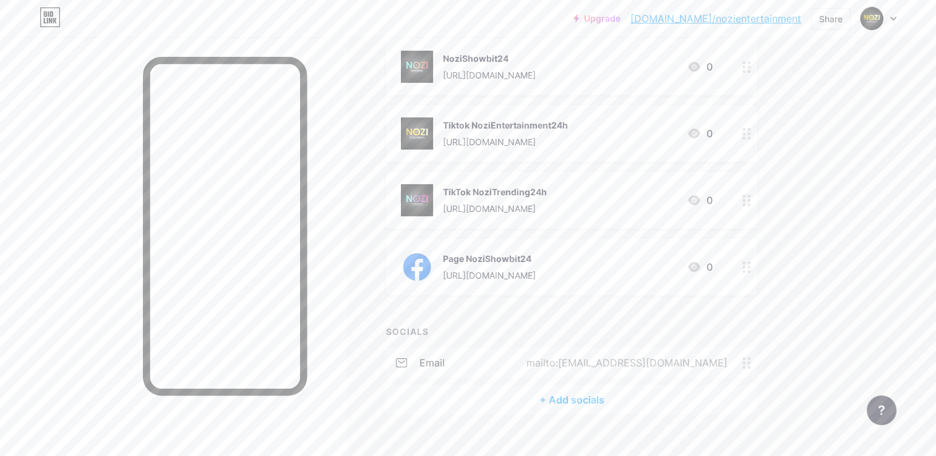
click at [512, 148] on div "Tiktok NoziEntertainment24h [URL][DOMAIN_NAME] 0" at bounding box center [571, 133] width 371 height 57
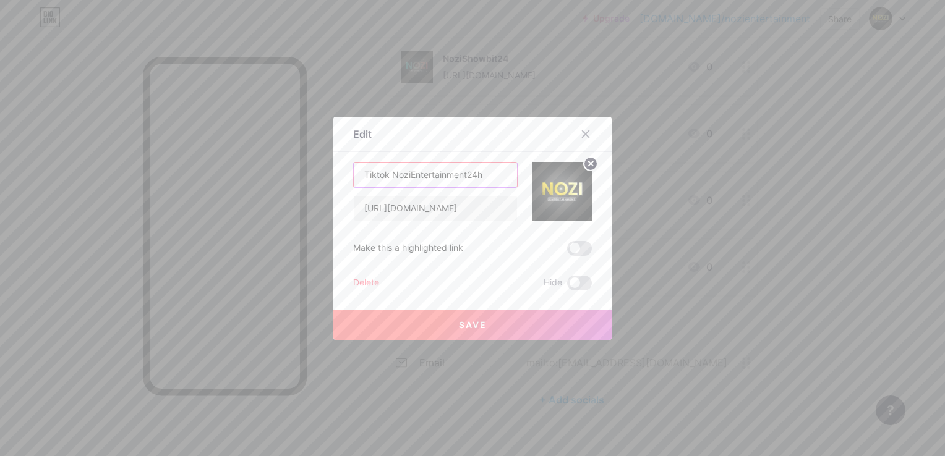
drag, startPoint x: 386, startPoint y: 176, endPoint x: -2, endPoint y: 218, distance: 390.6
click at [0, 218] on html "Upgrade [DOMAIN_NAME]/nozien... [DOMAIN_NAME]/nozientertainment Share Switch ac…" at bounding box center [472, 135] width 945 height 683
type input "NoziEntertainment24h"
click at [393, 315] on button "Save" at bounding box center [472, 325] width 278 height 30
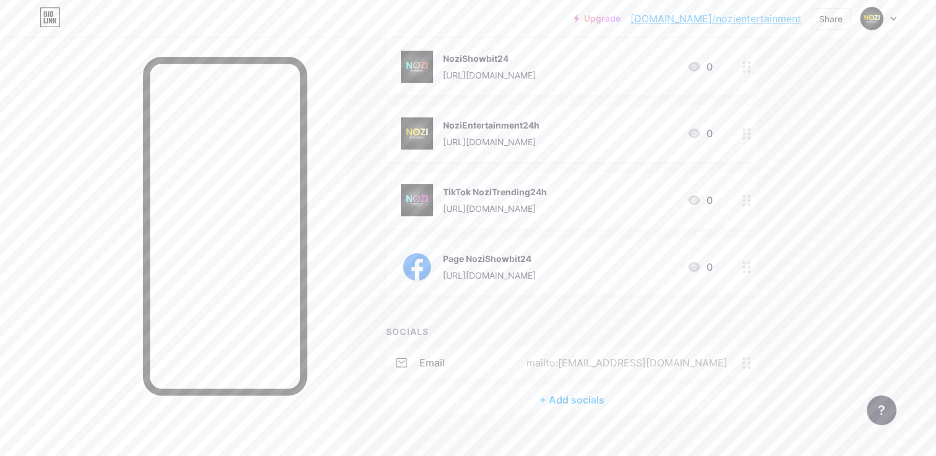
click at [547, 186] on div "TikTok NoziTrending24h" at bounding box center [495, 192] width 104 height 13
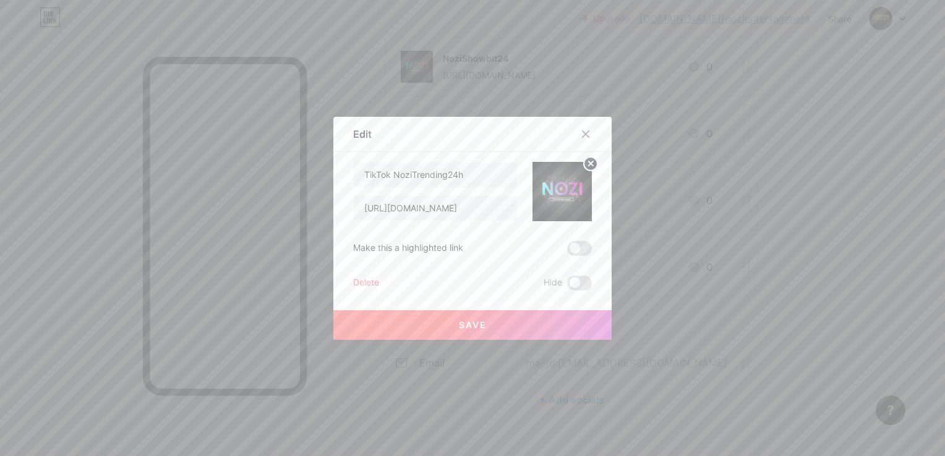
drag, startPoint x: 466, startPoint y: 250, endPoint x: 319, endPoint y: 250, distance: 146.6
click at [319, 250] on div "Edit Content YouTube Play YouTube video without leaving your page. ADD Vimeo Pl…" at bounding box center [472, 228] width 945 height 456
drag, startPoint x: 467, startPoint y: 239, endPoint x: 461, endPoint y: 249, distance: 11.7
click at [469, 240] on div "TikTok NoziTrending24h [URL][DOMAIN_NAME] Make this a highlighted link Delete H…" at bounding box center [472, 226] width 239 height 129
click at [458, 250] on div "Make this a highlighted link" at bounding box center [408, 248] width 110 height 15
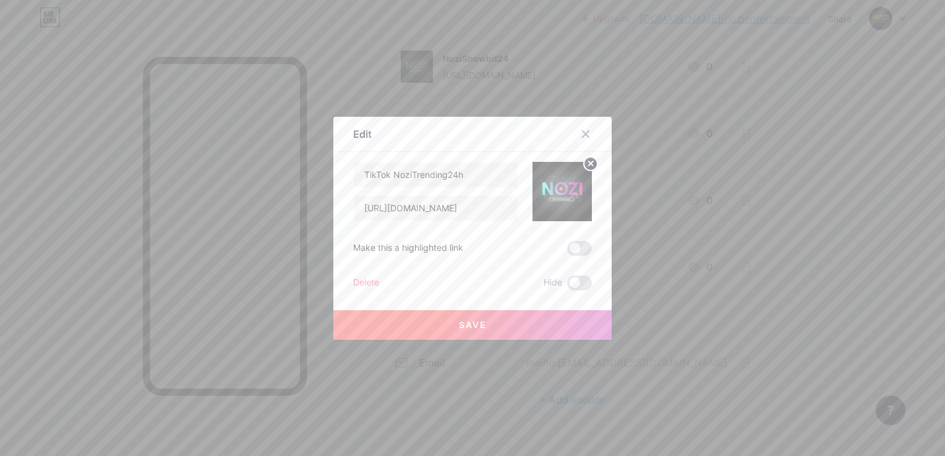
drag, startPoint x: 459, startPoint y: 249, endPoint x: 332, endPoint y: 249, distance: 127.4
click at [333, 249] on div "Edit Content YouTube Play YouTube video without leaving your page. ADD Vimeo Pl…" at bounding box center [472, 228] width 278 height 223
copy div "Make this a highlighted link"
click at [472, 173] on input "TikTok NoziTrending24h" at bounding box center [435, 175] width 163 height 25
drag, startPoint x: 390, startPoint y: 174, endPoint x: 336, endPoint y: 187, distance: 55.2
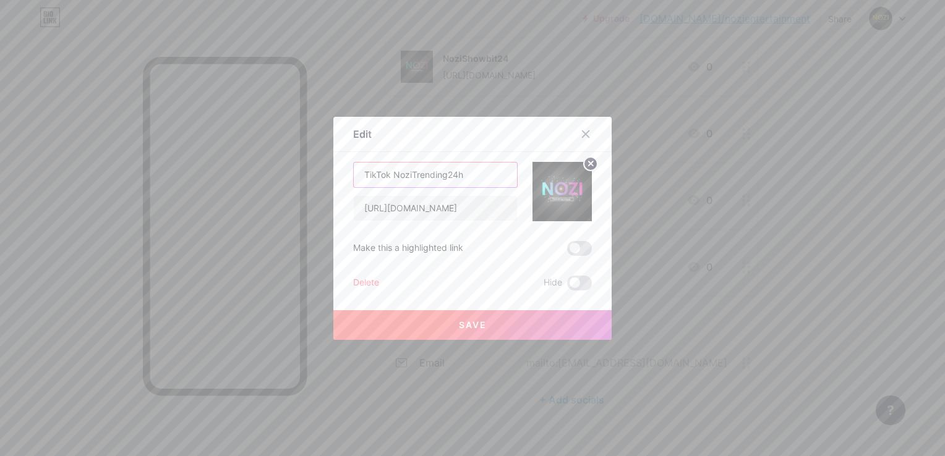
click at [336, 187] on div "Edit Content YouTube Play YouTube video without leaving your page. ADD Vimeo Pl…" at bounding box center [472, 228] width 278 height 223
type input "NoziTrending24h"
click at [570, 250] on span at bounding box center [579, 248] width 25 height 15
click at [567, 252] on input "checkbox" at bounding box center [567, 252] width 0 height 0
click at [518, 320] on button "Save" at bounding box center [472, 325] width 278 height 30
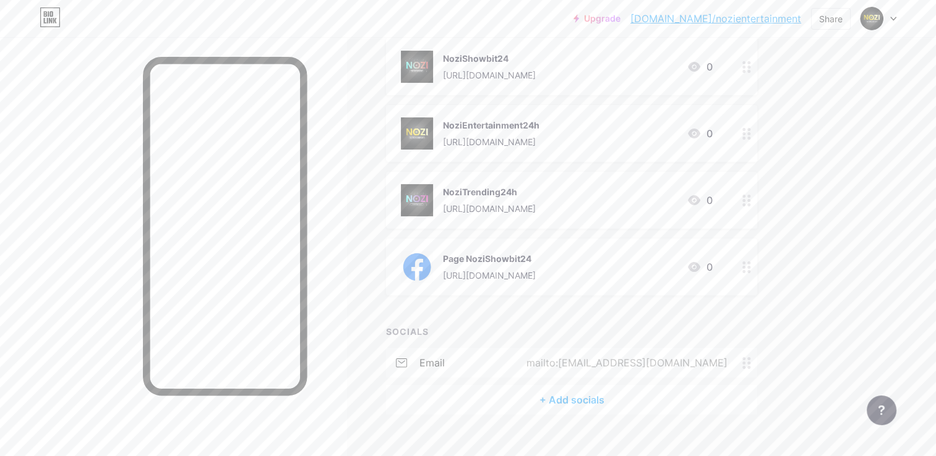
click at [747, 128] on icon at bounding box center [746, 134] width 9 height 12
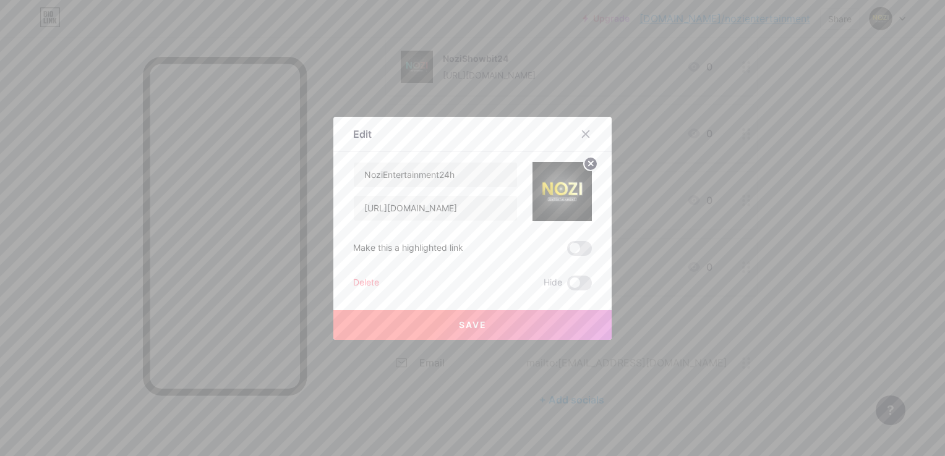
click at [568, 244] on span at bounding box center [579, 248] width 25 height 15
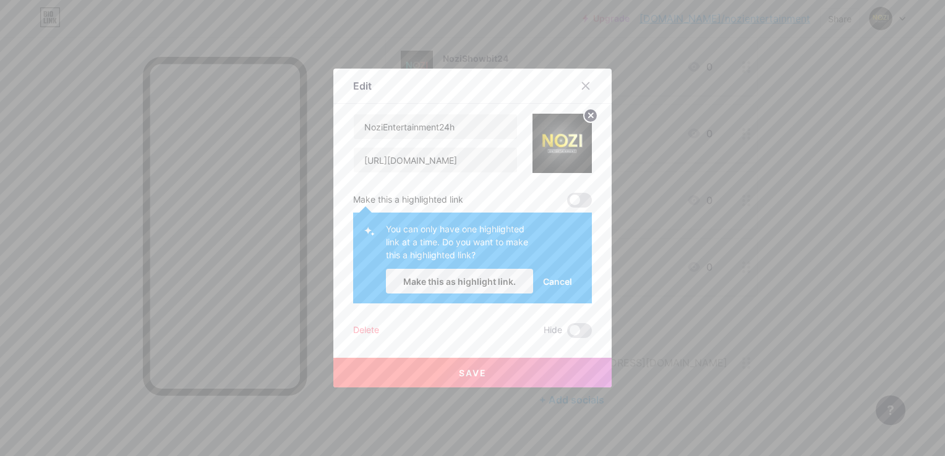
click at [584, 201] on span at bounding box center [579, 200] width 25 height 15
click at [583, 200] on span at bounding box center [579, 200] width 25 height 15
click at [513, 284] on button "Make this as highlight link." at bounding box center [459, 281] width 147 height 25
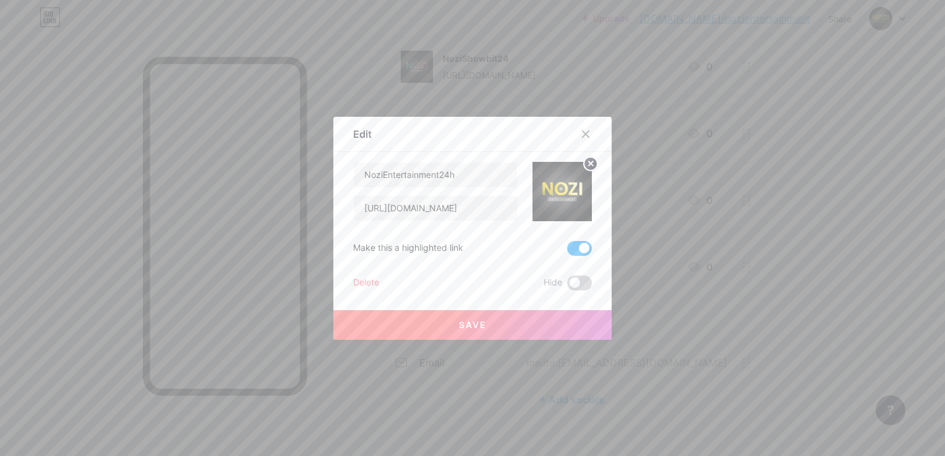
click at [567, 281] on span at bounding box center [579, 283] width 25 height 15
click at [567, 286] on input "checkbox" at bounding box center [567, 286] width 0 height 0
click at [570, 286] on span at bounding box center [579, 283] width 25 height 15
click at [567, 286] on input "checkbox" at bounding box center [567, 286] width 0 height 0
click at [552, 313] on button "Save" at bounding box center [472, 325] width 278 height 30
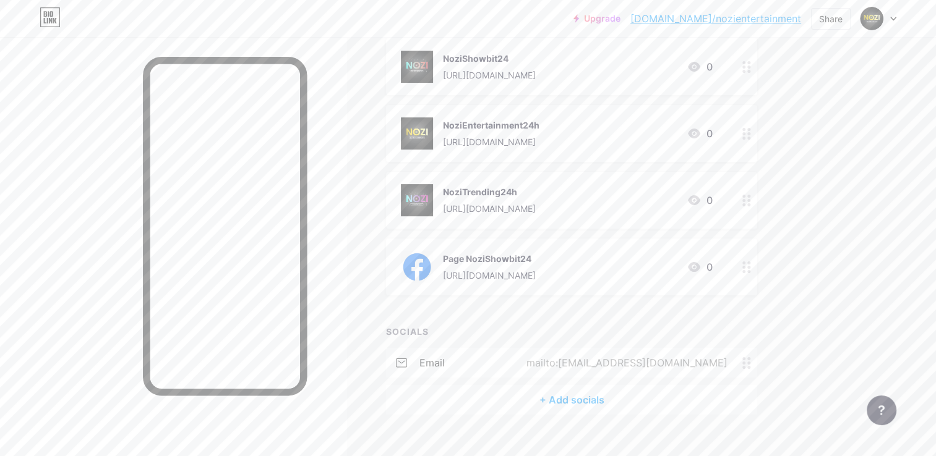
click at [744, 66] on circle at bounding box center [743, 67] width 3 height 3
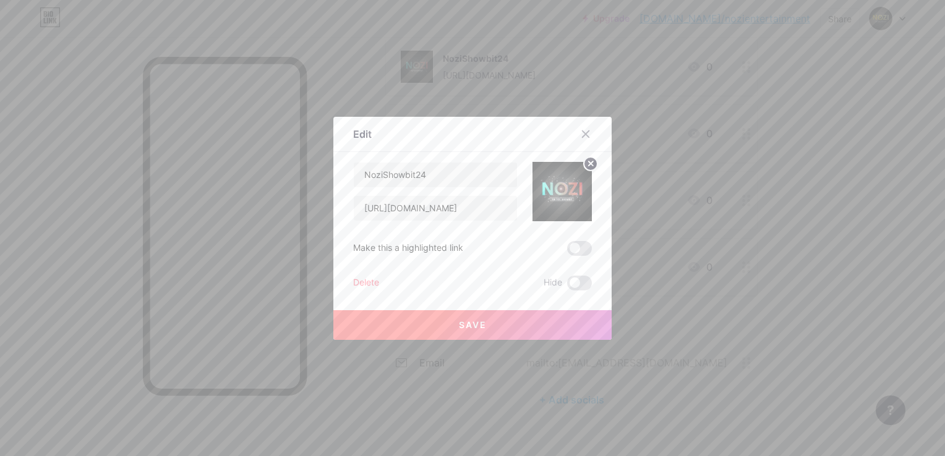
click at [577, 244] on span at bounding box center [579, 248] width 25 height 15
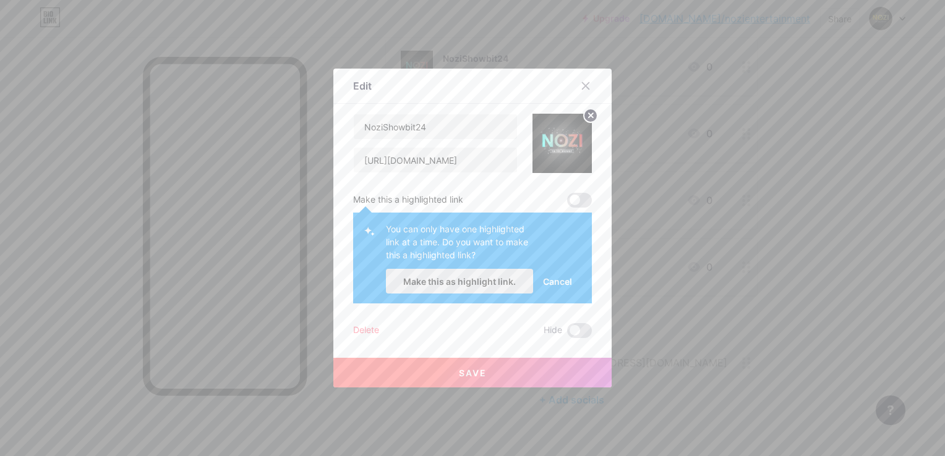
click at [440, 283] on span "Make this as highlight link." at bounding box center [459, 281] width 113 height 11
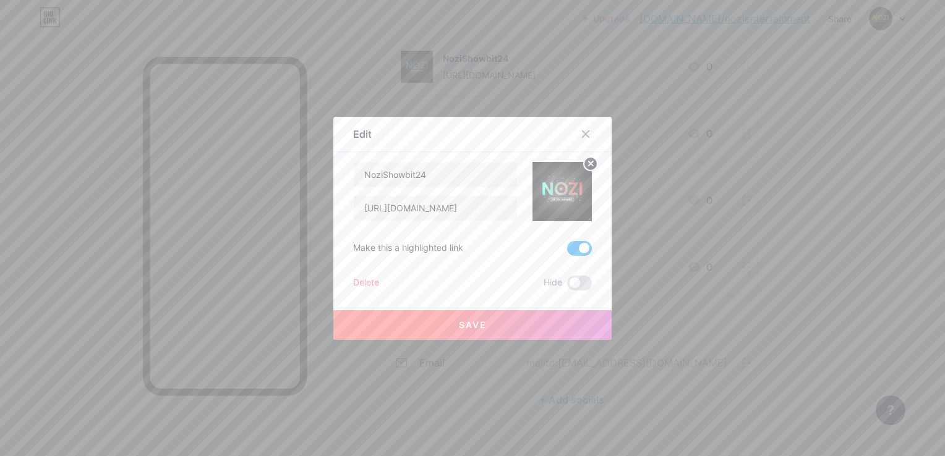
click at [557, 298] on div "Save" at bounding box center [472, 315] width 278 height 49
click at [554, 315] on button "Save" at bounding box center [472, 325] width 278 height 30
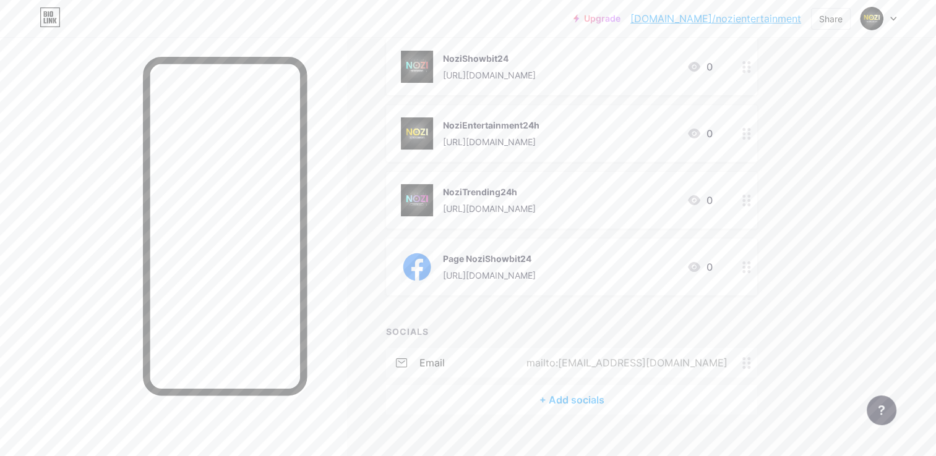
click at [751, 135] on div at bounding box center [746, 133] width 21 height 57
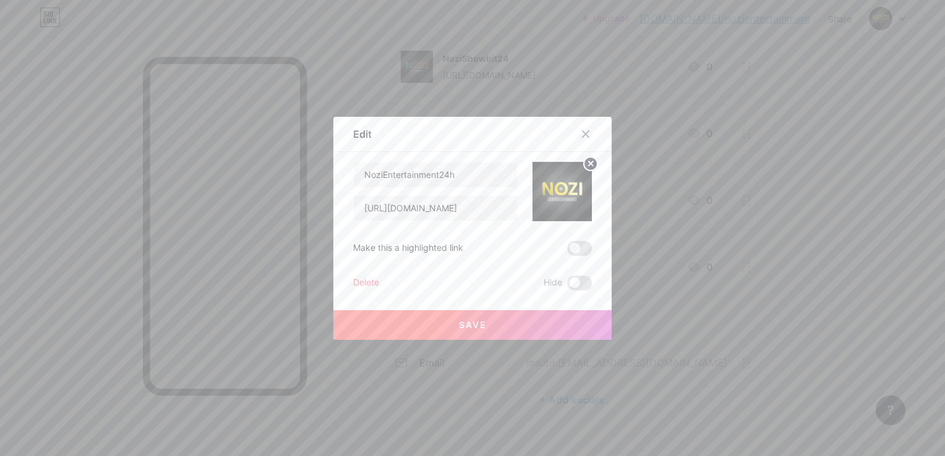
click at [574, 249] on span at bounding box center [579, 248] width 25 height 15
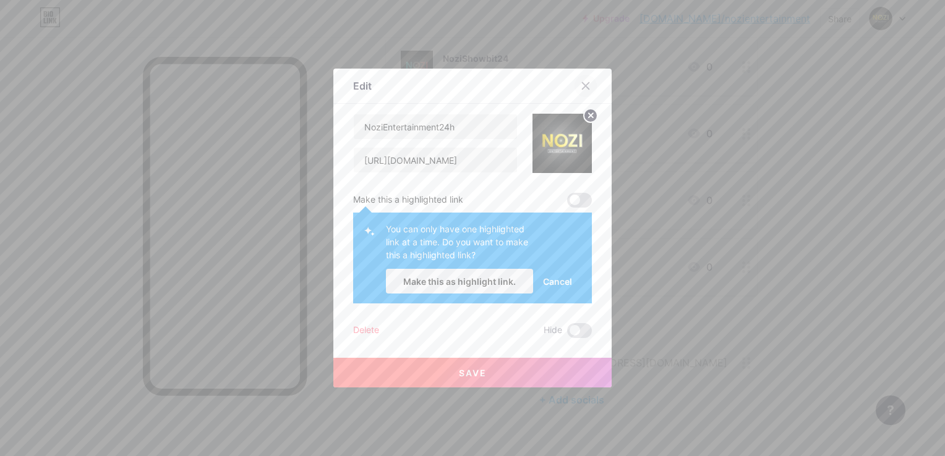
click at [585, 85] on icon at bounding box center [586, 86] width 10 height 10
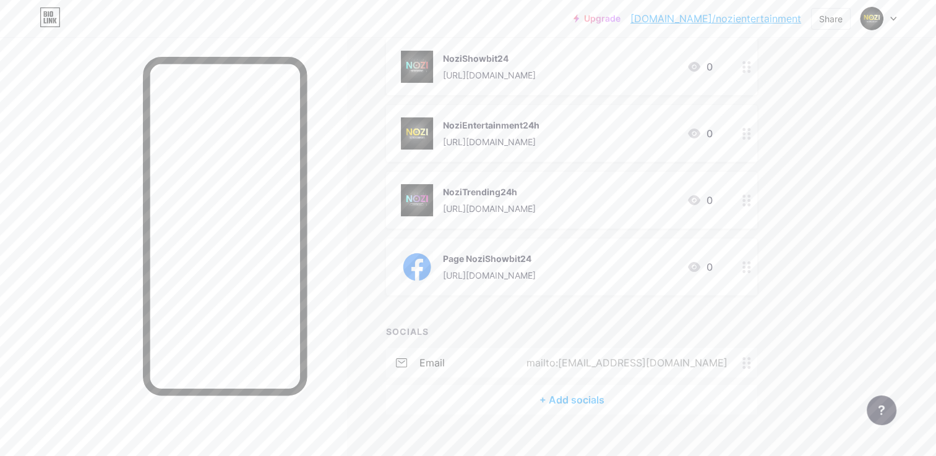
click at [539, 132] on div "NoziEntertainment24h [URL][DOMAIN_NAME]" at bounding box center [491, 133] width 96 height 32
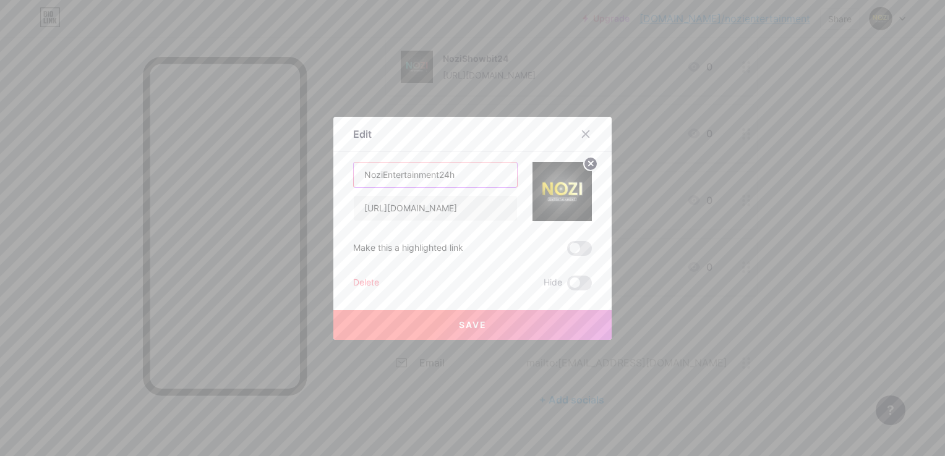
click at [464, 179] on input "NoziEntertainment24h" at bounding box center [435, 175] width 163 height 25
type input "NoziEntertainment"
click at [522, 320] on button "Save" at bounding box center [472, 325] width 278 height 30
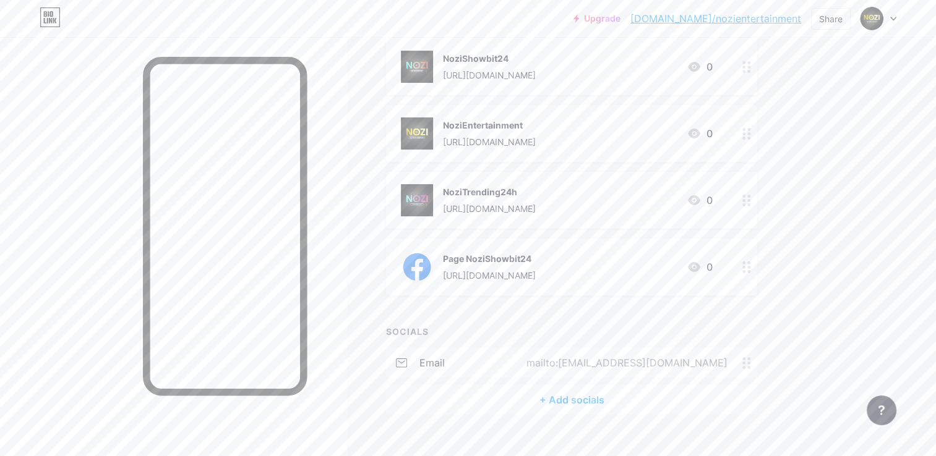
click at [534, 135] on div "[URL][DOMAIN_NAME]" at bounding box center [489, 141] width 93 height 13
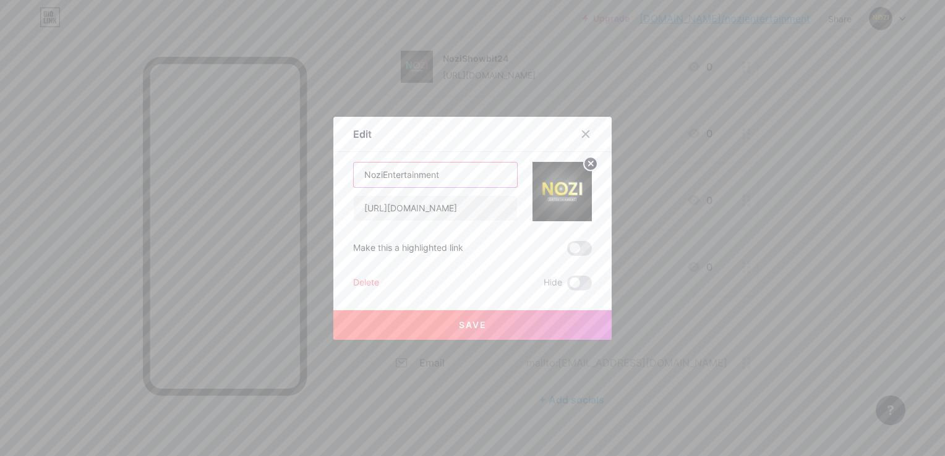
click at [382, 176] on input "NoziEntertainment" at bounding box center [435, 175] width 163 height 25
type input "Nozientertainment"
click at [461, 310] on button "Save" at bounding box center [472, 325] width 278 height 30
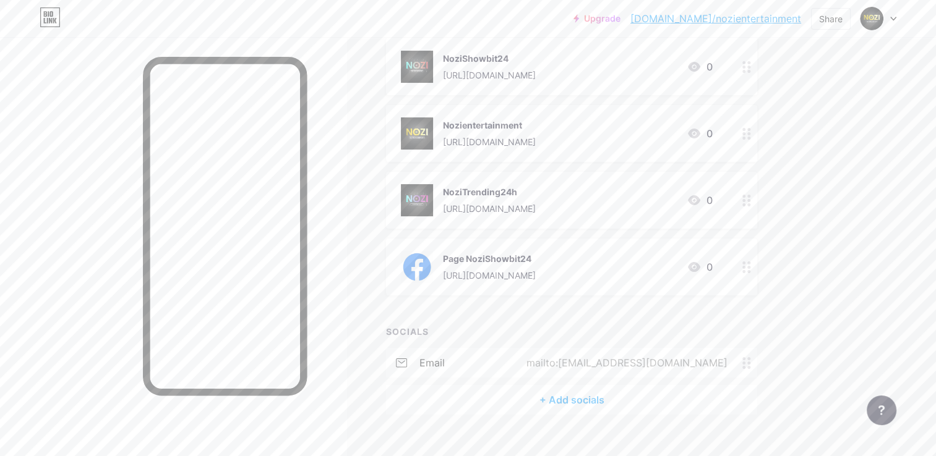
click at [475, 139] on div "[URL][DOMAIN_NAME]" at bounding box center [489, 141] width 93 height 13
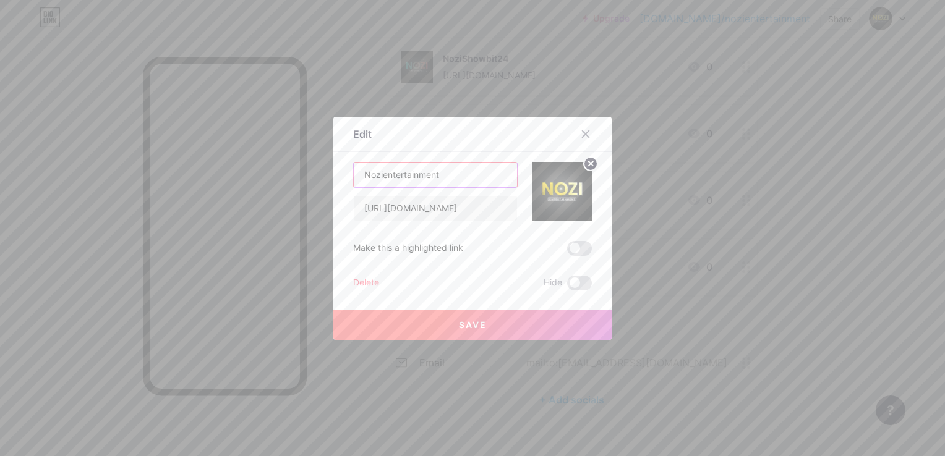
click at [383, 177] on input "Nozientertainment" at bounding box center [435, 175] width 163 height 25
type input "Nozi Entertainment"
click at [430, 315] on button "Save" at bounding box center [472, 325] width 278 height 30
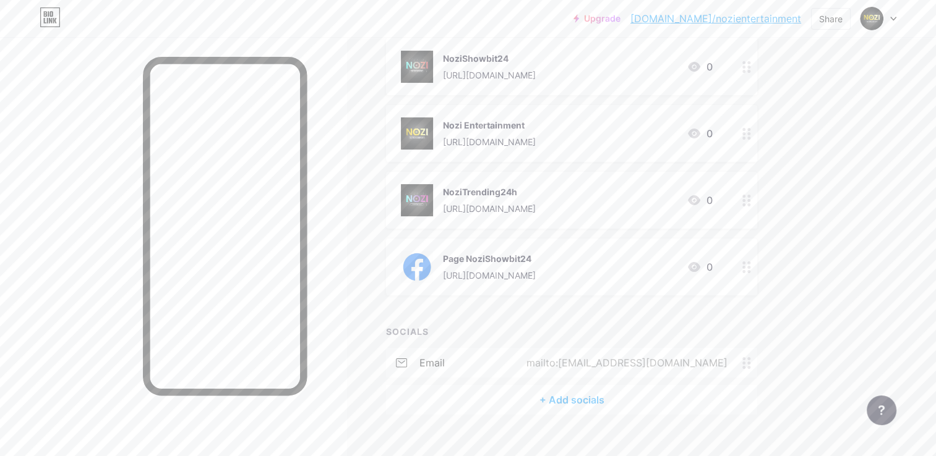
click at [481, 79] on div "[URL][DOMAIN_NAME]" at bounding box center [489, 75] width 93 height 13
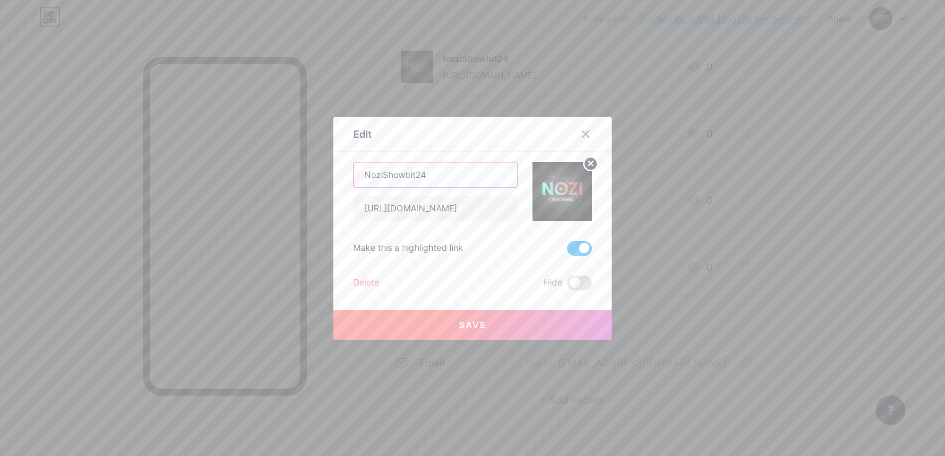
click at [386, 171] on input "NoziShowbit24" at bounding box center [435, 175] width 163 height 25
click at [380, 176] on input "NoziShowbit24" at bounding box center [435, 175] width 163 height 25
type input "Nozi Showbit24"
click at [416, 326] on button "Save" at bounding box center [472, 325] width 278 height 30
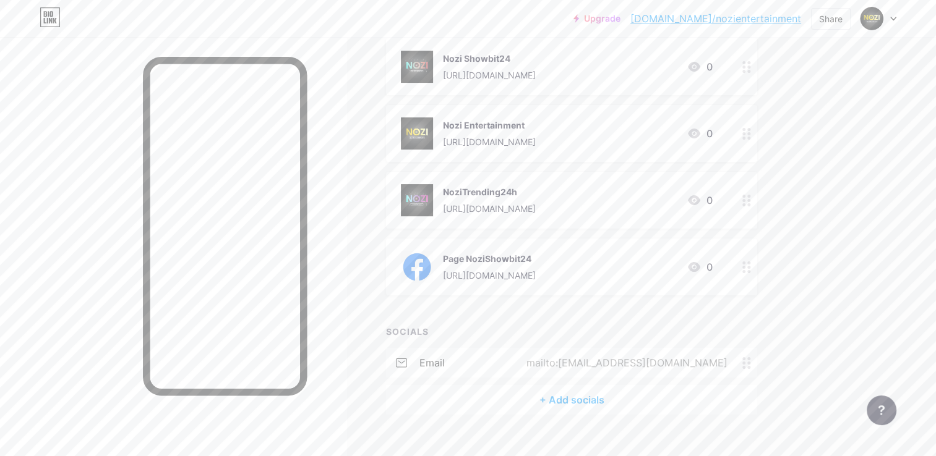
click at [535, 145] on div "[URL][DOMAIN_NAME]" at bounding box center [489, 141] width 93 height 13
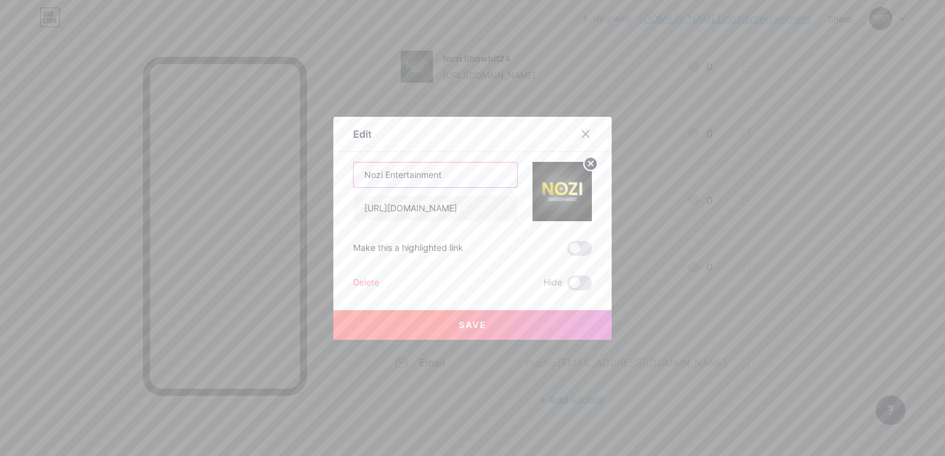
click at [479, 177] on input "Nozi Entertainment" at bounding box center [435, 175] width 163 height 25
type input "Nozi Entertainment24h"
click at [476, 331] on button "Save" at bounding box center [472, 325] width 278 height 30
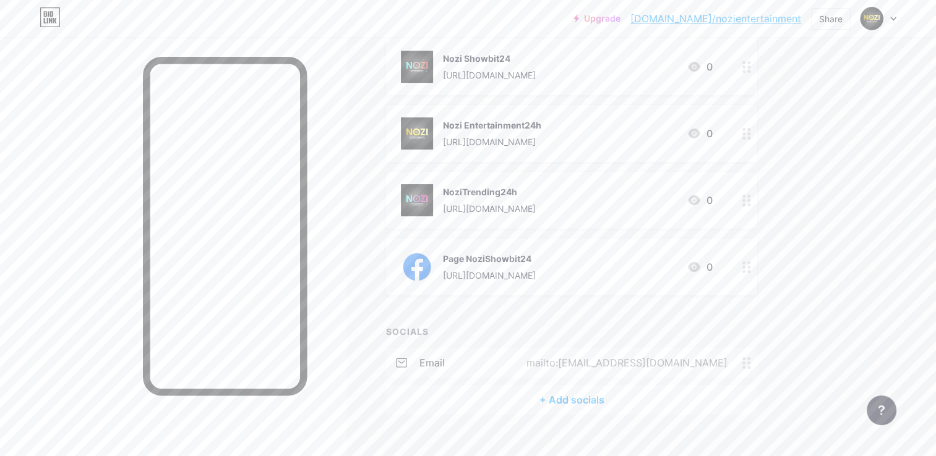
click at [535, 210] on div "[URL][DOMAIN_NAME]" at bounding box center [489, 208] width 93 height 13
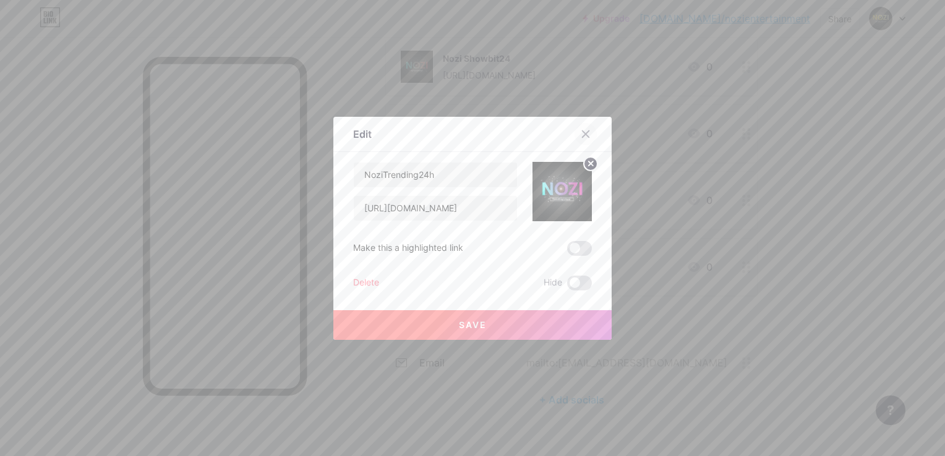
click at [574, 137] on div at bounding box center [585, 134] width 22 height 22
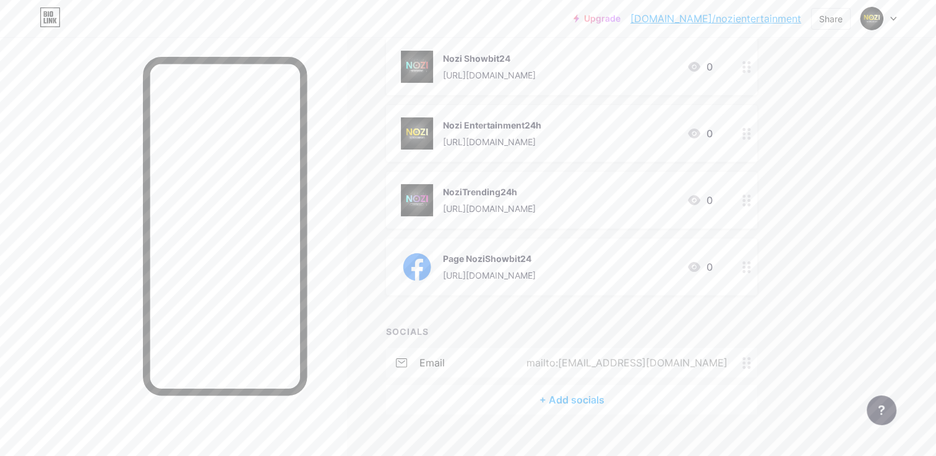
click at [541, 140] on div "[URL][DOMAIN_NAME]" at bounding box center [492, 141] width 98 height 13
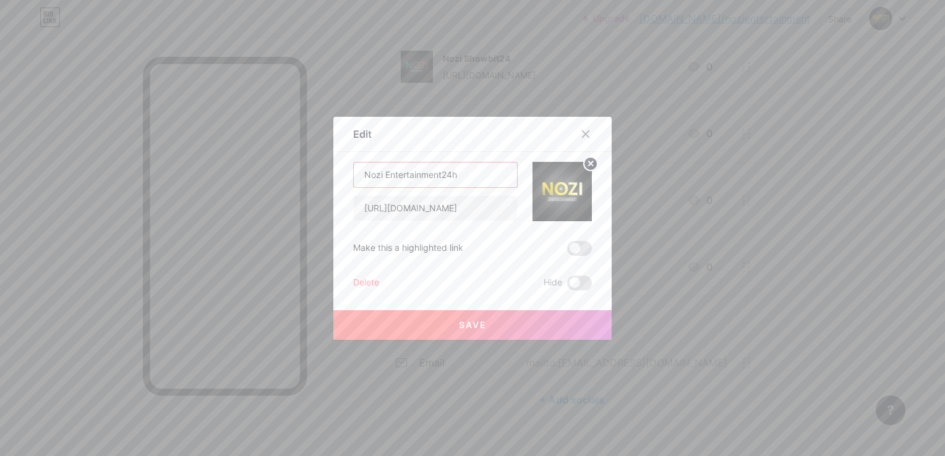
click at [474, 181] on input "Nozi Entertainment24h" at bounding box center [435, 175] width 163 height 25
type input "Nozi Entertainment24"
click at [561, 323] on button "Save" at bounding box center [472, 325] width 278 height 30
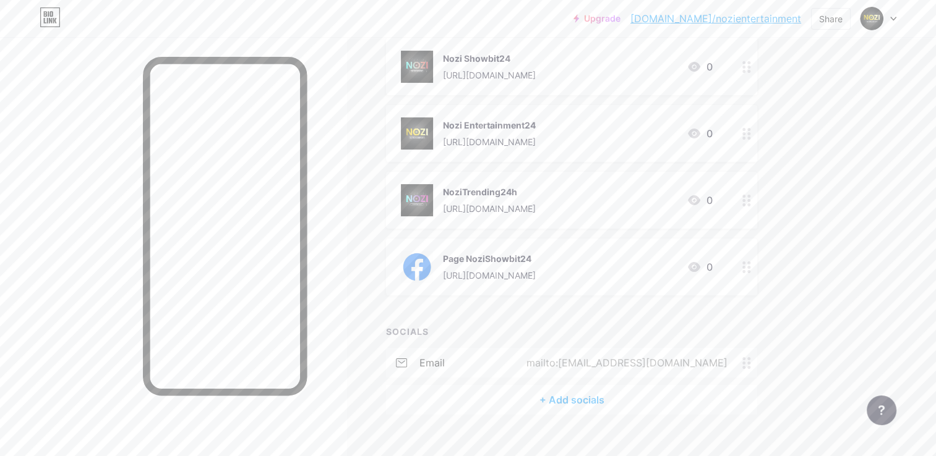
click at [480, 203] on div "[URL][DOMAIN_NAME]" at bounding box center [489, 208] width 93 height 13
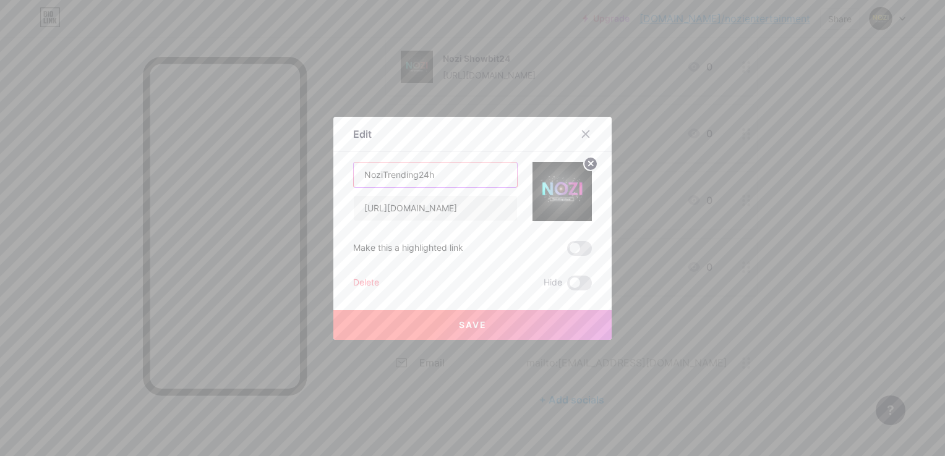
click at [381, 174] on input "NoziTrending24h" at bounding box center [435, 175] width 163 height 25
click at [377, 174] on input "NoziTrending24h" at bounding box center [435, 175] width 163 height 25
type input "Nozi Trending24h"
click at [477, 322] on span "Save" at bounding box center [473, 325] width 28 height 11
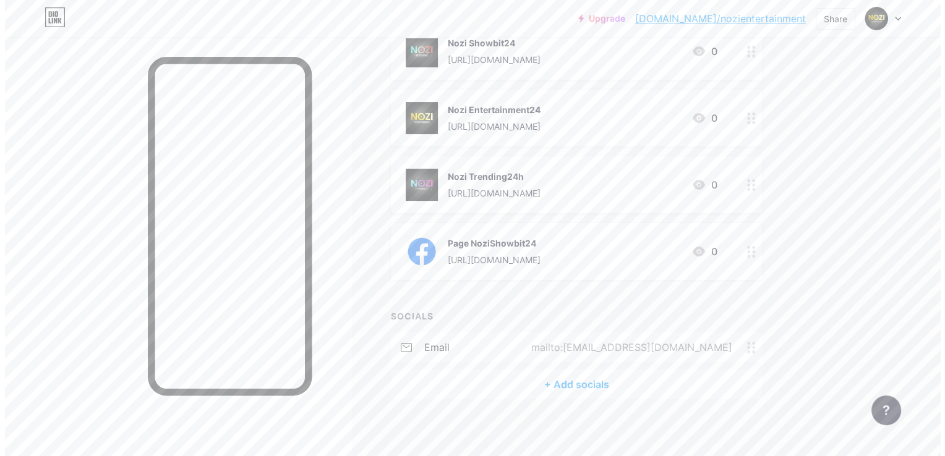
scroll to position [225, 0]
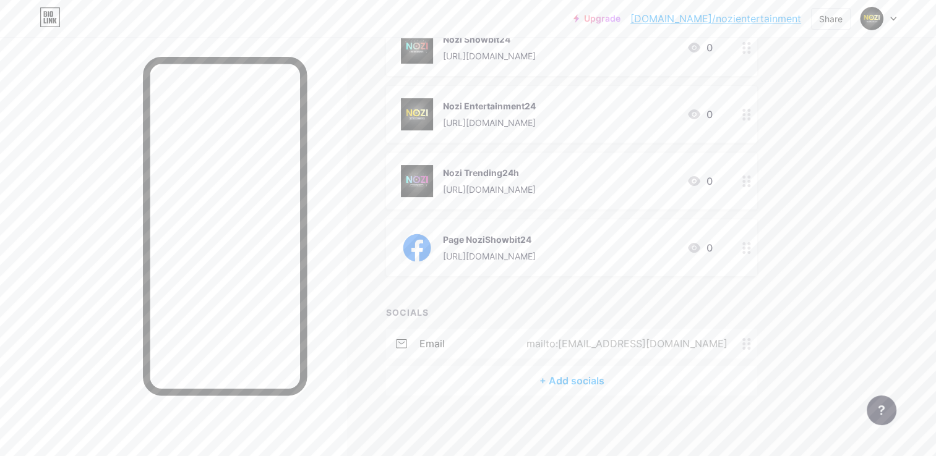
click at [641, 386] on div "+ Add socials" at bounding box center [571, 381] width 371 height 30
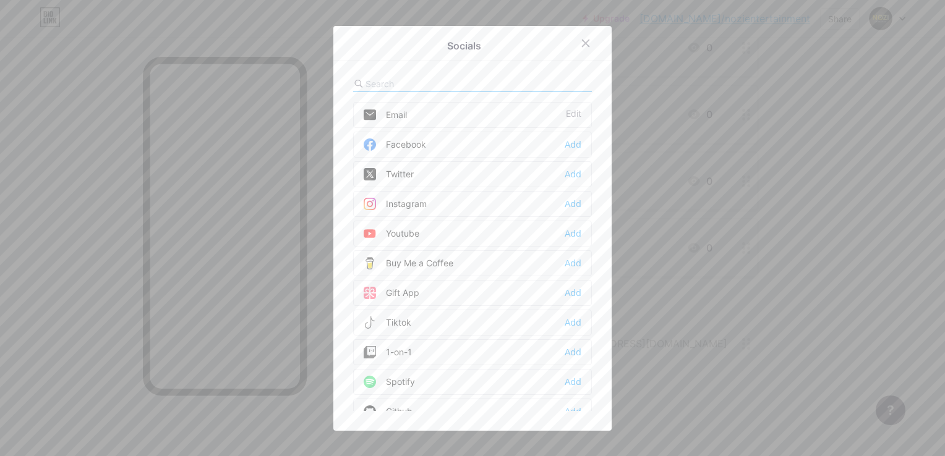
click at [579, 148] on div "Facebook Add" at bounding box center [472, 145] width 239 height 26
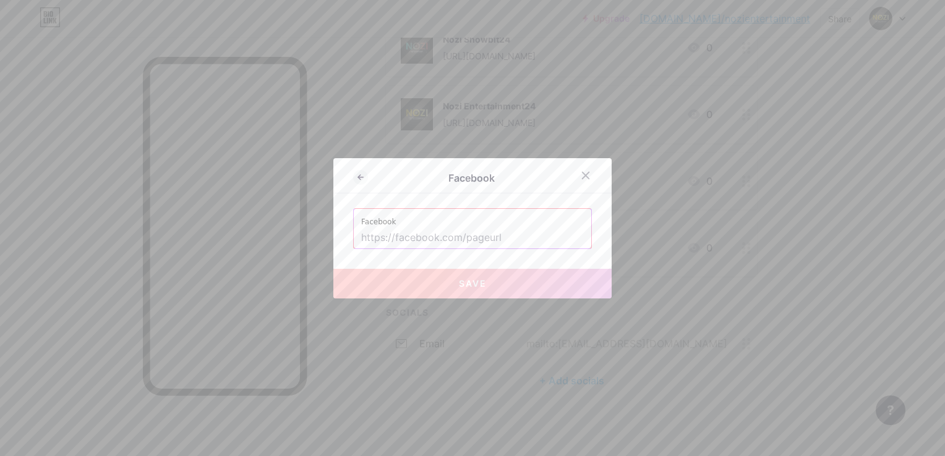
click at [500, 221] on label "Facebook" at bounding box center [472, 218] width 223 height 19
click at [500, 236] on input "text" at bounding box center [472, 238] width 223 height 21
click at [494, 219] on label "Facebook" at bounding box center [472, 218] width 223 height 19
click at [487, 229] on input "text" at bounding box center [472, 238] width 223 height 21
paste input "[URL][DOMAIN_NAME][DOMAIN_NAME]"
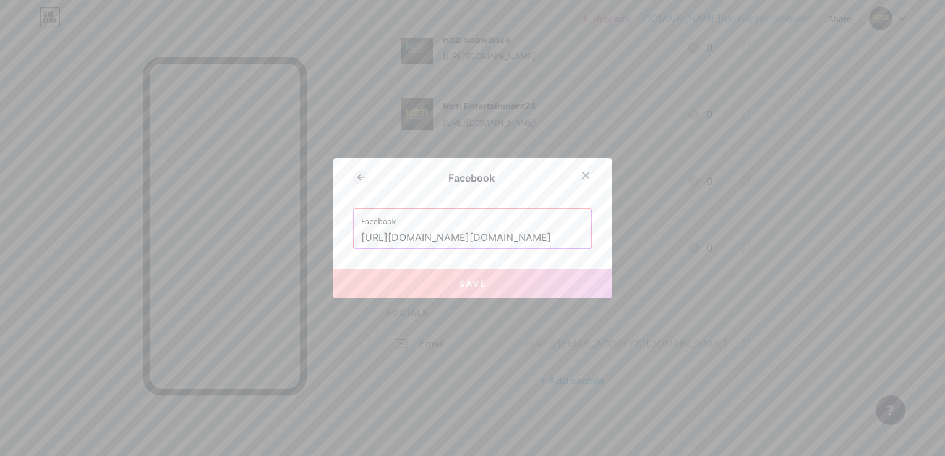
scroll to position [0, 658]
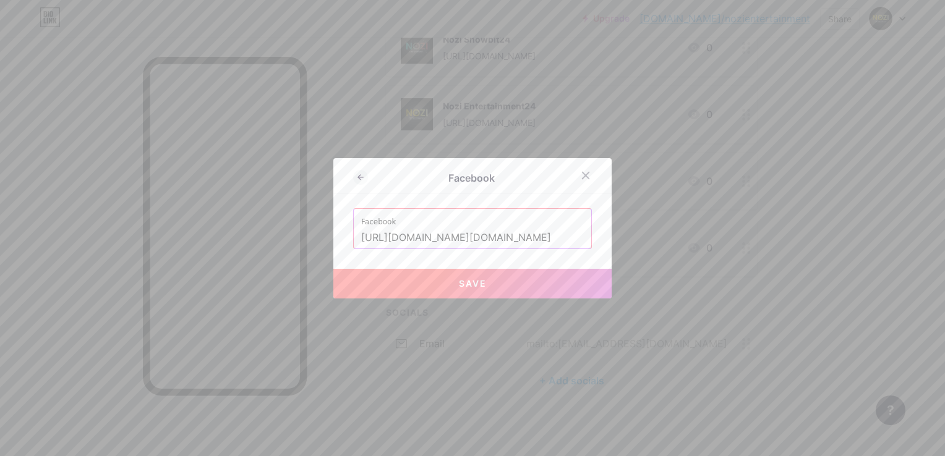
type input "[URL][DOMAIN_NAME][DOMAIN_NAME]"
click at [463, 271] on button "Save" at bounding box center [472, 284] width 278 height 30
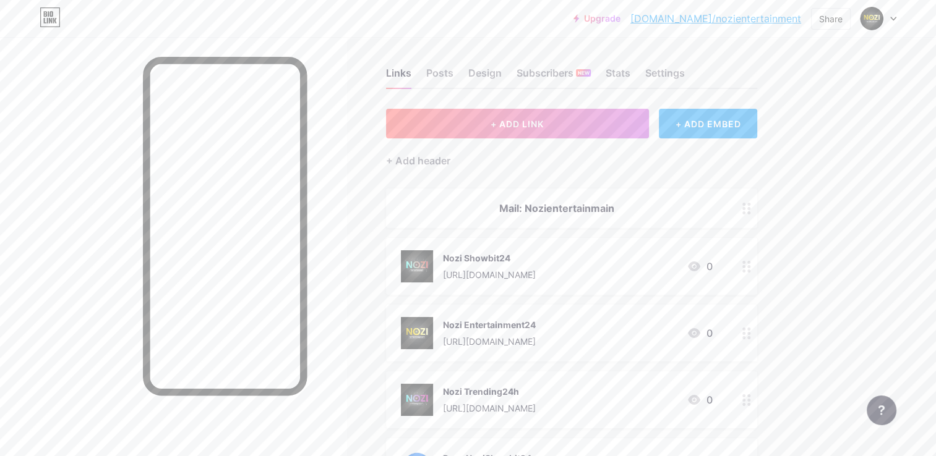
scroll to position [0, 0]
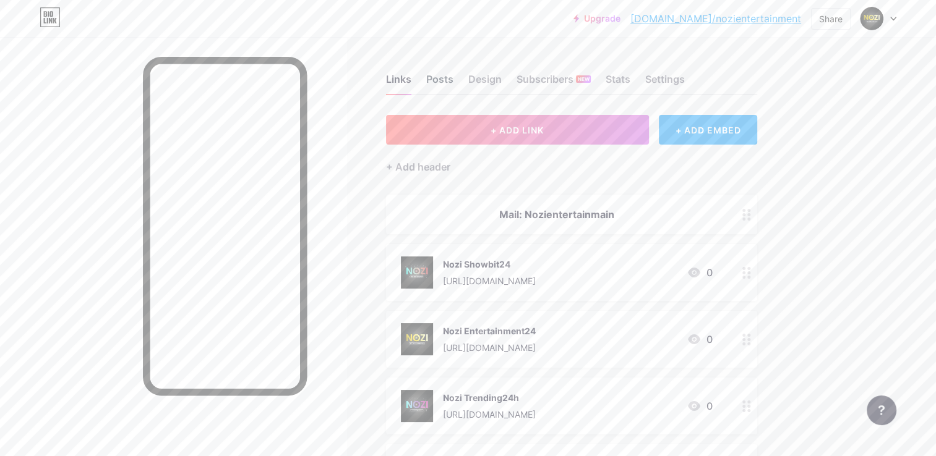
click at [430, 82] on div "Posts" at bounding box center [439, 83] width 27 height 22
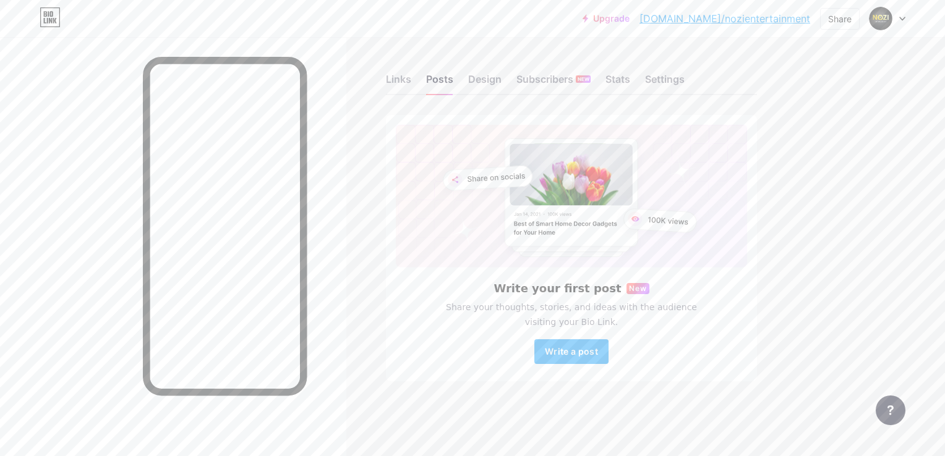
click at [801, 284] on div "Links Posts Design Subscribers NEW Stats Settings Write your first post New Sha…" at bounding box center [404, 240] width 809 height 406
click at [565, 360] on button "Write a post" at bounding box center [571, 351] width 74 height 25
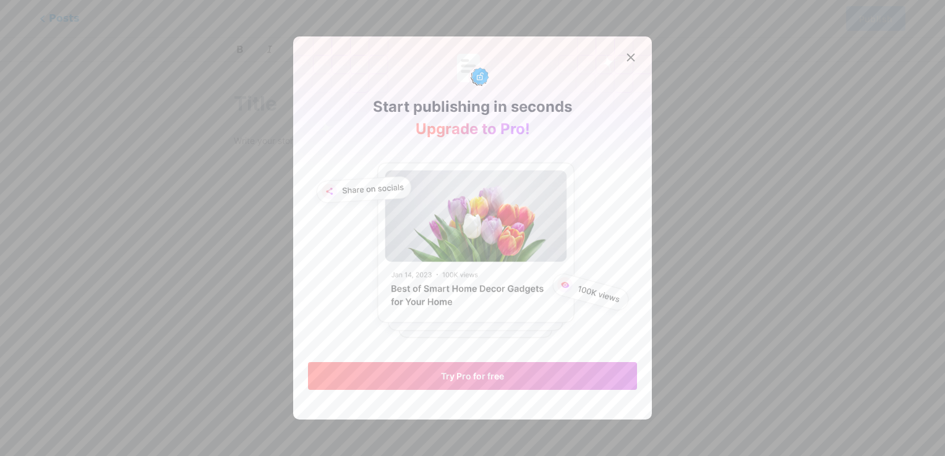
click at [626, 62] on icon at bounding box center [631, 58] width 10 height 10
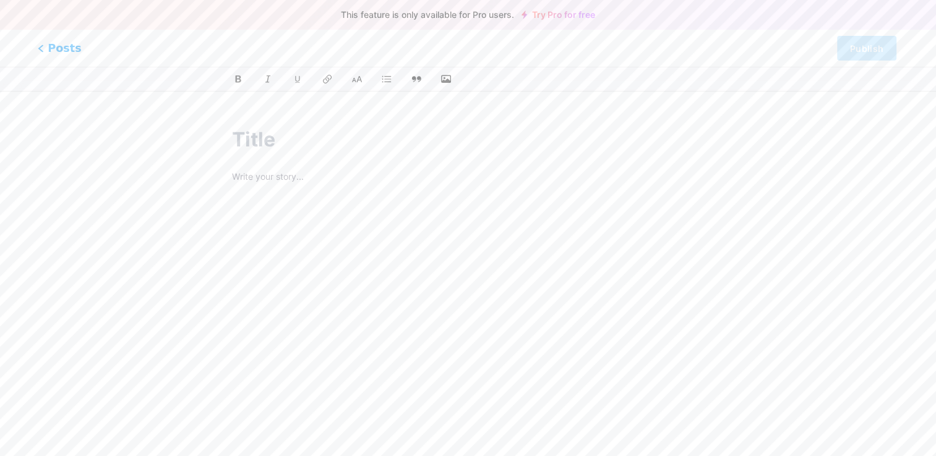
click at [53, 54] on span "Posts" at bounding box center [60, 48] width 44 height 16
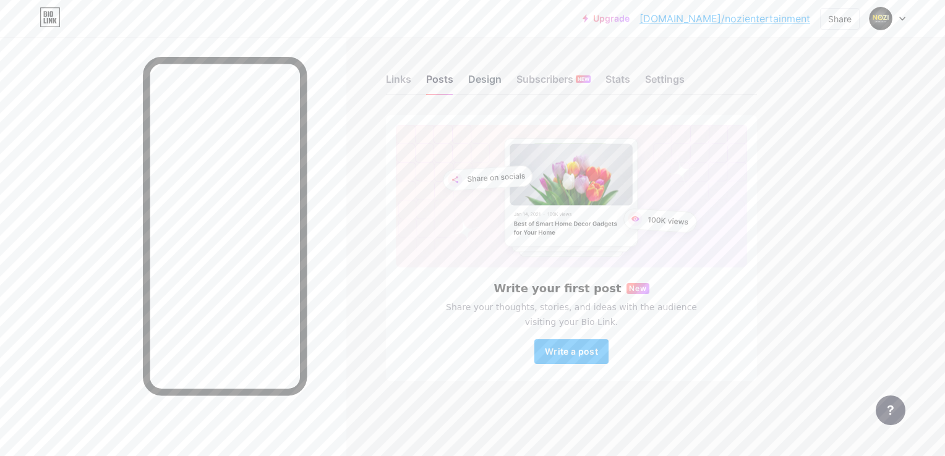
click at [495, 72] on div "Design" at bounding box center [484, 83] width 33 height 22
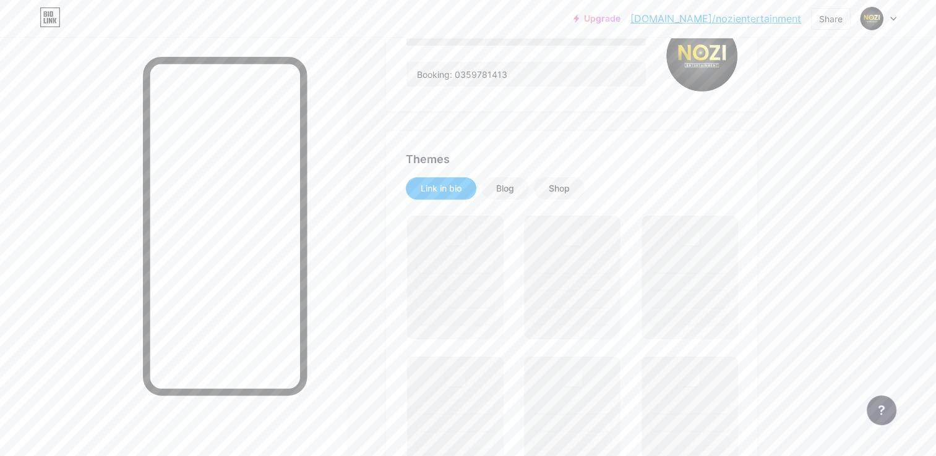
scroll to position [206, 0]
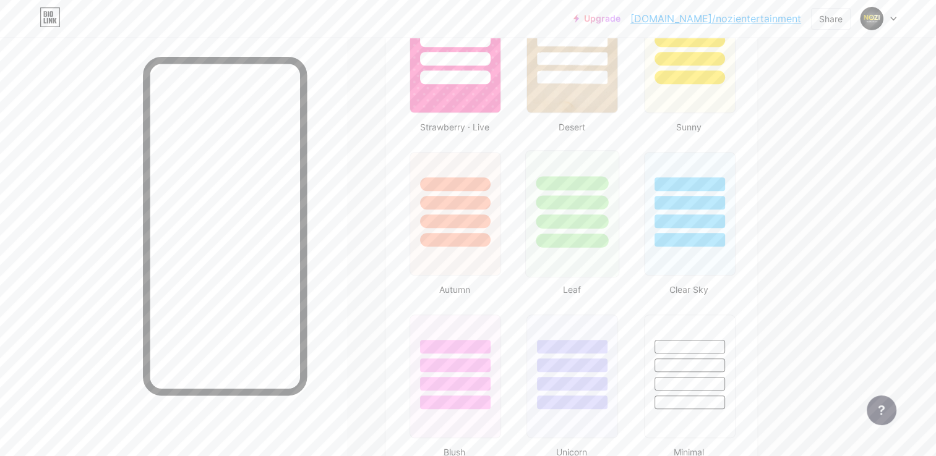
type input "#eee1d7"
type input "#000000"
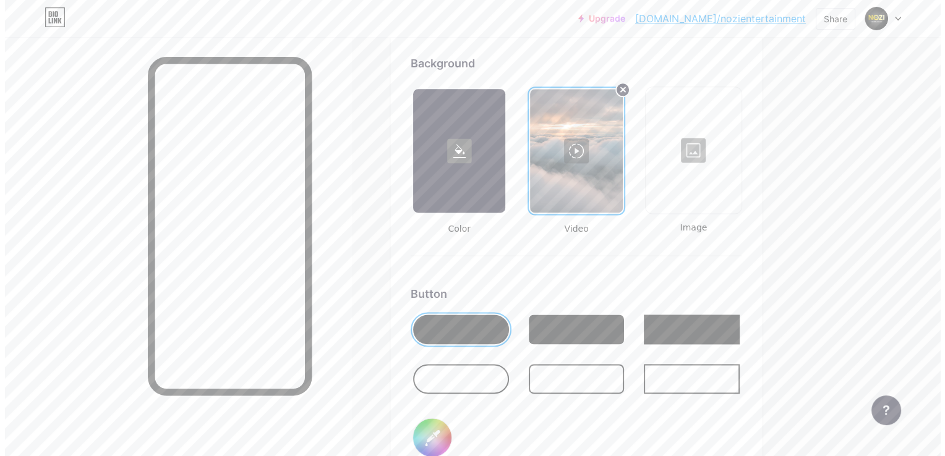
scroll to position [1649, 0]
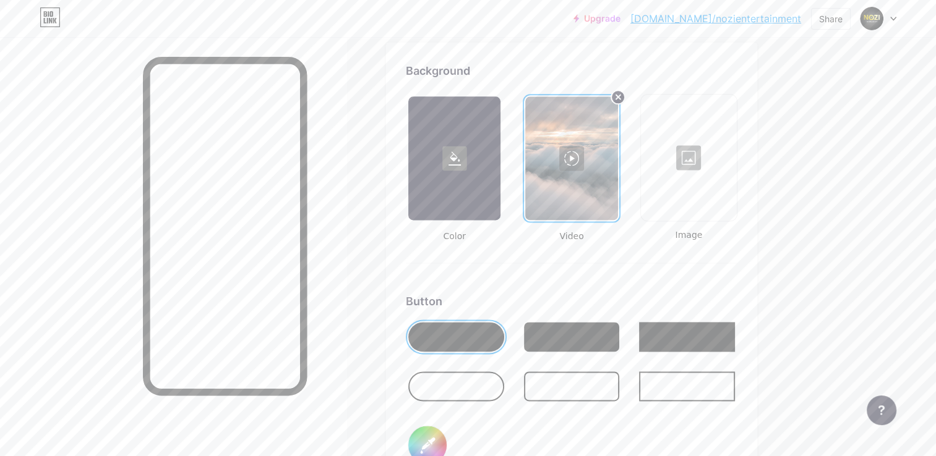
click at [566, 162] on div at bounding box center [571, 158] width 92 height 124
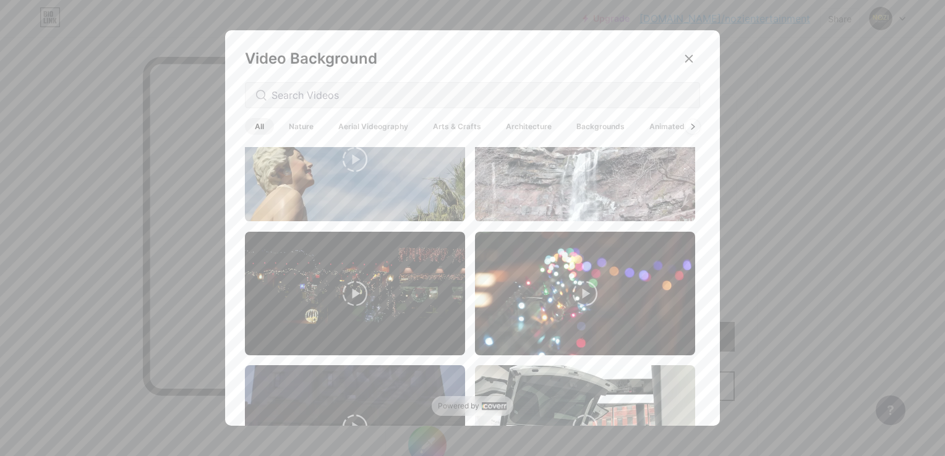
scroll to position [206, 0]
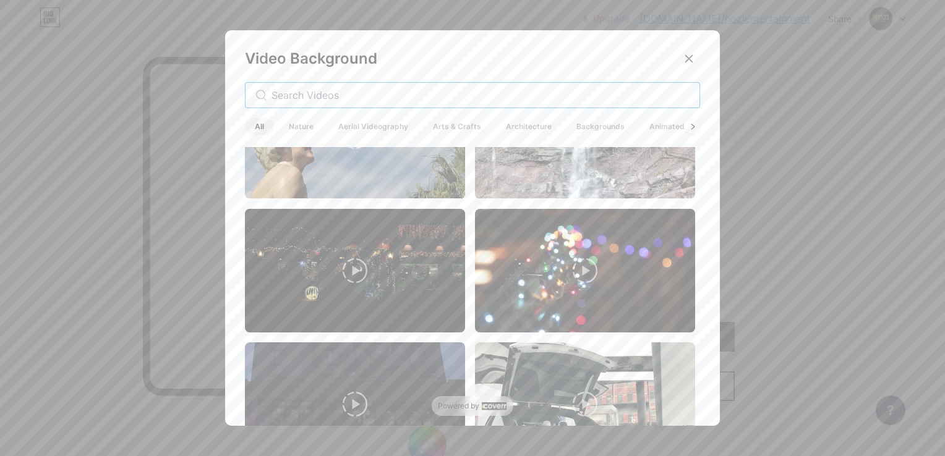
click at [435, 93] on input "text" at bounding box center [480, 95] width 418 height 15
type input "sun"
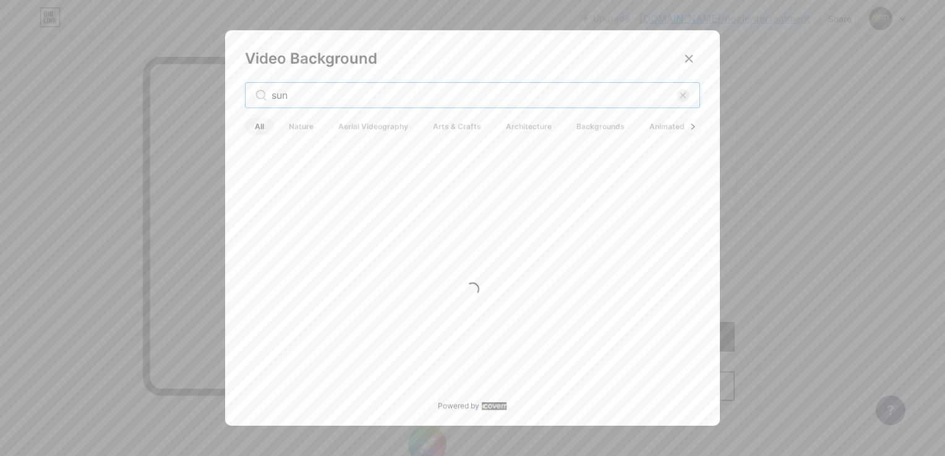
scroll to position [0, 0]
click at [401, 100] on input "sun" at bounding box center [473, 95] width 405 height 15
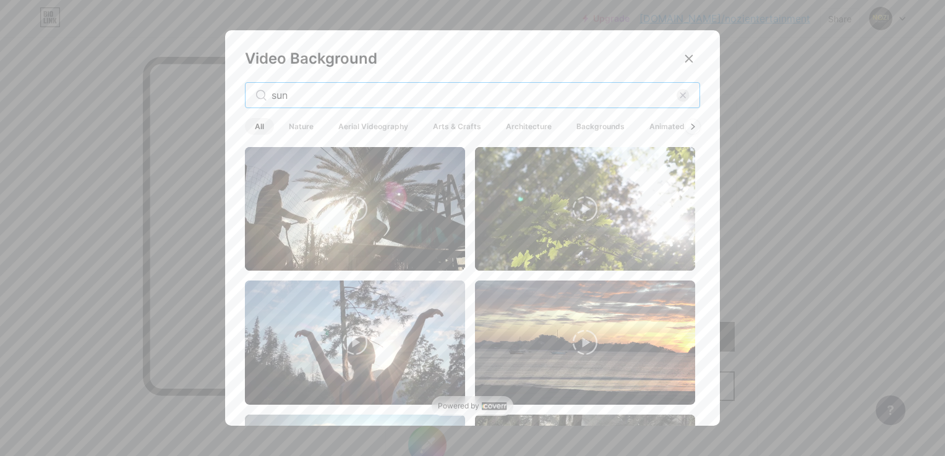
drag, startPoint x: 401, startPoint y: 100, endPoint x: 0, endPoint y: 142, distance: 403.5
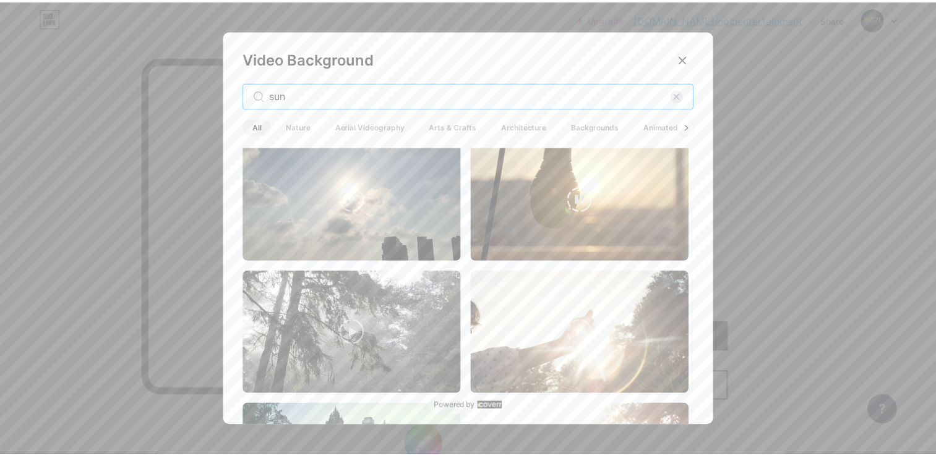
scroll to position [824, 0]
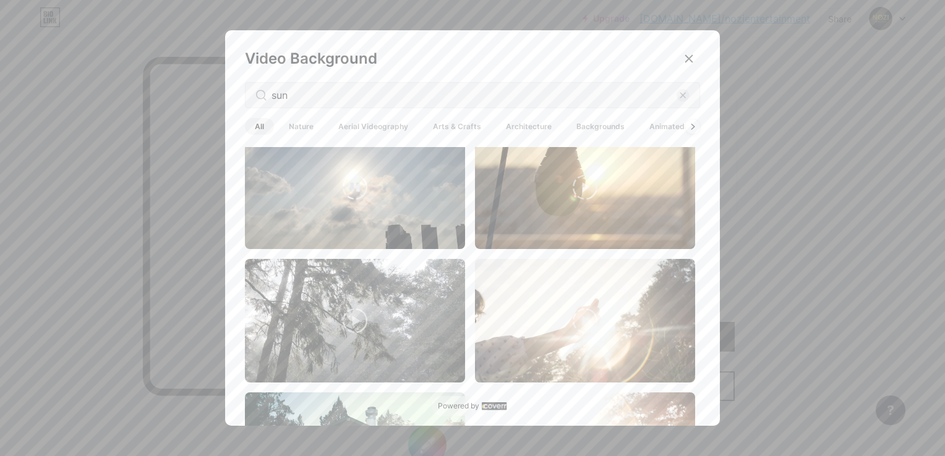
click at [371, 205] on video at bounding box center [355, 188] width 220 height 124
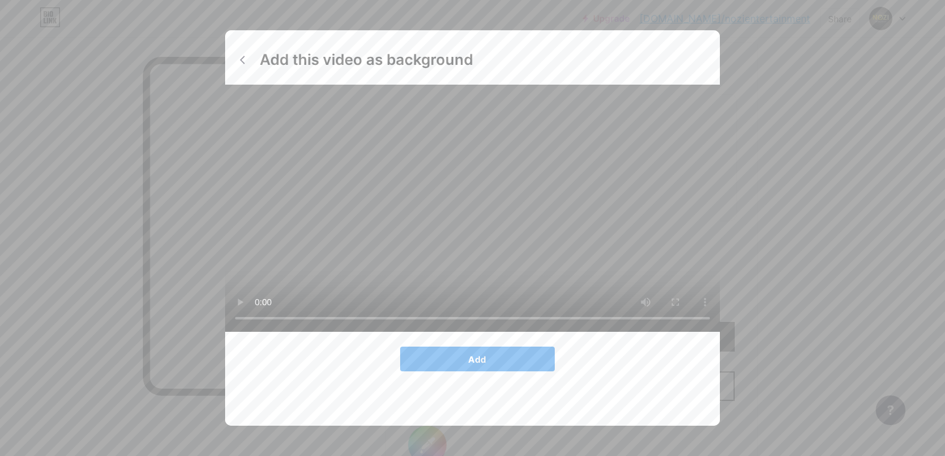
click at [524, 347] on button "Add" at bounding box center [477, 359] width 155 height 25
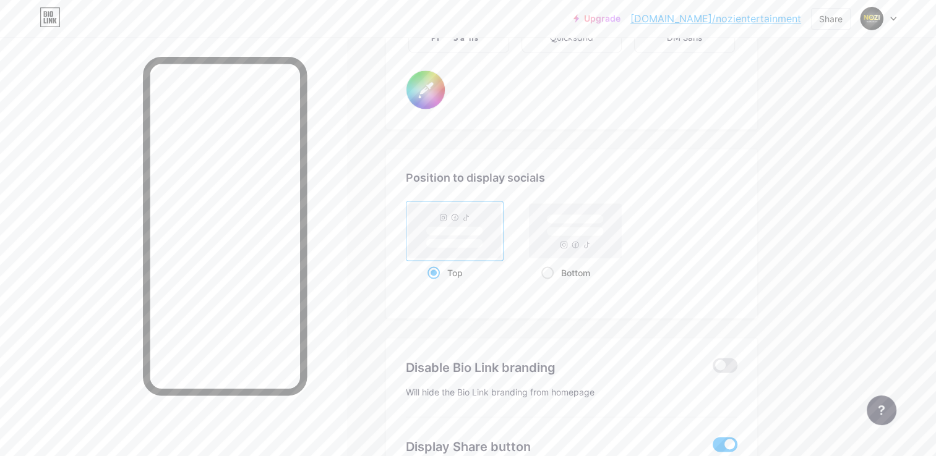
scroll to position [2161, 0]
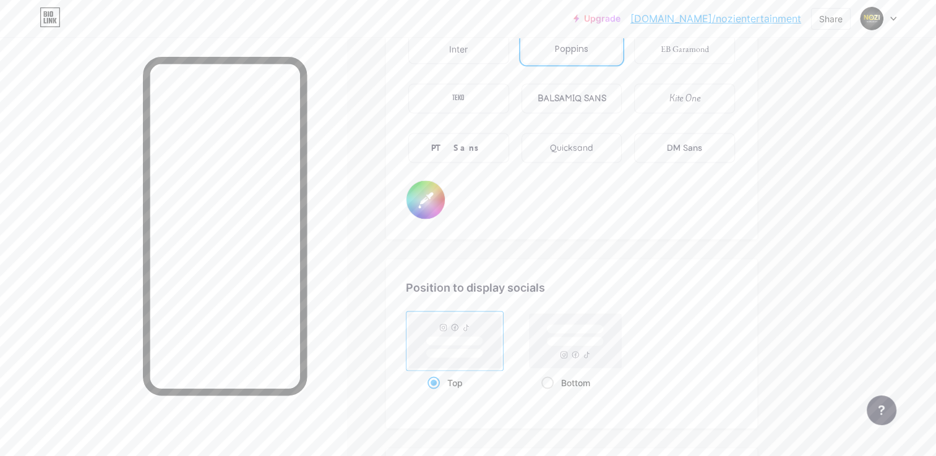
click at [423, 200] on input "#000000" at bounding box center [425, 200] width 38 height 38
type input "#6f5d5d"
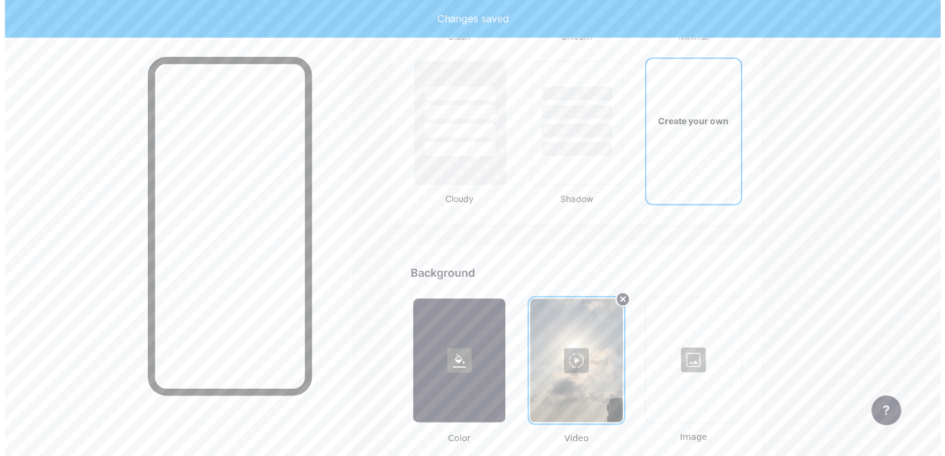
scroll to position [1542, 0]
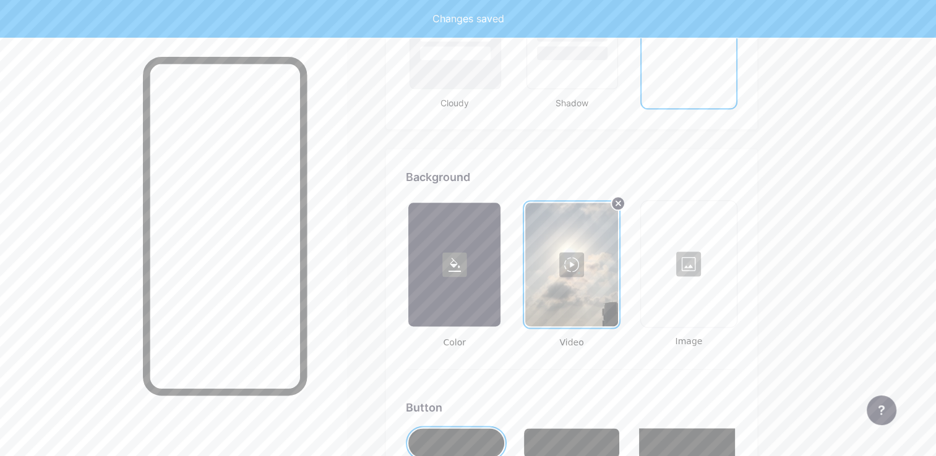
click at [550, 249] on div at bounding box center [571, 265] width 92 height 124
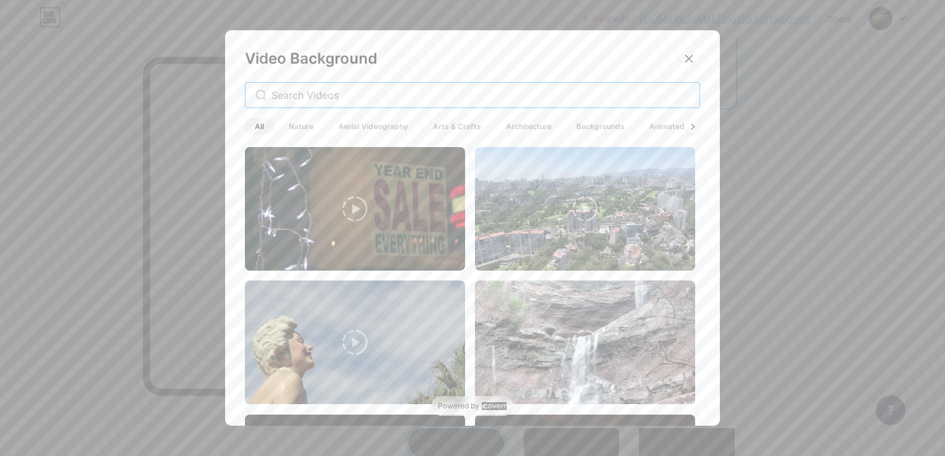
click at [396, 101] on input "text" at bounding box center [480, 95] width 418 height 15
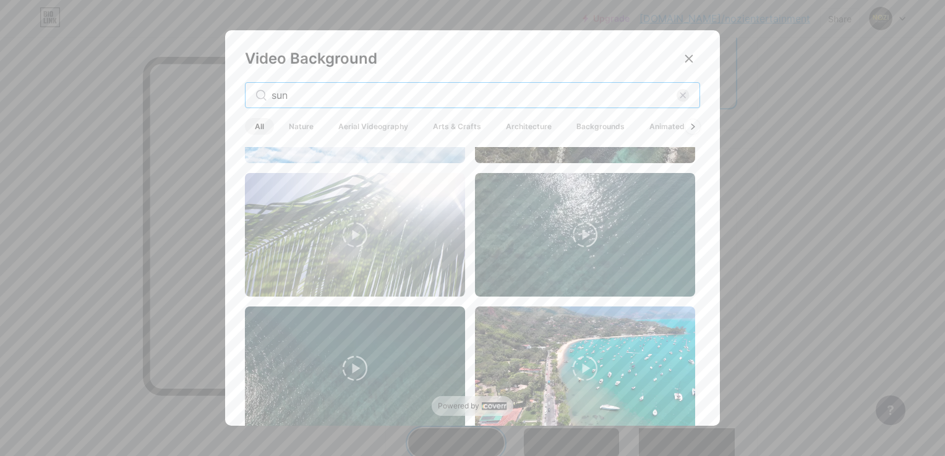
scroll to position [2576, 0]
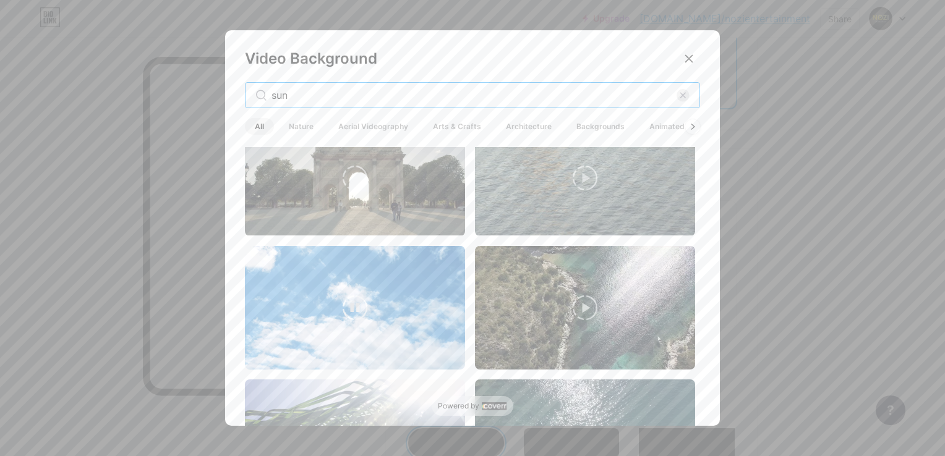
type input "sun"
click at [411, 250] on video at bounding box center [355, 308] width 220 height 124
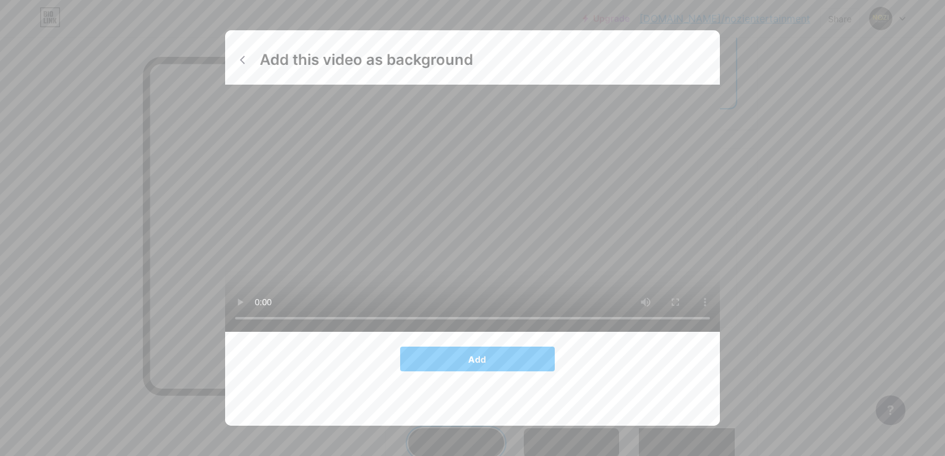
click at [499, 214] on video at bounding box center [472, 208] width 495 height 247
click at [480, 365] on span "Add" at bounding box center [477, 359] width 18 height 11
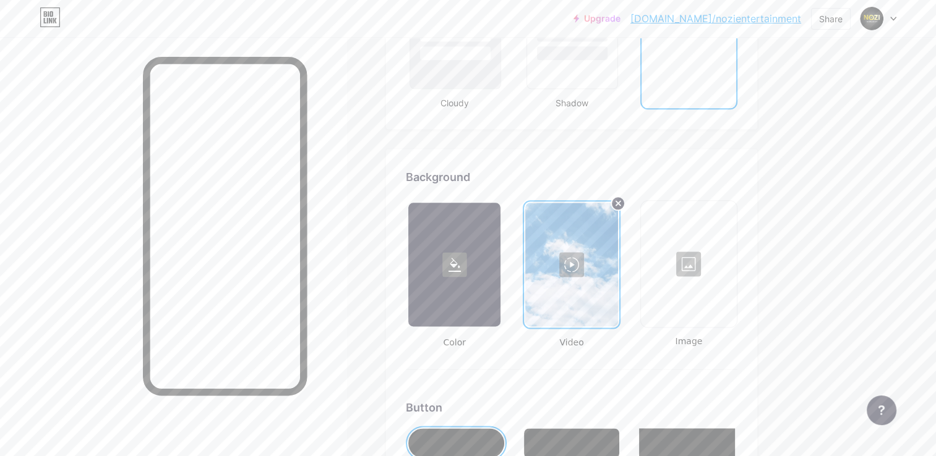
click at [577, 280] on div at bounding box center [571, 265] width 92 height 124
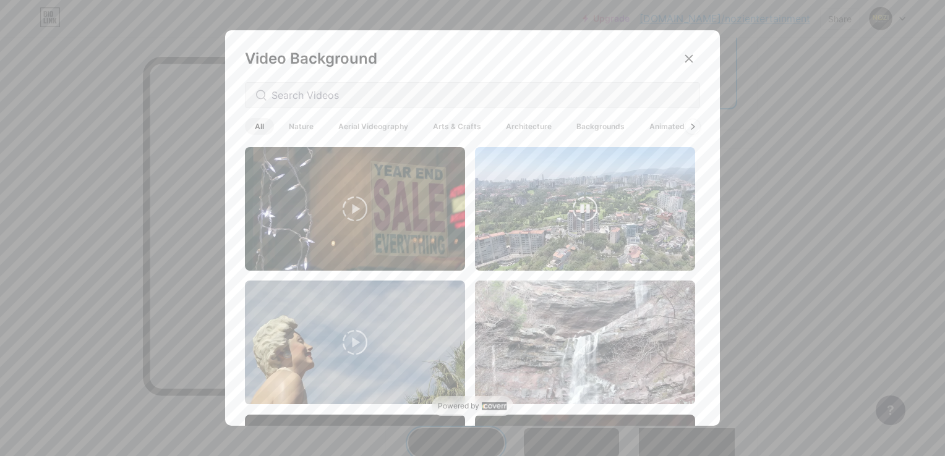
scroll to position [412, 0]
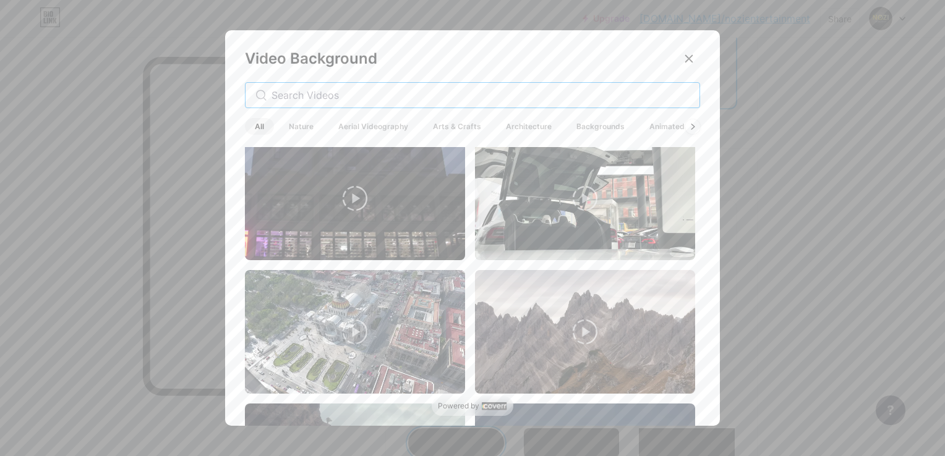
click at [391, 91] on input "text" at bounding box center [480, 95] width 418 height 15
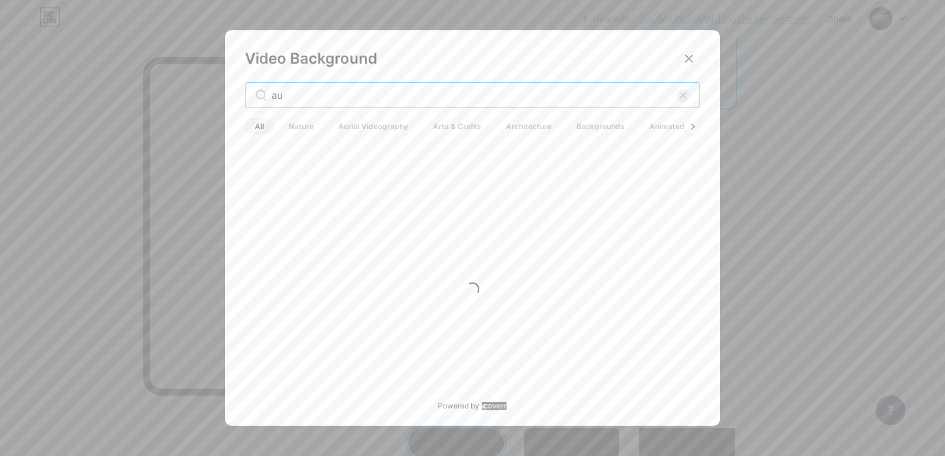
type input "a"
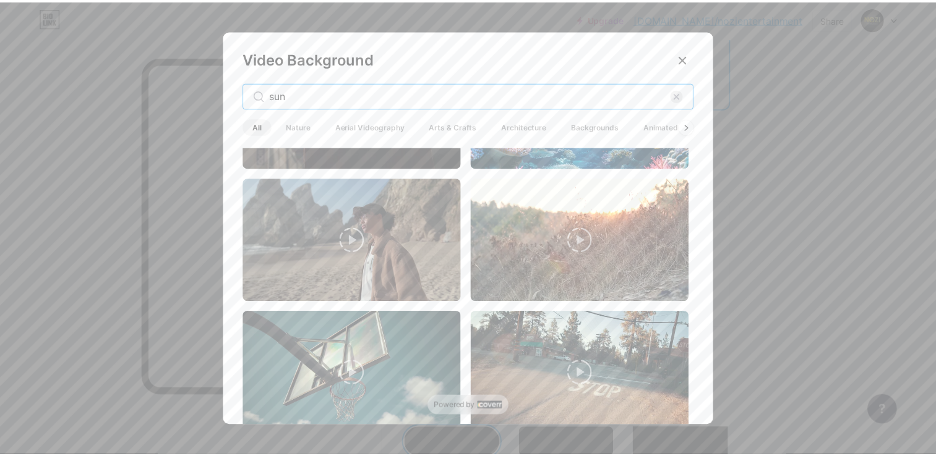
scroll to position [1709, 0]
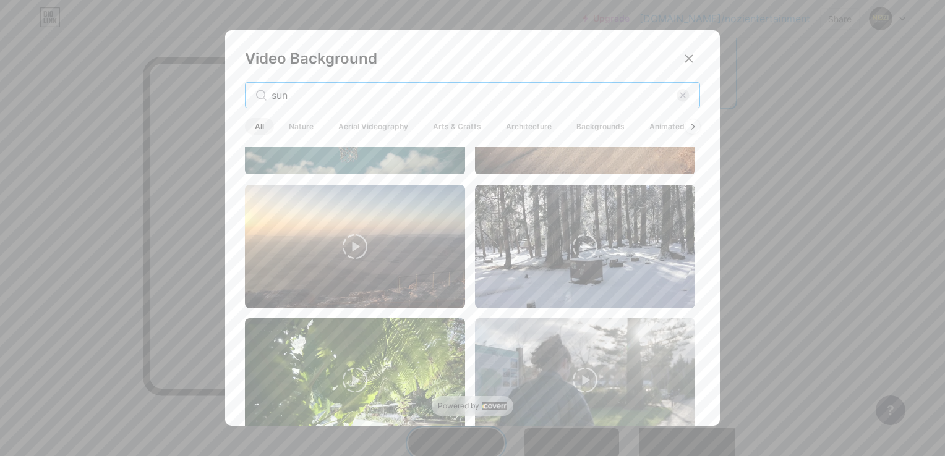
type input "sun"
click at [361, 239] on icon at bounding box center [355, 246] width 25 height 25
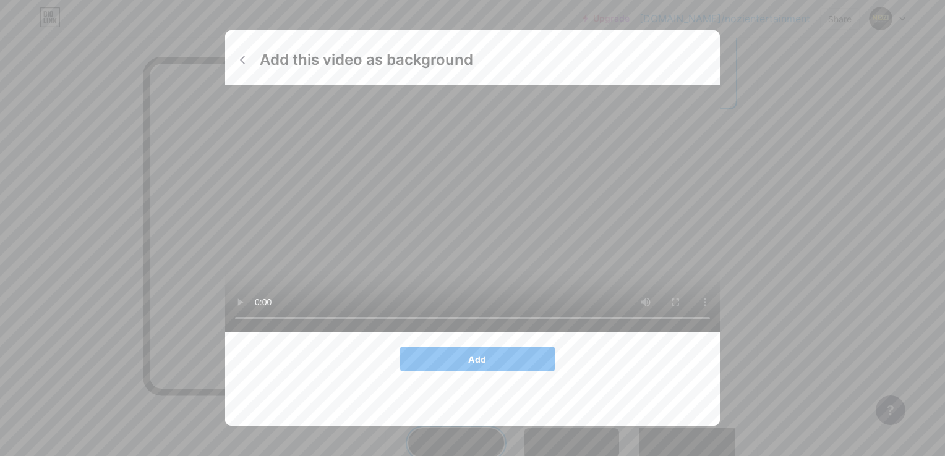
click at [490, 198] on video at bounding box center [472, 208] width 495 height 247
click at [501, 372] on button "Add" at bounding box center [477, 359] width 155 height 25
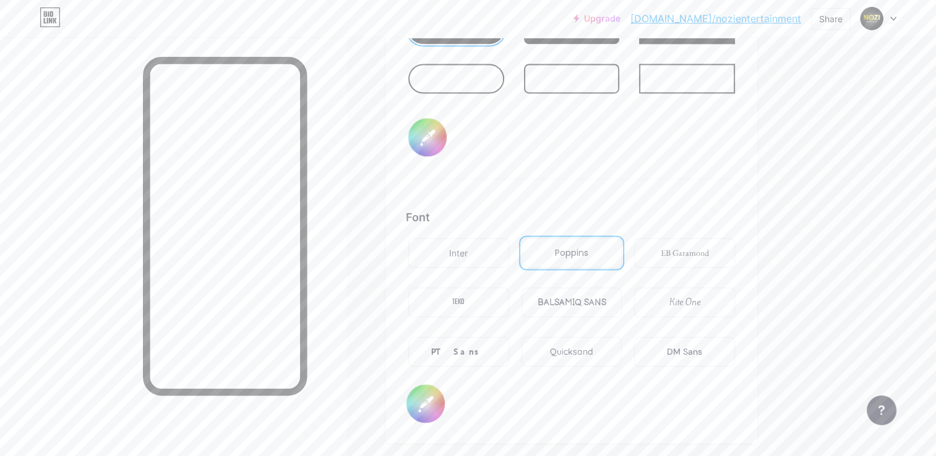
scroll to position [1955, 0]
drag, startPoint x: 425, startPoint y: 399, endPoint x: 450, endPoint y: 400, distance: 25.4
click at [425, 399] on input "#6f5d5d" at bounding box center [425, 405] width 38 height 38
type input "#ffffff"
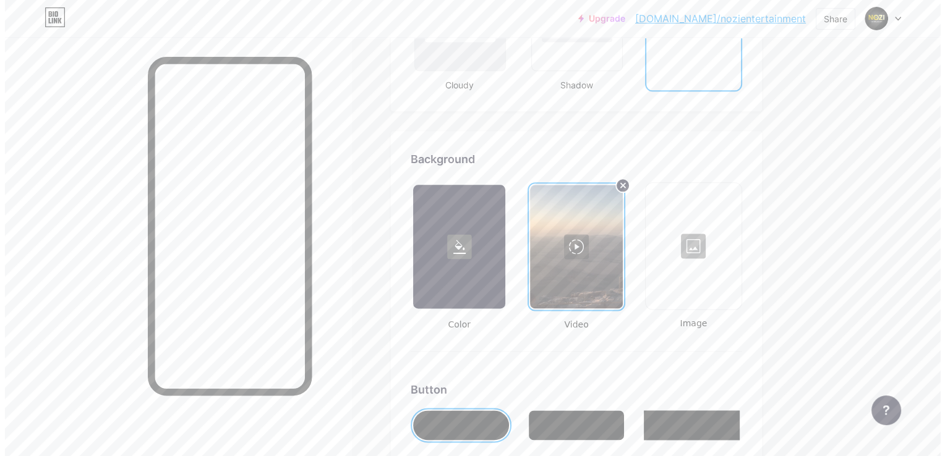
scroll to position [1542, 0]
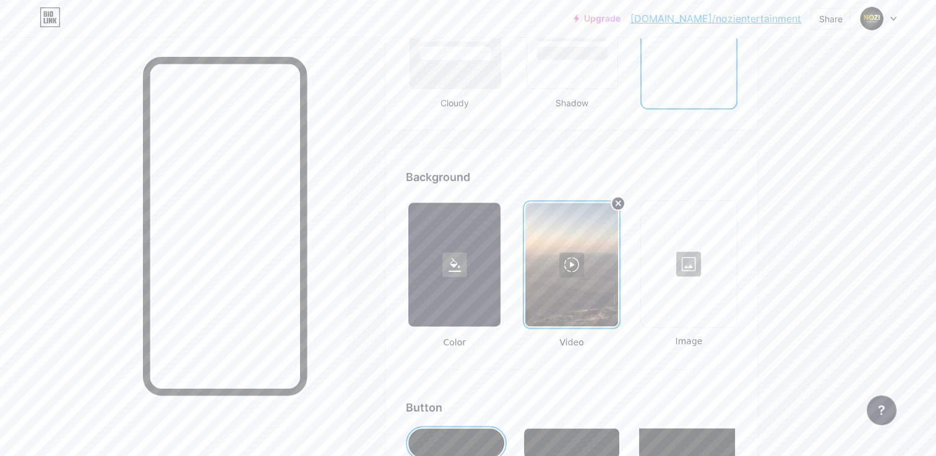
click at [568, 255] on div at bounding box center [571, 265] width 92 height 124
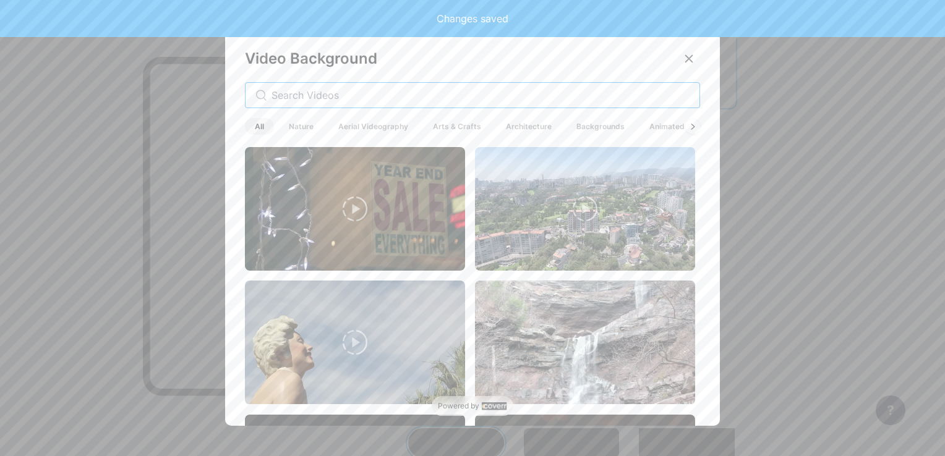
click at [391, 98] on input "text" at bounding box center [480, 95] width 418 height 15
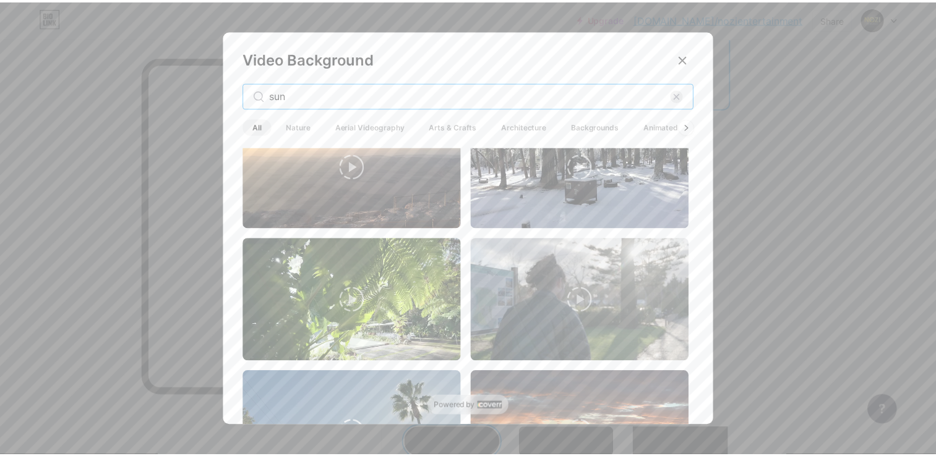
scroll to position [1752, 0]
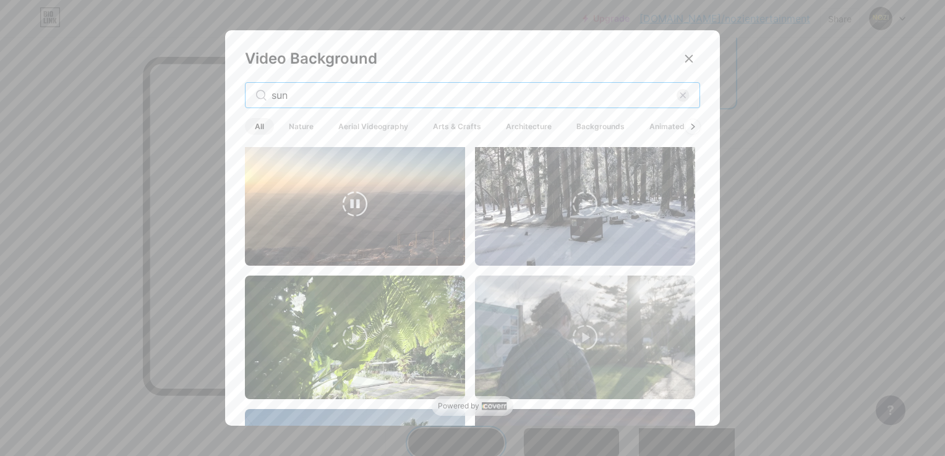
type input "sun"
click at [357, 224] on video at bounding box center [355, 204] width 220 height 124
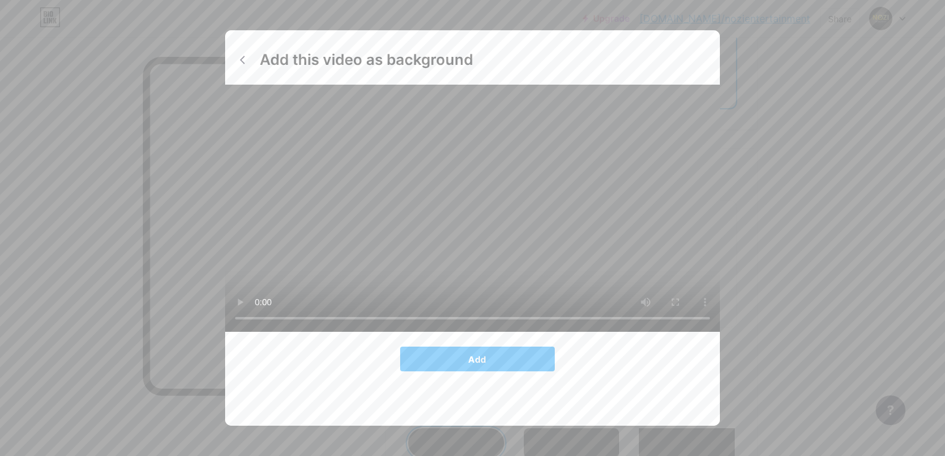
click at [832, 266] on div at bounding box center [472, 228] width 945 height 456
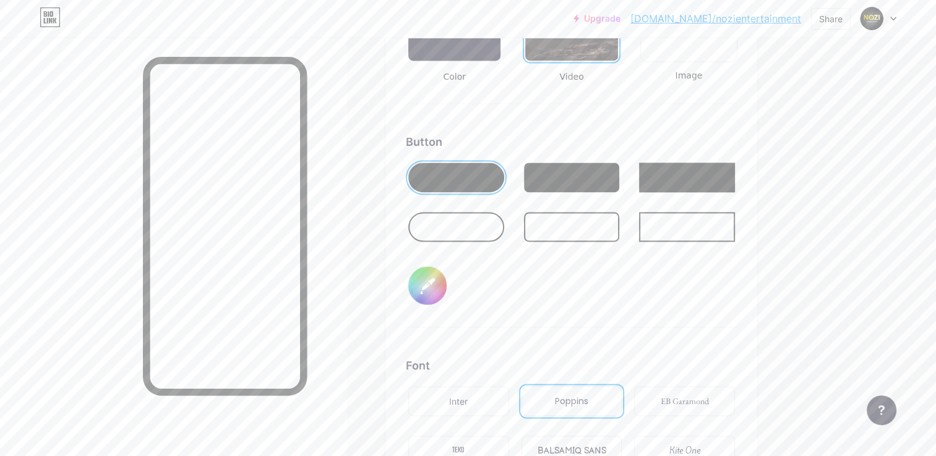
scroll to position [1851, 0]
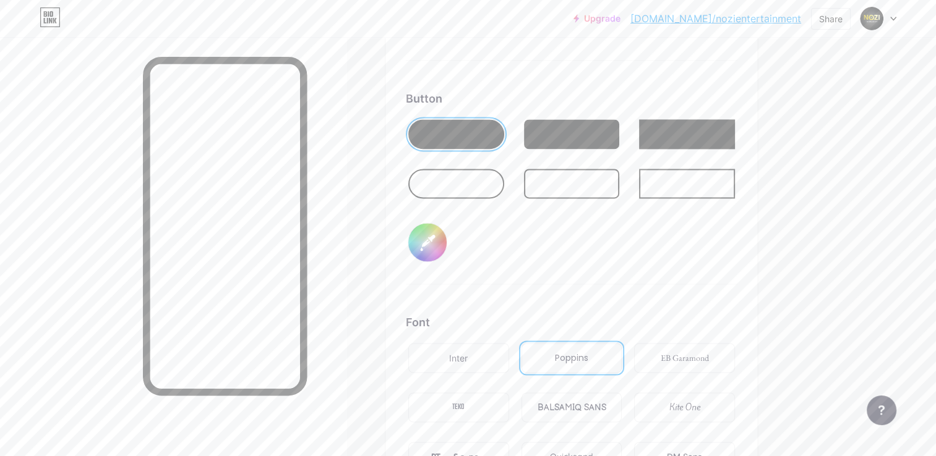
click at [426, 233] on input "#eee1d7" at bounding box center [427, 242] width 38 height 38
click at [419, 226] on input "#c8b09d" at bounding box center [427, 242] width 38 height 38
type input "#dfc7b4"
click at [527, 231] on div "Button #dfc7b4" at bounding box center [571, 187] width 331 height 194
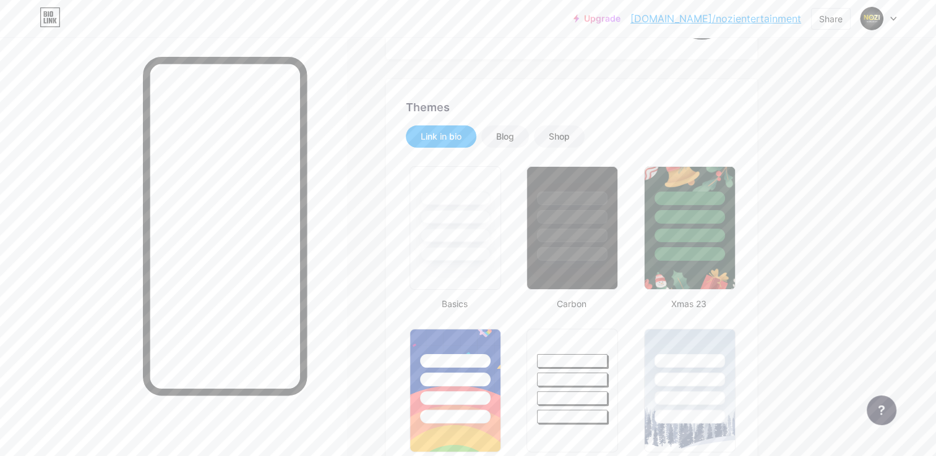
scroll to position [0, 0]
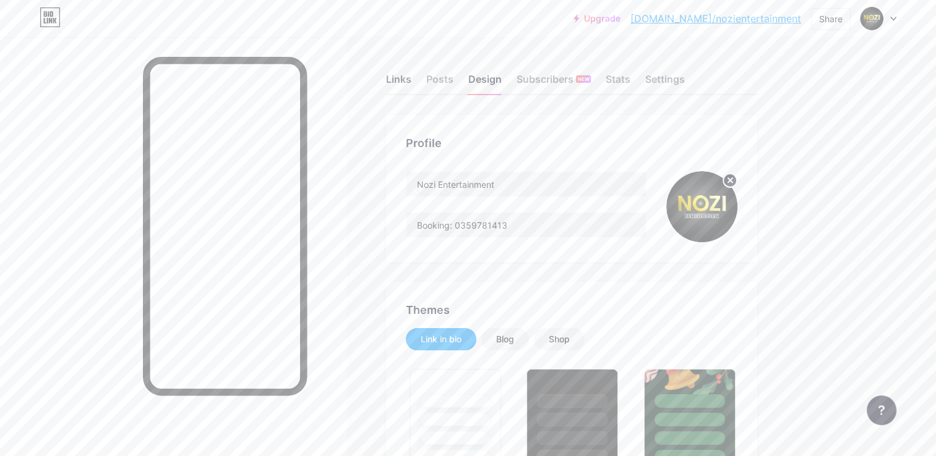
click at [393, 80] on div "Links" at bounding box center [398, 83] width 25 height 22
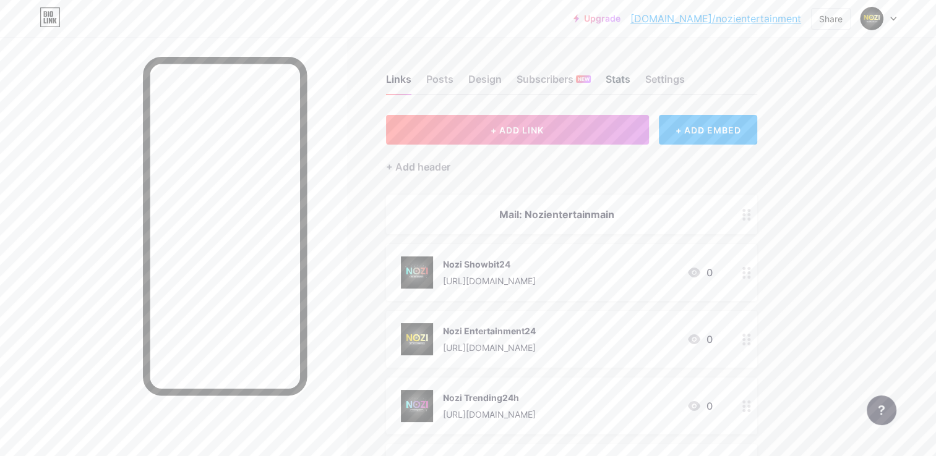
click at [623, 78] on div "Stats" at bounding box center [617, 83] width 25 height 22
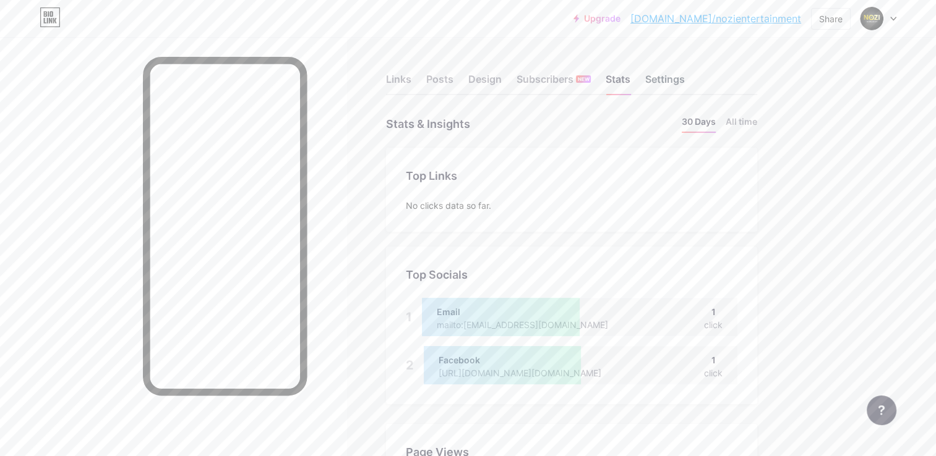
click at [659, 86] on div "Settings" at bounding box center [665, 83] width 40 height 22
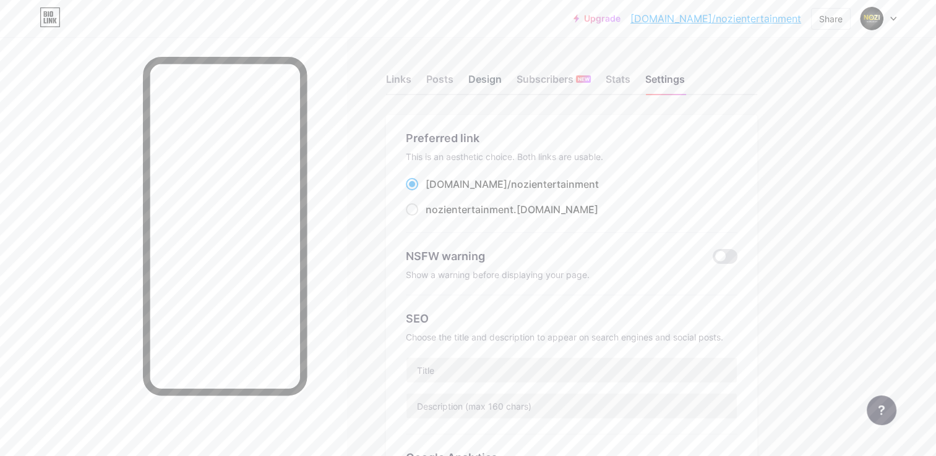
click at [497, 85] on div "Design" at bounding box center [484, 83] width 33 height 22
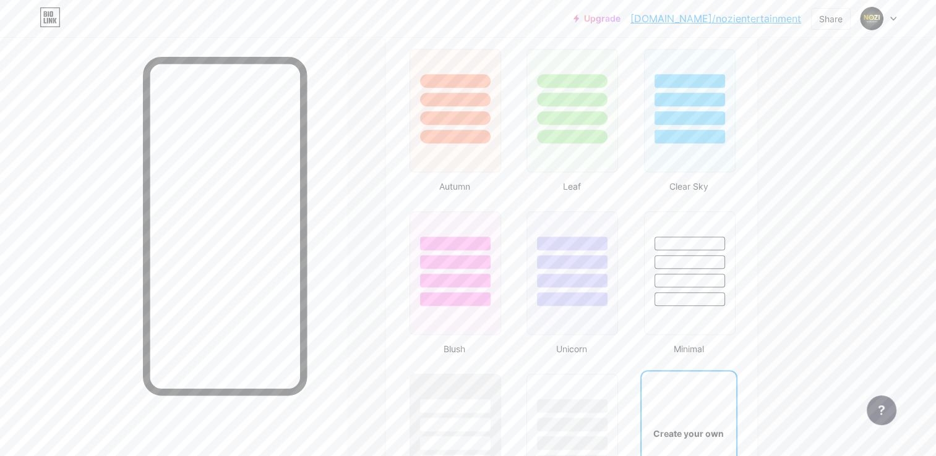
type input "#dfc7b4"
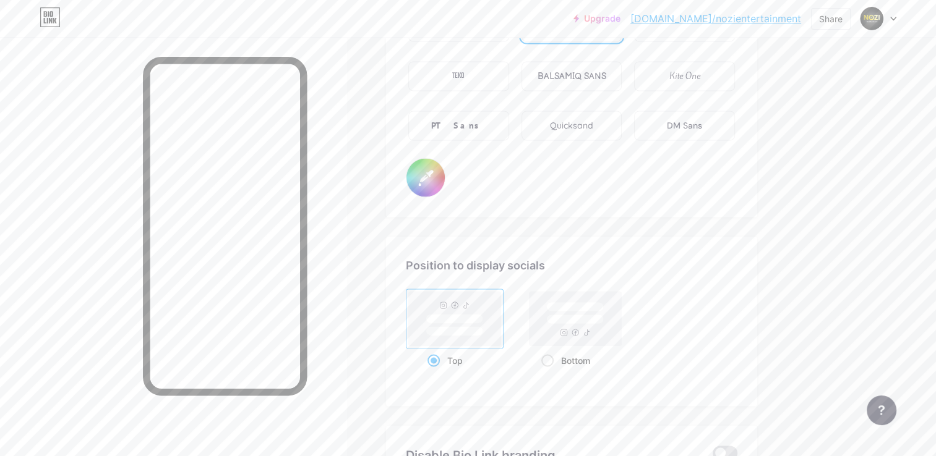
scroll to position [2058, 0]
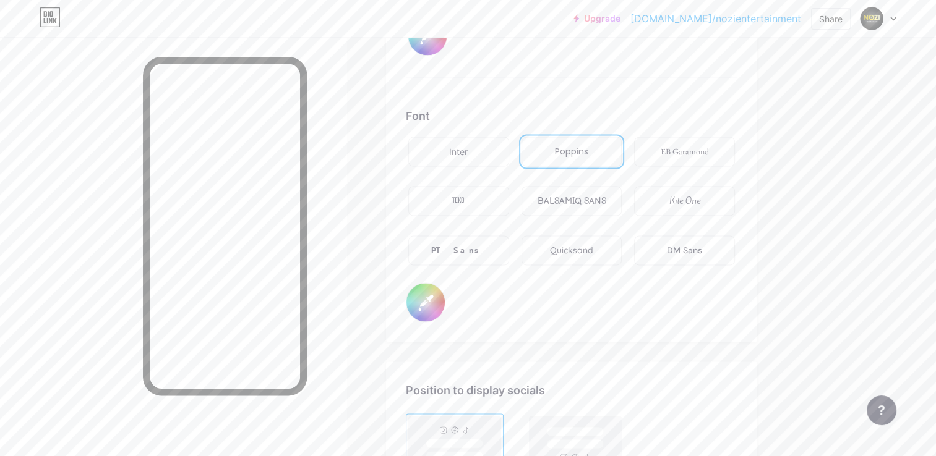
click at [420, 297] on input "#ffffff" at bounding box center [425, 302] width 38 height 38
click at [421, 297] on input "#ffffff" at bounding box center [425, 302] width 38 height 38
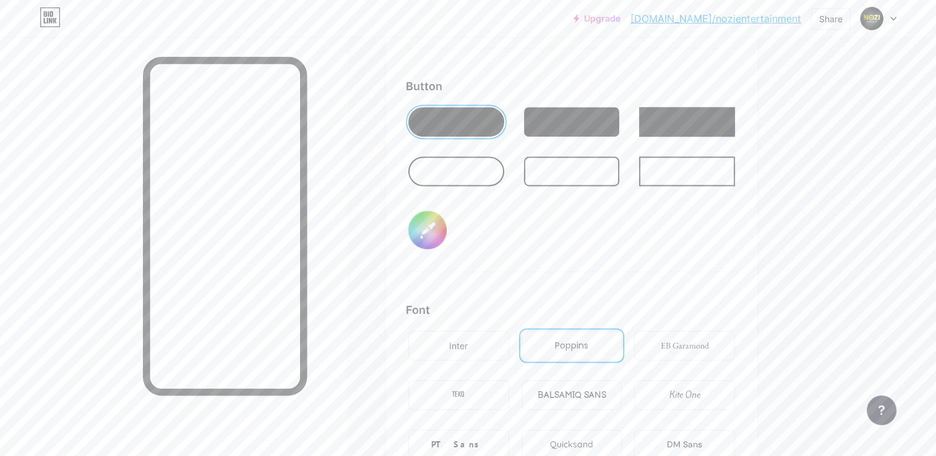
scroll to position [1851, 0]
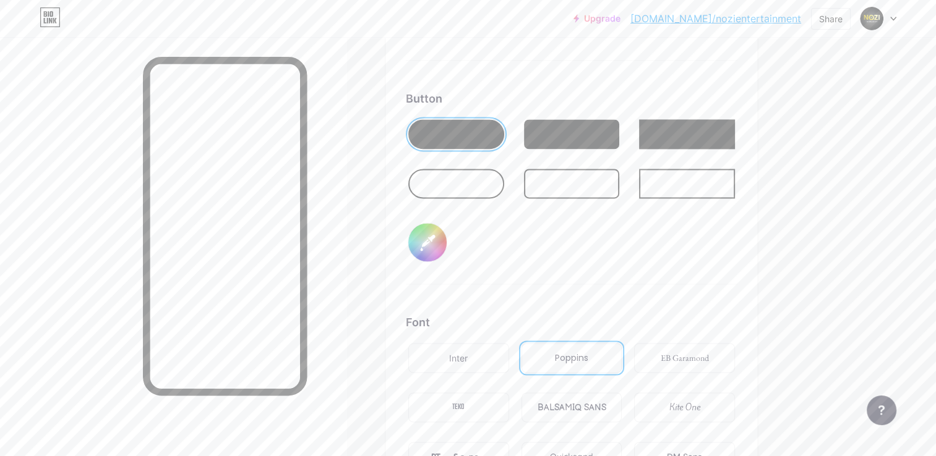
click at [441, 245] on input "#dfc7b4" at bounding box center [427, 242] width 38 height 38
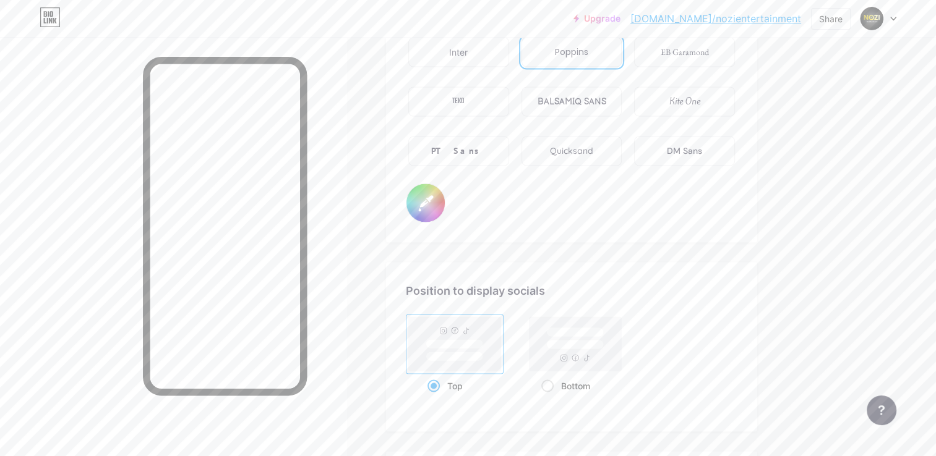
scroll to position [2161, 0]
click at [440, 213] on input "#000000" at bounding box center [425, 200] width 38 height 38
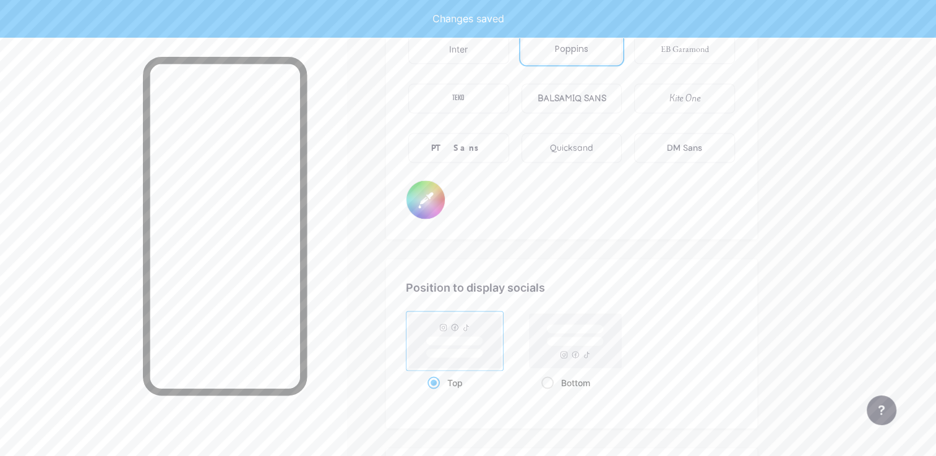
type input "#ffffff"
click at [548, 181] on div "Font Inter Poppins EB Garamond TEKO BALSAMIQ SANS Kite One PT Sans Quicksand DM…" at bounding box center [571, 112] width 331 height 215
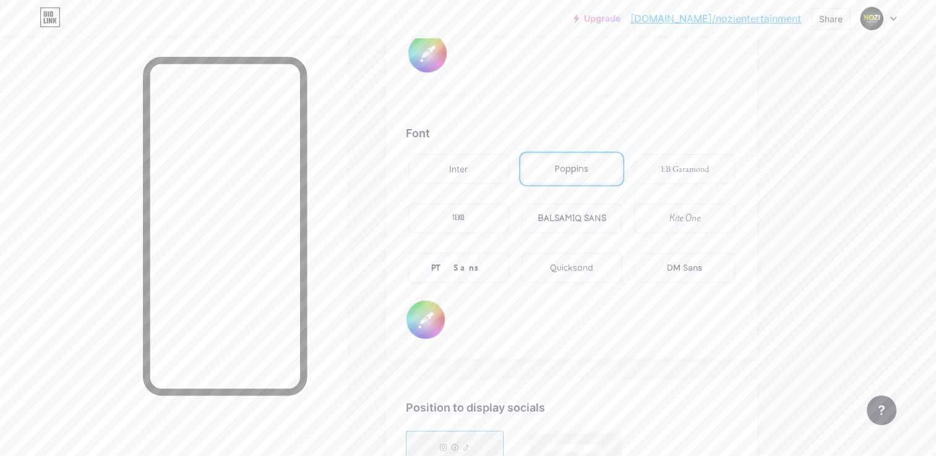
scroll to position [1955, 0]
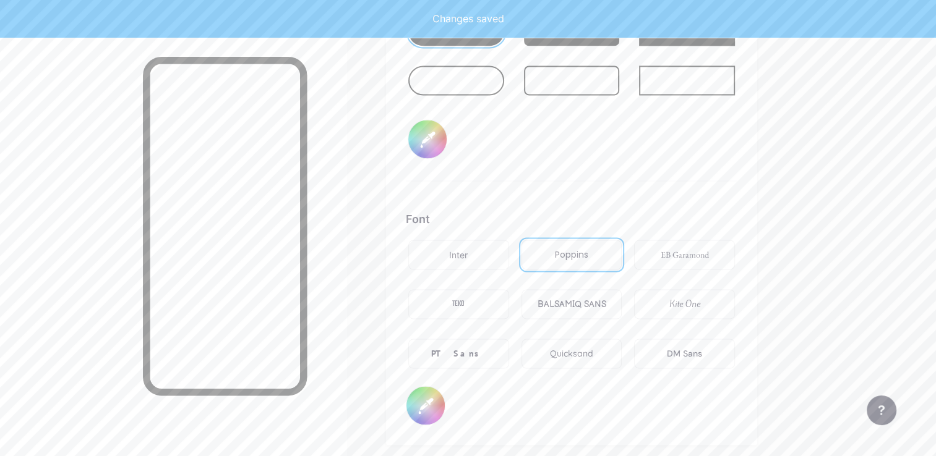
click at [424, 134] on input "#dfc7b4" at bounding box center [427, 139] width 38 height 38
type input "#e1cab7"
click at [439, 409] on input "#ffffff" at bounding box center [425, 405] width 38 height 38
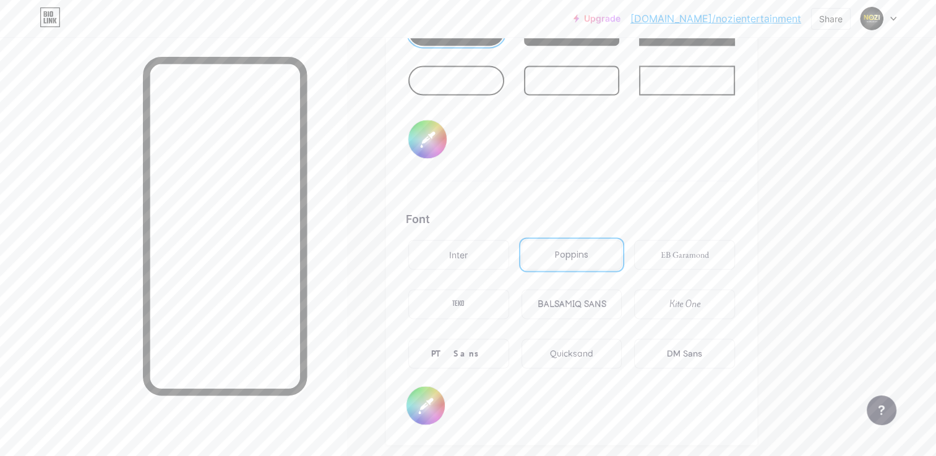
click at [547, 154] on div "Button #e1cab7" at bounding box center [571, 84] width 331 height 194
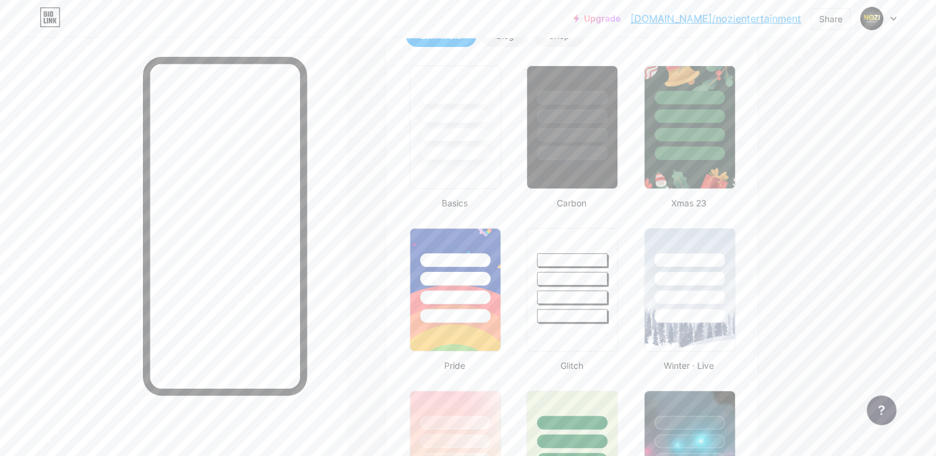
scroll to position [0, 0]
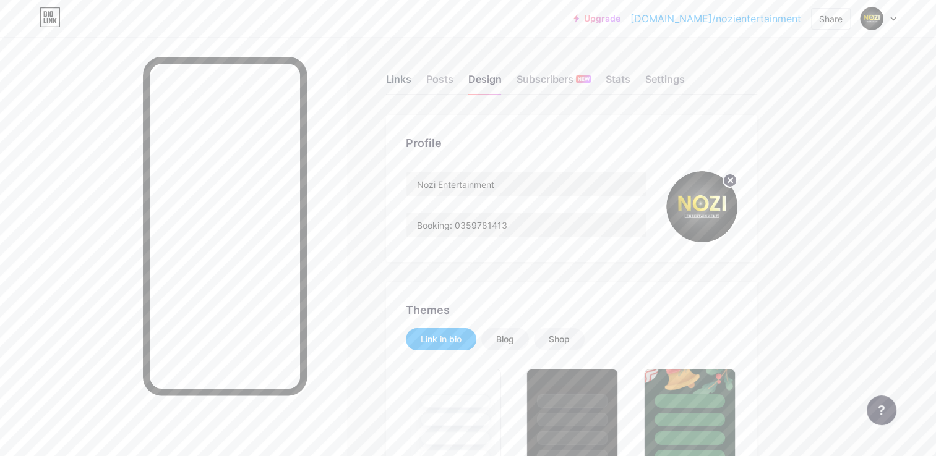
click at [386, 72] on div "Links" at bounding box center [398, 83] width 25 height 22
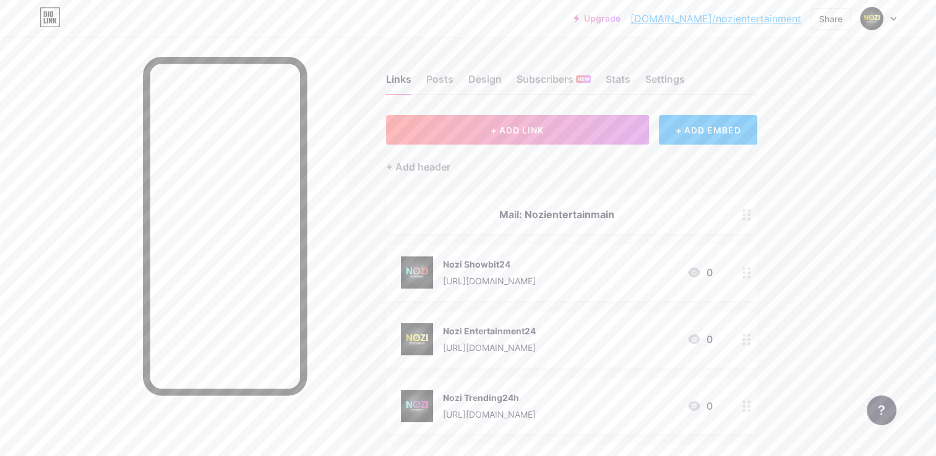
click at [613, 215] on div "Mail: Nozientertainmain" at bounding box center [557, 214] width 312 height 15
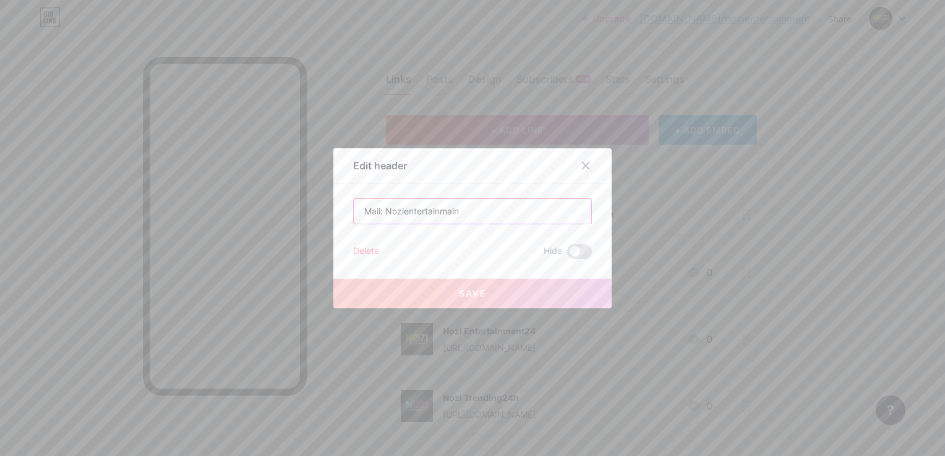
click at [505, 209] on input "Mail: Nozientertainmain" at bounding box center [472, 211] width 237 height 25
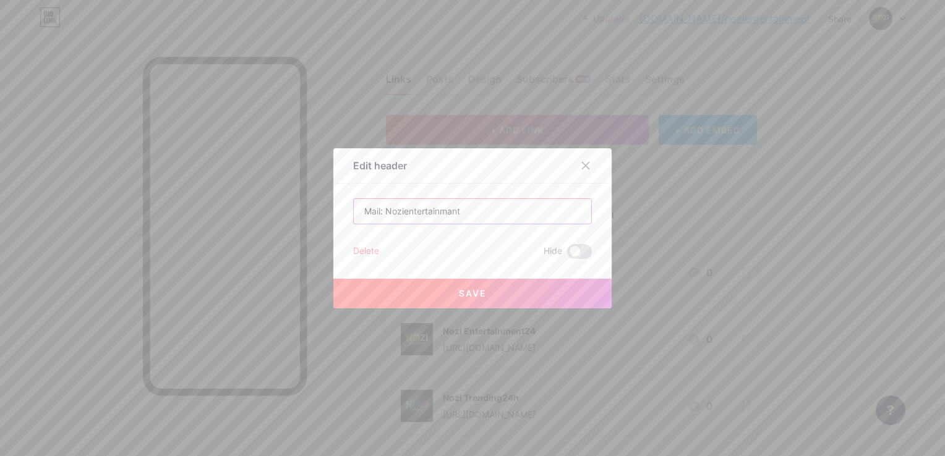
type input "Mail: Nozientertainmant"
click at [518, 293] on button "Save" at bounding box center [472, 294] width 278 height 30
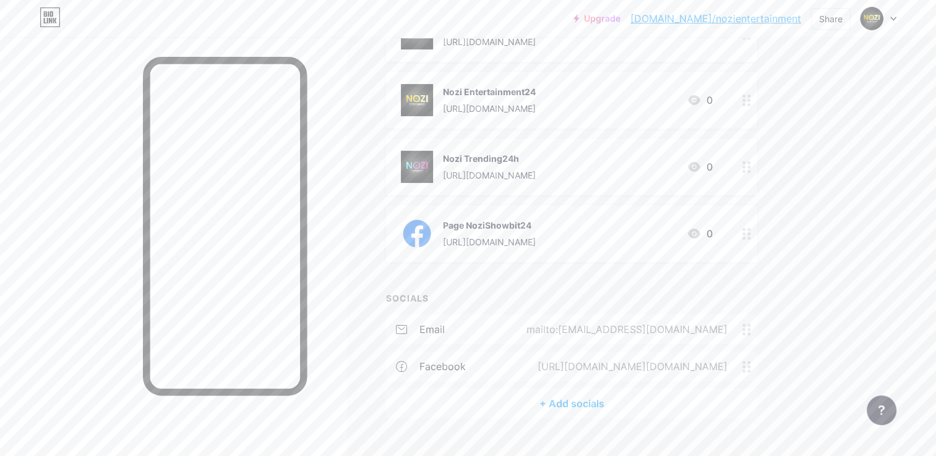
scroll to position [262, 0]
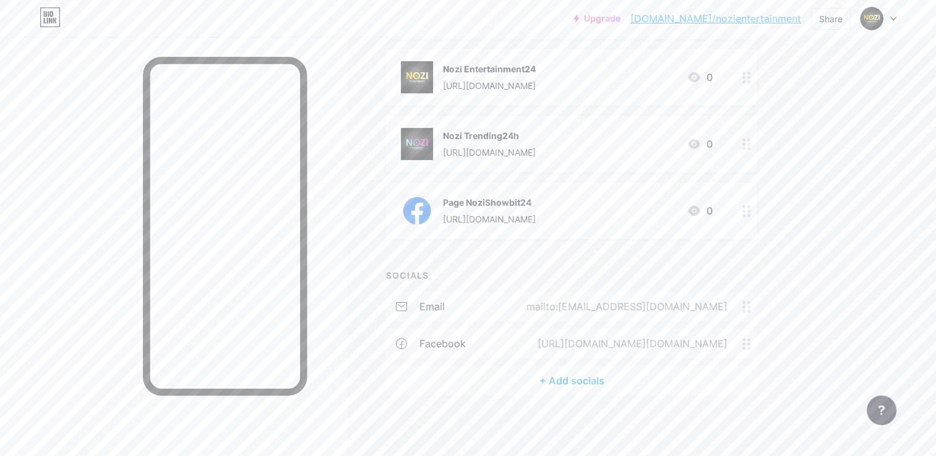
click at [565, 388] on div "+ Add socials" at bounding box center [571, 381] width 371 height 30
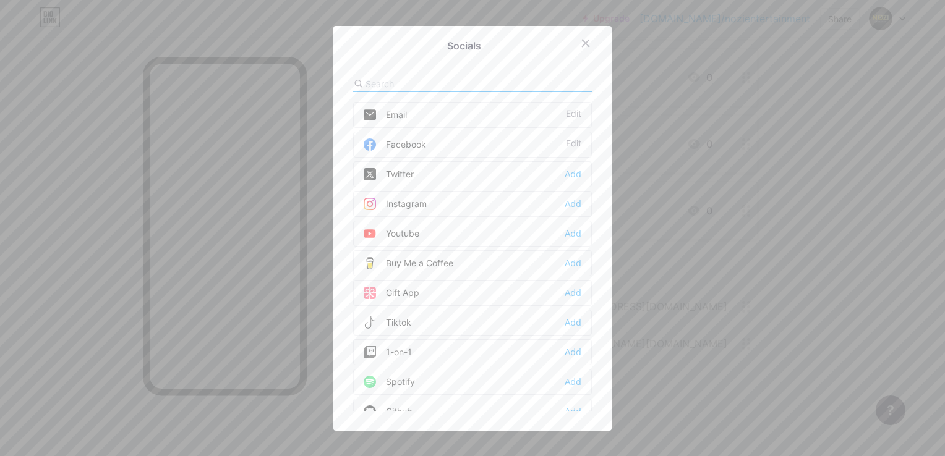
click at [401, 199] on div "Instagram" at bounding box center [395, 204] width 63 height 12
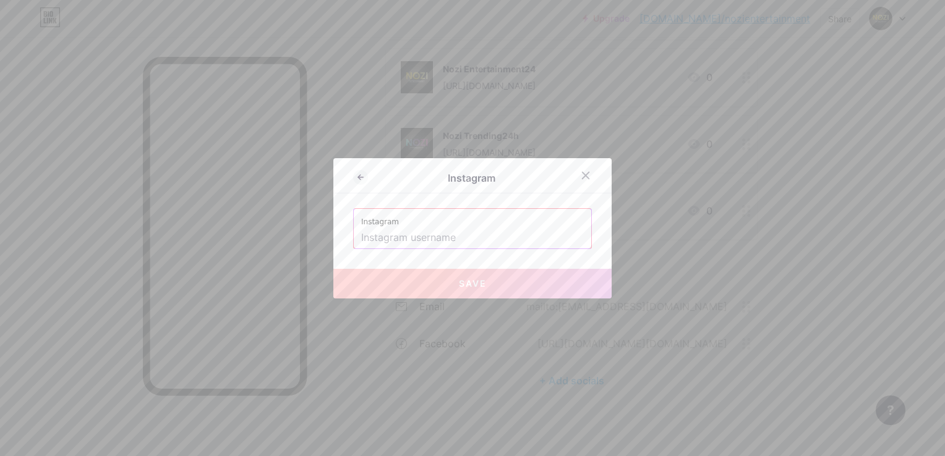
click at [453, 234] on input "text" at bounding box center [472, 238] width 223 height 21
click at [563, 198] on div "Instagram Instagram Save" at bounding box center [472, 228] width 278 height 140
click at [453, 284] on button "Save" at bounding box center [472, 284] width 278 height 30
click at [586, 184] on div at bounding box center [585, 175] width 22 height 22
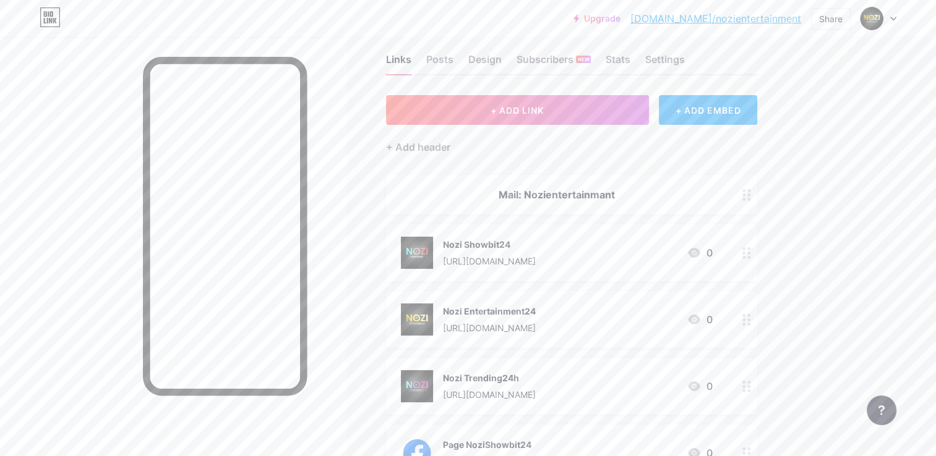
scroll to position [0, 0]
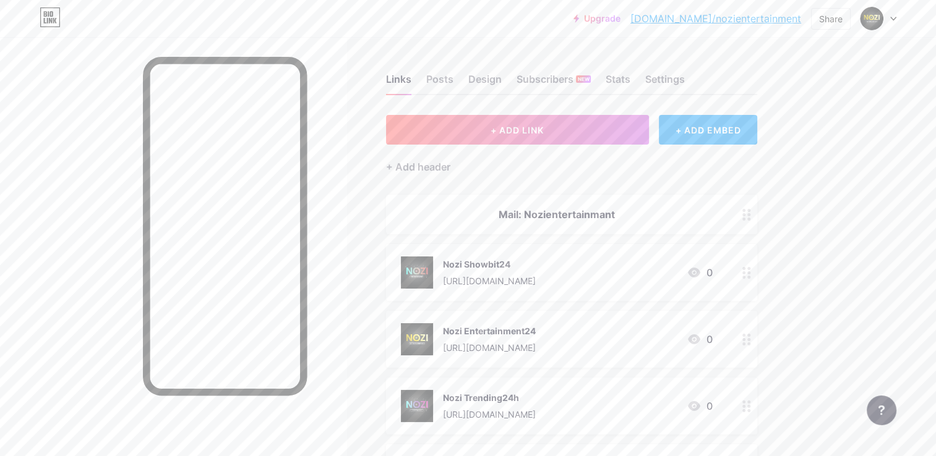
click at [892, 14] on div at bounding box center [878, 18] width 36 height 22
click at [857, 137] on div "Upgrade [DOMAIN_NAME]/nozien... [DOMAIN_NAME]/nozientertainment Share Switch ac…" at bounding box center [468, 360] width 936 height 720
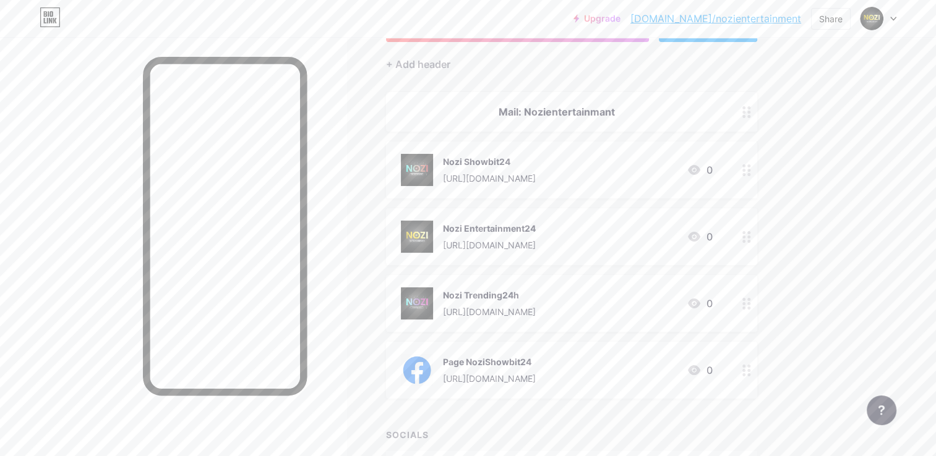
click at [49, 20] on icon at bounding box center [50, 21] width 3 height 6
click at [49, 18] on icon at bounding box center [50, 21] width 3 height 6
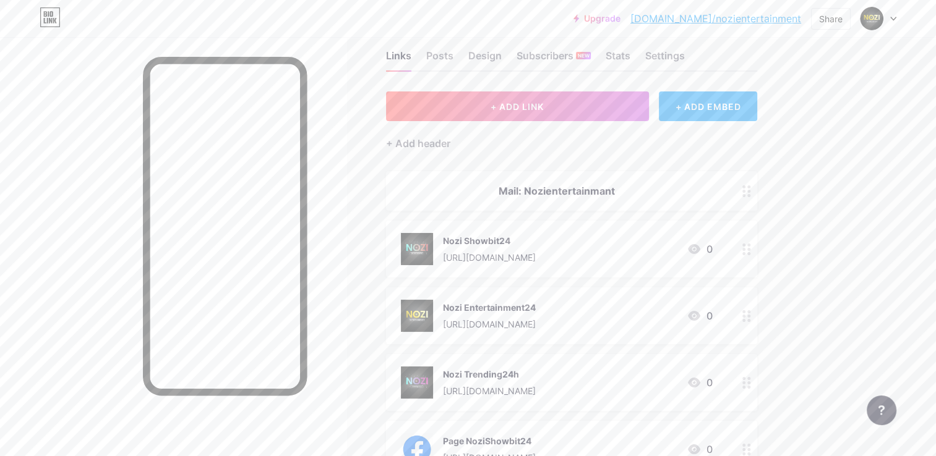
scroll to position [0, 0]
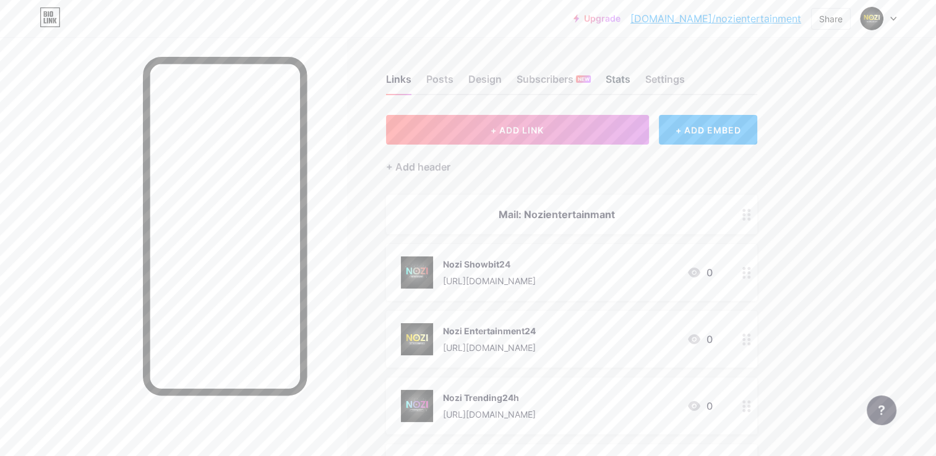
click at [616, 88] on div "Stats" at bounding box center [617, 83] width 25 height 22
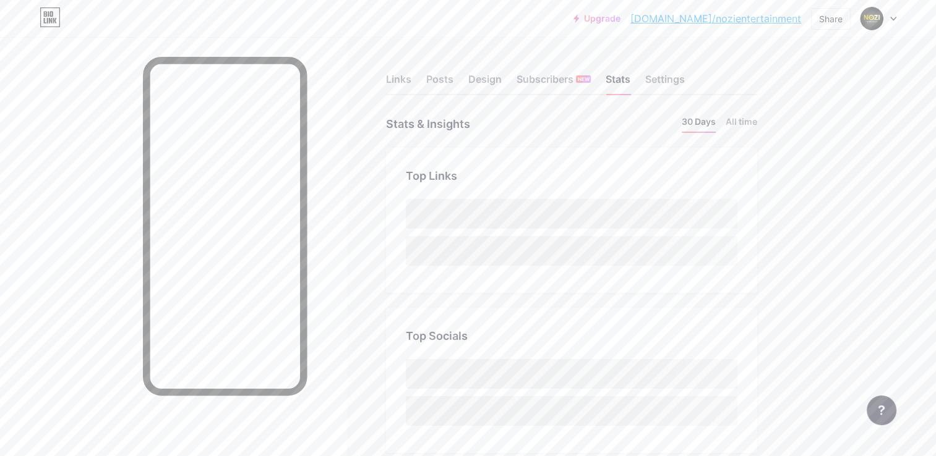
scroll to position [456, 935]
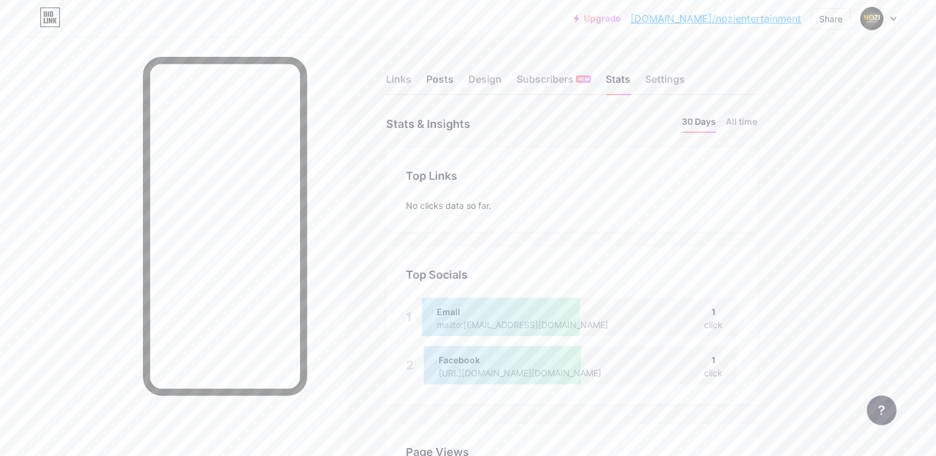
click at [448, 78] on div "Posts" at bounding box center [439, 83] width 27 height 22
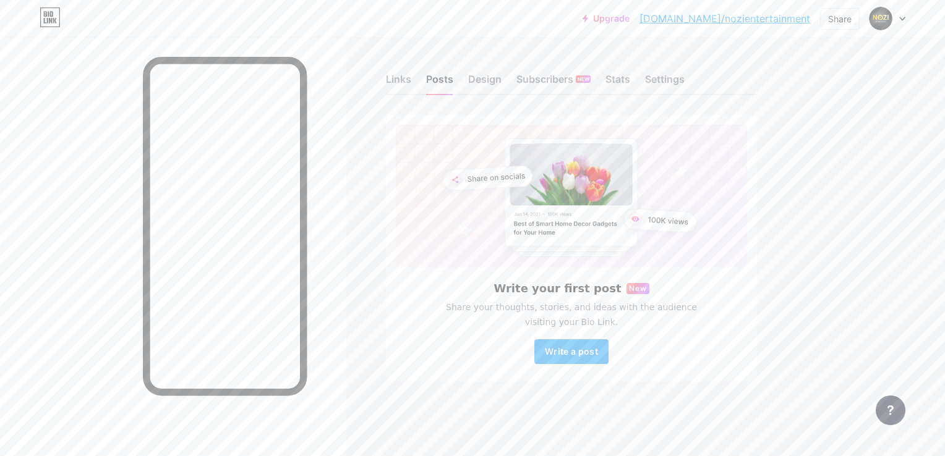
click at [416, 77] on div "Links Posts Design Subscribers NEW Stats Settings" at bounding box center [571, 73] width 371 height 43
click at [391, 77] on div "Links" at bounding box center [398, 83] width 25 height 22
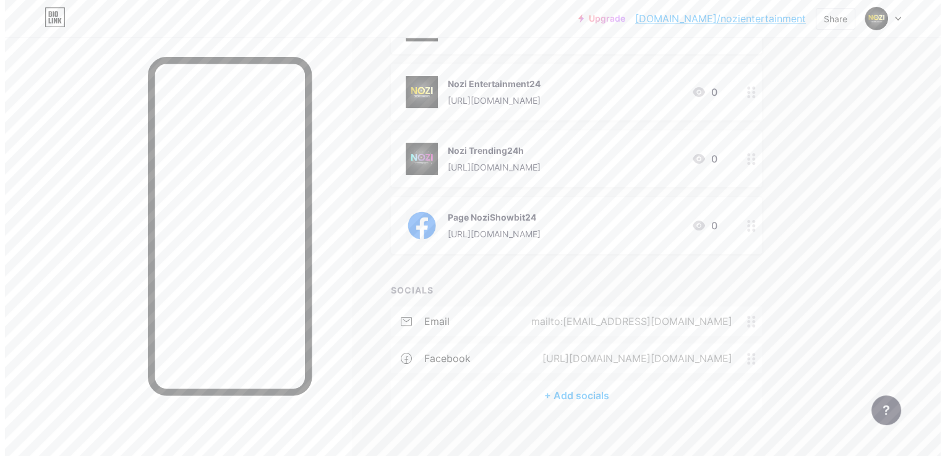
scroll to position [262, 0]
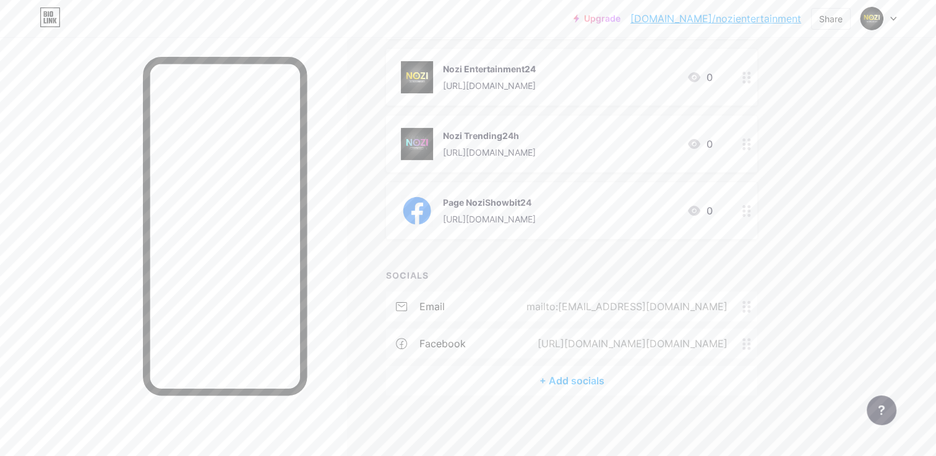
click at [686, 386] on div "+ Add socials" at bounding box center [571, 381] width 371 height 30
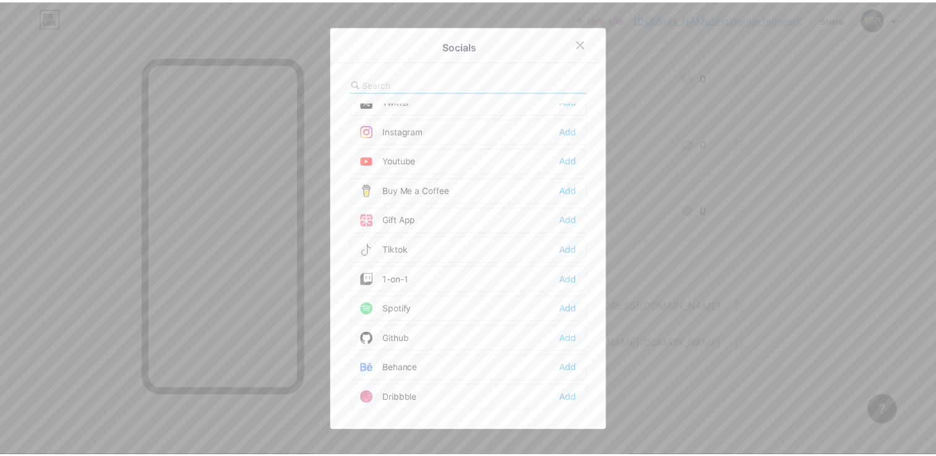
scroll to position [0, 0]
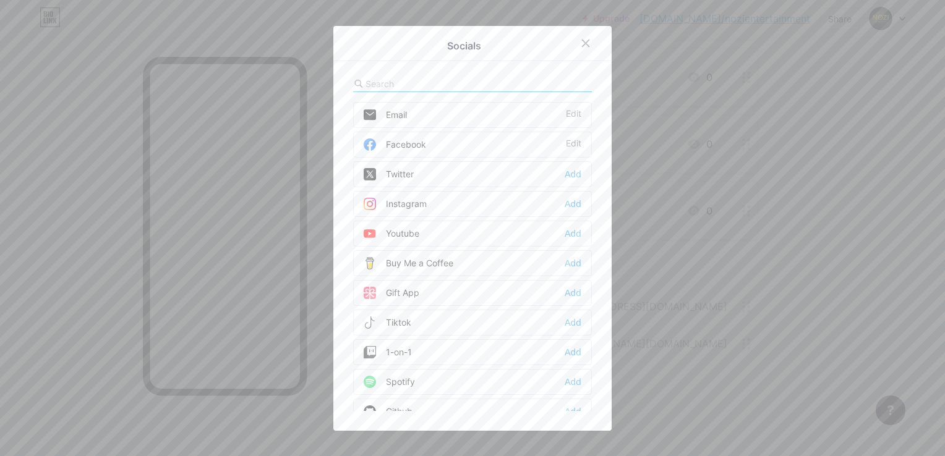
drag, startPoint x: 213, startPoint y: 207, endPoint x: 223, endPoint y: 203, distance: 9.8
click at [223, 203] on div at bounding box center [472, 228] width 945 height 456
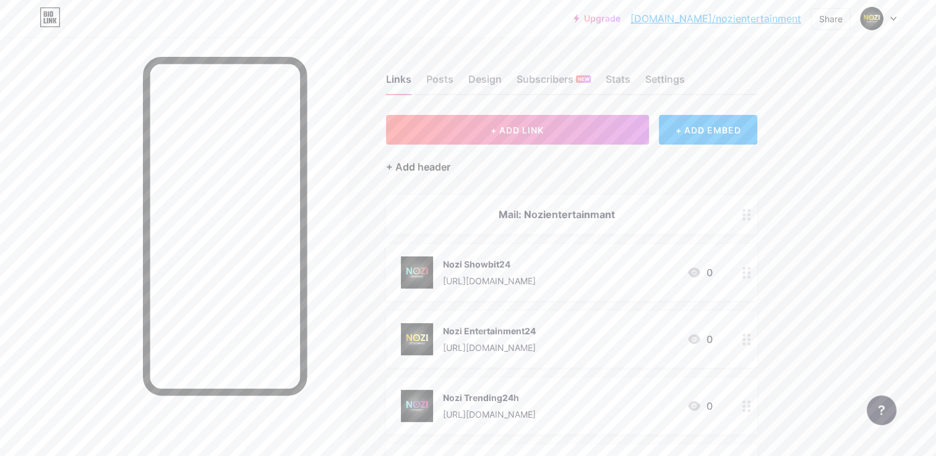
click at [430, 170] on div "+ Add header" at bounding box center [418, 167] width 64 height 15
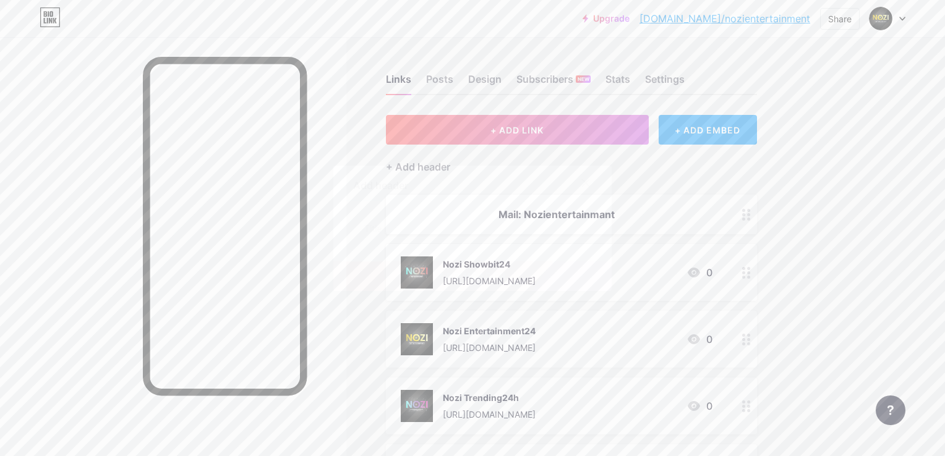
click at [586, 176] on div at bounding box center [585, 183] width 22 height 22
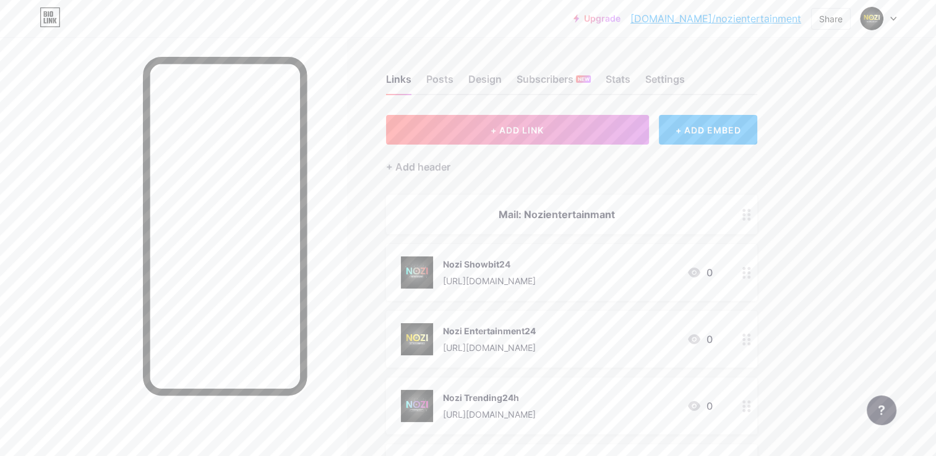
click at [717, 130] on div "+ ADD EMBED" at bounding box center [708, 130] width 98 height 30
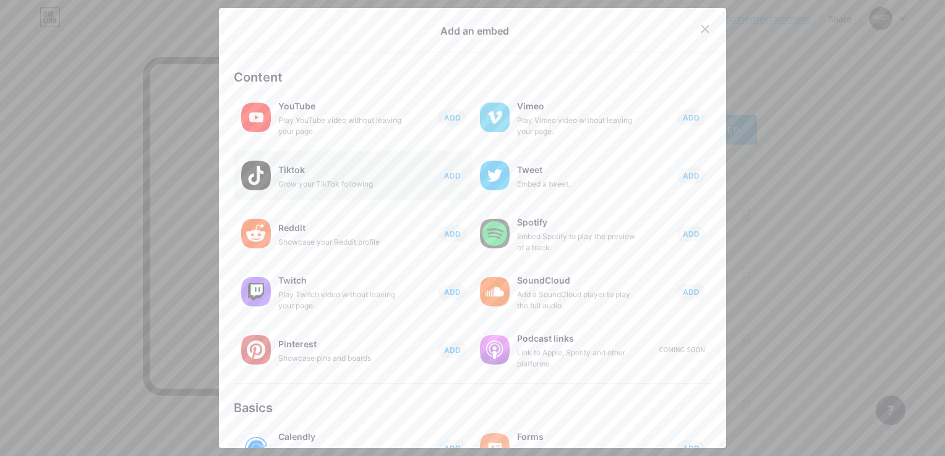
click at [281, 161] on div "Tiktok Grow your TikTok following ADD" at bounding box center [353, 175] width 239 height 49
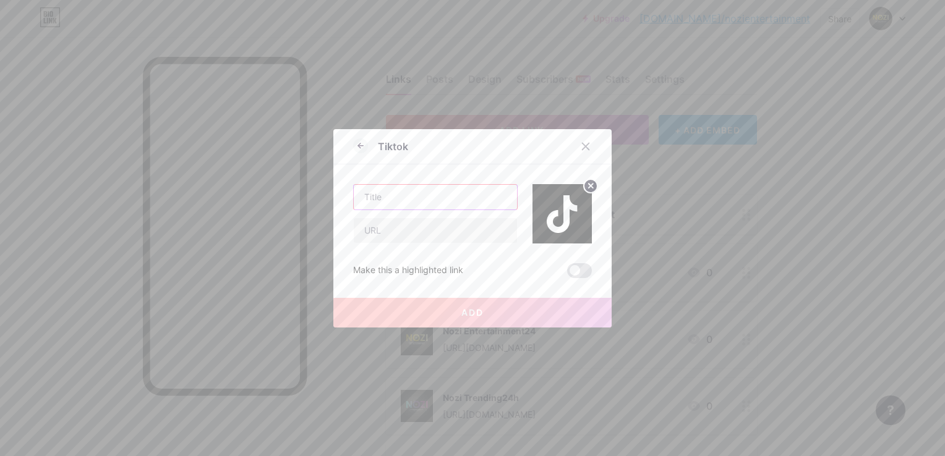
click at [469, 195] on input "text" at bounding box center [435, 197] width 163 height 25
click at [586, 147] on div at bounding box center [585, 146] width 22 height 22
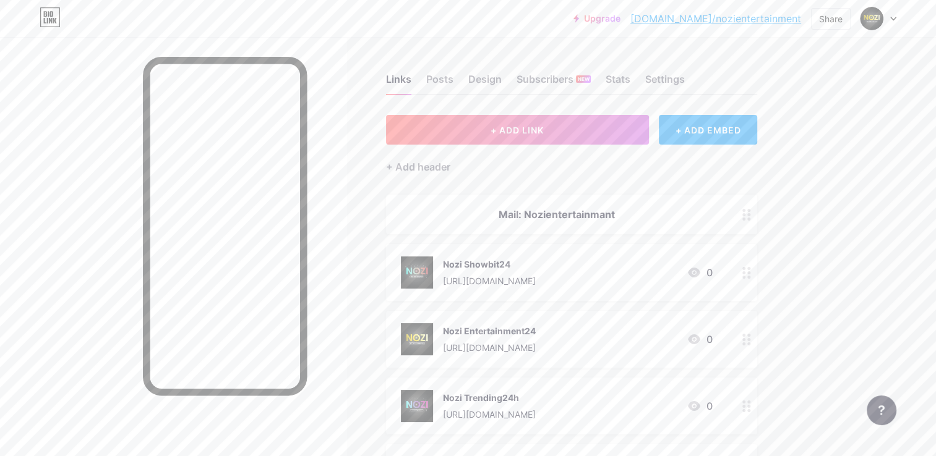
click at [895, 19] on icon at bounding box center [893, 19] width 6 height 4
click at [843, 15] on div "Share" at bounding box center [831, 19] width 40 height 22
click at [874, 88] on div "Upgrade [DOMAIN_NAME]/nozien... [DOMAIN_NAME]/nozientertainment Share Copy link…" at bounding box center [468, 360] width 936 height 720
click at [575, 209] on div "Mail: Nozientertainmant" at bounding box center [557, 214] width 312 height 15
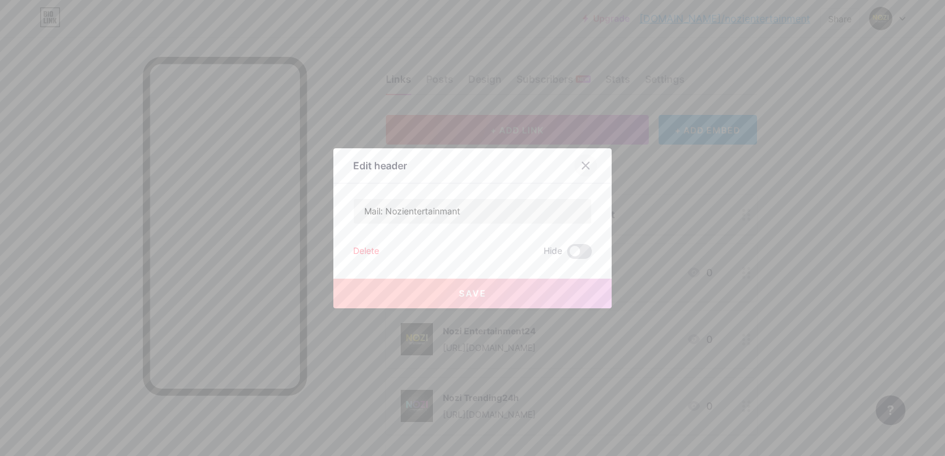
click at [574, 164] on div at bounding box center [585, 166] width 22 height 22
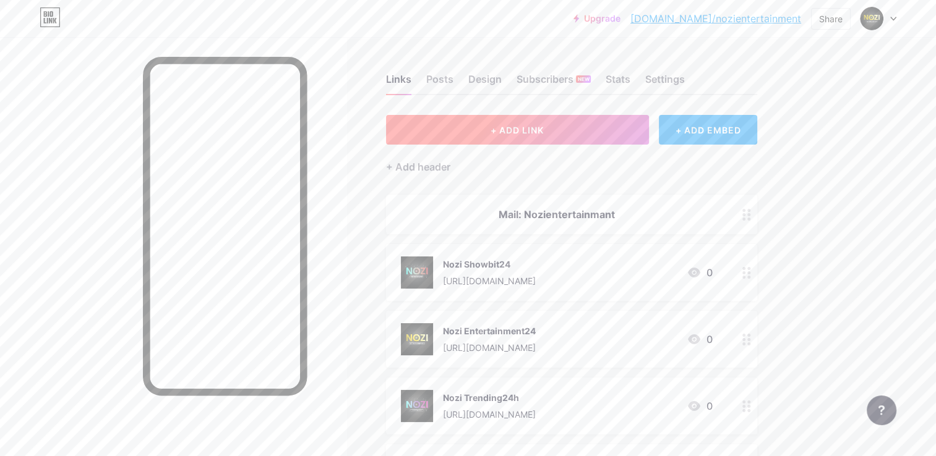
click at [581, 127] on button "+ ADD LINK" at bounding box center [517, 130] width 263 height 30
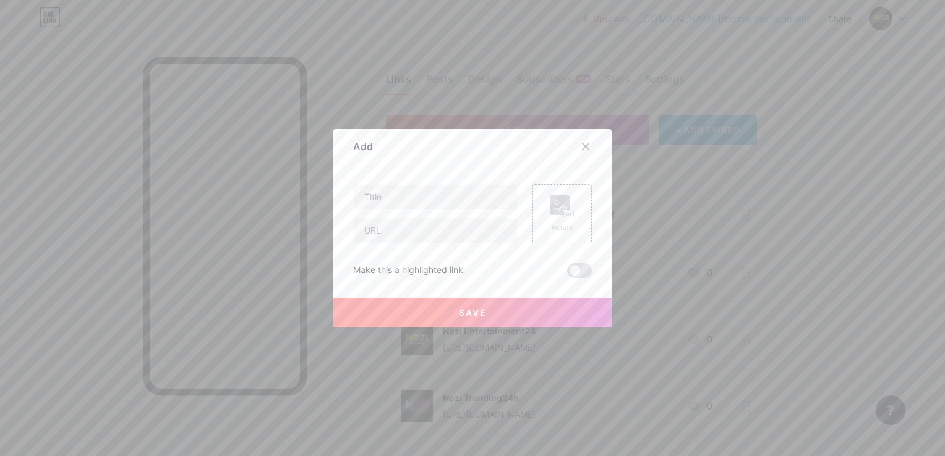
click at [591, 153] on div at bounding box center [592, 146] width 37 height 22
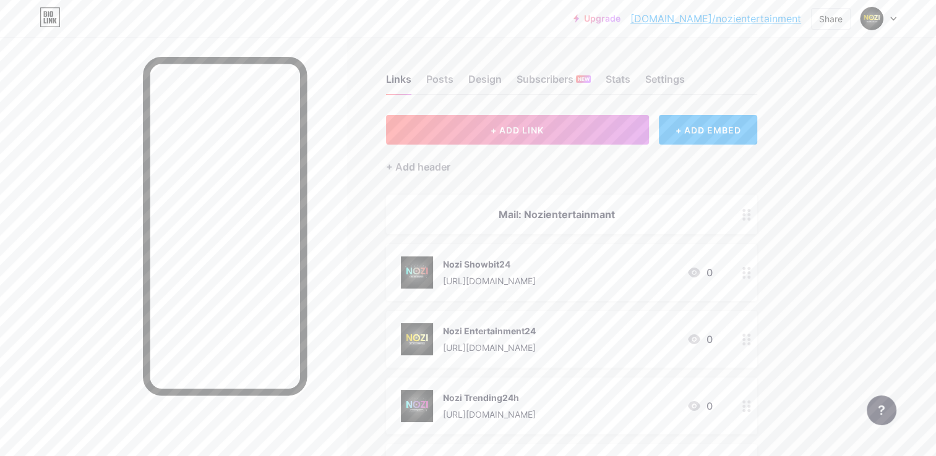
click at [730, 100] on div "Links Posts Design Subscribers NEW Stats Settings + ADD LINK + ADD EMBED + Add …" at bounding box center [404, 378] width 809 height 683
click at [722, 123] on div "+ ADD EMBED" at bounding box center [708, 130] width 98 height 30
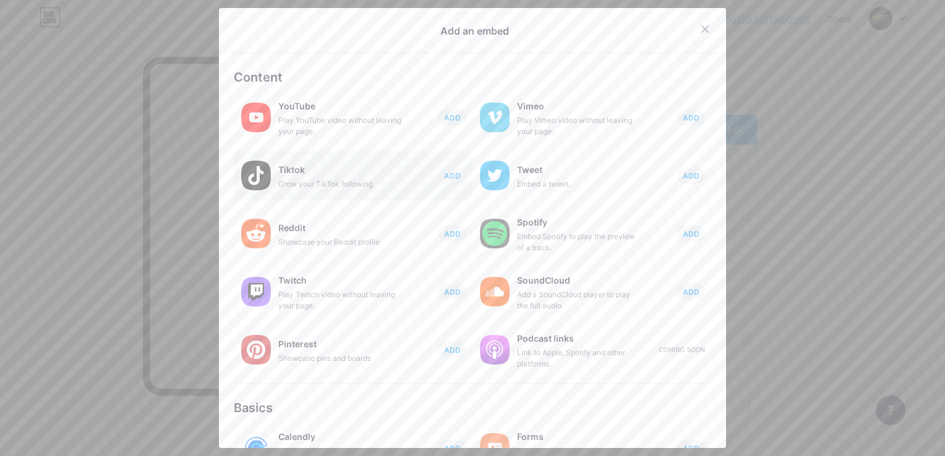
click at [272, 176] on div "Tiktok Grow your TikTok following ADD" at bounding box center [353, 175] width 239 height 49
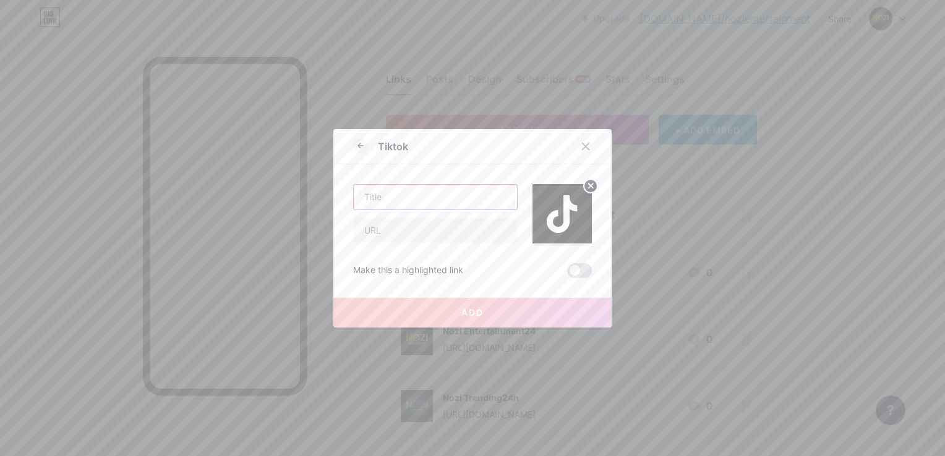
click at [437, 193] on input "text" at bounding box center [435, 197] width 163 height 25
click at [445, 249] on div "Make this a highlighted link Add" at bounding box center [472, 261] width 239 height 35
click at [450, 227] on input "text" at bounding box center [435, 230] width 163 height 25
click at [573, 267] on span at bounding box center [579, 270] width 25 height 15
click at [567, 274] on input "checkbox" at bounding box center [567, 274] width 0 height 0
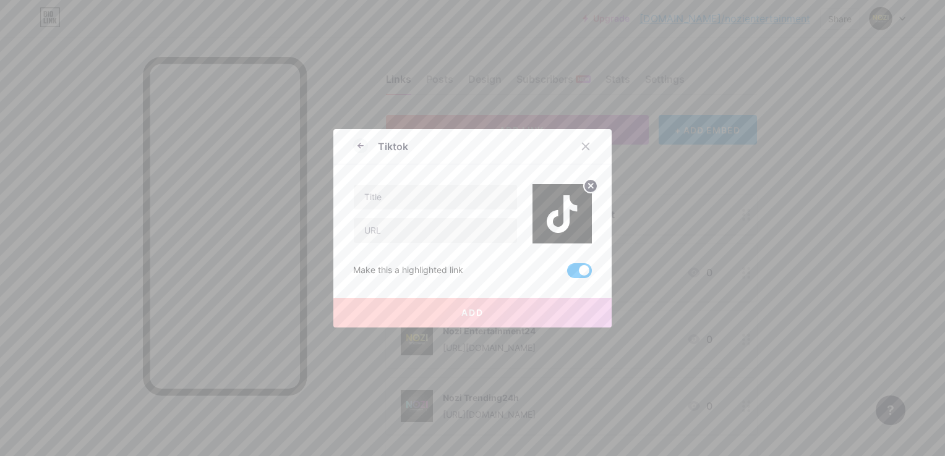
click at [573, 267] on span at bounding box center [579, 270] width 25 height 15
click at [567, 274] on input "checkbox" at bounding box center [567, 274] width 0 height 0
click at [381, 225] on input "text" at bounding box center [435, 230] width 163 height 25
paste input "[URL][DOMAIN_NAME]"
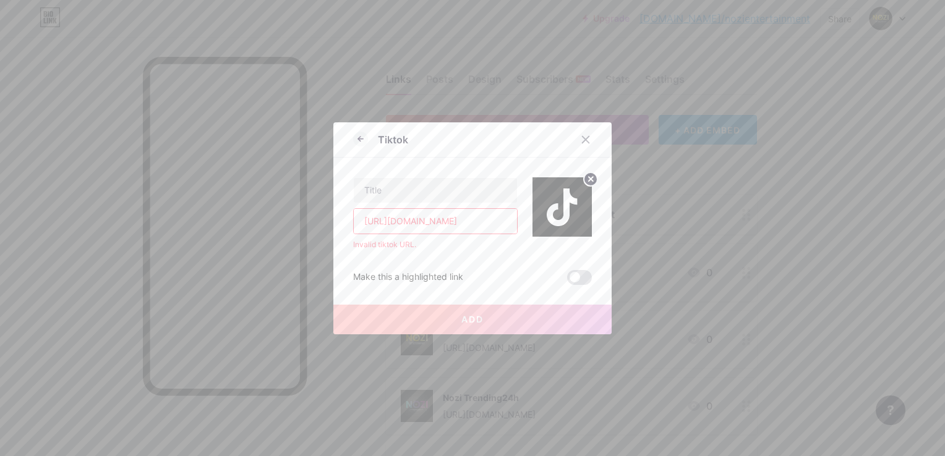
drag, startPoint x: 495, startPoint y: 220, endPoint x: 271, endPoint y: 233, distance: 224.2
click at [271, 233] on div "Tiktok [URL][DOMAIN_NAME] Invalid tiktok URL. Make this a highlighted link Add …" at bounding box center [472, 228] width 945 height 456
click at [464, 220] on input "[URL][DOMAIN_NAME]" at bounding box center [435, 221] width 163 height 25
click at [474, 225] on input "[URL][DOMAIN_NAME]" at bounding box center [435, 221] width 163 height 25
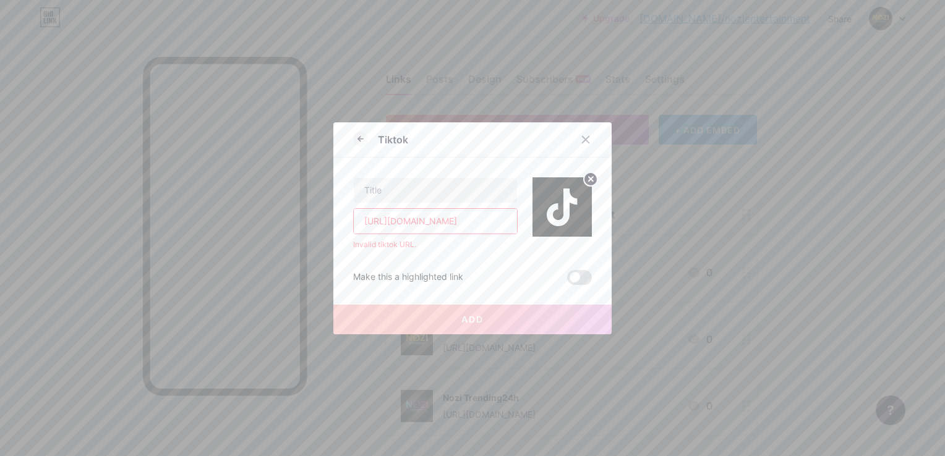
drag, startPoint x: 445, startPoint y: 219, endPoint x: 584, endPoint y: 220, distance: 139.1
click at [584, 220] on div "[URL][DOMAIN_NAME] Invalid tiktok URL." at bounding box center [472, 204] width 239 height 93
type input "[URL][DOMAIN_NAME]"
click at [532, 275] on div "Make this a highlighted link" at bounding box center [472, 277] width 239 height 15
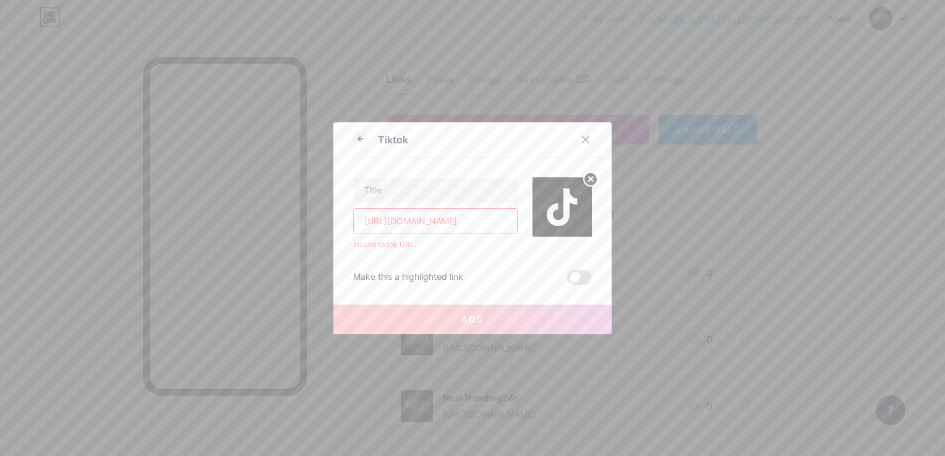
drag, startPoint x: 507, startPoint y: 216, endPoint x: -2, endPoint y: 293, distance: 515.3
click at [0, 293] on html "Upgrade [DOMAIN_NAME]/nozien... [DOMAIN_NAME]/nozientertainment Share Switch ac…" at bounding box center [472, 360] width 945 height 720
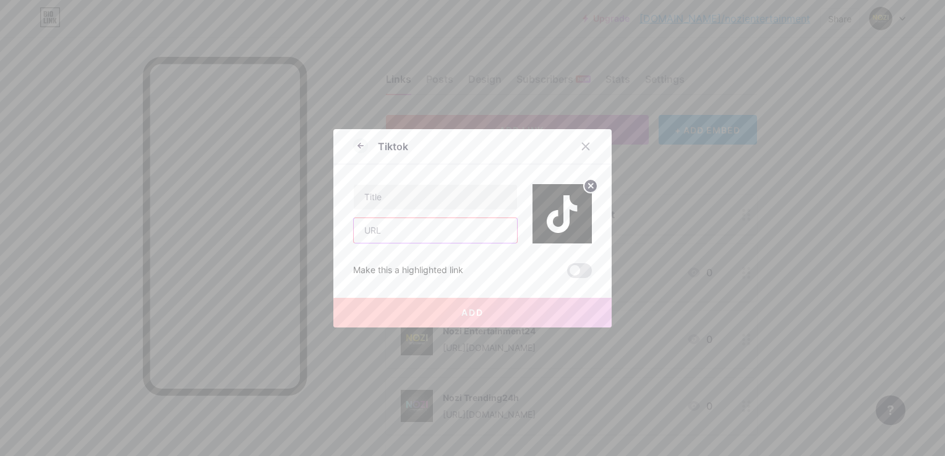
paste input "[URL][DOMAIN_NAME]"
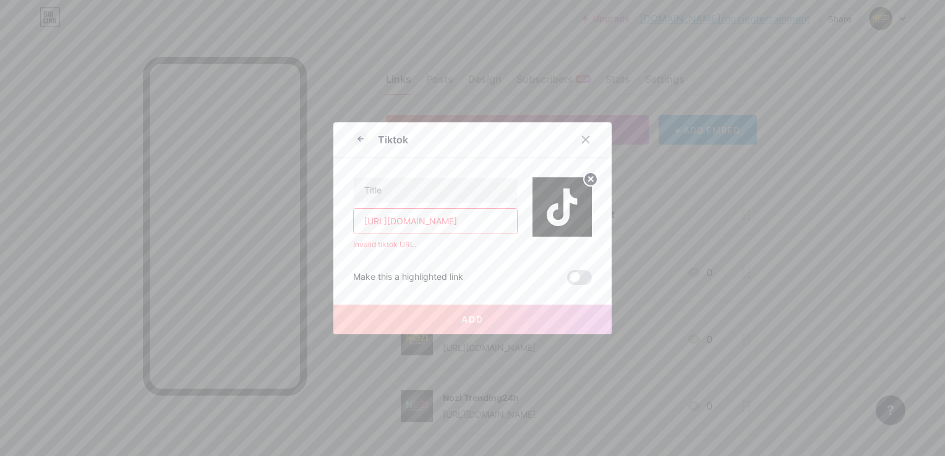
scroll to position [0, 135]
drag, startPoint x: 390, startPoint y: 220, endPoint x: 564, endPoint y: 210, distance: 174.7
click at [564, 210] on div "[URL][DOMAIN_NAME] Invalid tiktok URL." at bounding box center [472, 204] width 239 height 93
click at [440, 219] on input "[URL][DOMAIN_NAME]" at bounding box center [435, 221] width 163 height 25
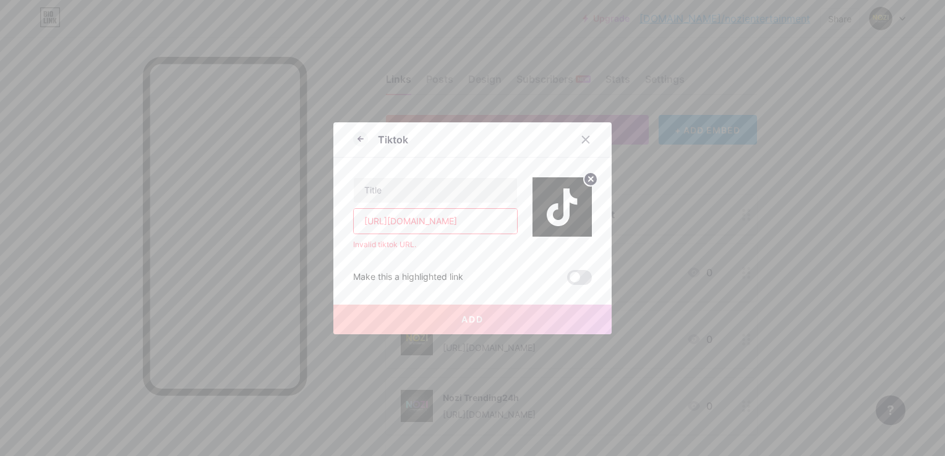
scroll to position [0, 15]
click at [504, 223] on input "[URL][DOMAIN_NAME]" at bounding box center [435, 221] width 163 height 25
click at [409, 221] on input "[URL][DOMAIN_NAME]" at bounding box center [435, 221] width 163 height 25
type input "h"
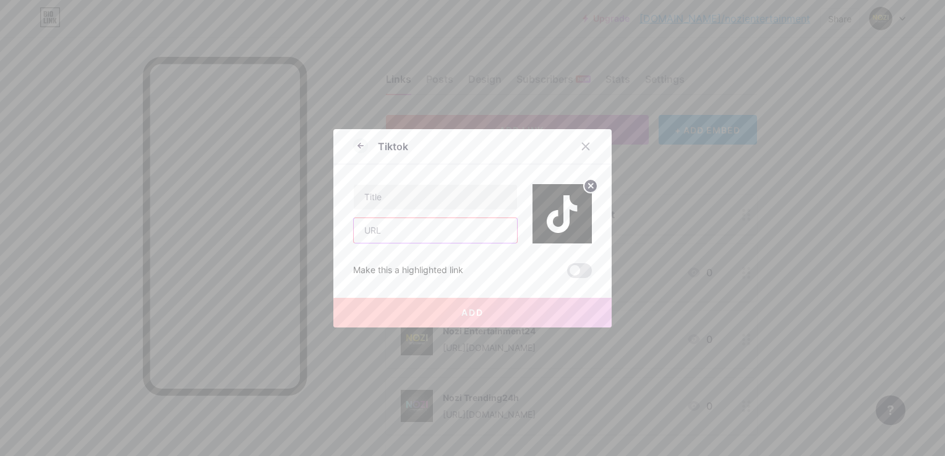
click at [416, 231] on input "text" at bounding box center [435, 230] width 163 height 25
click at [518, 174] on div at bounding box center [472, 203] width 239 height 79
click at [493, 200] on input "text" at bounding box center [435, 197] width 163 height 25
type input "ghjgh"
click at [455, 233] on input "text" at bounding box center [435, 230] width 163 height 25
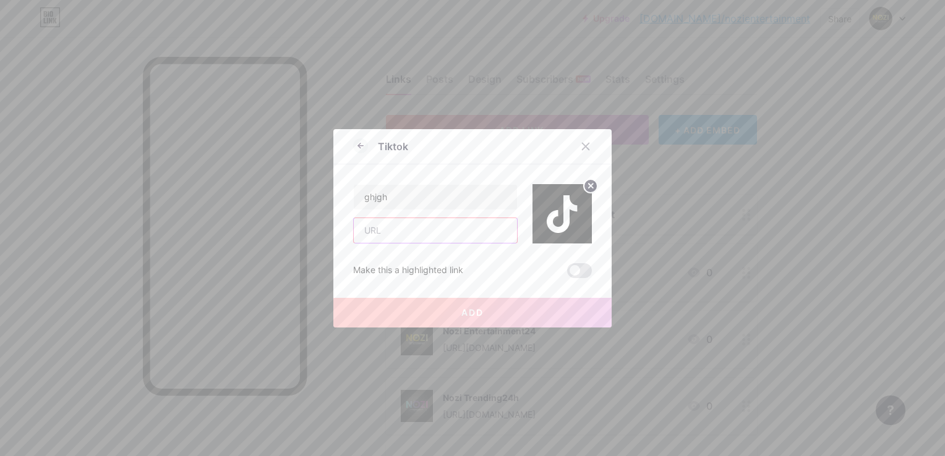
paste input "[URL][DOMAIN_NAME]"
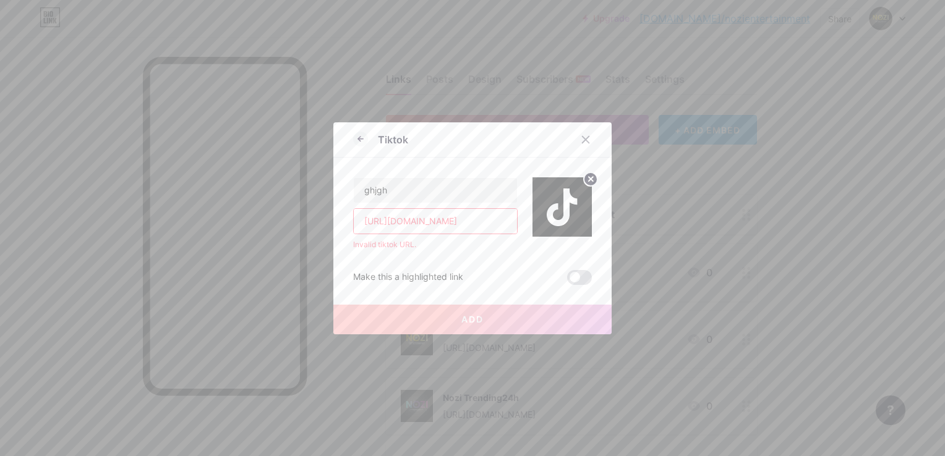
scroll to position [0, 135]
drag, startPoint x: 485, startPoint y: 228, endPoint x: 390, endPoint y: 252, distance: 98.2
click at [390, 252] on div "ghjgh [URL][DOMAIN_NAME] Invalid tiktok URL. Make this a highlighted link Add" at bounding box center [472, 221] width 239 height 127
click at [452, 323] on button "Add" at bounding box center [472, 320] width 278 height 30
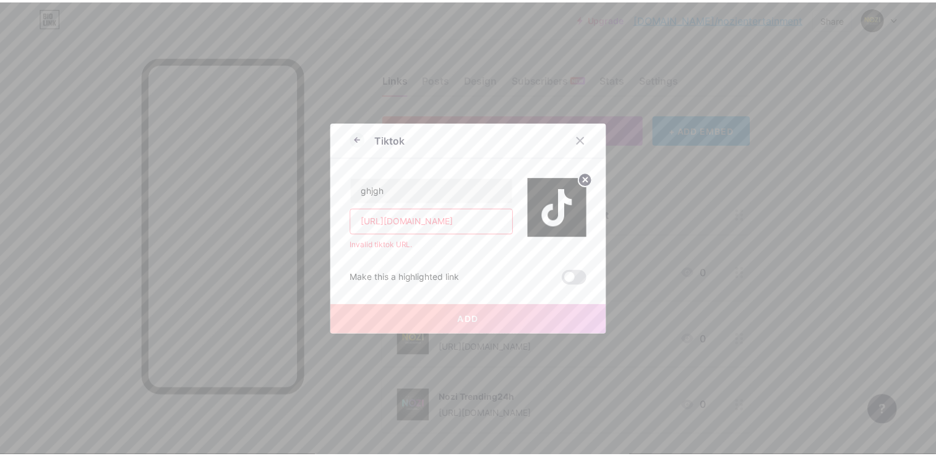
scroll to position [0, 0]
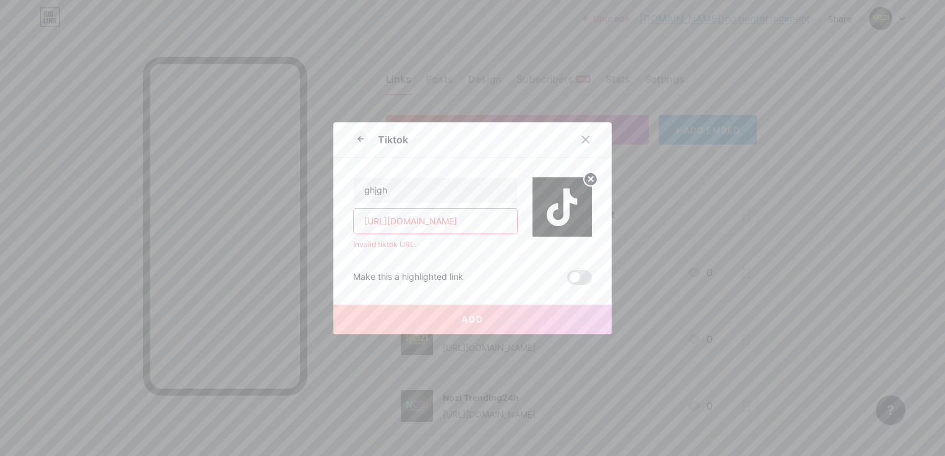
click at [452, 323] on button "Add" at bounding box center [472, 320] width 278 height 30
click at [581, 282] on span at bounding box center [579, 277] width 25 height 15
click at [567, 281] on input "checkbox" at bounding box center [567, 281] width 0 height 0
click at [581, 282] on span at bounding box center [579, 277] width 25 height 15
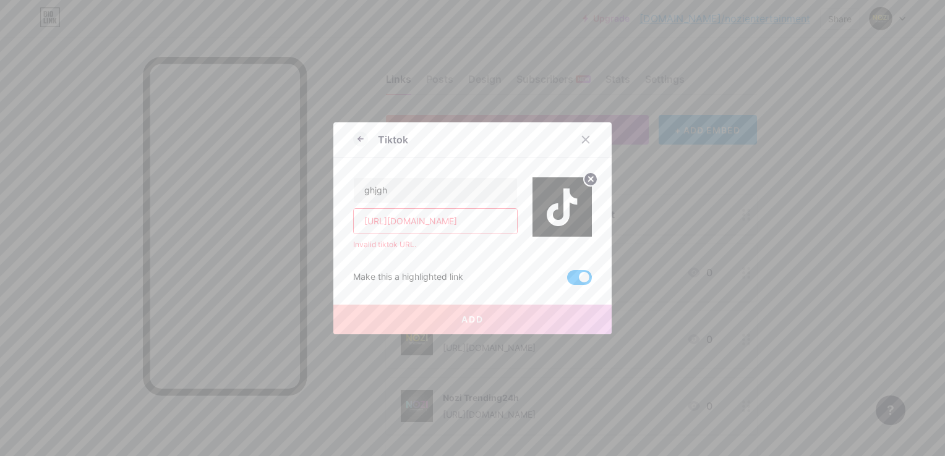
click at [567, 281] on input "checkbox" at bounding box center [567, 281] width 0 height 0
click at [458, 218] on input "[URL][DOMAIN_NAME]" at bounding box center [435, 221] width 163 height 25
click at [463, 217] on input "[URL][DOMAIN_NAME]" at bounding box center [435, 221] width 163 height 25
type input "[URL]"
click at [575, 141] on div at bounding box center [585, 140] width 22 height 22
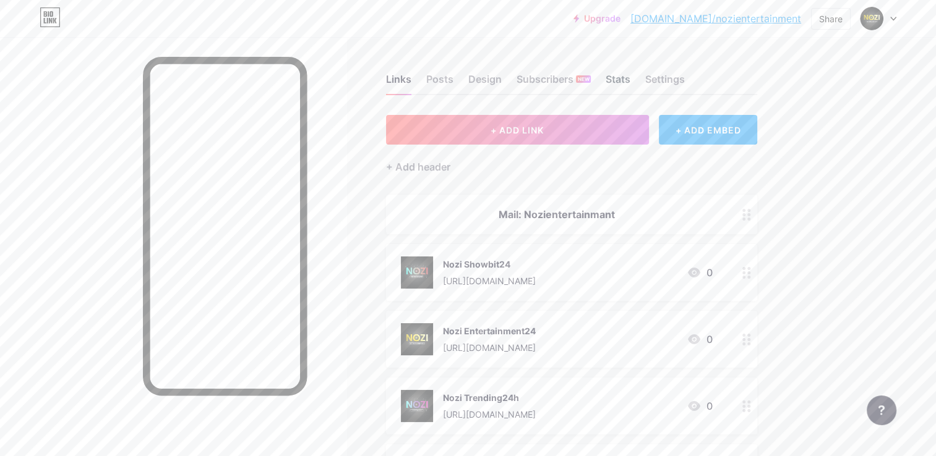
click at [614, 80] on div "Stats" at bounding box center [617, 83] width 25 height 22
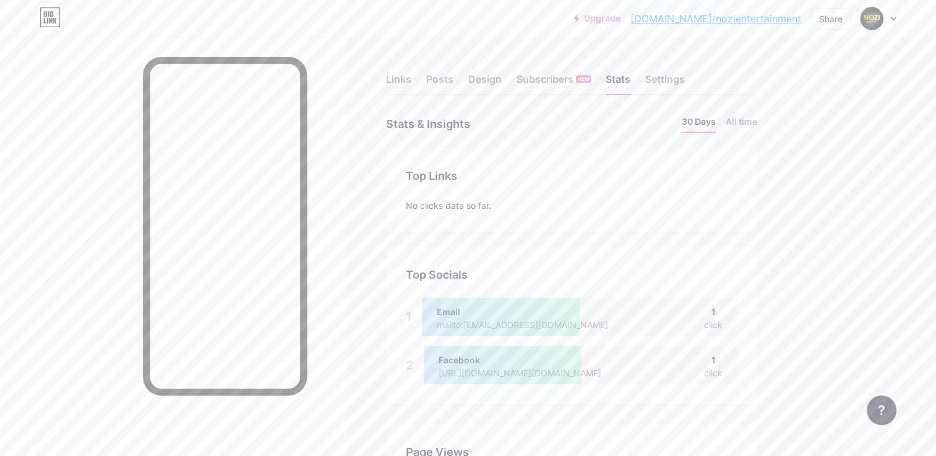
scroll to position [456, 935]
click at [430, 79] on div "Posts" at bounding box center [439, 83] width 27 height 22
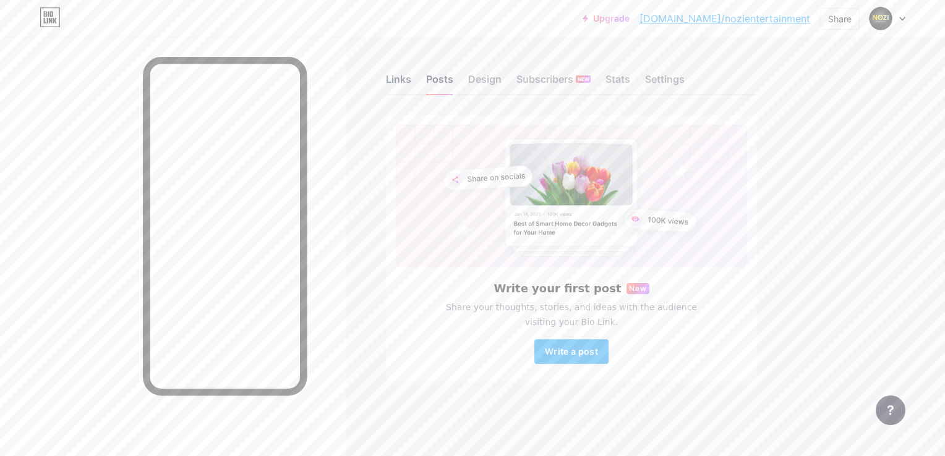
click at [389, 75] on div "Links" at bounding box center [398, 83] width 25 height 22
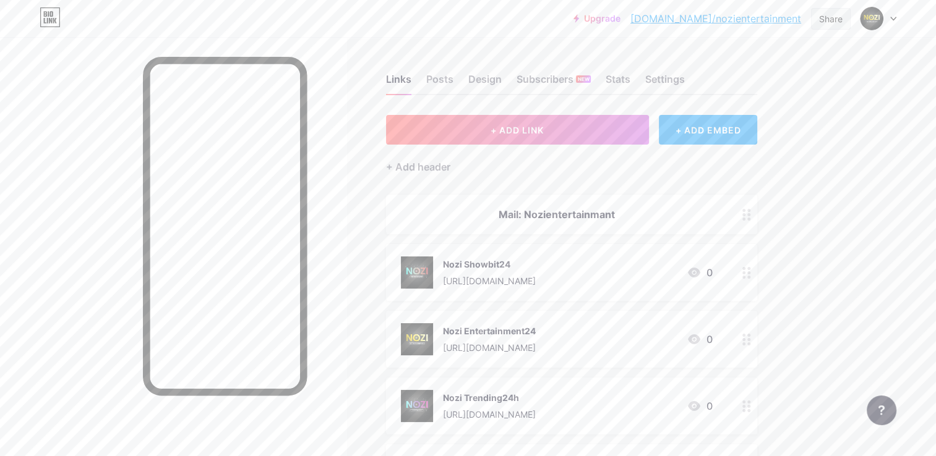
click at [830, 22] on div "Share" at bounding box center [830, 18] width 23 height 13
click at [769, 72] on div "Copy link" at bounding box center [757, 64] width 184 height 30
drag, startPoint x: 769, startPoint y: 72, endPoint x: 897, endPoint y: 140, distance: 145.2
click at [897, 140] on div "Upgrade [DOMAIN_NAME]/nozien... [DOMAIN_NAME]/nozientertainment Share Copied [U…" at bounding box center [468, 360] width 936 height 720
click at [831, 20] on div "Share" at bounding box center [830, 18] width 23 height 13
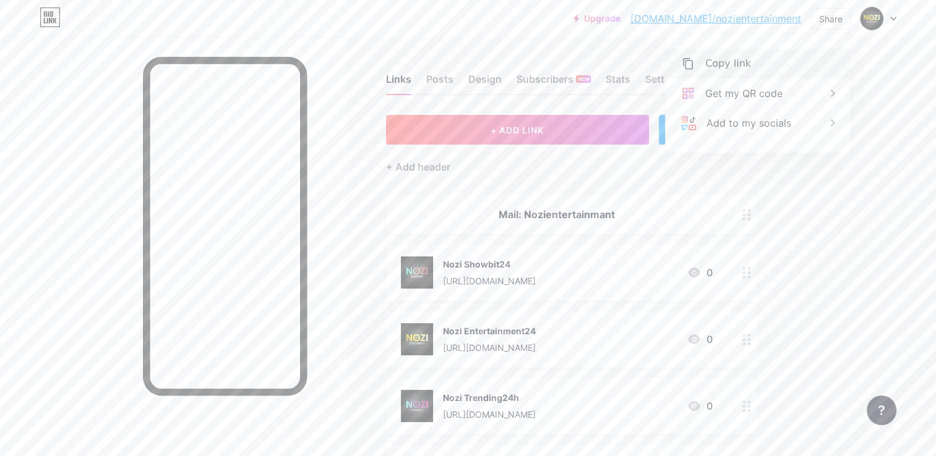
click at [751, 67] on div "Copy link" at bounding box center [757, 64] width 184 height 30
click at [816, 129] on div "Add to my socials" at bounding box center [757, 123] width 184 height 30
click at [794, 75] on div "TikTok" at bounding box center [757, 89] width 184 height 30
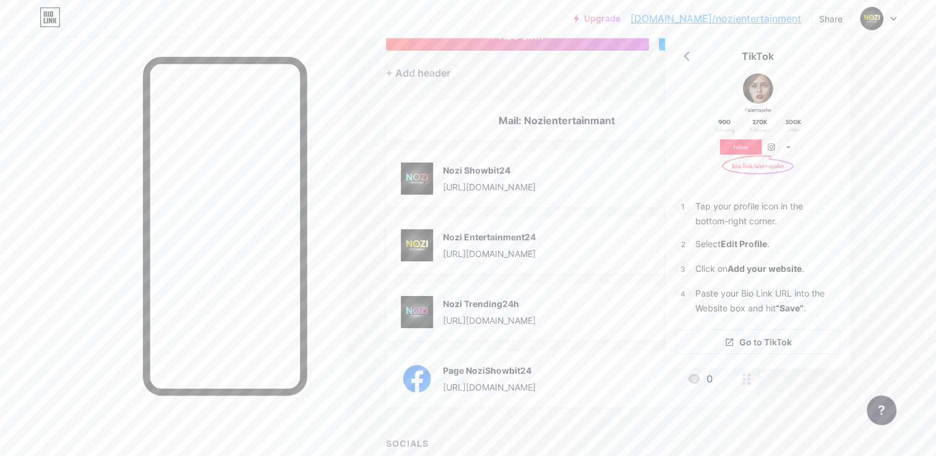
scroll to position [206, 0]
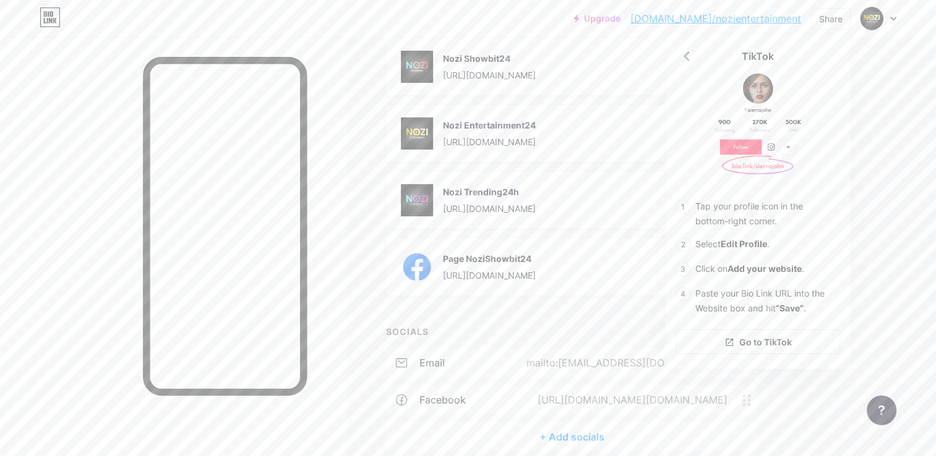
click at [888, 186] on div "Upgrade [DOMAIN_NAME]/nozien... [DOMAIN_NAME]/nozientertainment Share TikTok Ta…" at bounding box center [468, 154] width 936 height 720
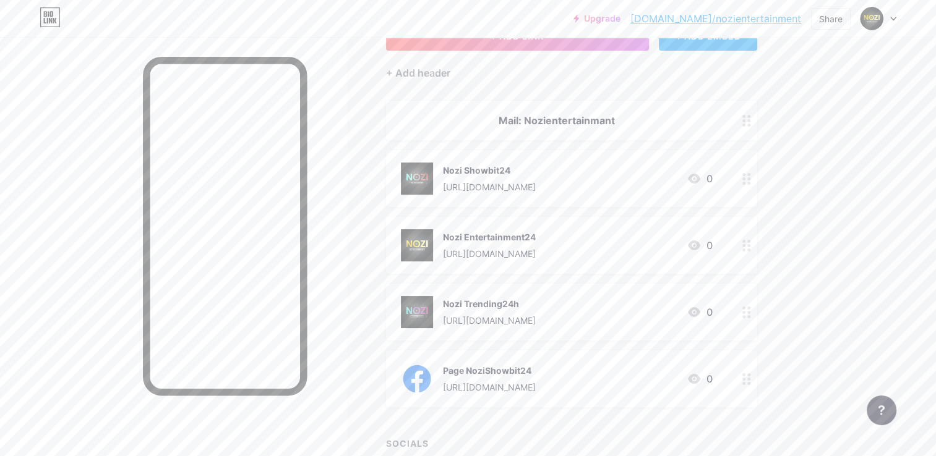
scroll to position [0, 0]
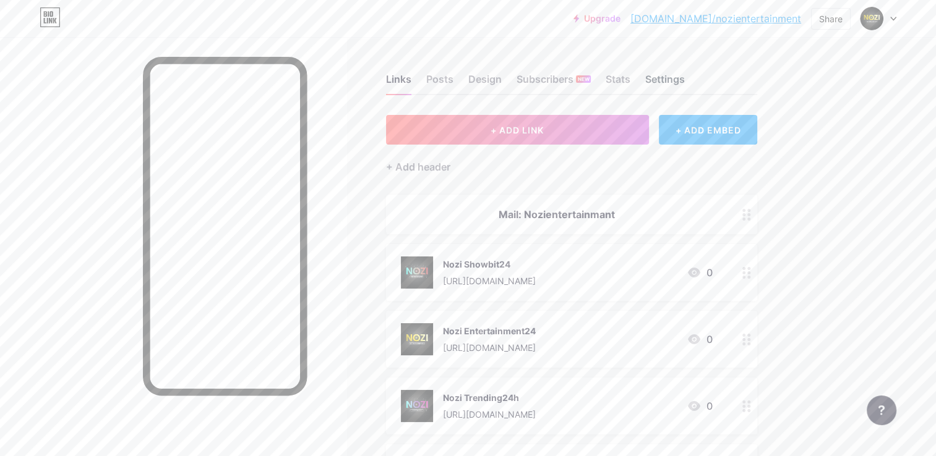
click at [683, 79] on div "Settings" at bounding box center [665, 83] width 40 height 22
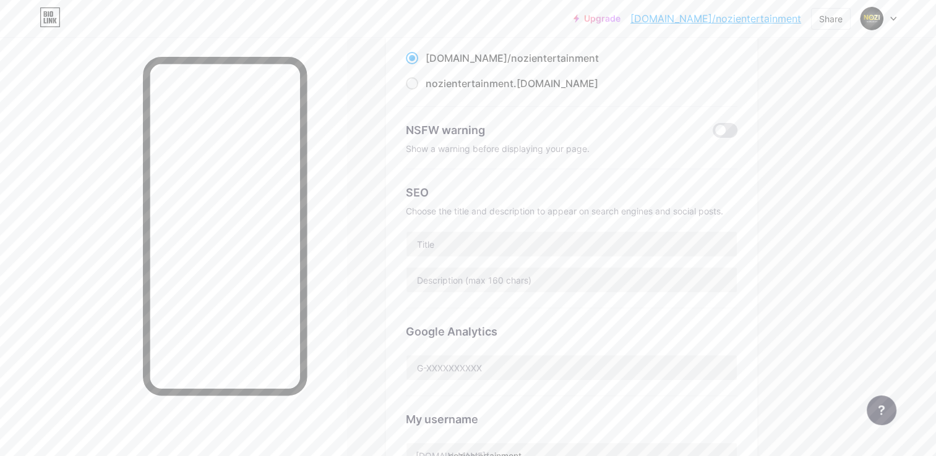
scroll to position [103, 0]
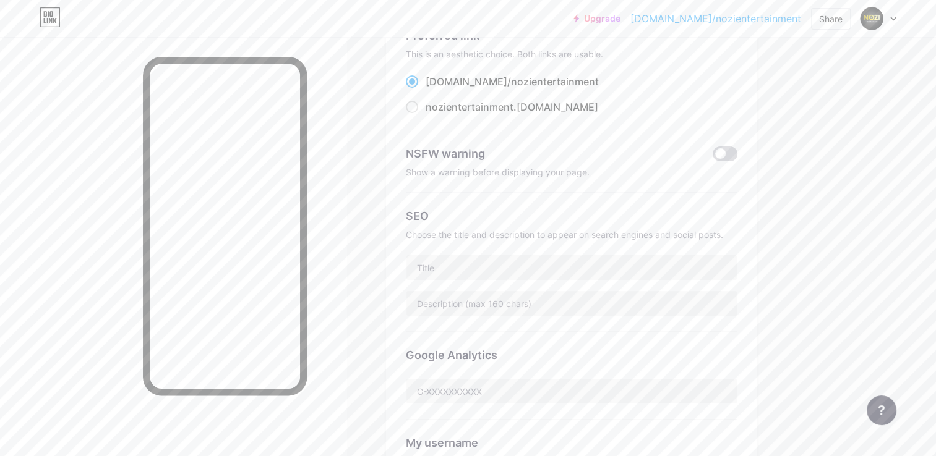
click at [730, 157] on span at bounding box center [724, 154] width 25 height 15
click at [712, 157] on input "checkbox" at bounding box center [712, 157] width 0 height 0
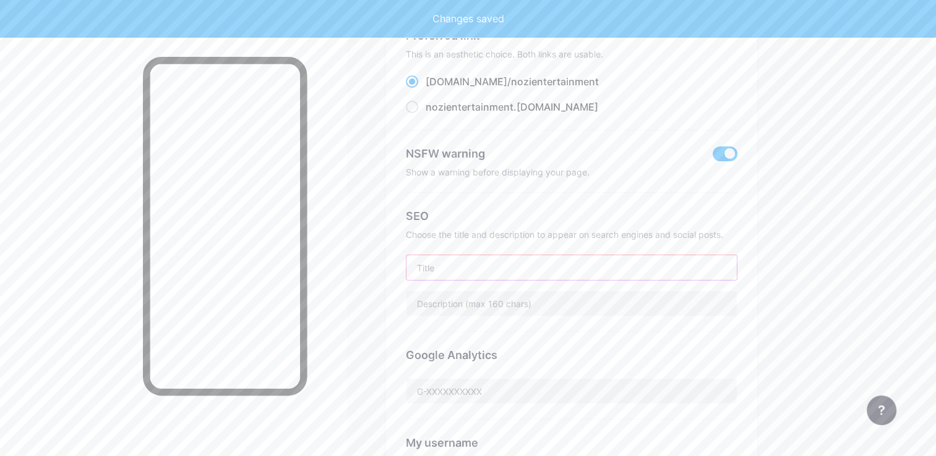
click at [638, 270] on input "text" at bounding box center [571, 267] width 330 height 25
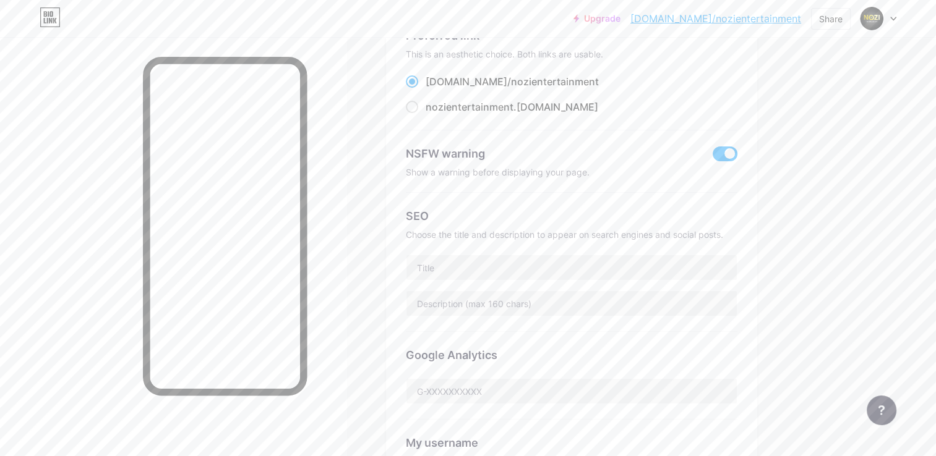
click at [662, 221] on div "SEO" at bounding box center [571, 216] width 331 height 17
drag, startPoint x: 407, startPoint y: 157, endPoint x: 631, endPoint y: 178, distance: 224.2
click at [631, 178] on div "NSFW warning Show a warning before displaying your page." at bounding box center [571, 161] width 331 height 62
copy div "NSFW warning Show a warning before displaying your page."
click at [725, 150] on span at bounding box center [724, 154] width 25 height 15
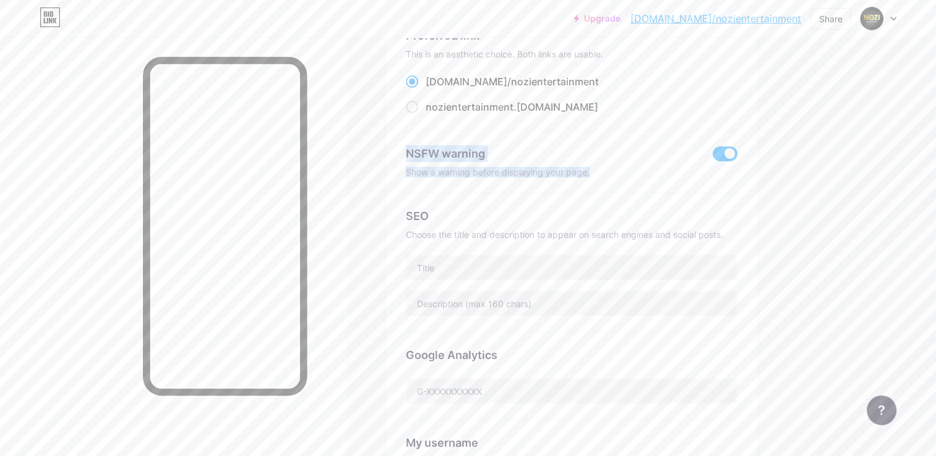
click at [712, 157] on input "checkbox" at bounding box center [712, 157] width 0 height 0
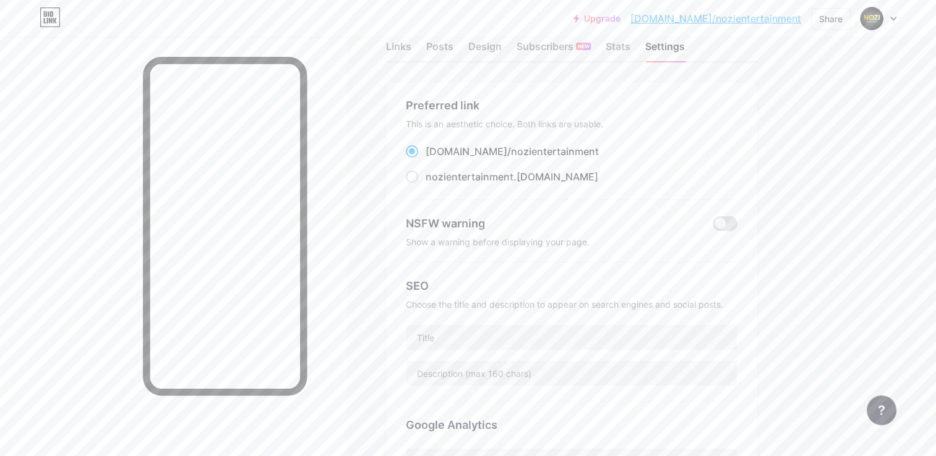
scroll to position [0, 0]
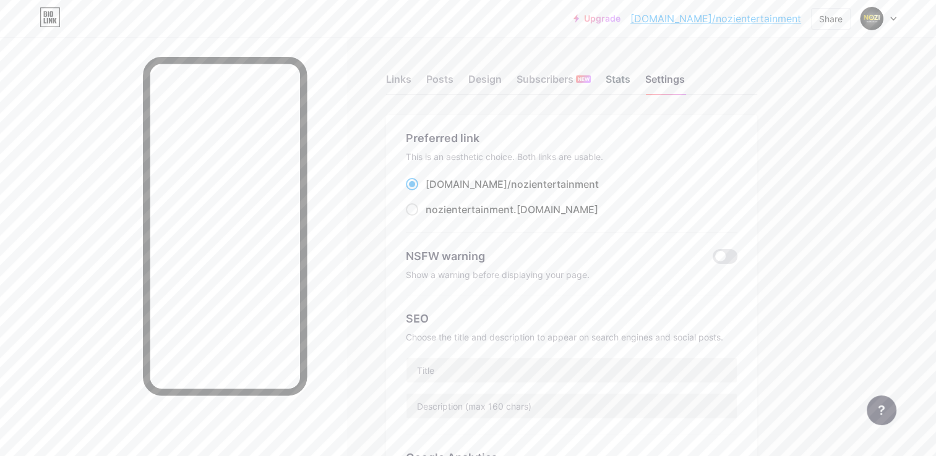
click at [606, 74] on div "Stats" at bounding box center [617, 83] width 25 height 22
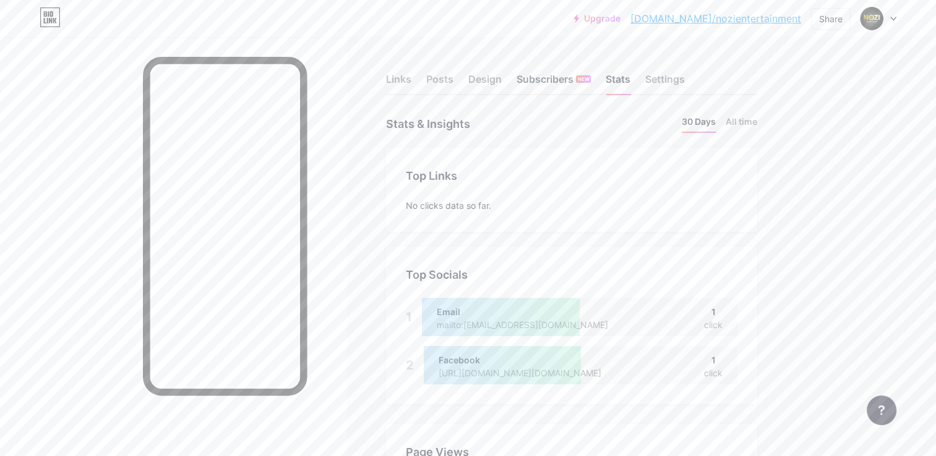
click at [528, 72] on div "Subscribers NEW" at bounding box center [553, 83] width 74 height 22
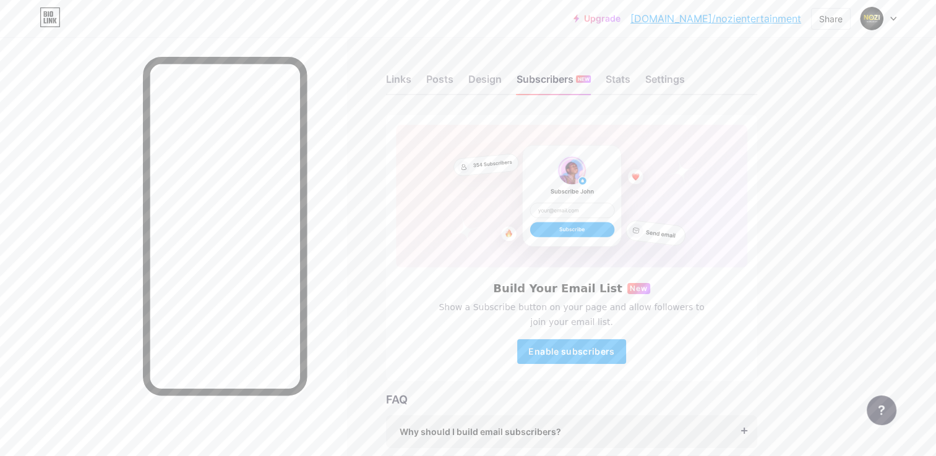
scroll to position [134, 0]
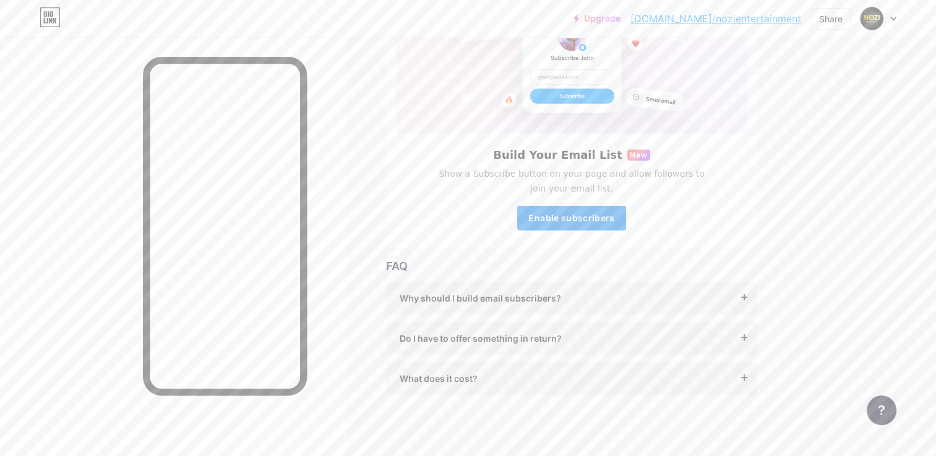
click at [604, 216] on span "Enable subscribers" at bounding box center [571, 218] width 86 height 11
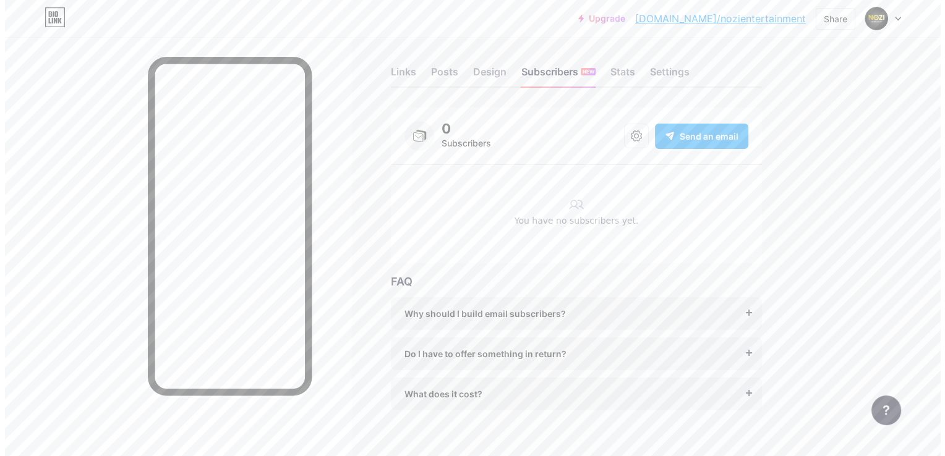
scroll to position [0, 0]
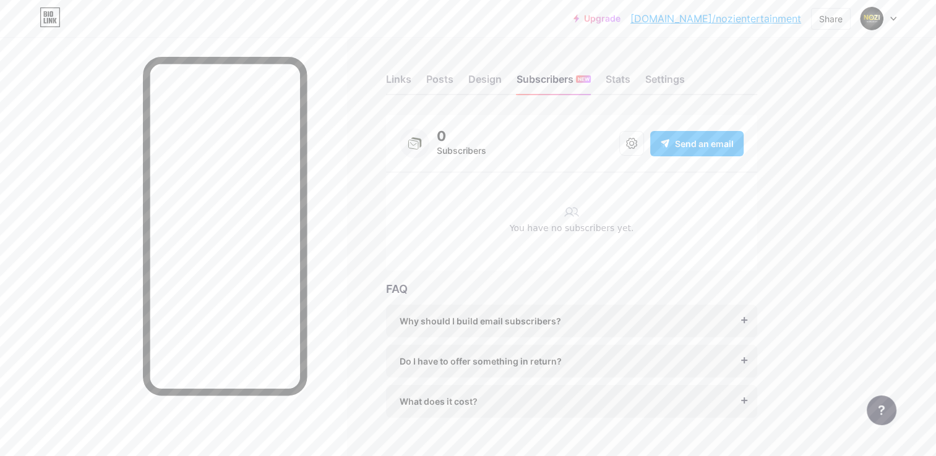
click at [696, 157] on div "0 Subscribers Send an email" at bounding box center [571, 144] width 344 height 30
click at [691, 135] on div "Send an email" at bounding box center [696, 143] width 93 height 25
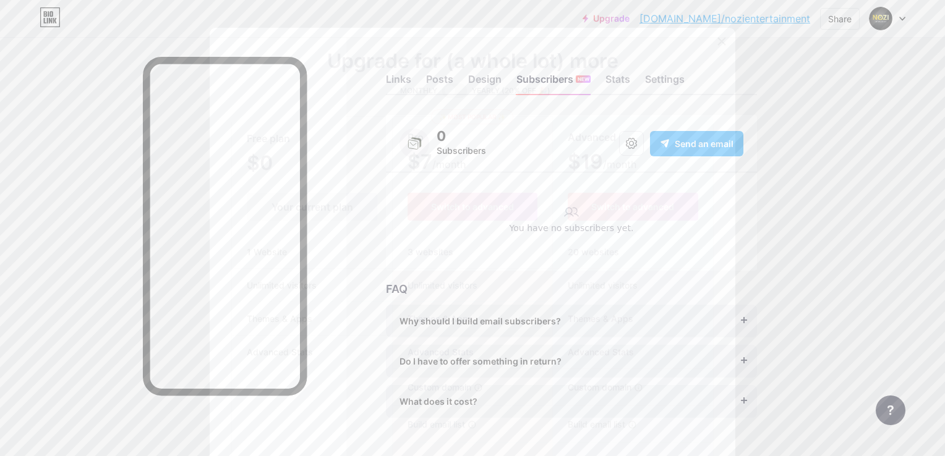
drag, startPoint x: 435, startPoint y: 315, endPoint x: 453, endPoint y: 397, distance: 83.6
click at [453, 394] on li "Custom domain Host it on your own personal domain" at bounding box center [472, 387] width 159 height 37
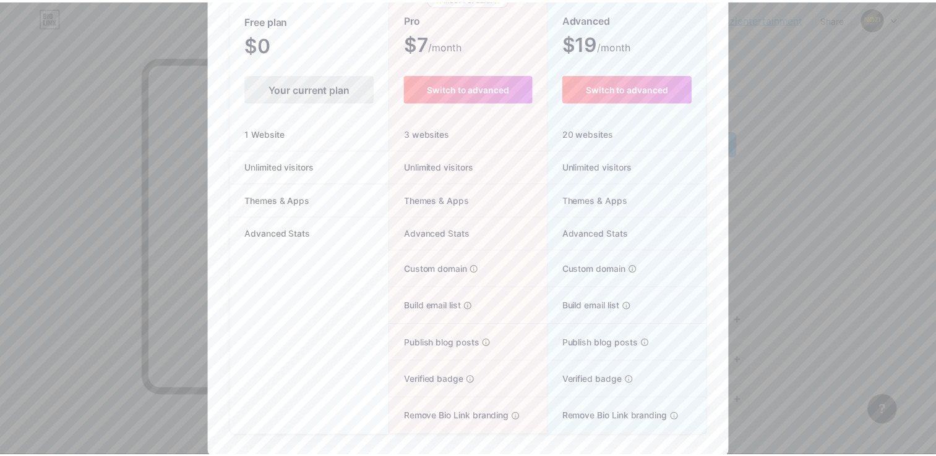
scroll to position [119, 0]
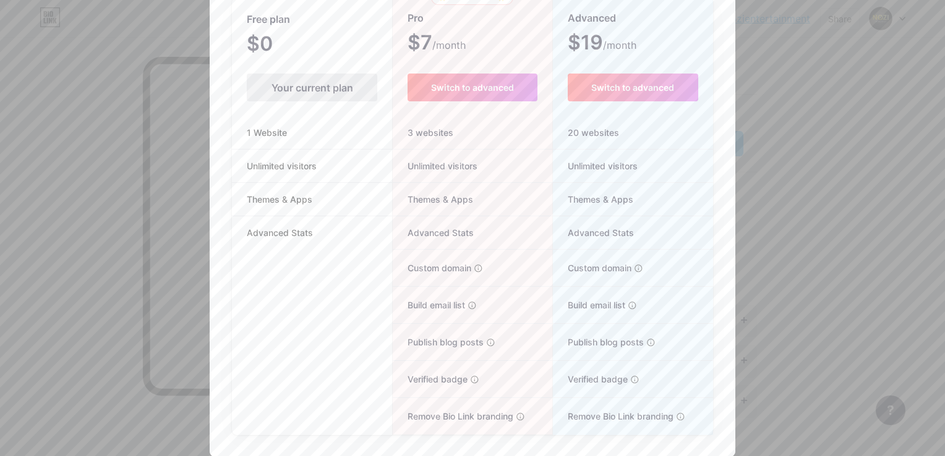
click at [789, 92] on div at bounding box center [472, 109] width 945 height 456
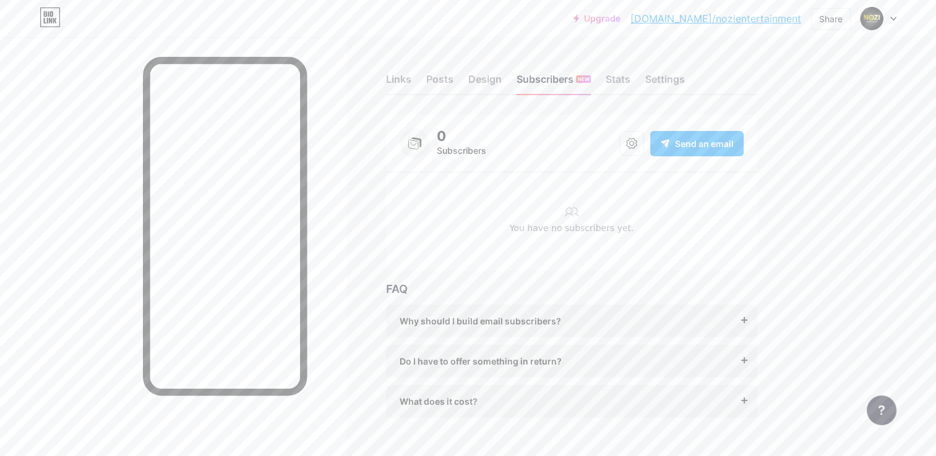
click at [524, 157] on div "0 Subscribers Send an email" at bounding box center [571, 144] width 344 height 30
click at [626, 144] on icon at bounding box center [631, 143] width 11 height 11
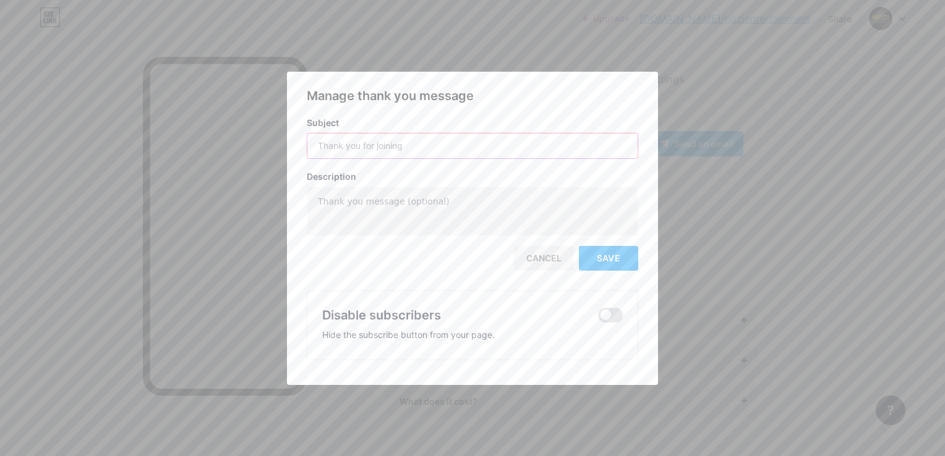
click at [600, 145] on input "text" at bounding box center [472, 146] width 330 height 25
click at [573, 109] on div "Manage thank you message Subject Description Cancel Save Disable subscribers Hi…" at bounding box center [472, 224] width 331 height 274
drag, startPoint x: 342, startPoint y: 126, endPoint x: 297, endPoint y: 124, distance: 45.2
click at [297, 124] on div "Manage thank you message Subject Description Cancel Save Disable subscribers Hi…" at bounding box center [472, 229] width 371 height 284
copy div "Subject"
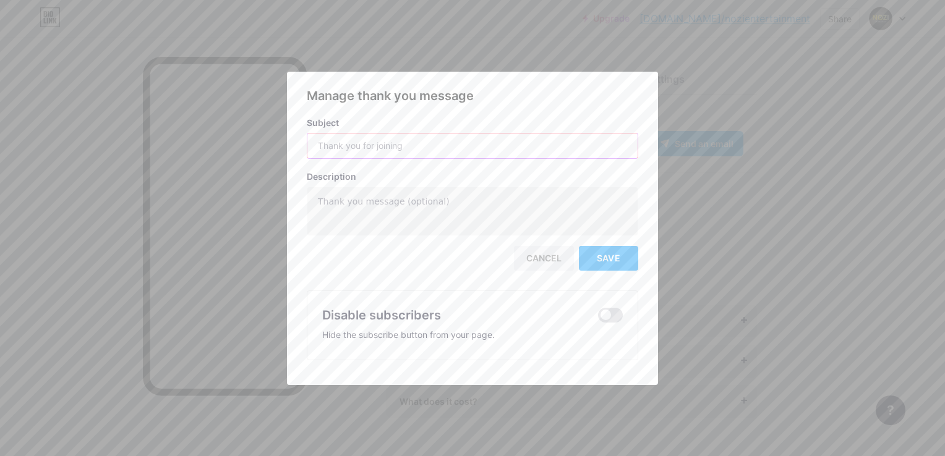
click at [411, 137] on input "text" at bounding box center [472, 146] width 330 height 25
type input "[EMAIL_ADDRESS][DOMAIN_NAME]"
click at [496, 111] on div "Manage thank you message Subject [EMAIL_ADDRESS][DOMAIN_NAME] Description Cance…" at bounding box center [472, 224] width 331 height 274
click at [620, 268] on button "Save" at bounding box center [608, 258] width 59 height 25
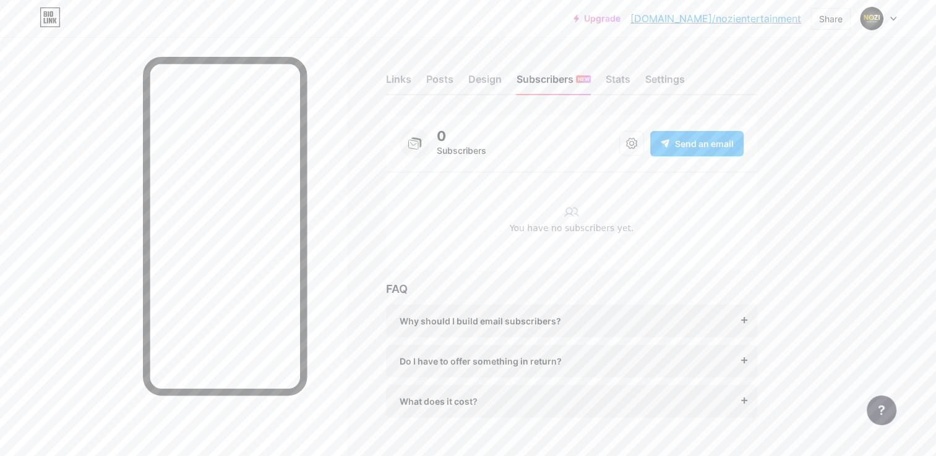
drag, startPoint x: 698, startPoint y: 160, endPoint x: 704, endPoint y: 145, distance: 15.8
click at [697, 157] on div "0 Subscribers Send an email" at bounding box center [571, 144] width 371 height 58
click at [704, 145] on span "Send an email" at bounding box center [704, 143] width 59 height 13
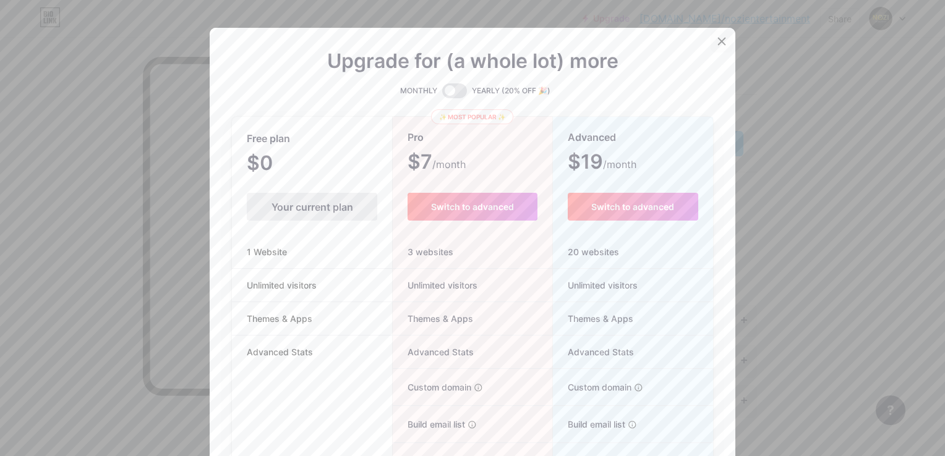
click at [724, 47] on div at bounding box center [721, 41] width 22 height 22
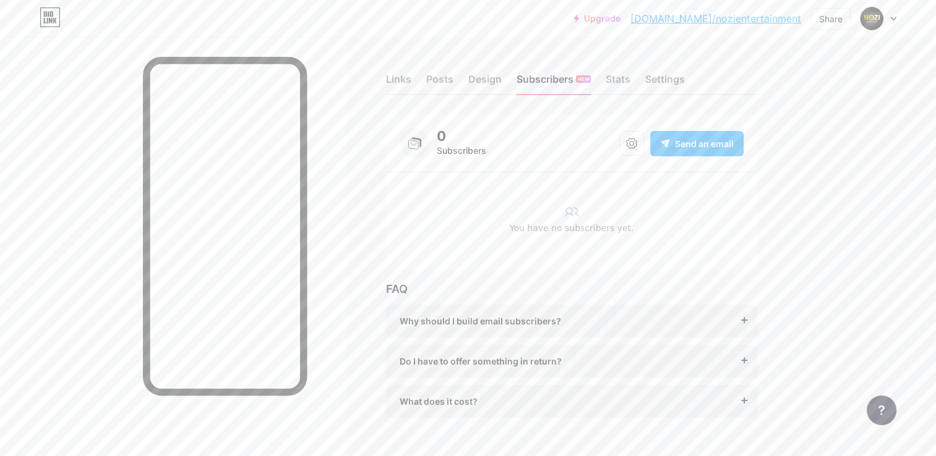
click at [690, 143] on span "Send an email" at bounding box center [704, 143] width 59 height 13
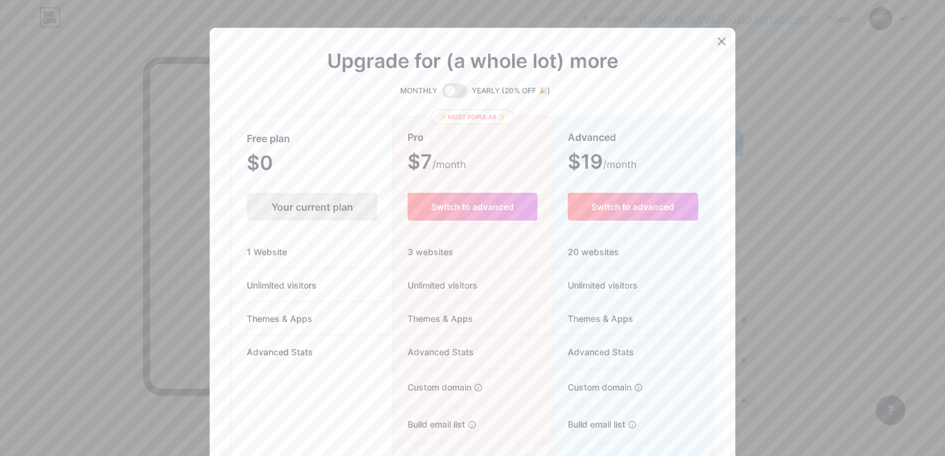
click at [717, 41] on icon at bounding box center [722, 41] width 10 height 10
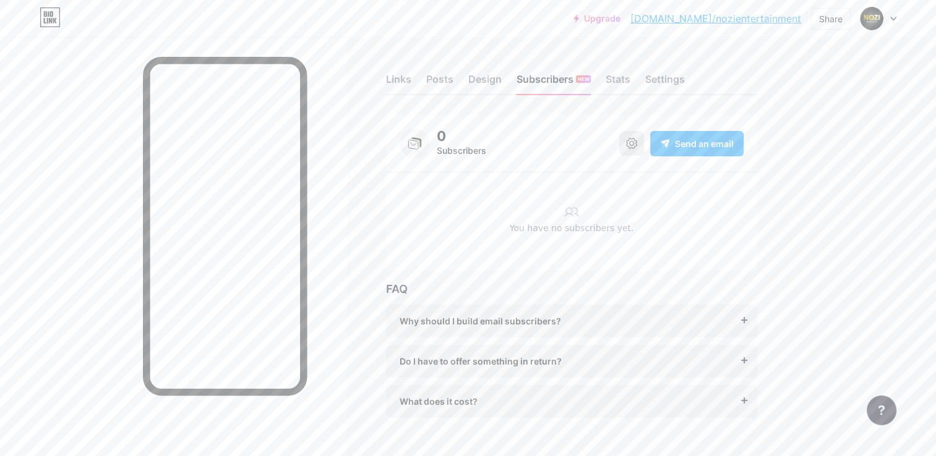
click at [630, 140] on icon at bounding box center [631, 143] width 11 height 11
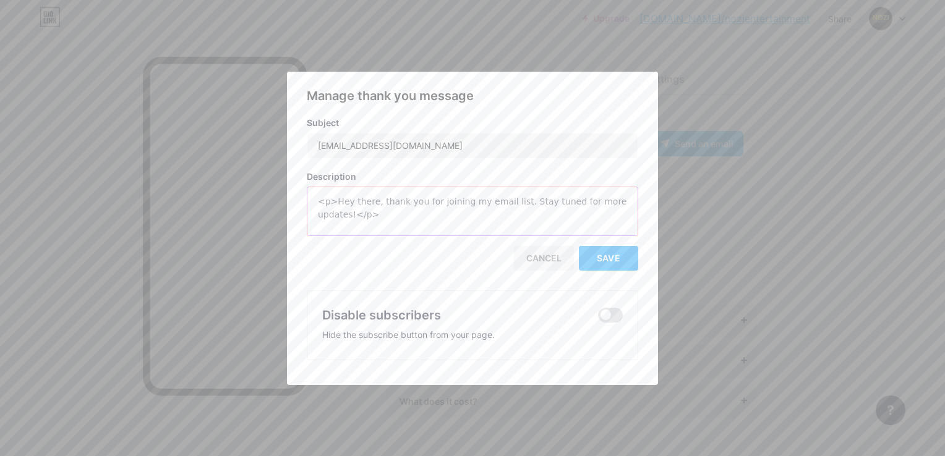
click at [460, 204] on textarea "<p>Hey there, thank you for joining my email list. Stay tuned for more updates!…" at bounding box center [472, 211] width 330 height 49
click at [492, 204] on textarea "<p>Hey there, thank you for joining my email list. Stay tuned for more updates!…" at bounding box center [472, 211] width 330 height 49
drag, startPoint x: 492, startPoint y: 204, endPoint x: 464, endPoint y: 207, distance: 28.6
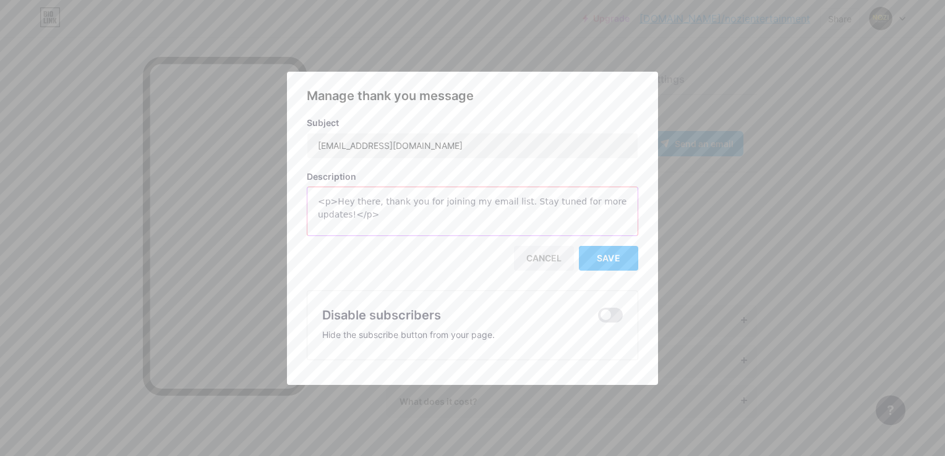
click at [490, 204] on textarea "<p>Hey there, thank you for joining my email list. Stay tuned for more updates!…" at bounding box center [472, 211] width 330 height 49
click at [464, 207] on textarea "<p>Hey there, thank you for joining my email list. Stay tuned for more updates!…" at bounding box center [472, 211] width 330 height 49
click at [463, 207] on textarea "<p>Hey there, thank you for joining my email list. Stay tuned for more updates!…" at bounding box center [472, 211] width 330 height 49
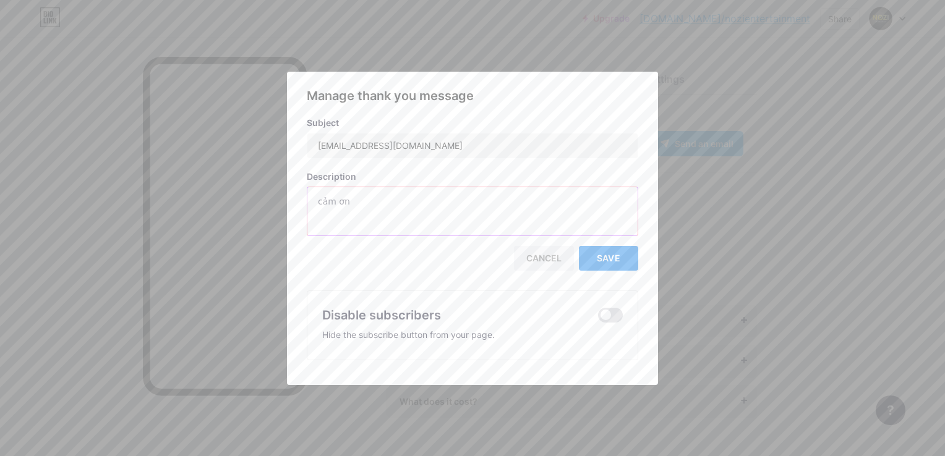
type textarea "cảm ơn"
click at [587, 253] on button "Save" at bounding box center [608, 258] width 59 height 25
click at [398, 245] on div "Manage thank you message Subject [EMAIL_ADDRESS][DOMAIN_NAME] Description cảm ơ…" at bounding box center [472, 224] width 331 height 274
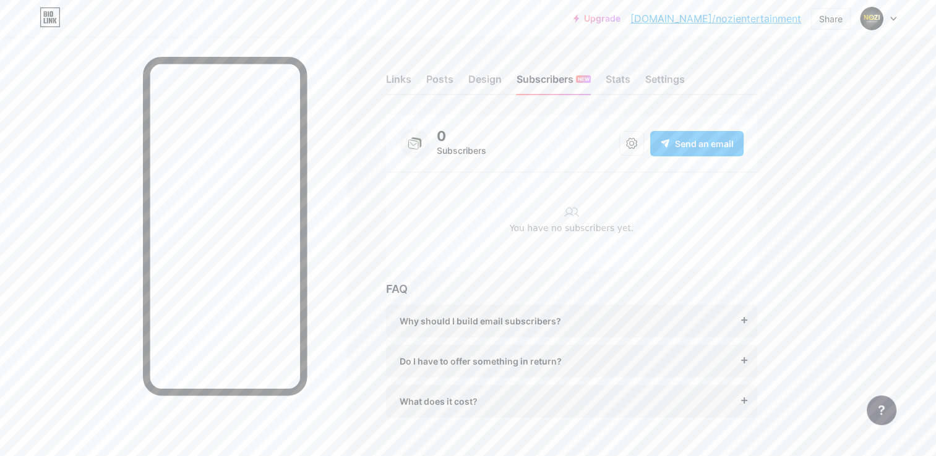
drag, startPoint x: 616, startPoint y: 151, endPoint x: 623, endPoint y: 148, distance: 7.5
click at [617, 150] on div "0 Subscribers Send an email" at bounding box center [571, 144] width 344 height 30
click at [626, 147] on icon at bounding box center [631, 143] width 11 height 11
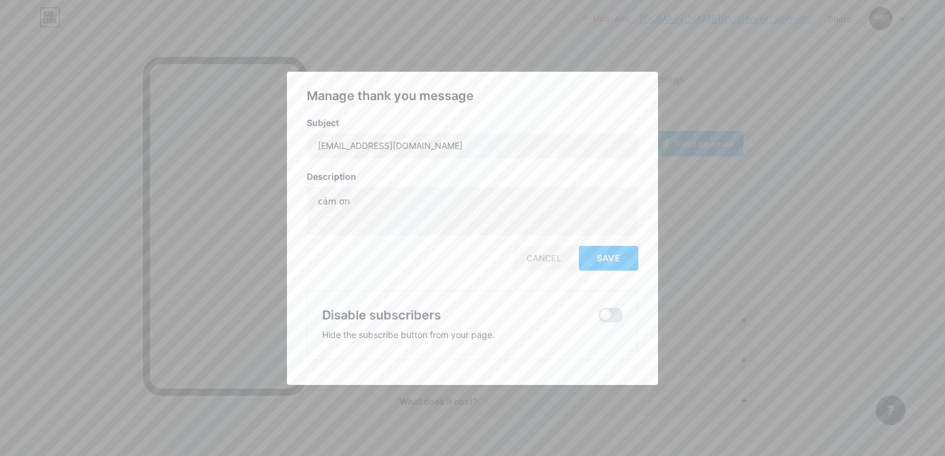
click at [537, 246] on div "Cancel" at bounding box center [544, 258] width 60 height 25
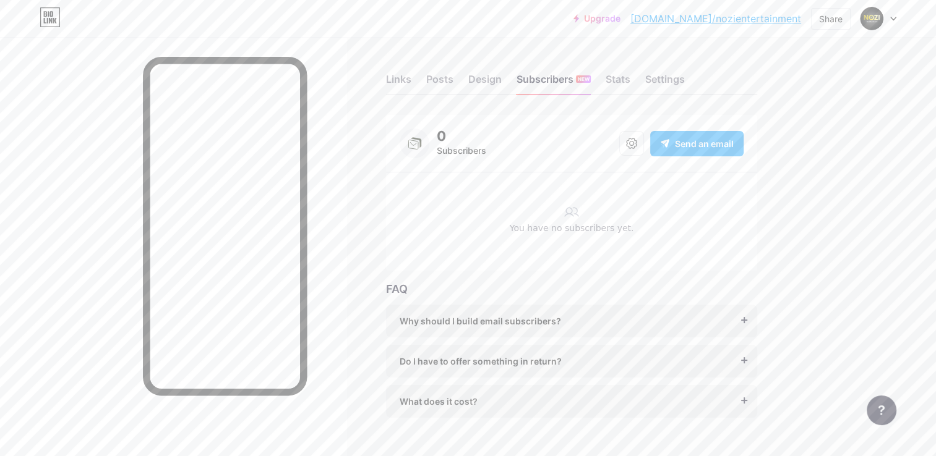
click at [653, 142] on div "Send an email" at bounding box center [696, 143] width 93 height 25
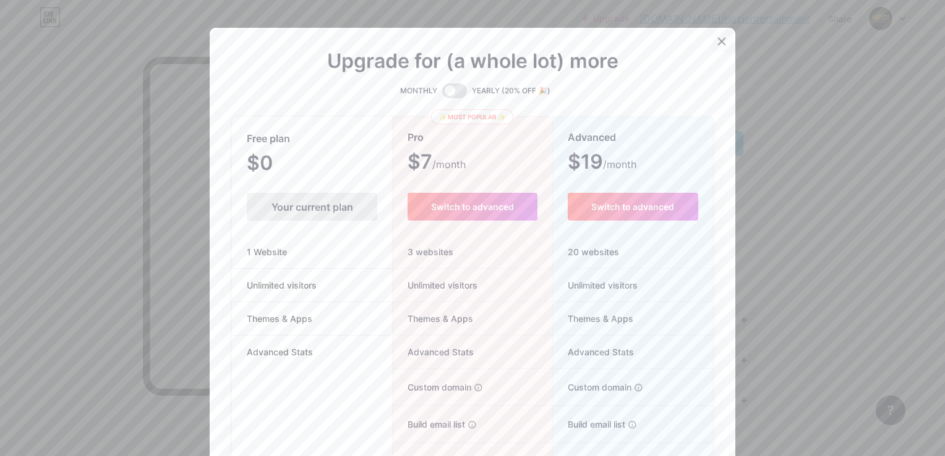
click at [717, 45] on icon at bounding box center [722, 41] width 10 height 10
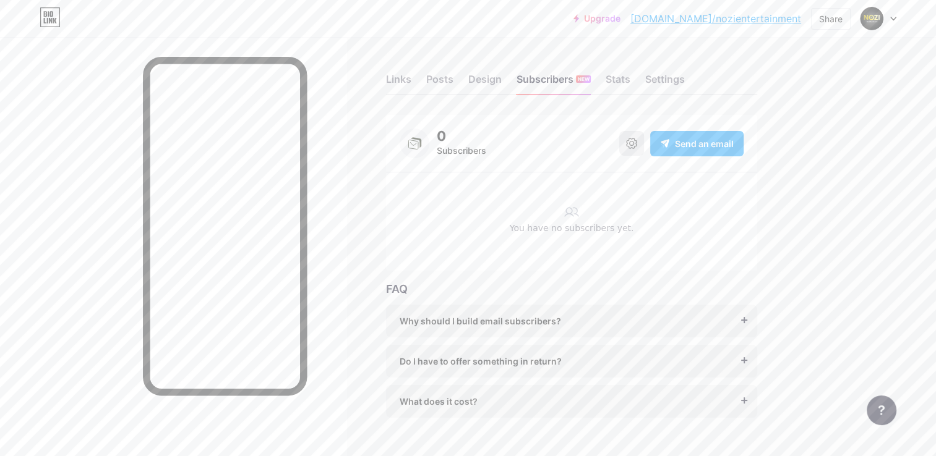
click at [633, 150] on button at bounding box center [631, 143] width 25 height 25
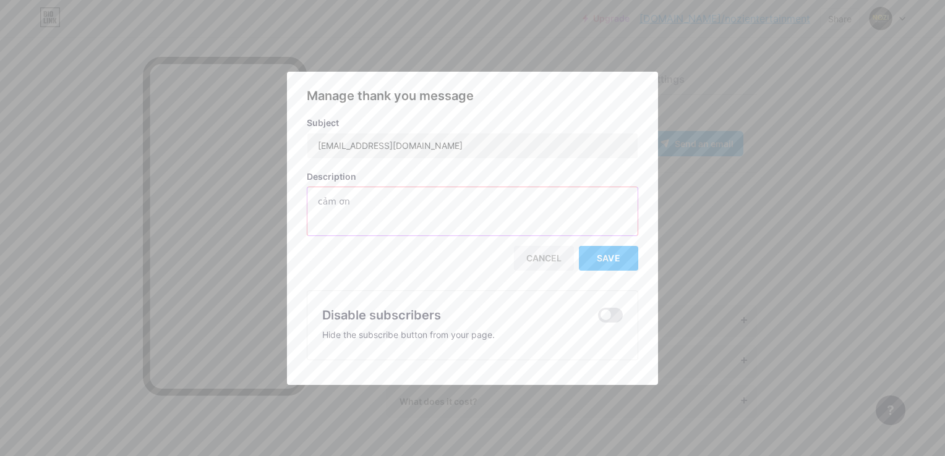
drag, startPoint x: 385, startPoint y: 201, endPoint x: 149, endPoint y: 232, distance: 237.6
click at [150, 231] on div "Manage thank you message Subject [EMAIL_ADDRESS][DOMAIN_NAME] Description cảm ơ…" at bounding box center [472, 228] width 945 height 456
click at [834, 109] on div at bounding box center [472, 228] width 945 height 456
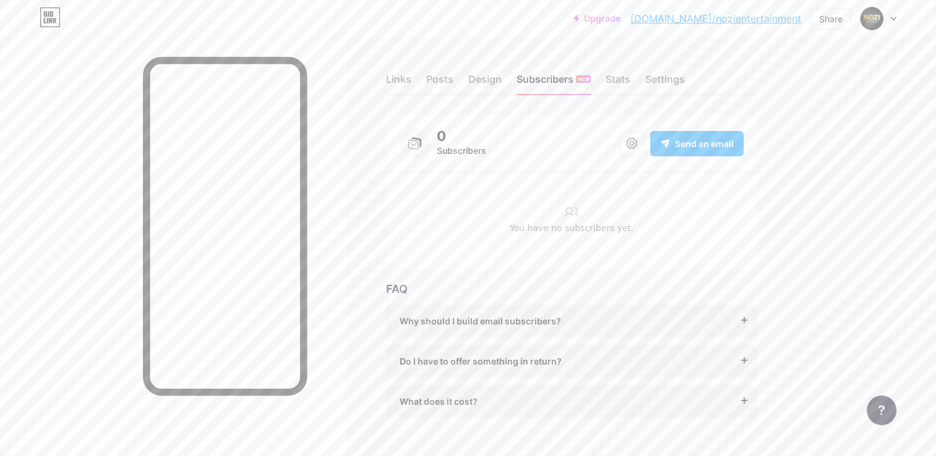
click at [507, 150] on div "0 Subscribers Send an email" at bounding box center [571, 144] width 344 height 30
click at [625, 150] on button at bounding box center [631, 143] width 25 height 25
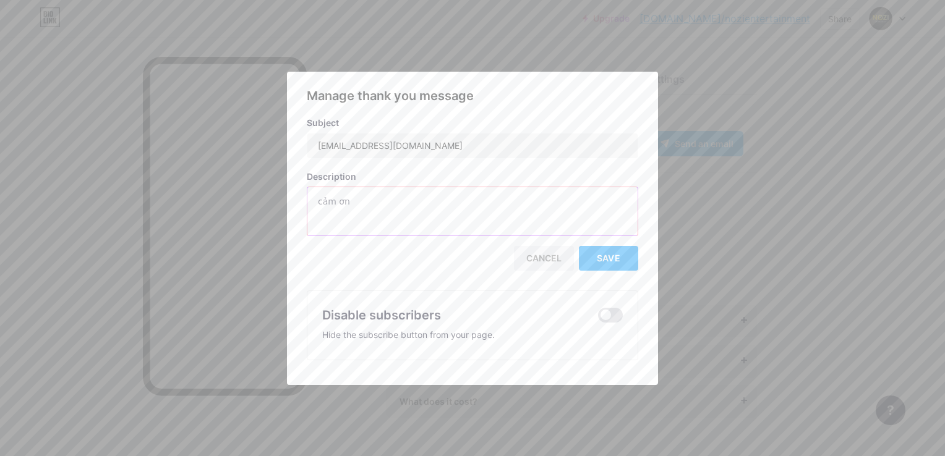
drag, startPoint x: 466, startPoint y: 198, endPoint x: 89, endPoint y: 195, distance: 377.2
click at [89, 195] on div "Manage thank you message Subject [EMAIL_ADDRESS][DOMAIN_NAME] Description cảm ơ…" at bounding box center [472, 228] width 945 height 456
type textarea "Cảm ơn bạn đã đăng kí"
click at [626, 262] on button "Save" at bounding box center [608, 258] width 59 height 25
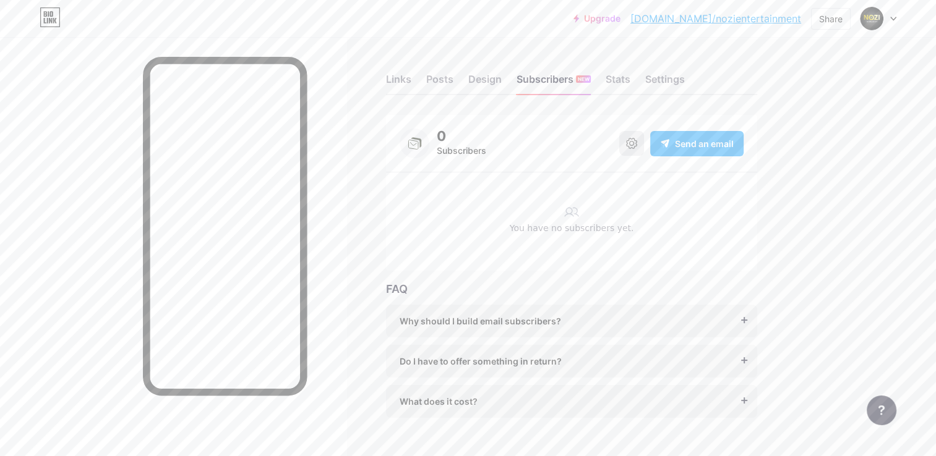
click at [626, 147] on icon at bounding box center [631, 143] width 11 height 11
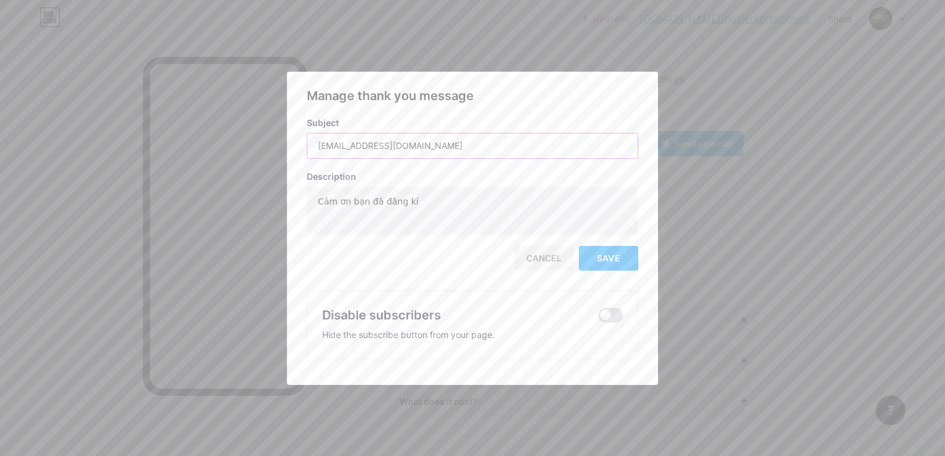
drag, startPoint x: 413, startPoint y: 85, endPoint x: 463, endPoint y: 145, distance: 77.7
click at [463, 145] on input "[EMAIL_ADDRESS][DOMAIN_NAME]" at bounding box center [472, 146] width 330 height 25
drag, startPoint x: 463, startPoint y: 145, endPoint x: 35, endPoint y: 212, distance: 433.2
click at [35, 212] on div "Manage thank you message Subject [EMAIL_ADDRESS][DOMAIN_NAME] Description Cảm ơ…" at bounding box center [472, 228] width 945 height 456
click at [333, 148] on input "NoziEntertainment" at bounding box center [472, 146] width 330 height 25
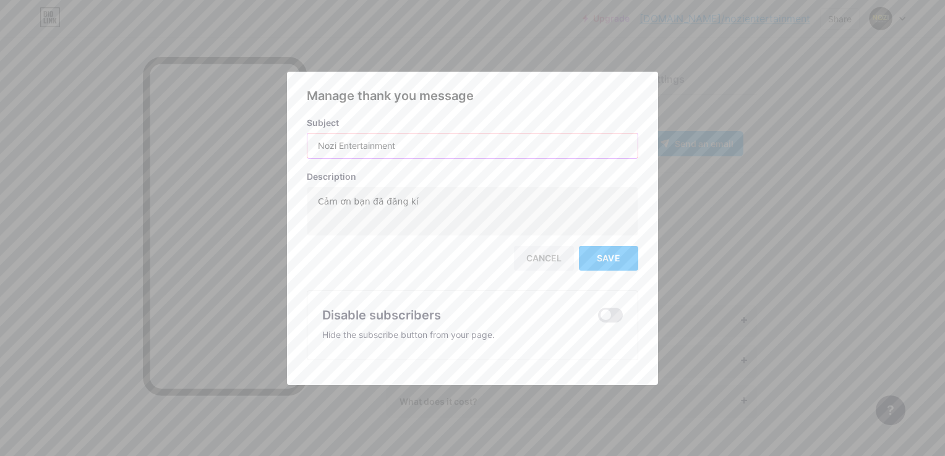
type input "Nozi Entertainment"
drag, startPoint x: 393, startPoint y: 198, endPoint x: 448, endPoint y: 206, distance: 54.9
click at [394, 198] on textarea "Cảm ơn bạn đã đăng kí" at bounding box center [472, 211] width 330 height 49
click at [448, 206] on textarea "Cảm ơn bạn đã đăng kí" at bounding box center [472, 211] width 330 height 49
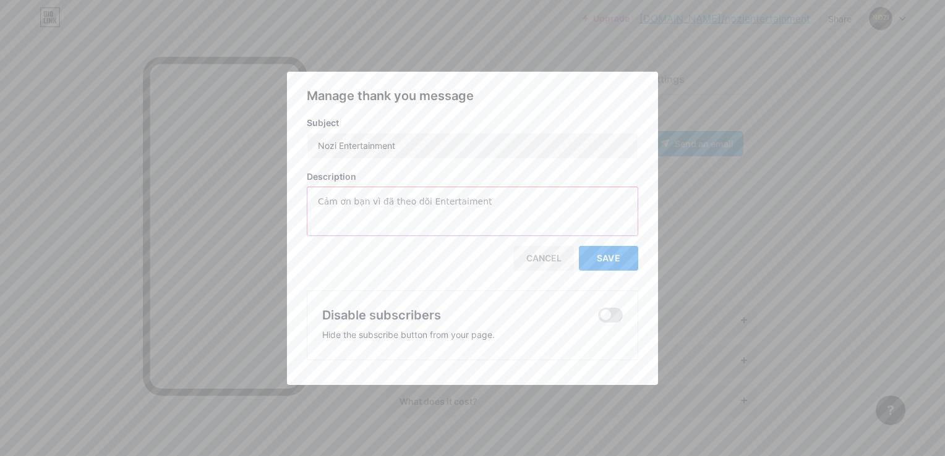
type textarea "Cảm ơn bạn vì đã theo dõi Entertaiment"
click at [591, 255] on button "Save" at bounding box center [608, 258] width 59 height 25
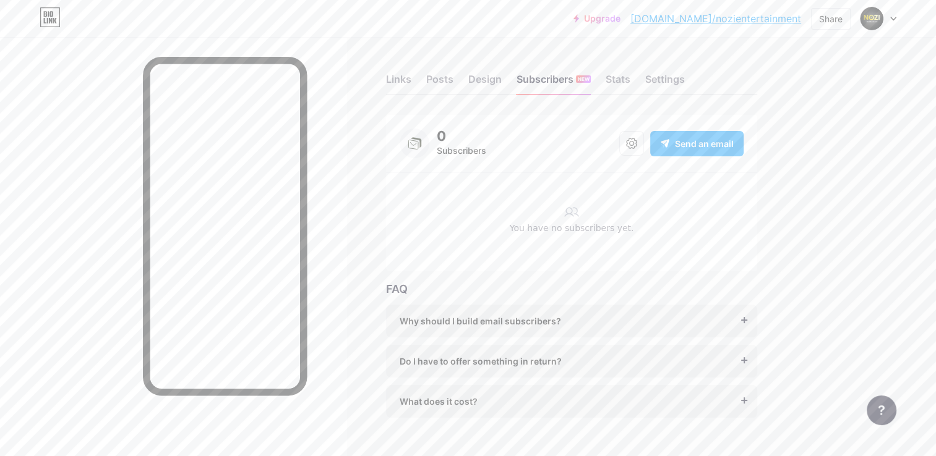
click at [373, 77] on div "Links Posts Design Subscribers NEW Stats Settings 0 Subscribers Send an email Y…" at bounding box center [404, 258] width 809 height 443
click at [398, 70] on div "Links Posts Design Subscribers NEW Stats Settings" at bounding box center [571, 73] width 371 height 43
click at [397, 78] on div "Links" at bounding box center [398, 83] width 25 height 22
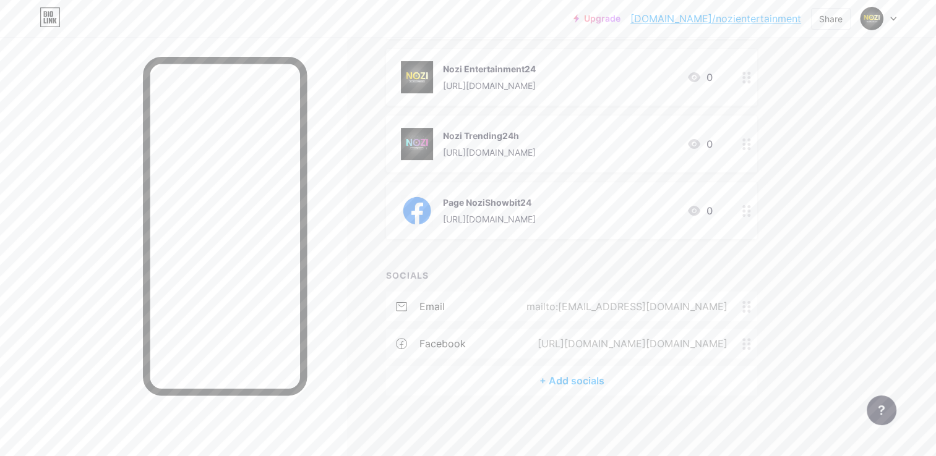
scroll to position [56, 0]
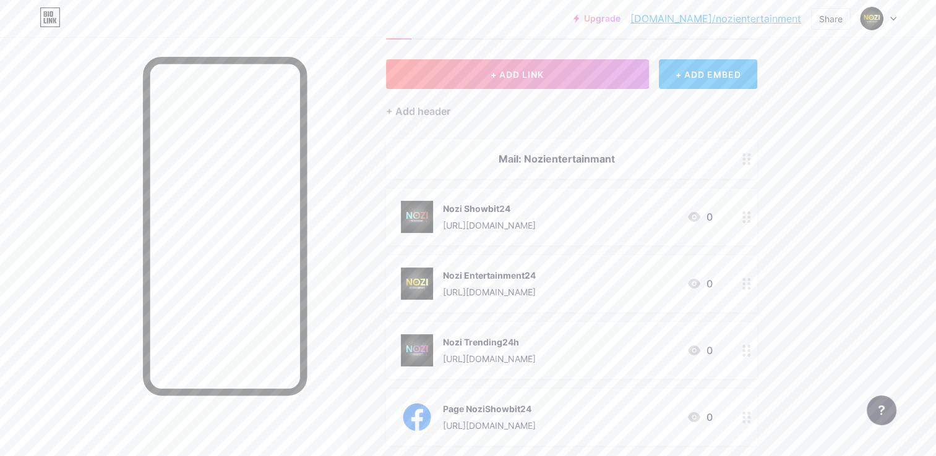
click at [741, 163] on div at bounding box center [746, 159] width 21 height 40
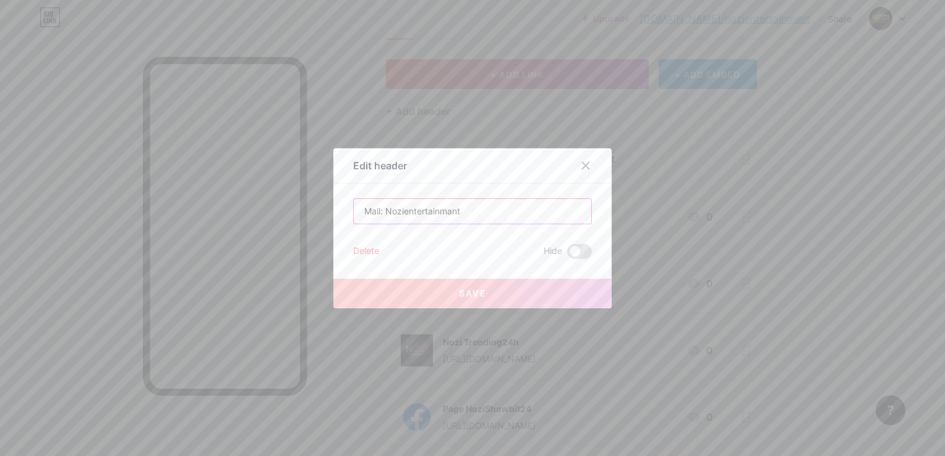
click at [454, 212] on input "Mail: Nozientertainmant" at bounding box center [472, 211] width 237 height 25
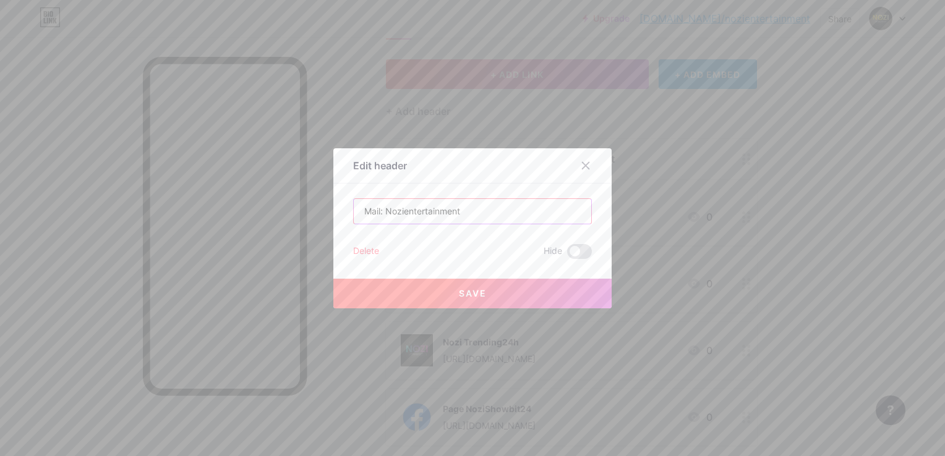
type input "Mail: Nozientertainment"
click at [458, 276] on div "Save" at bounding box center [472, 283] width 278 height 49
click at [463, 291] on span "Save" at bounding box center [473, 293] width 28 height 11
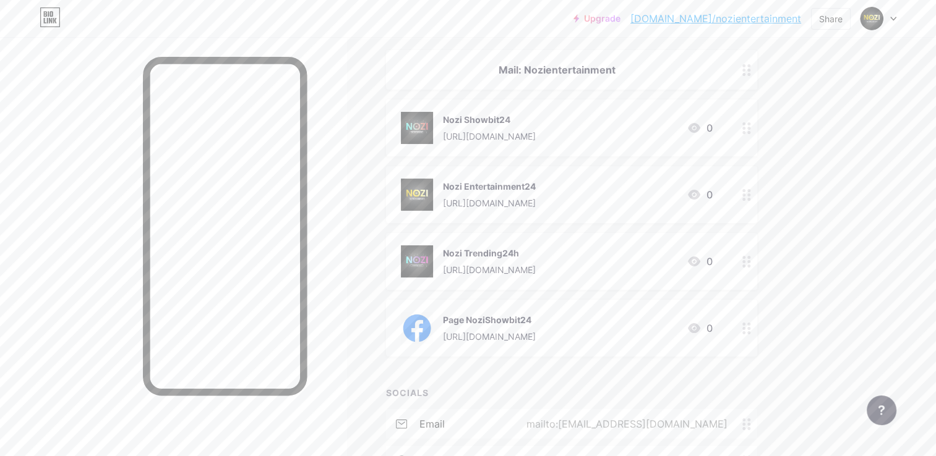
scroll to position [206, 0]
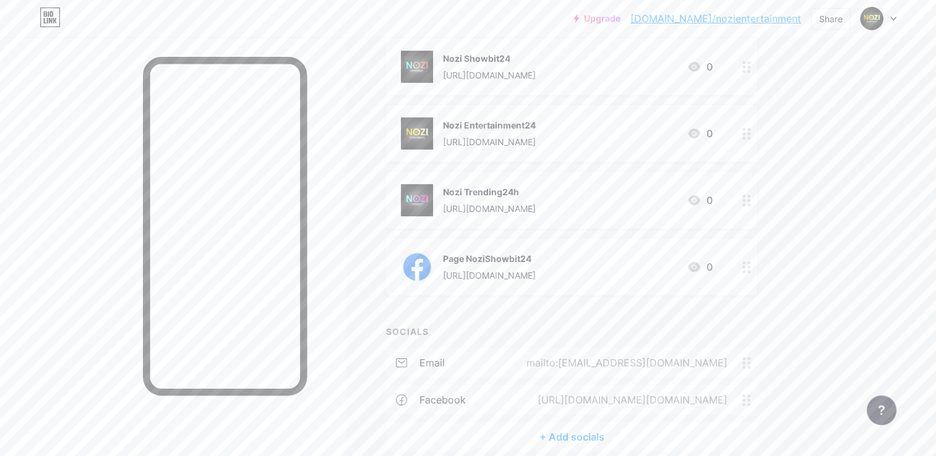
click at [819, 272] on div "Upgrade [DOMAIN_NAME]/nozien... [DOMAIN_NAME]/nozientertainment Share Switch ac…" at bounding box center [468, 154] width 936 height 720
drag, startPoint x: 791, startPoint y: 19, endPoint x: 791, endPoint y: 277, distance: 258.5
click at [791, 277] on div "Links Posts Design Subscribers NEW Stats Settings + ADD LINK + ADD EMBED + Add …" at bounding box center [404, 172] width 809 height 683
click at [811, 19] on div "Share" at bounding box center [831, 19] width 40 height 22
click at [801, 70] on div "Copy link" at bounding box center [757, 64] width 184 height 30
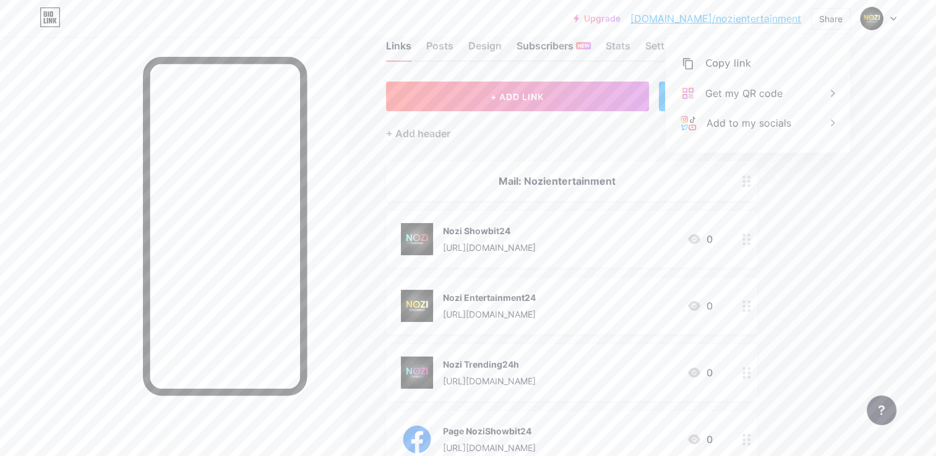
scroll to position [0, 0]
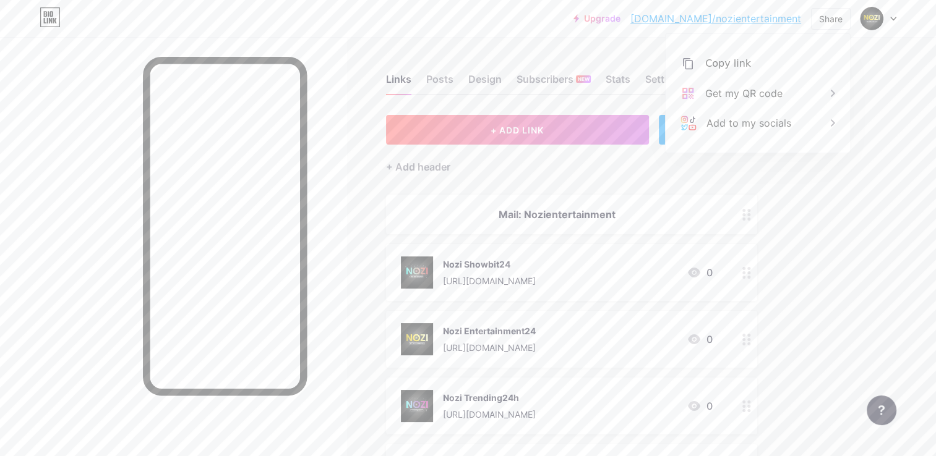
click at [807, 172] on div "Links Posts Design Subscribers NEW Stats Settings + ADD LINK + ADD EMBED + Add …" at bounding box center [404, 378] width 809 height 683
